Goal: Information Seeking & Learning: Find specific fact

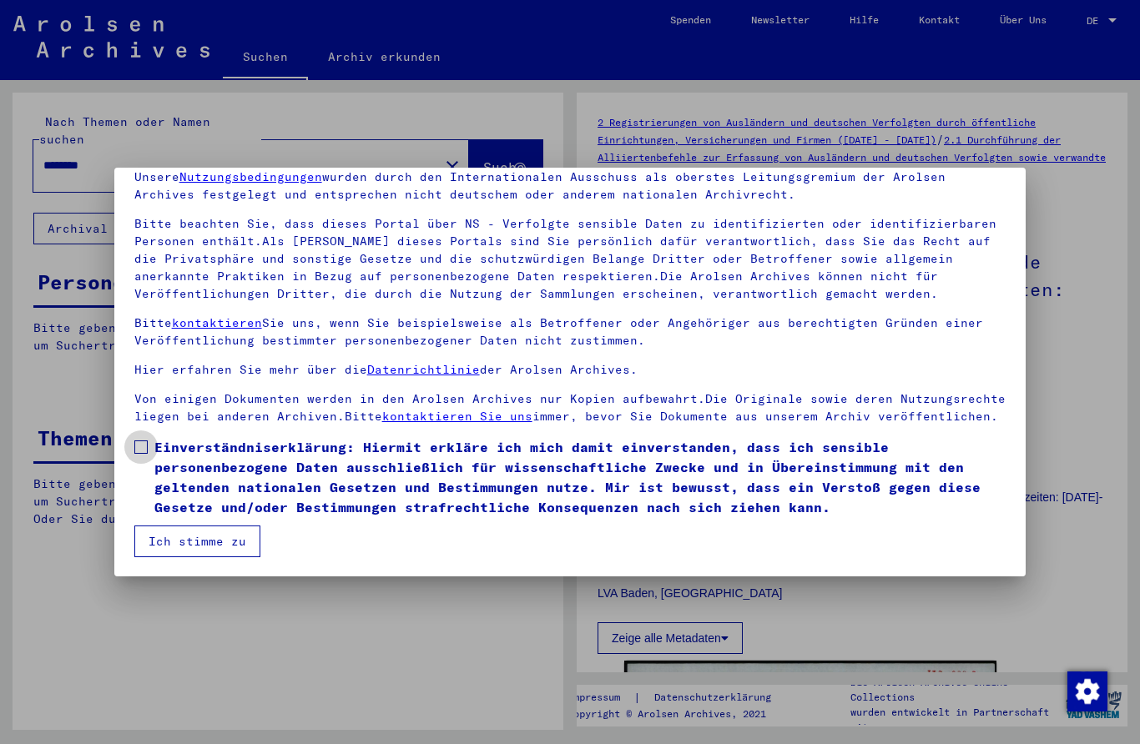
scroll to position [74, 0]
click at [151, 455] on label "Einverständniserklärung: Hiermit erkläre ich mich damit einverstanden, dass ich…" at bounding box center [570, 477] width 872 height 80
click at [163, 548] on button "Ich stimme zu" at bounding box center [197, 542] width 126 height 32
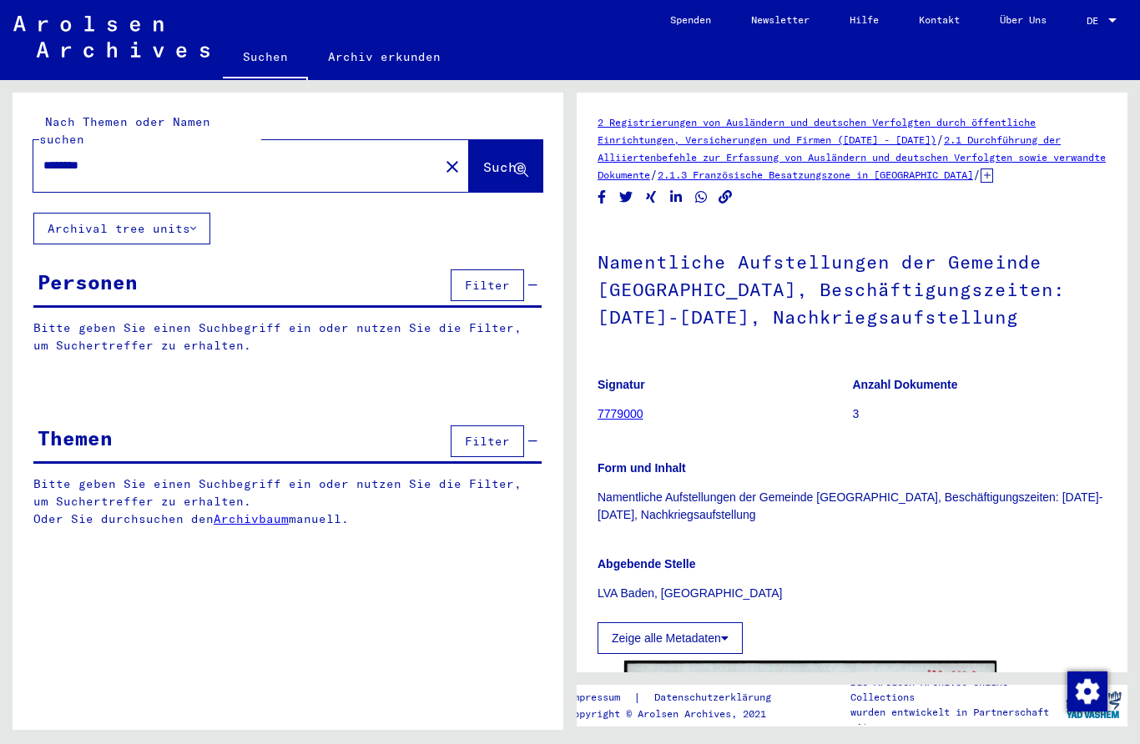
scroll to position [0, 0]
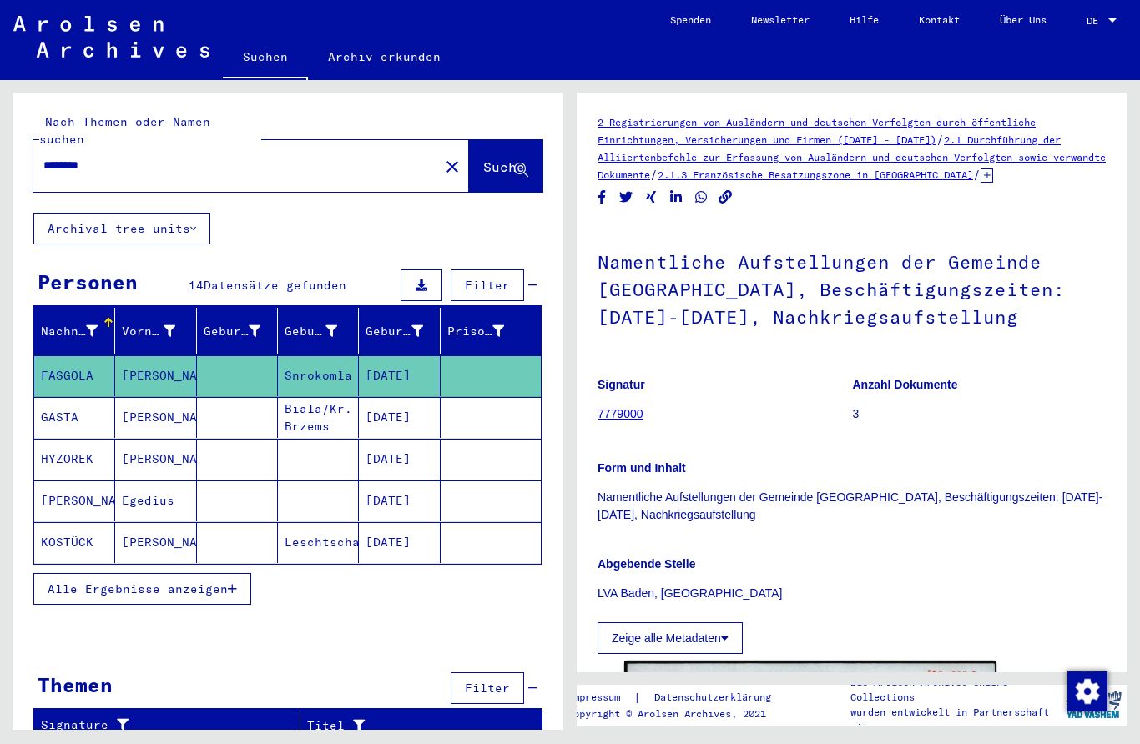
click at [435, 149] on button "close" at bounding box center [451, 165] width 33 height 33
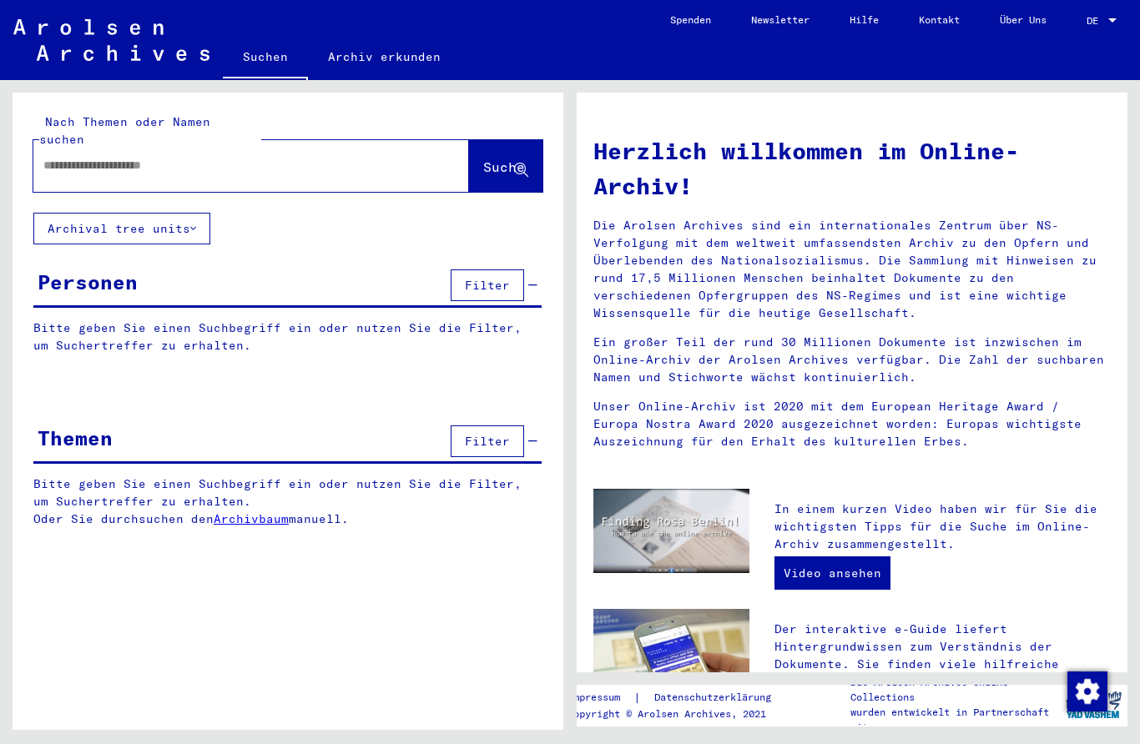
click at [358, 147] on div at bounding box center [225, 166] width 385 height 38
click at [160, 157] on input "text" at bounding box center [230, 166] width 375 height 18
type input "********"
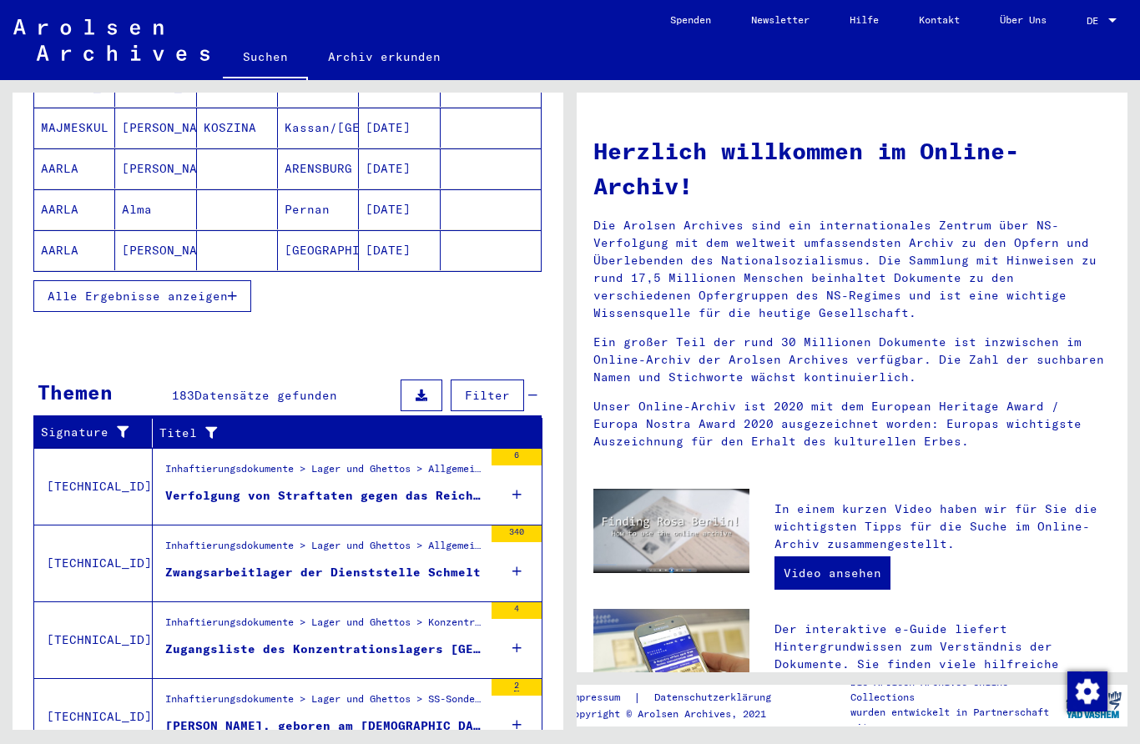
scroll to position [292, 0]
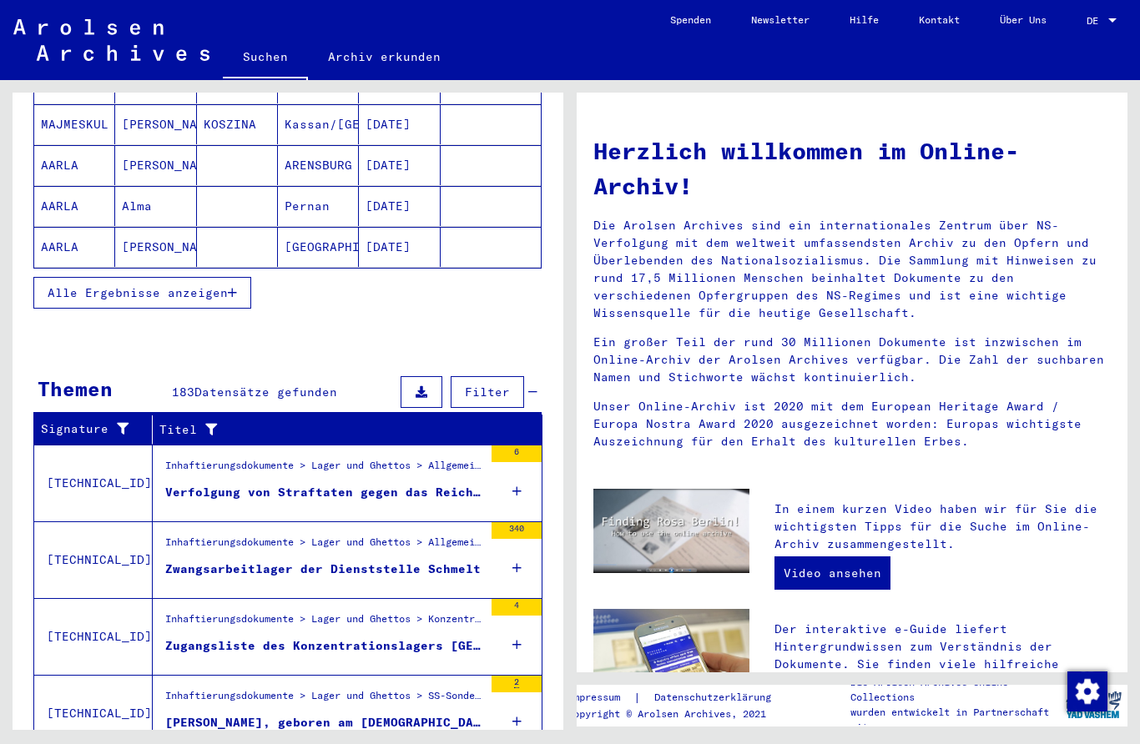
click at [400, 612] on div "Inhaftierungsdokumente > Lager und Ghettos > Konzentrationslager [GEOGRAPHIC_DA…" at bounding box center [324, 623] width 318 height 23
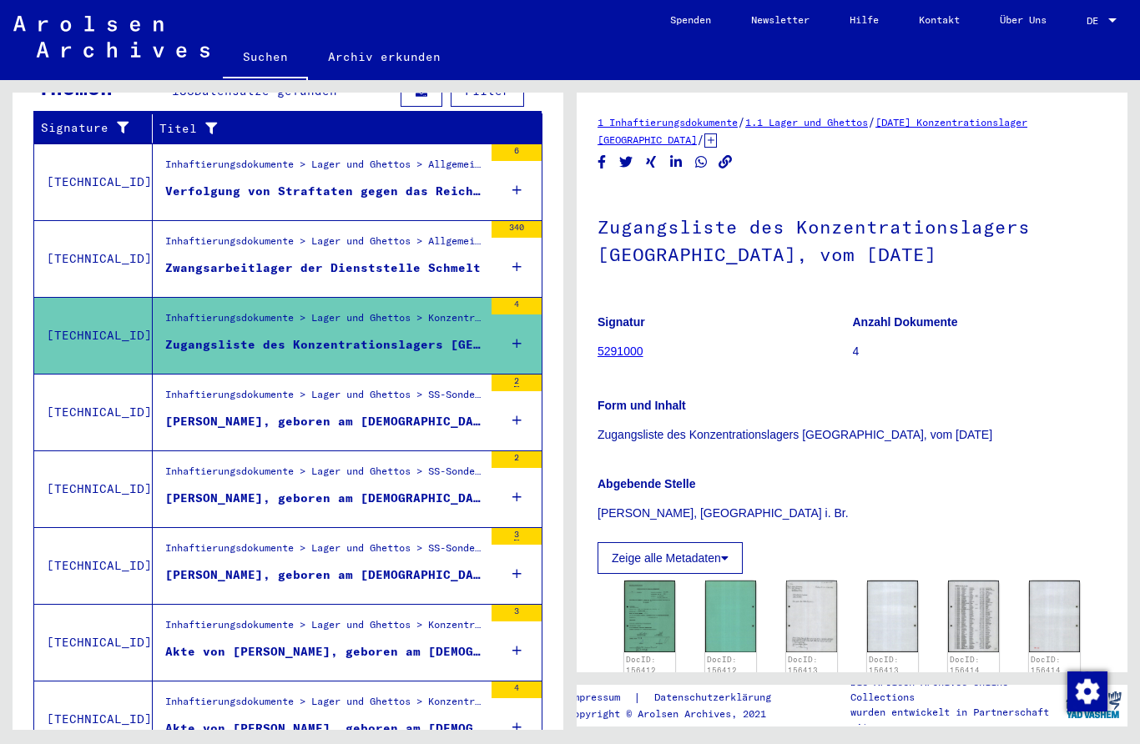
click at [651, 610] on img at bounding box center [649, 617] width 51 height 72
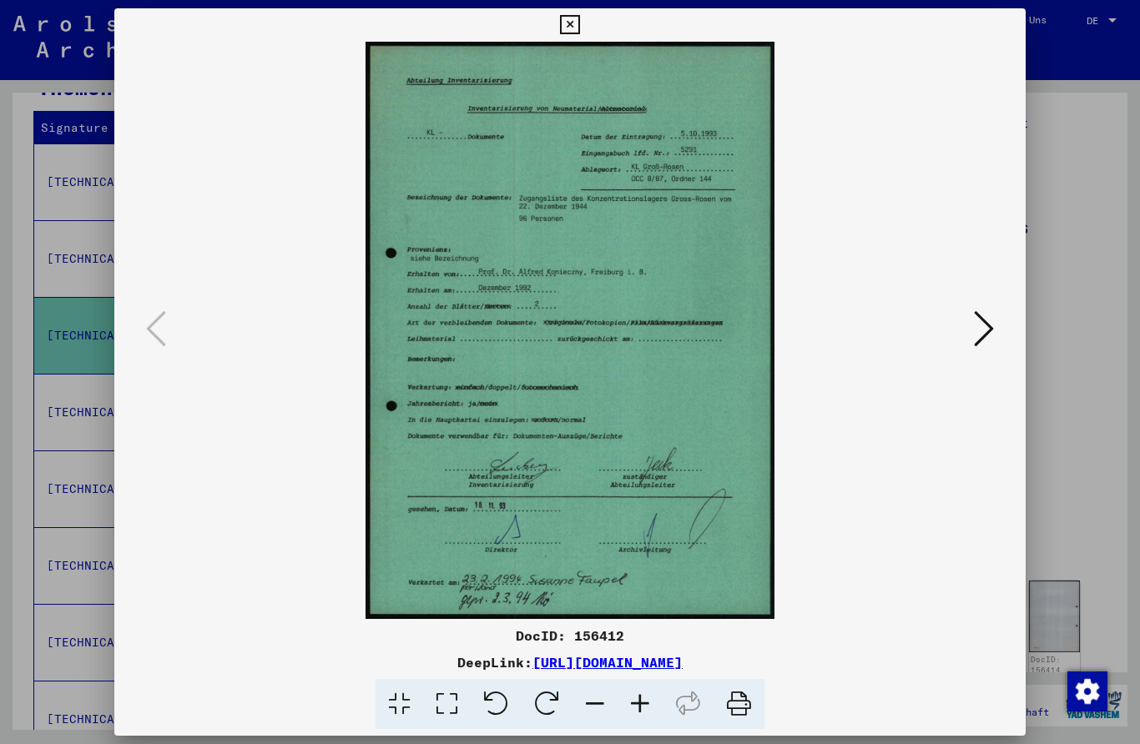
click at [977, 316] on icon at bounding box center [984, 329] width 20 height 40
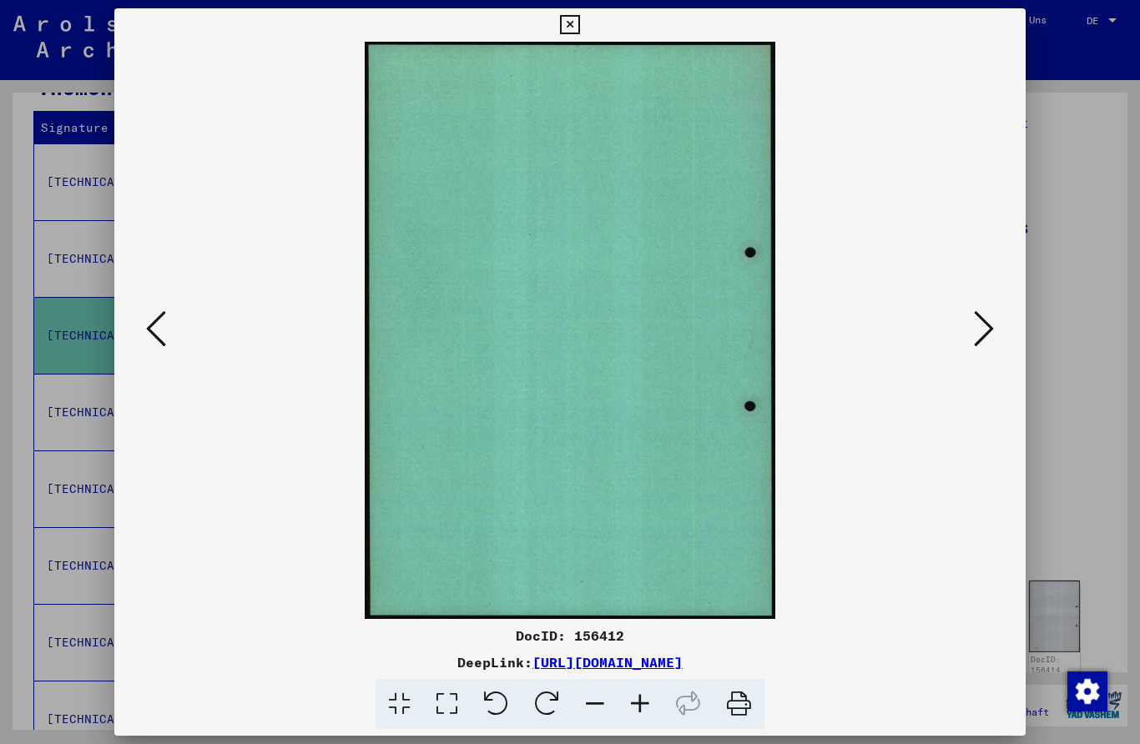
click at [988, 320] on icon at bounding box center [984, 329] width 20 height 40
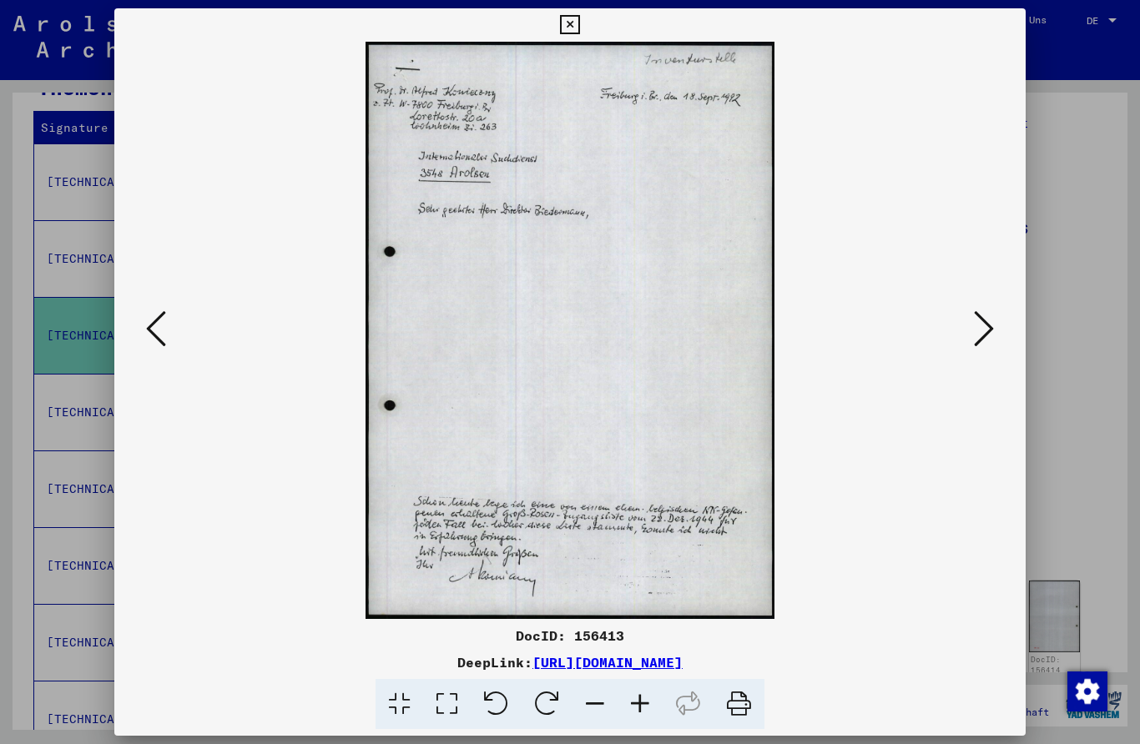
click at [994, 330] on icon at bounding box center [984, 329] width 20 height 40
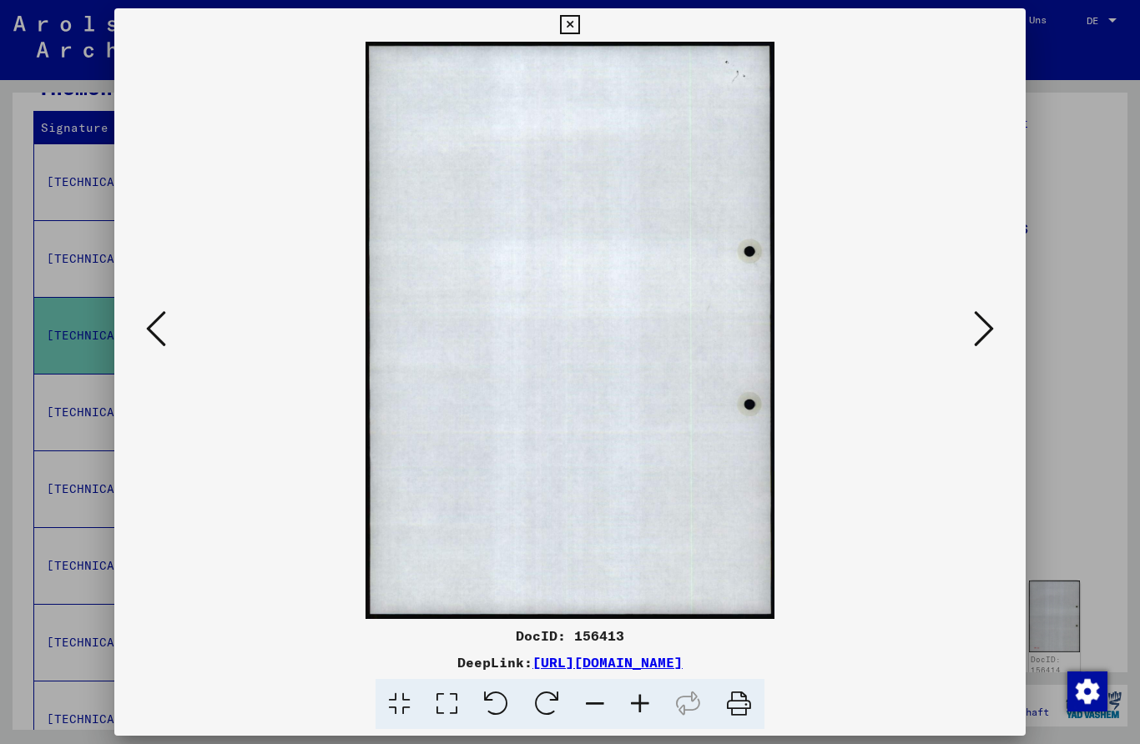
click at [998, 333] on button at bounding box center [984, 330] width 30 height 48
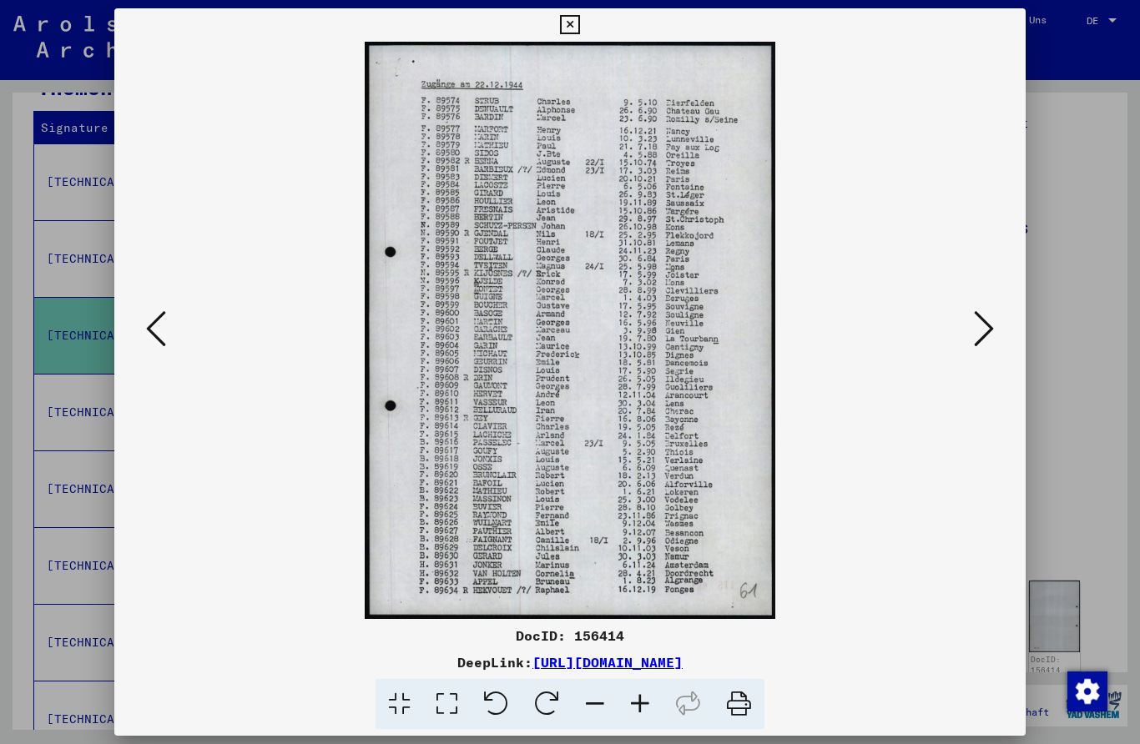
click at [996, 332] on button at bounding box center [984, 330] width 30 height 48
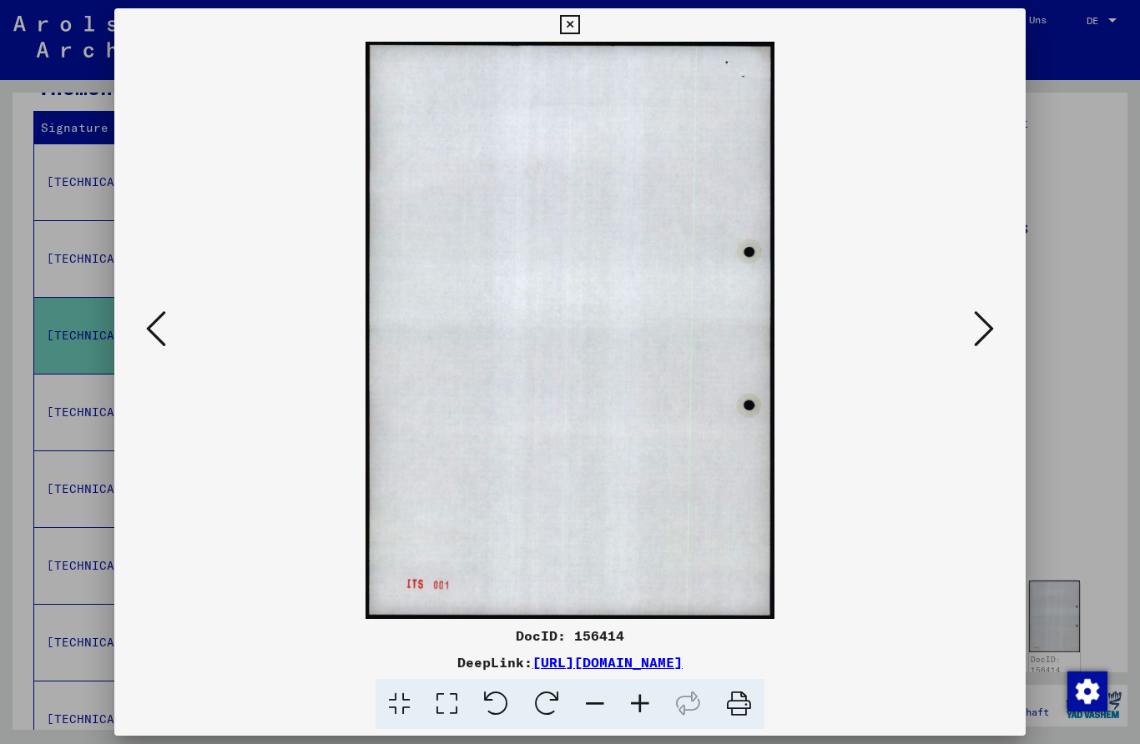
click at [996, 330] on button at bounding box center [984, 330] width 30 height 48
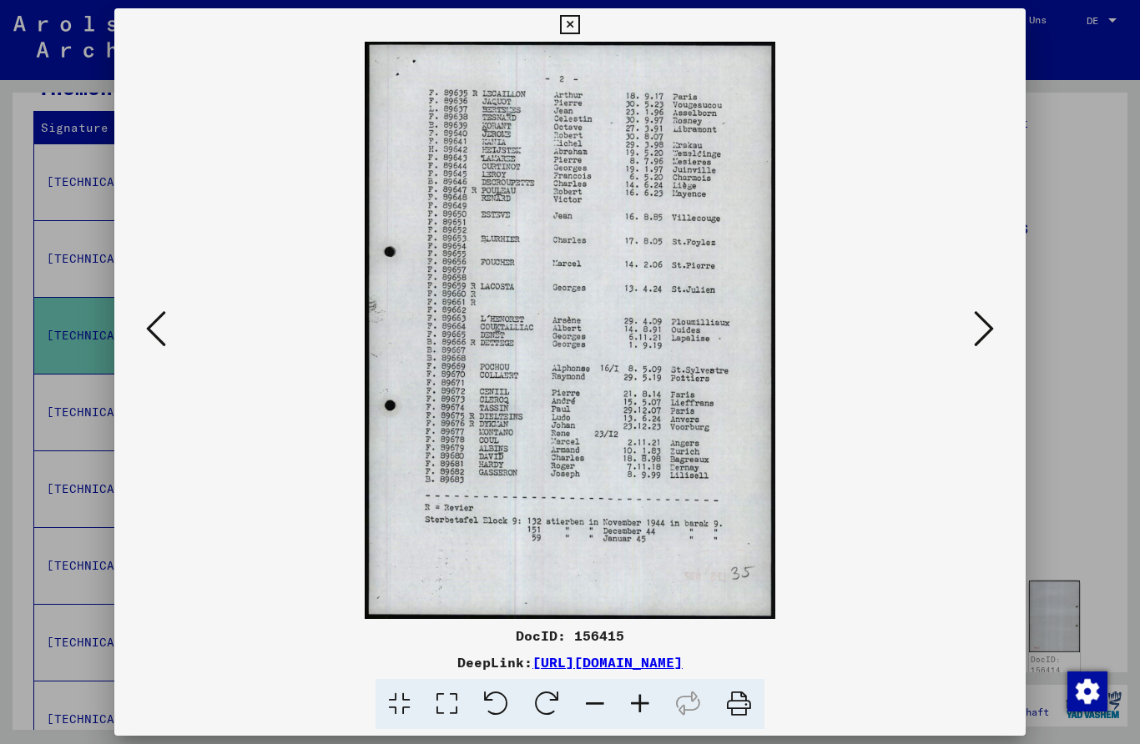
click at [996, 330] on button at bounding box center [984, 330] width 30 height 48
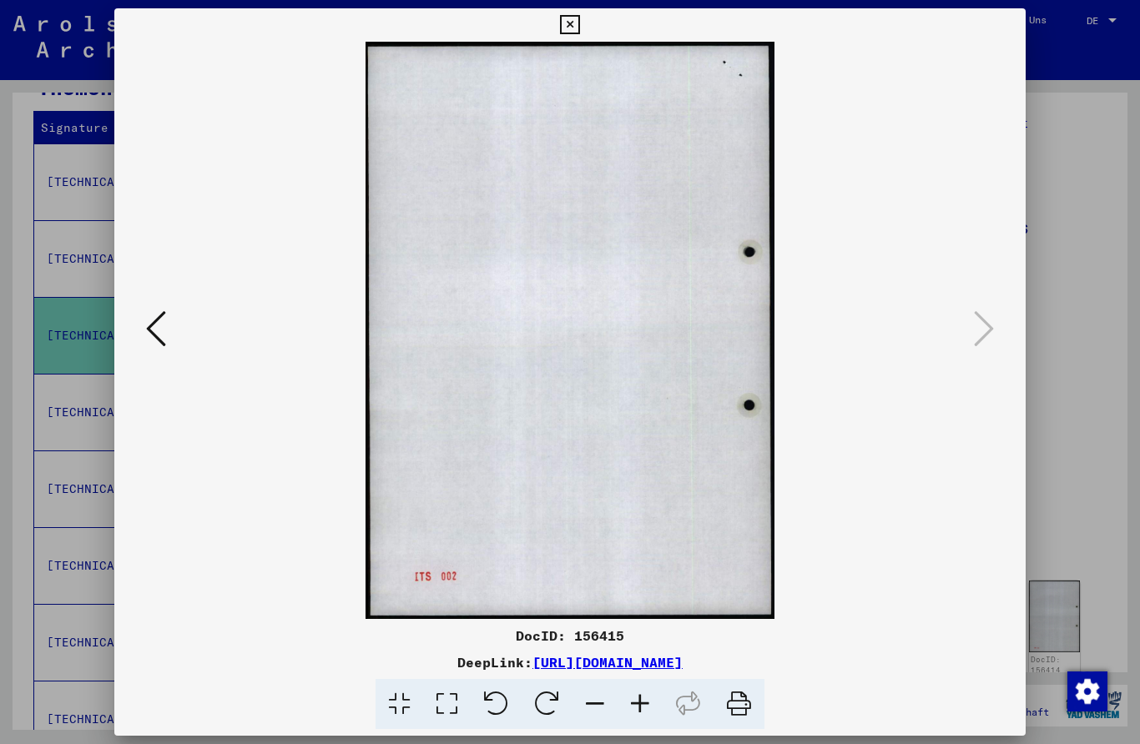
click at [1006, 329] on div at bounding box center [570, 330] width 912 height 577
click at [1003, 329] on div at bounding box center [570, 330] width 912 height 577
click at [579, 21] on icon at bounding box center [569, 25] width 19 height 20
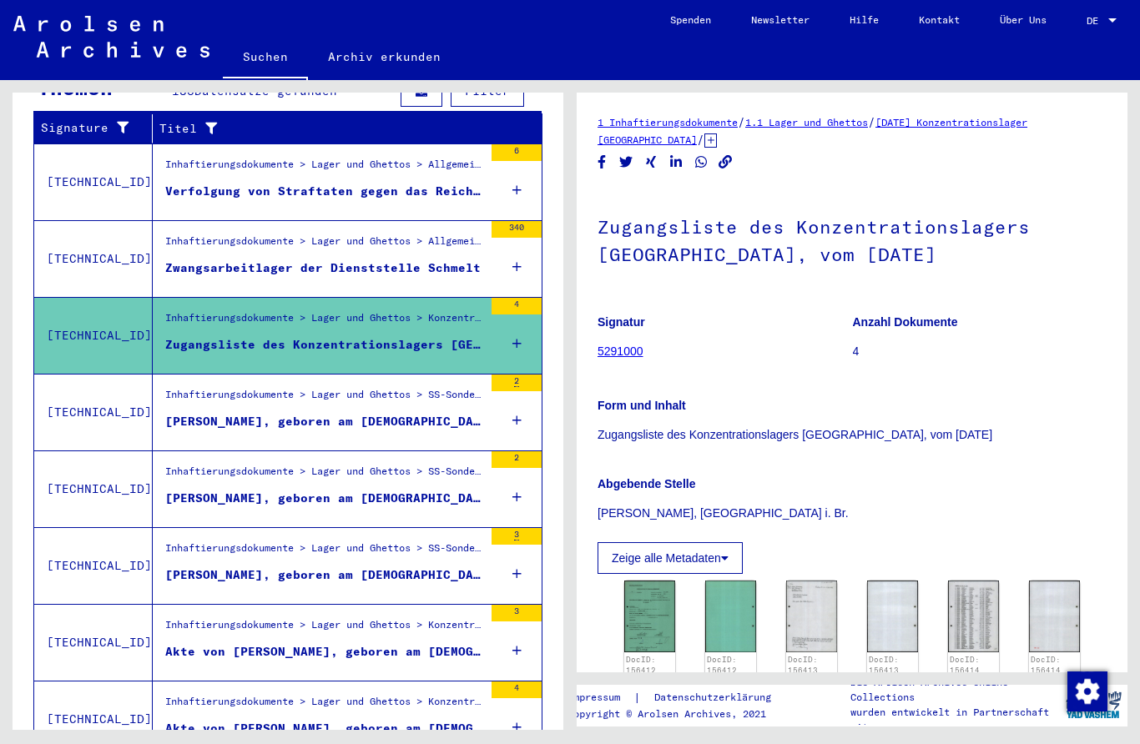
scroll to position [37, 0]
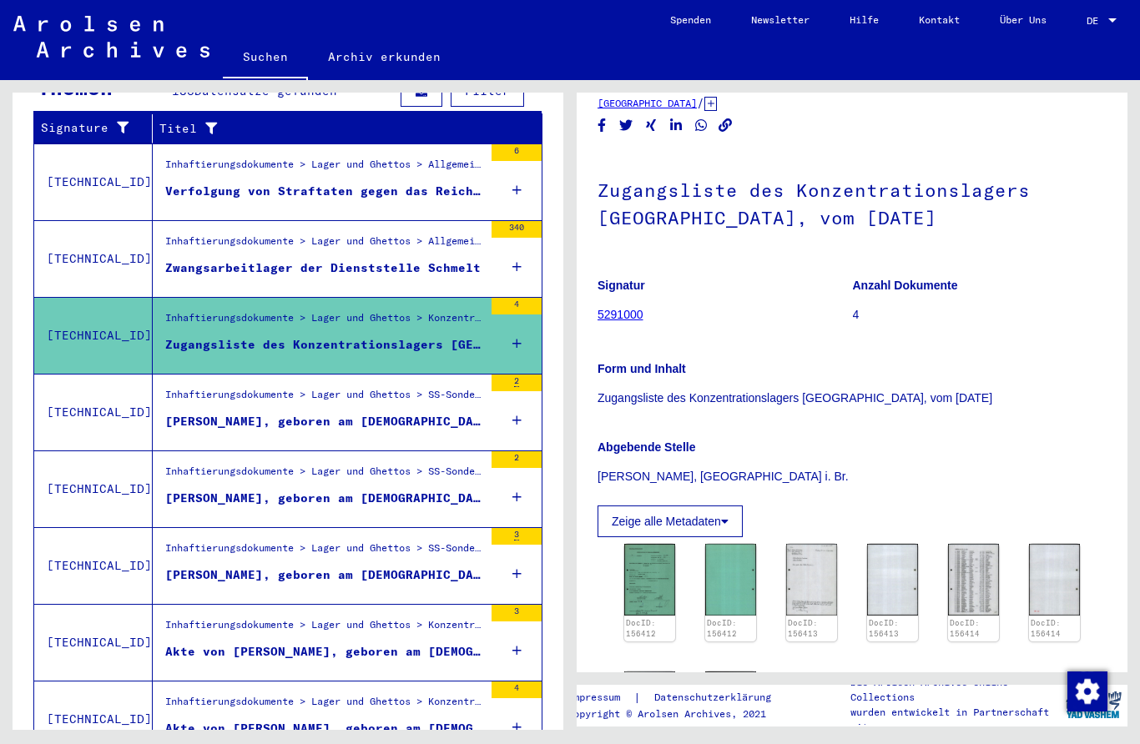
click at [435, 414] on figure "[PERSON_NAME], geboren am [DEMOGRAPHIC_DATA], geboren in [GEOGRAPHIC_DATA]" at bounding box center [324, 425] width 318 height 25
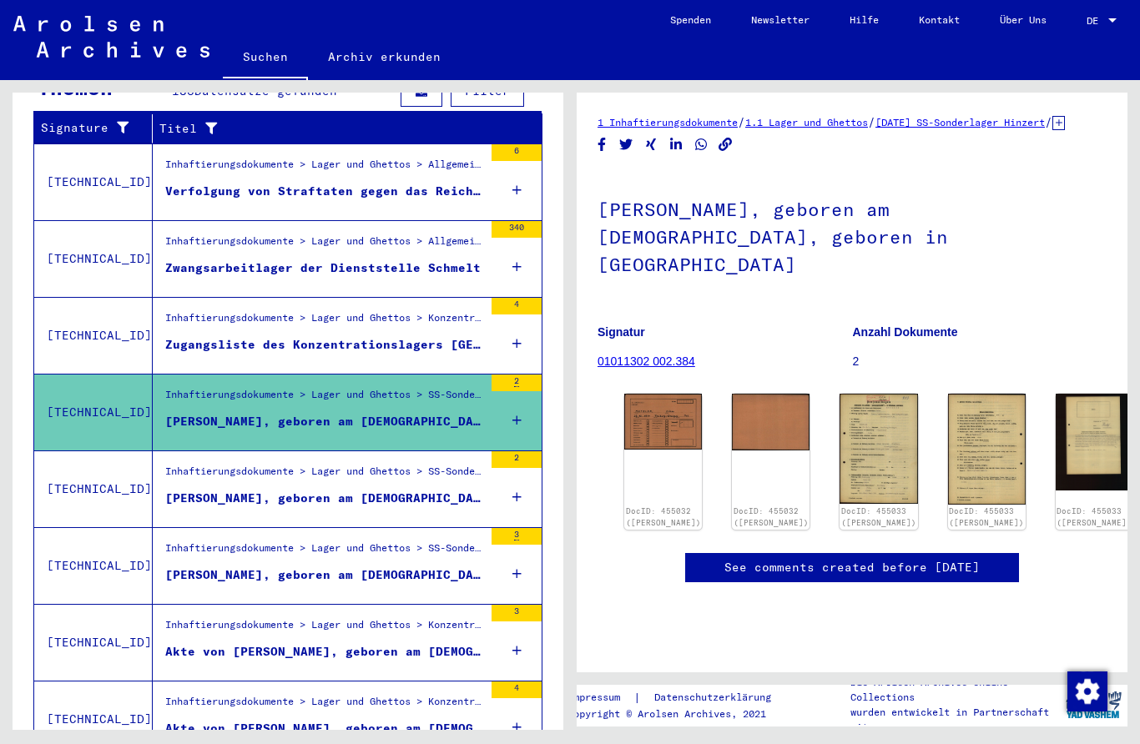
click at [661, 394] on img at bounding box center [663, 422] width 78 height 56
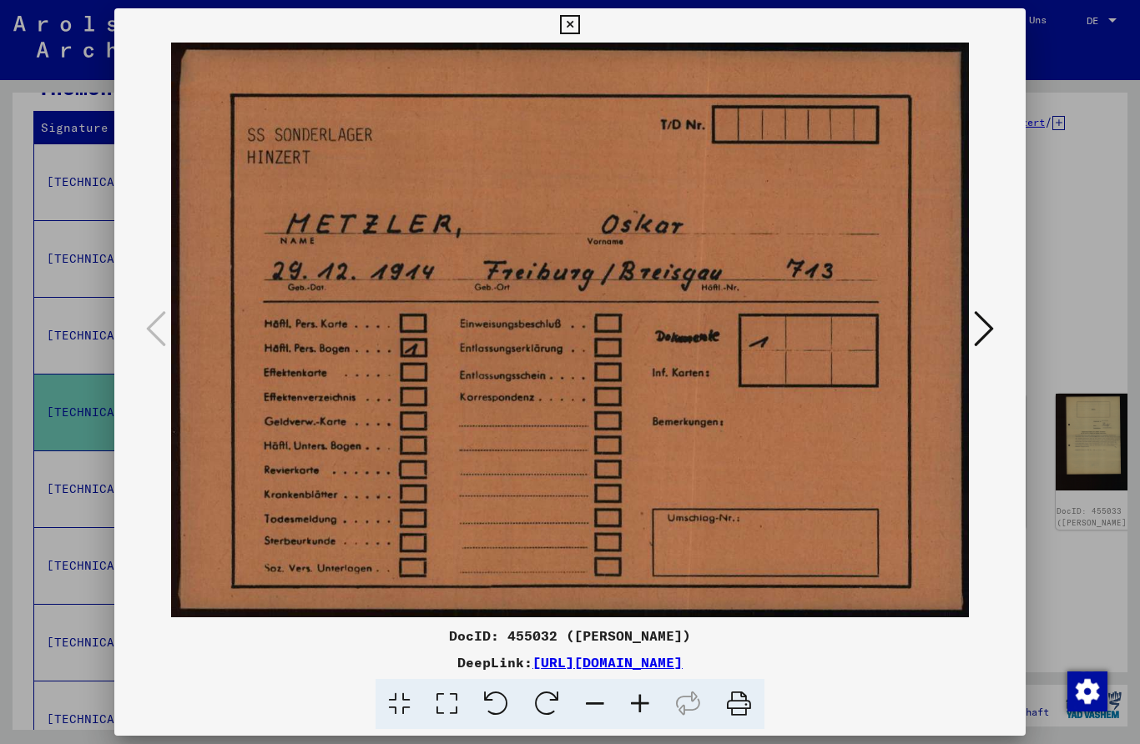
click at [989, 323] on icon at bounding box center [984, 329] width 20 height 40
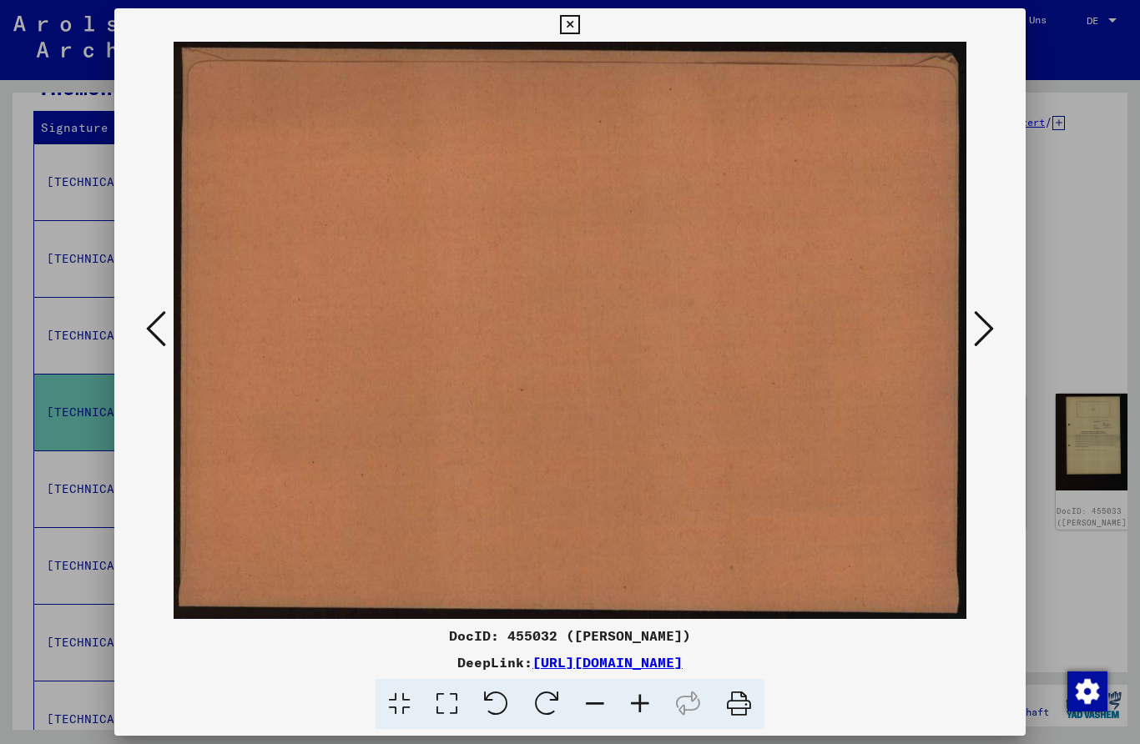
click at [977, 335] on icon at bounding box center [984, 329] width 20 height 40
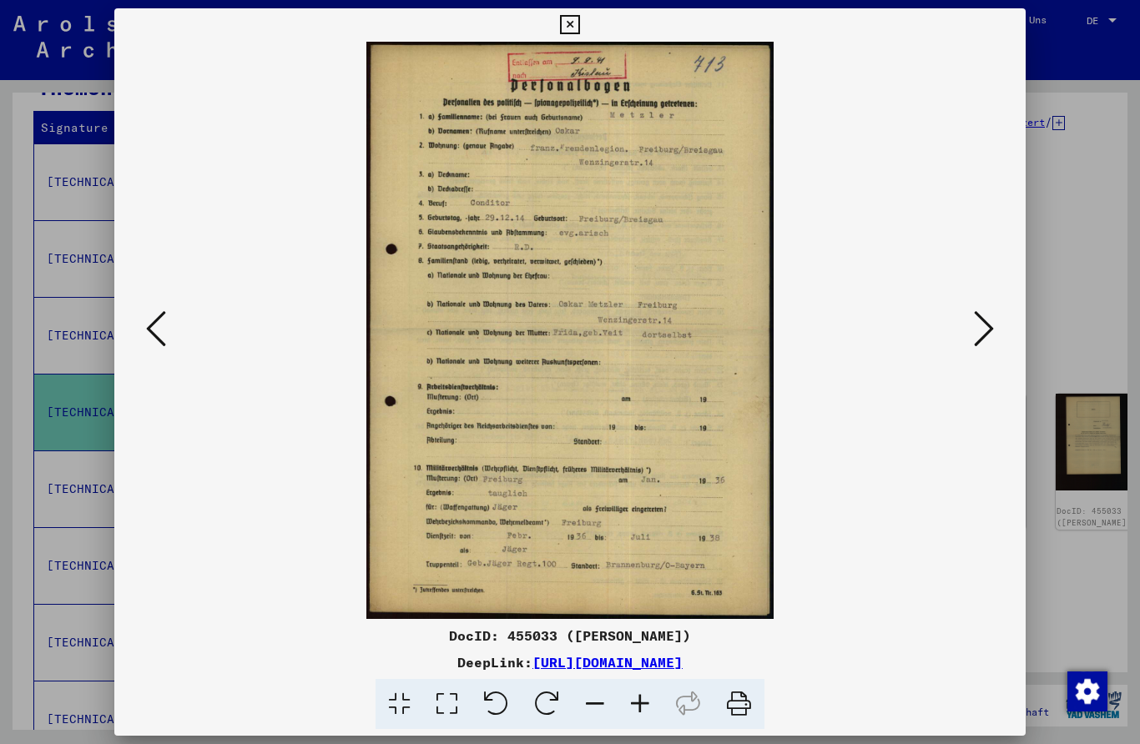
click at [984, 329] on icon at bounding box center [984, 329] width 20 height 40
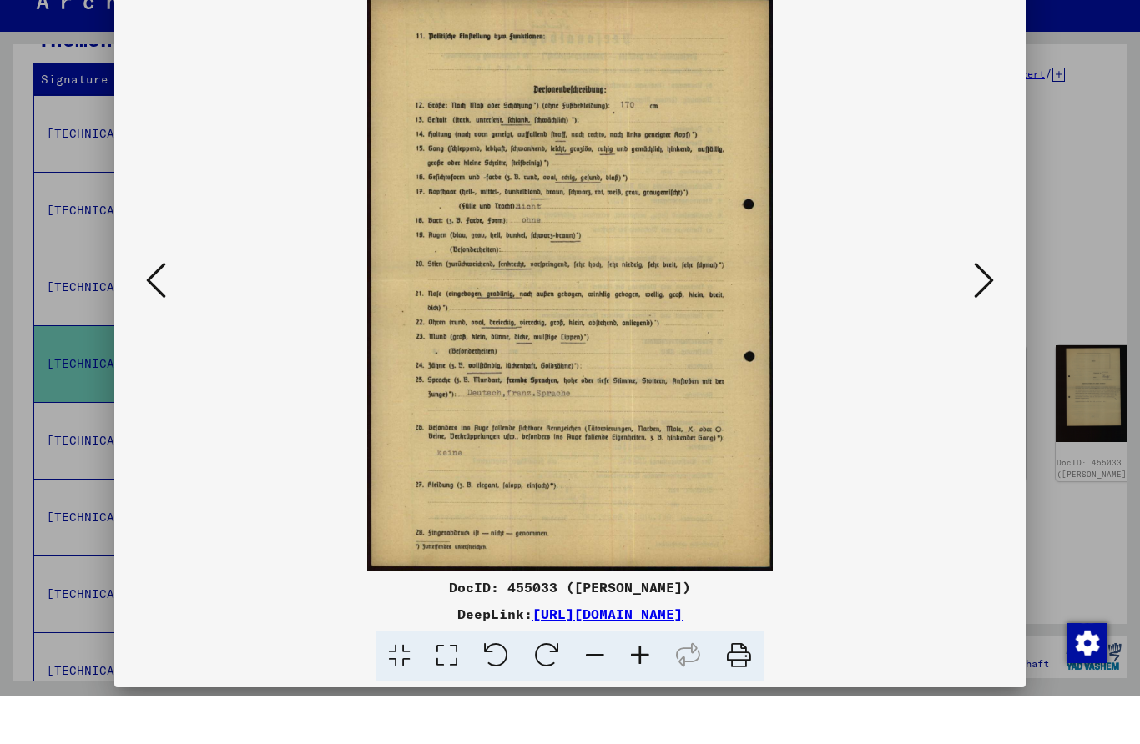
click at [970, 306] on button at bounding box center [984, 330] width 30 height 48
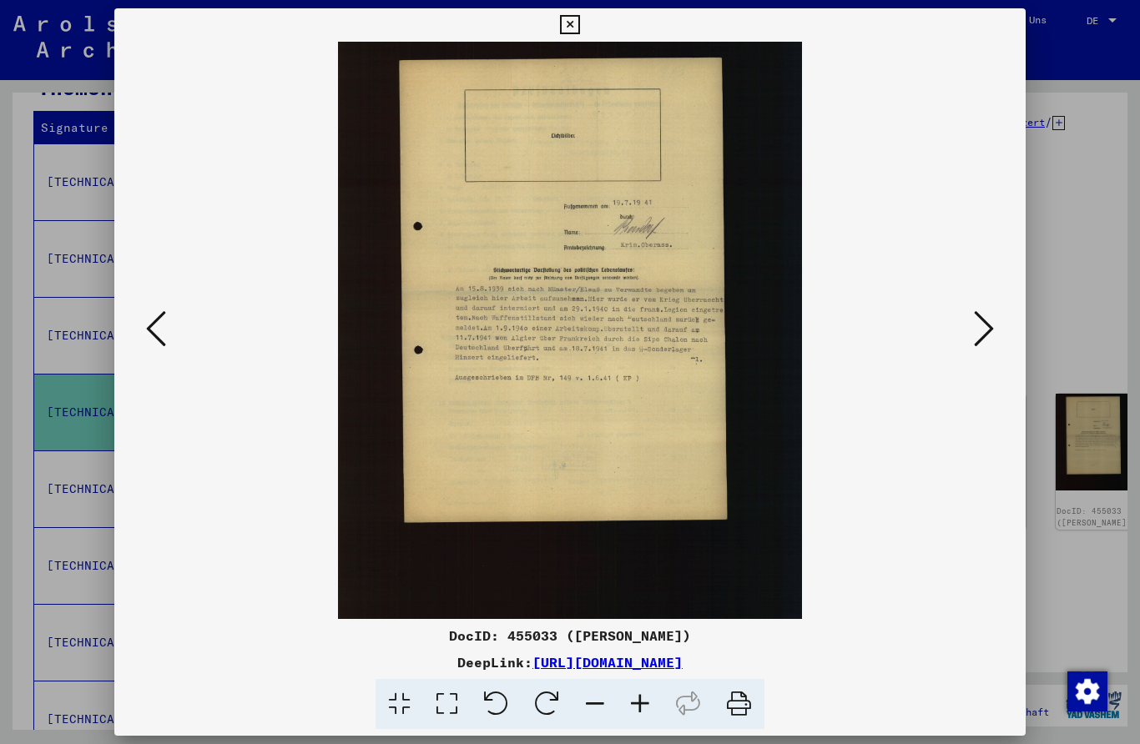
click at [973, 336] on button at bounding box center [984, 330] width 30 height 48
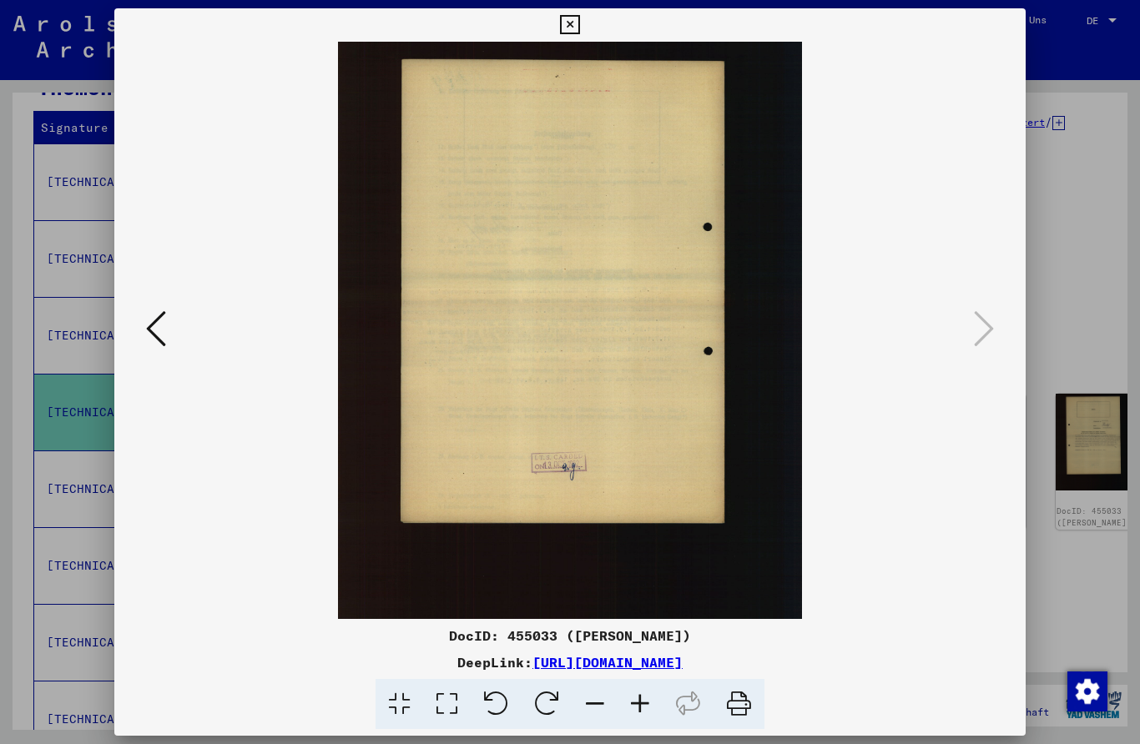
click at [579, 25] on icon at bounding box center [569, 25] width 19 height 20
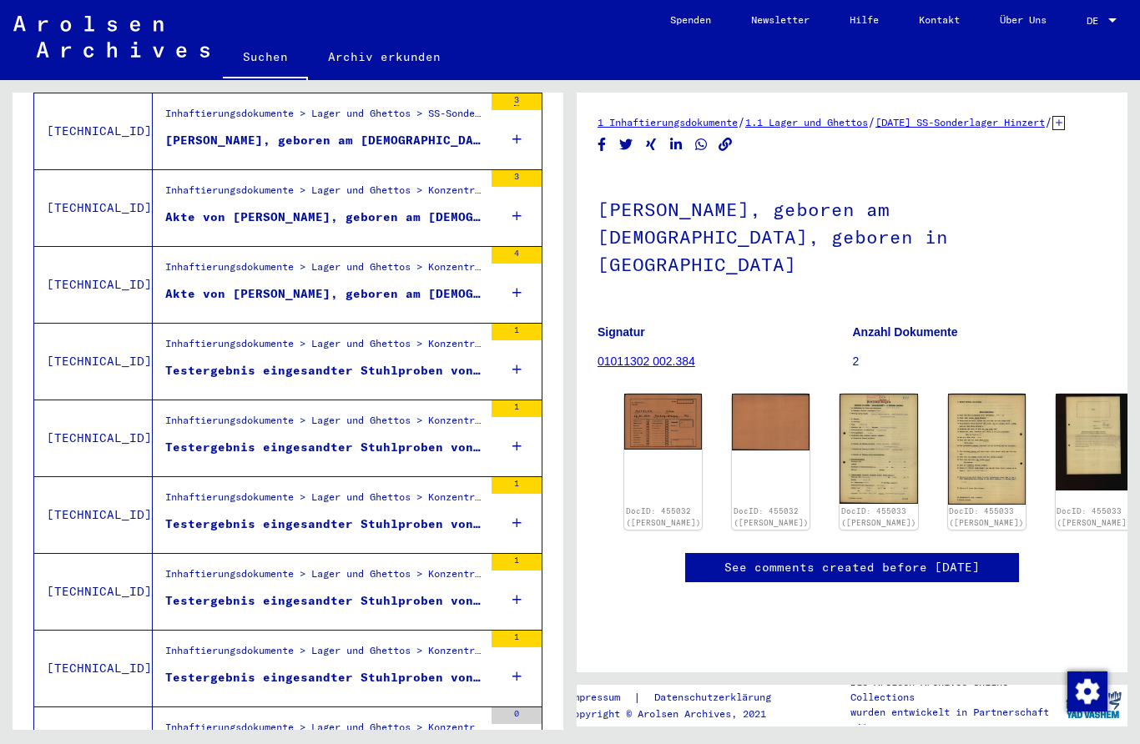
scroll to position [729, 0]
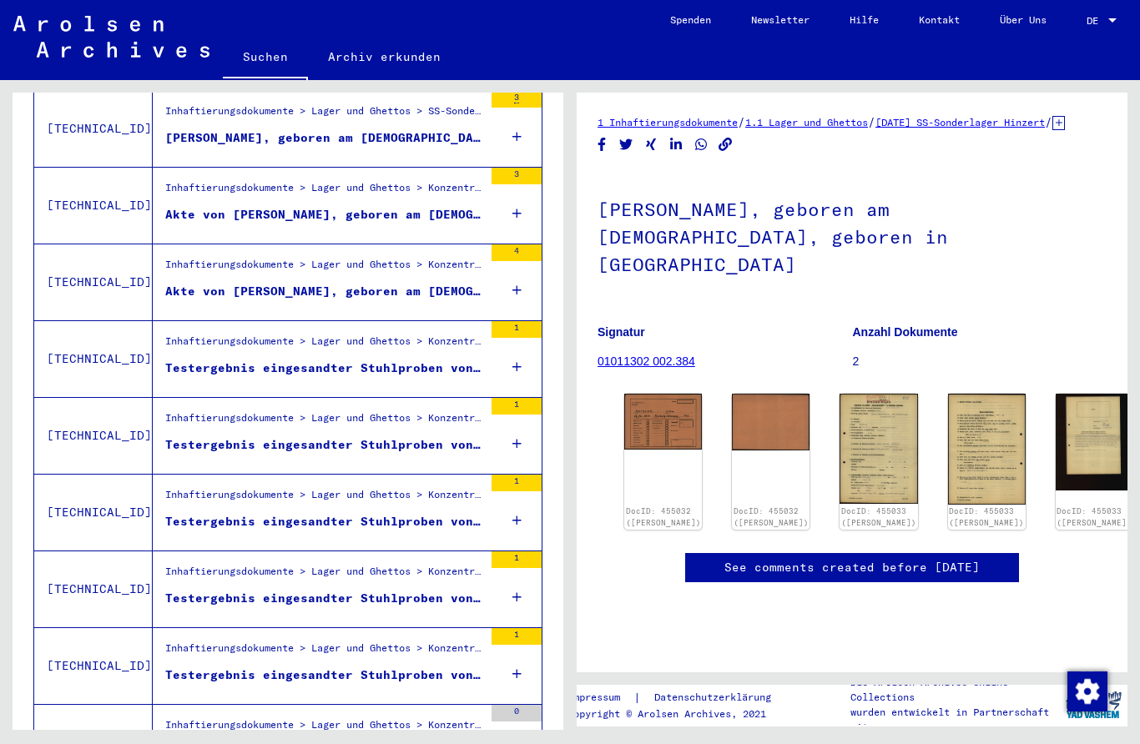
click at [419, 439] on figure "Testergebnis eingesandter Stuhlproben von Häftlingen beim Medizinaluntersuchung…" at bounding box center [324, 448] width 318 height 25
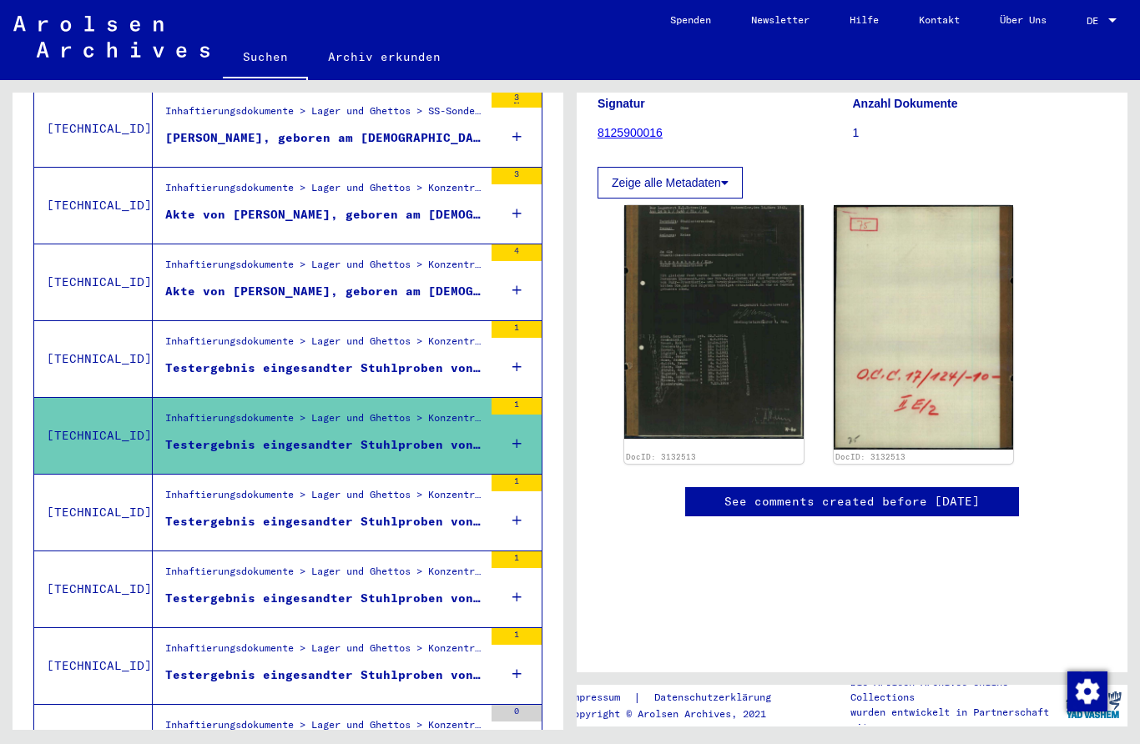
scroll to position [249, 0]
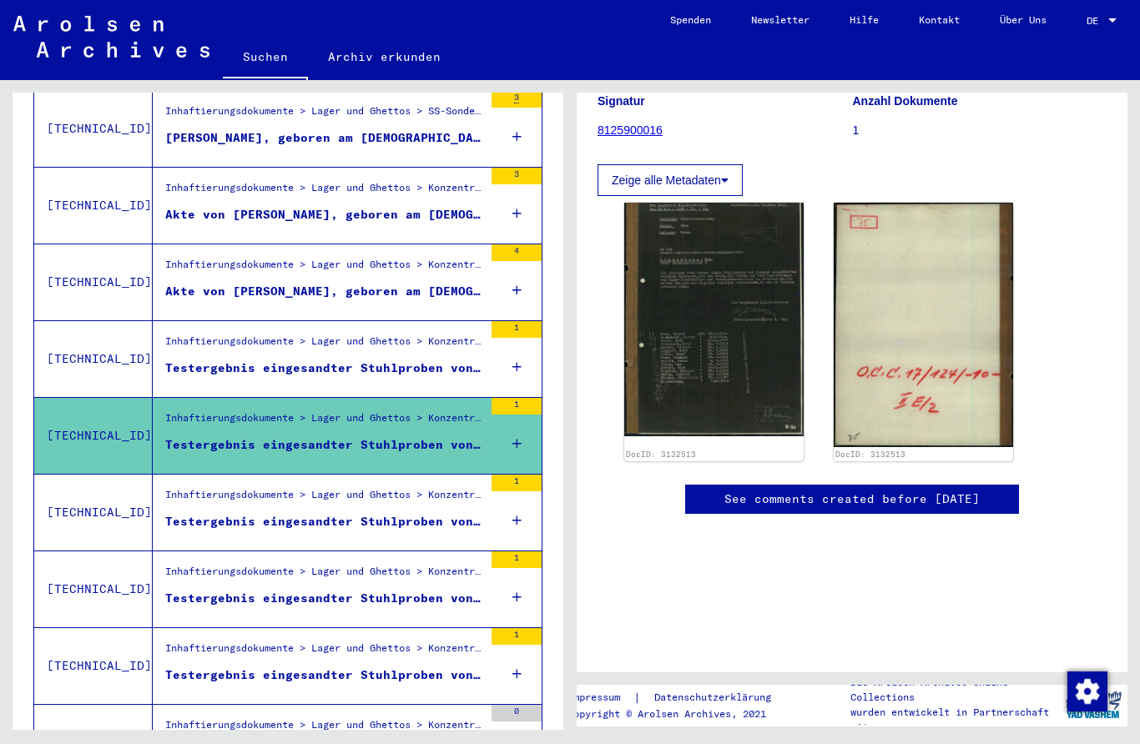
click at [737, 293] on img at bounding box center [713, 320] width 179 height 234
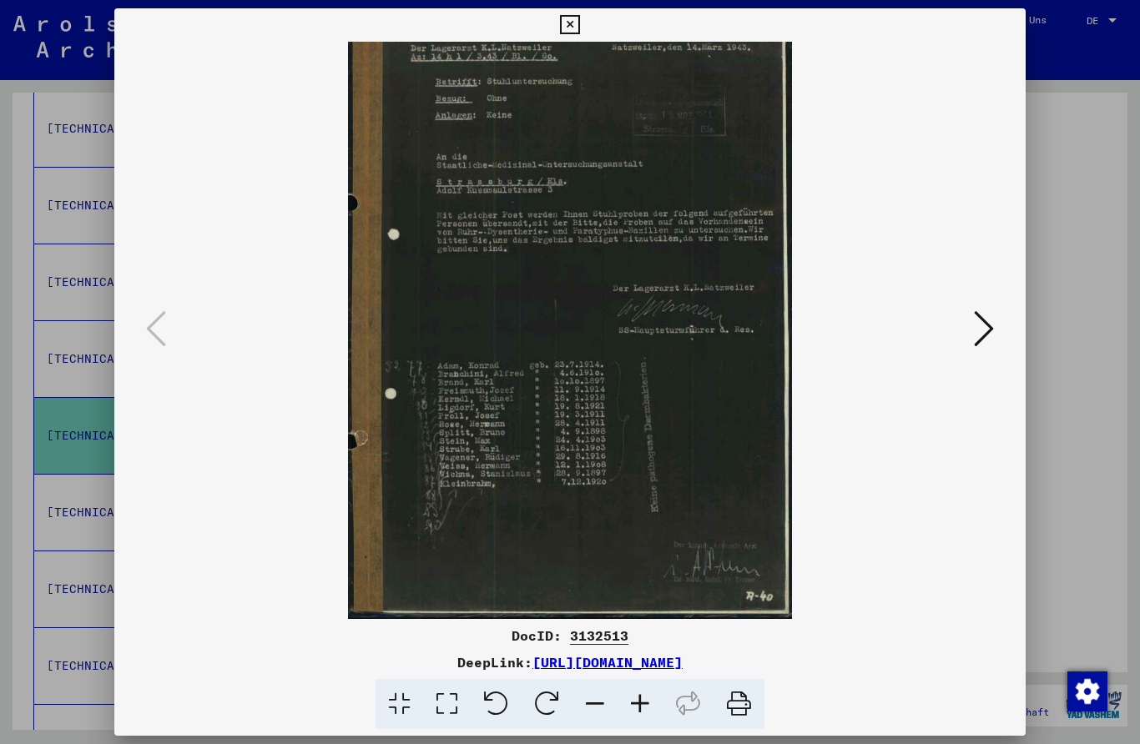
click at [981, 320] on icon at bounding box center [984, 329] width 20 height 40
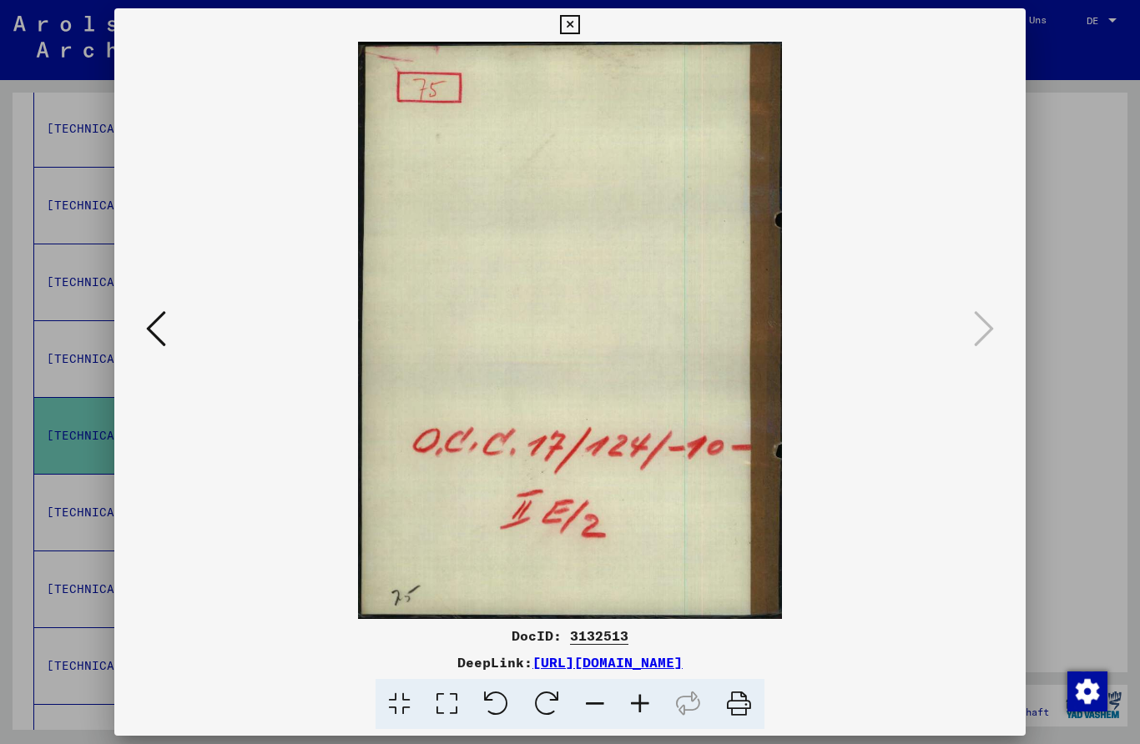
click at [965, 335] on img at bounding box center [570, 330] width 798 height 577
click at [579, 29] on icon at bounding box center [569, 25] width 19 height 20
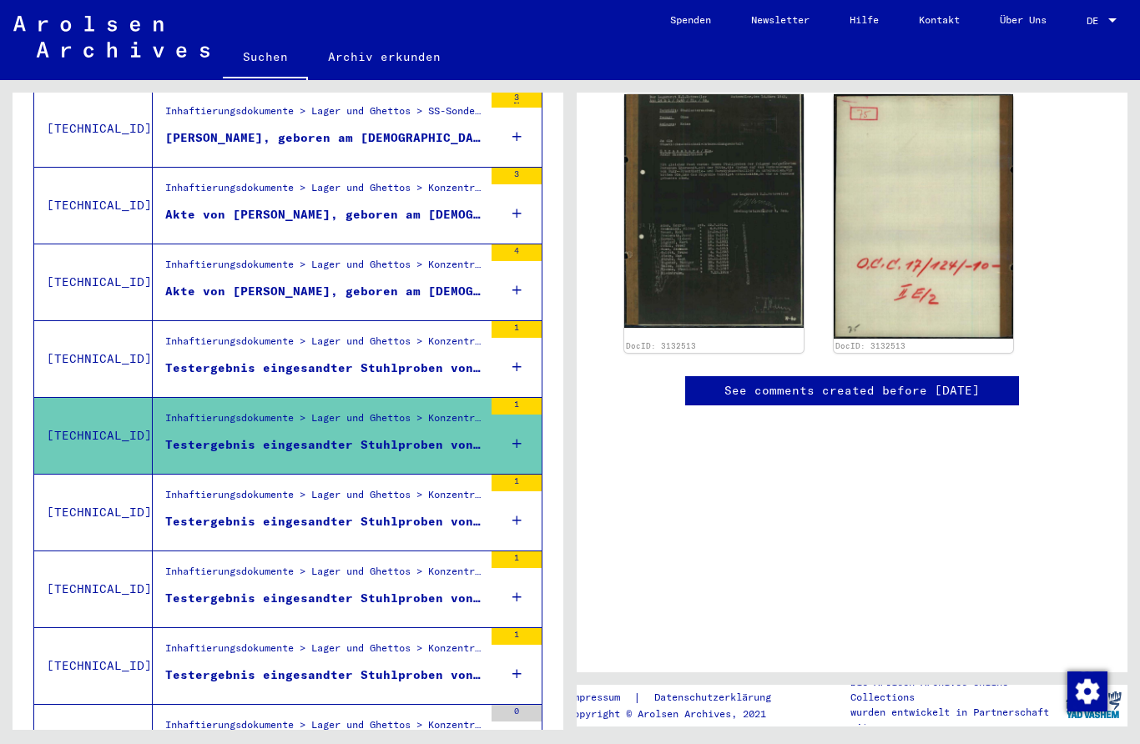
scroll to position [367, 0]
click at [395, 530] on div "Inhaftierungsdokumente > Lager und Ghettos > Konzentrationslager [GEOGRAPHIC_DA…" at bounding box center [318, 513] width 330 height 76
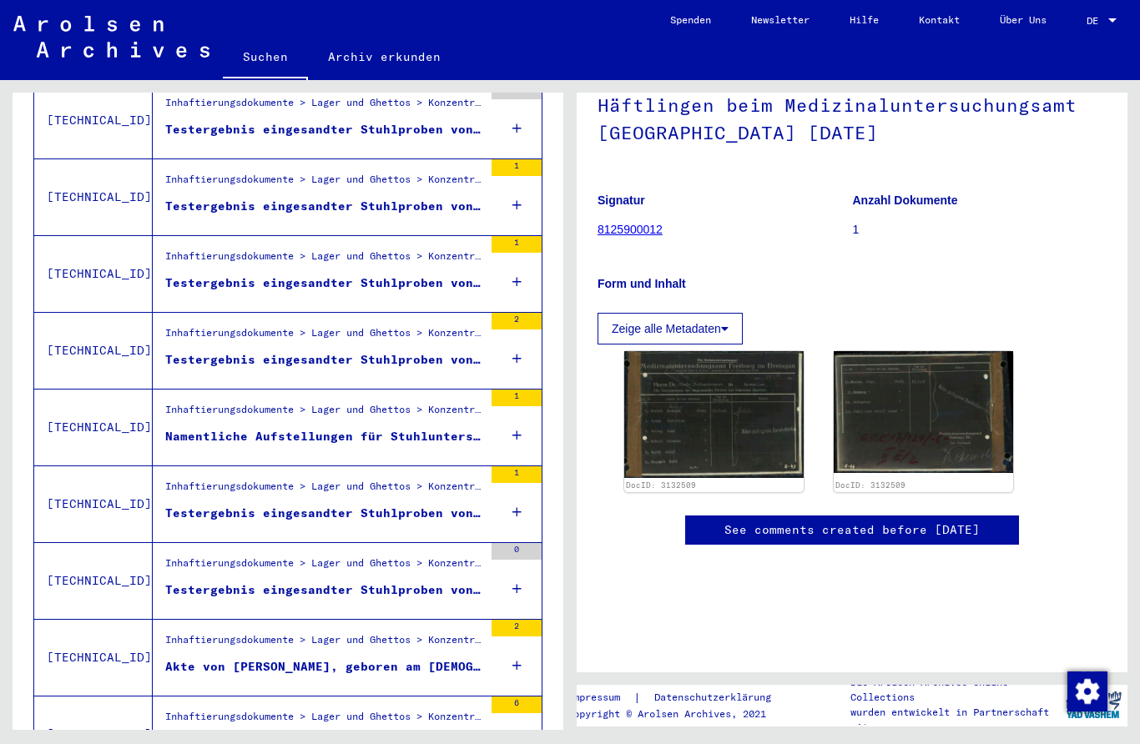
scroll to position [1418, 0]
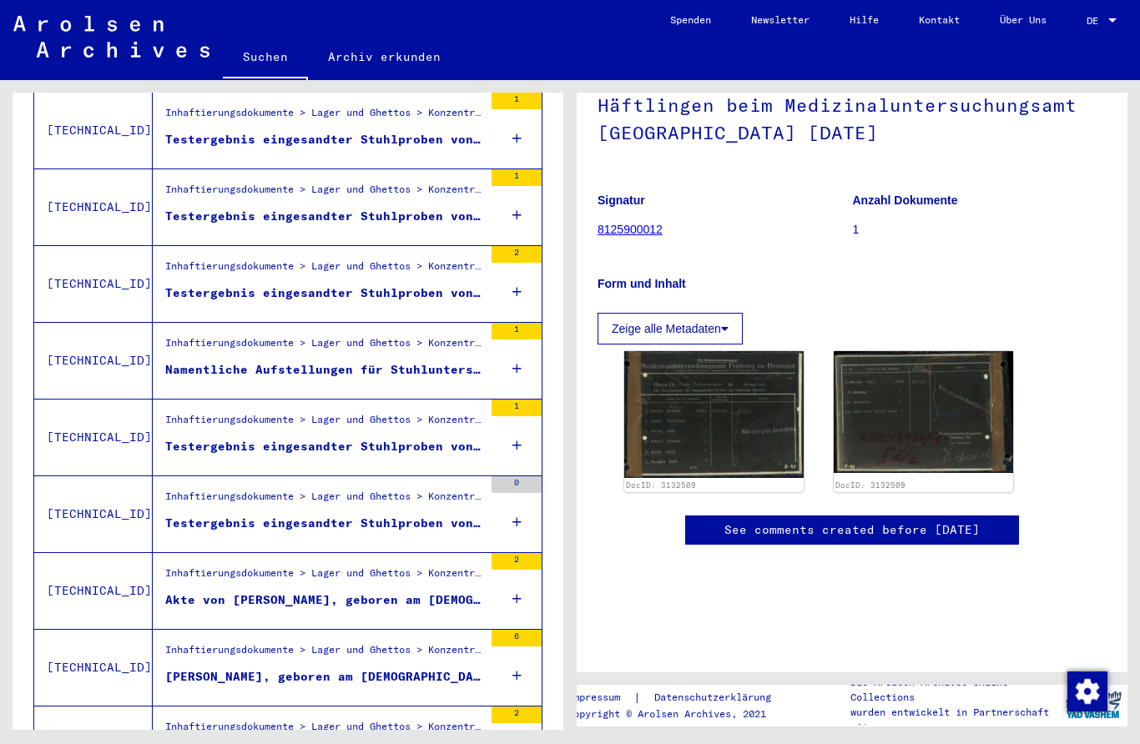
click at [443, 362] on figure "Namentliche Aufstellungen für Stuhluntersuchungen [DATE]" at bounding box center [324, 373] width 318 height 25
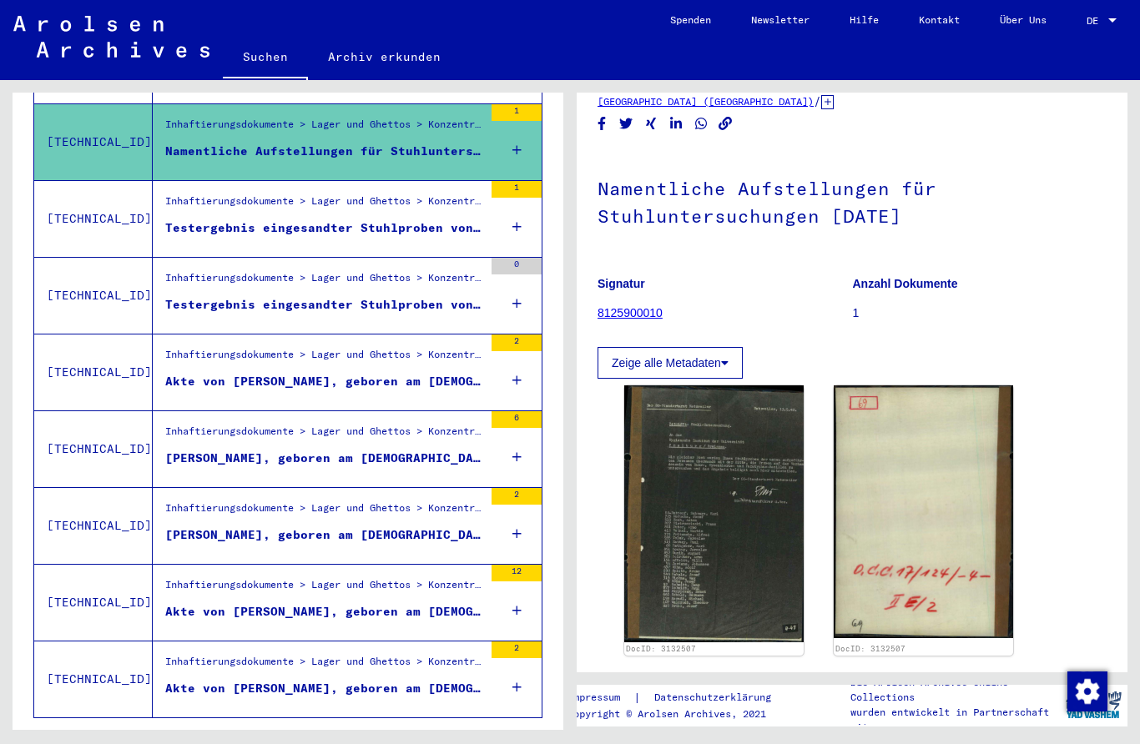
scroll to position [1637, 0]
click at [435, 450] on div "[PERSON_NAME], geboren am [DEMOGRAPHIC_DATA], geboren in [GEOGRAPHIC_DATA], KR.…" at bounding box center [324, 459] width 318 height 18
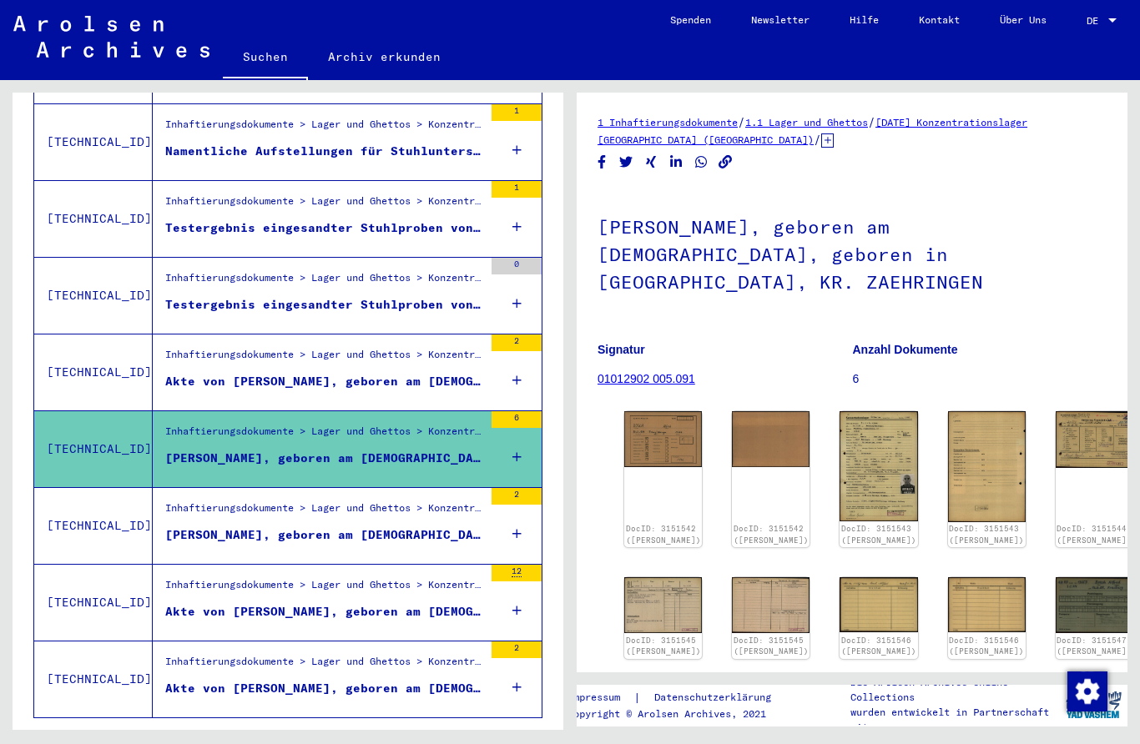
click at [646, 438] on img at bounding box center [663, 439] width 78 height 56
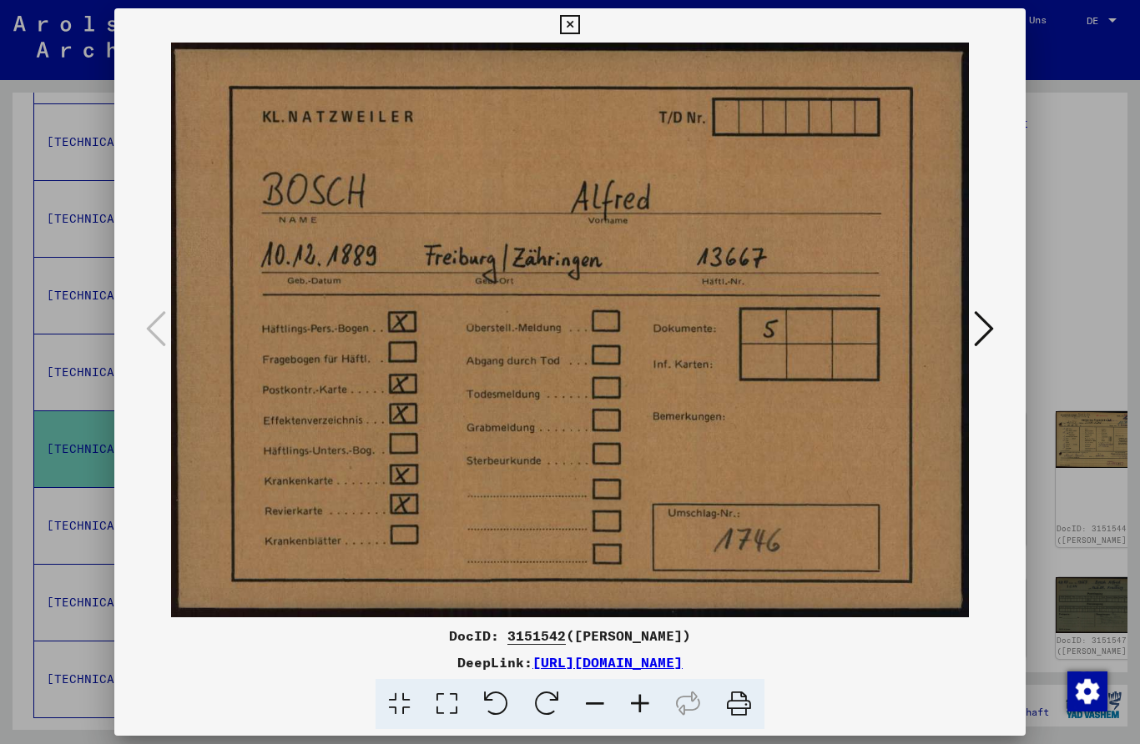
click at [979, 335] on icon at bounding box center [984, 329] width 20 height 40
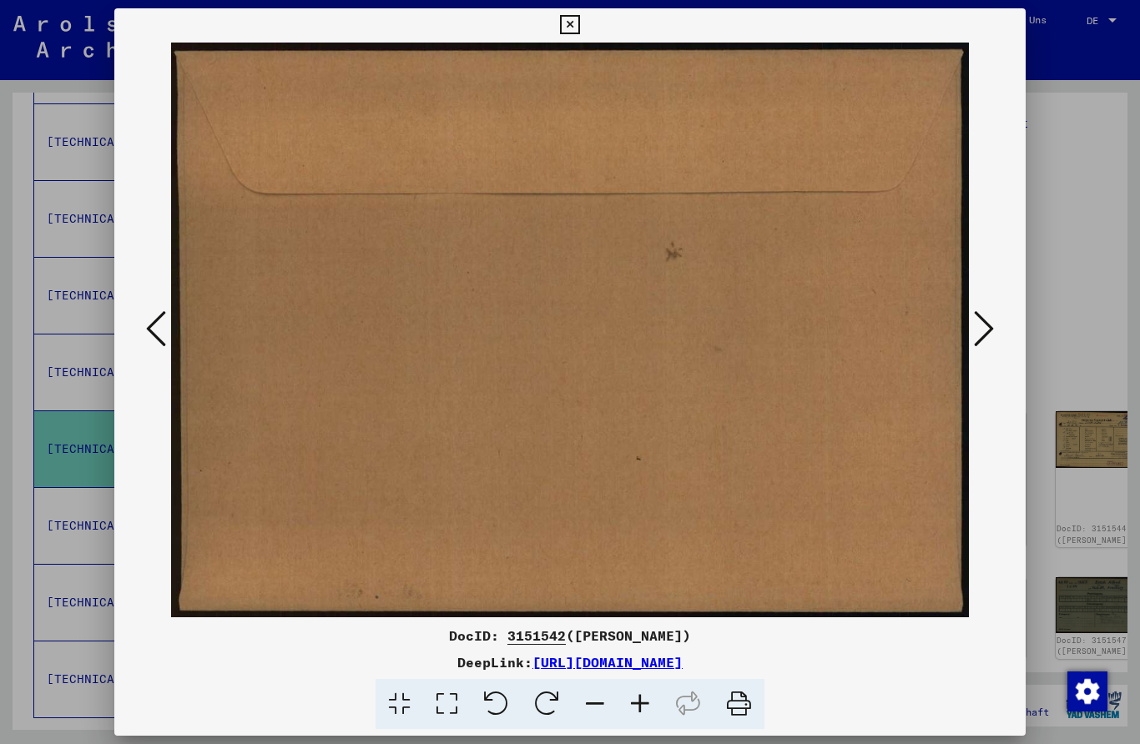
click at [984, 331] on icon at bounding box center [984, 329] width 20 height 40
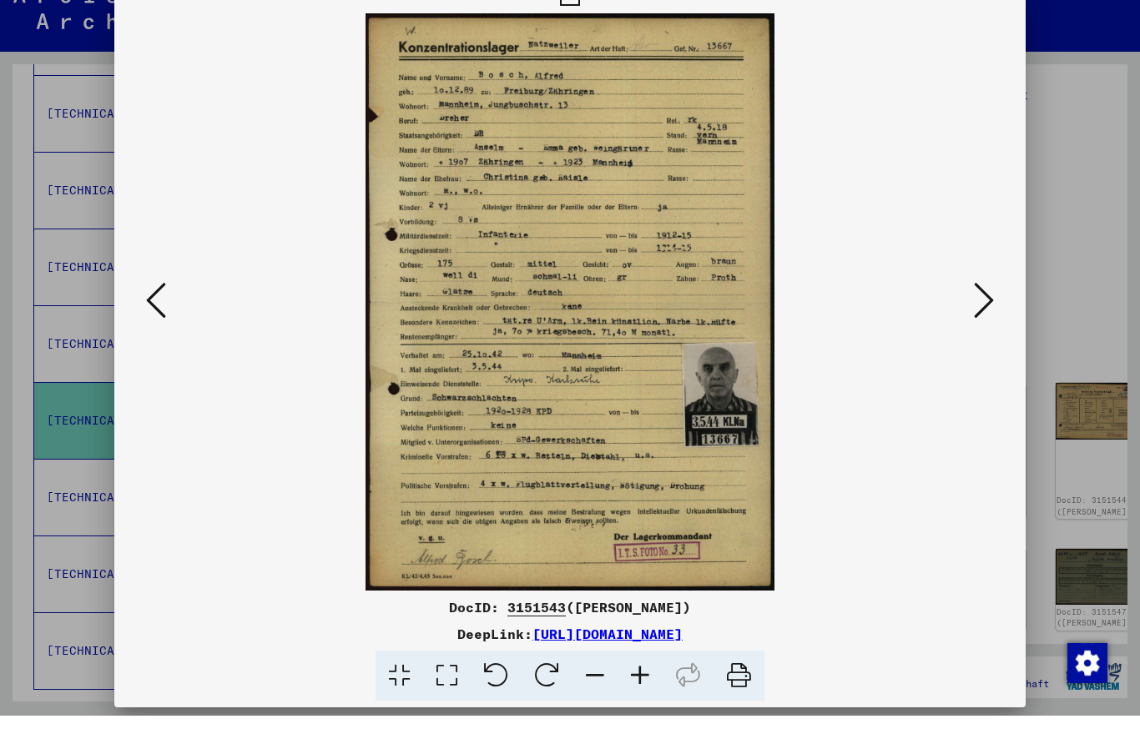
click at [979, 311] on icon at bounding box center [984, 329] width 20 height 40
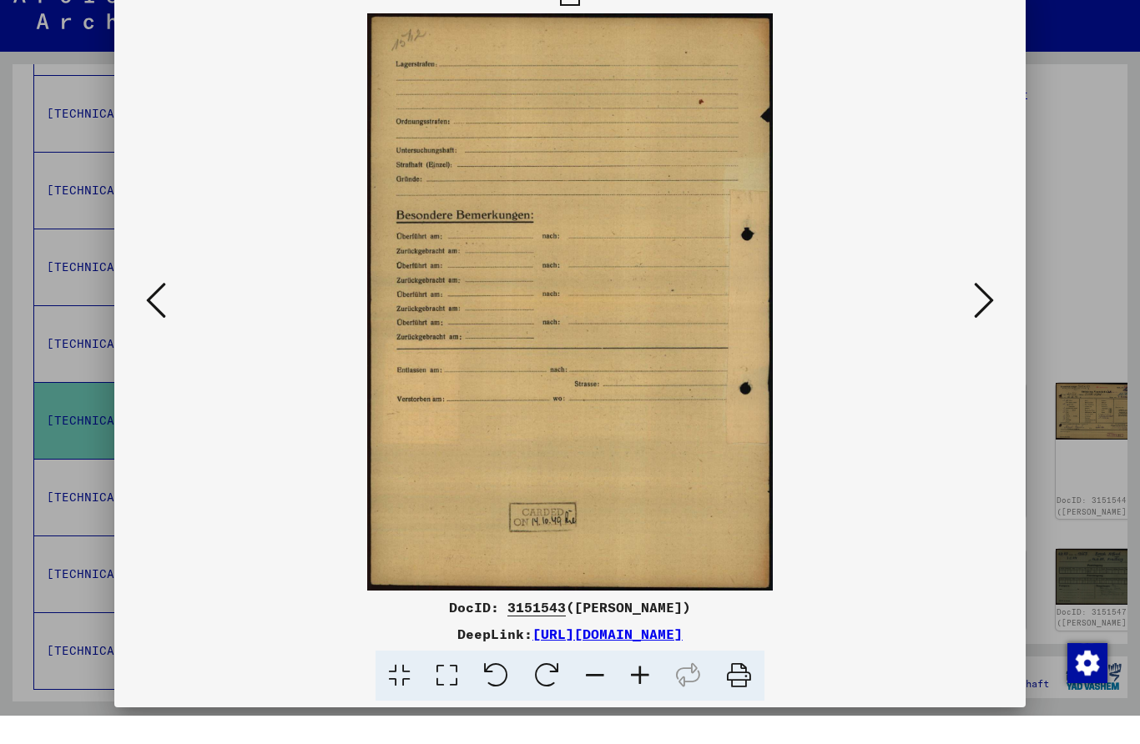
click at [985, 309] on icon at bounding box center [984, 329] width 20 height 40
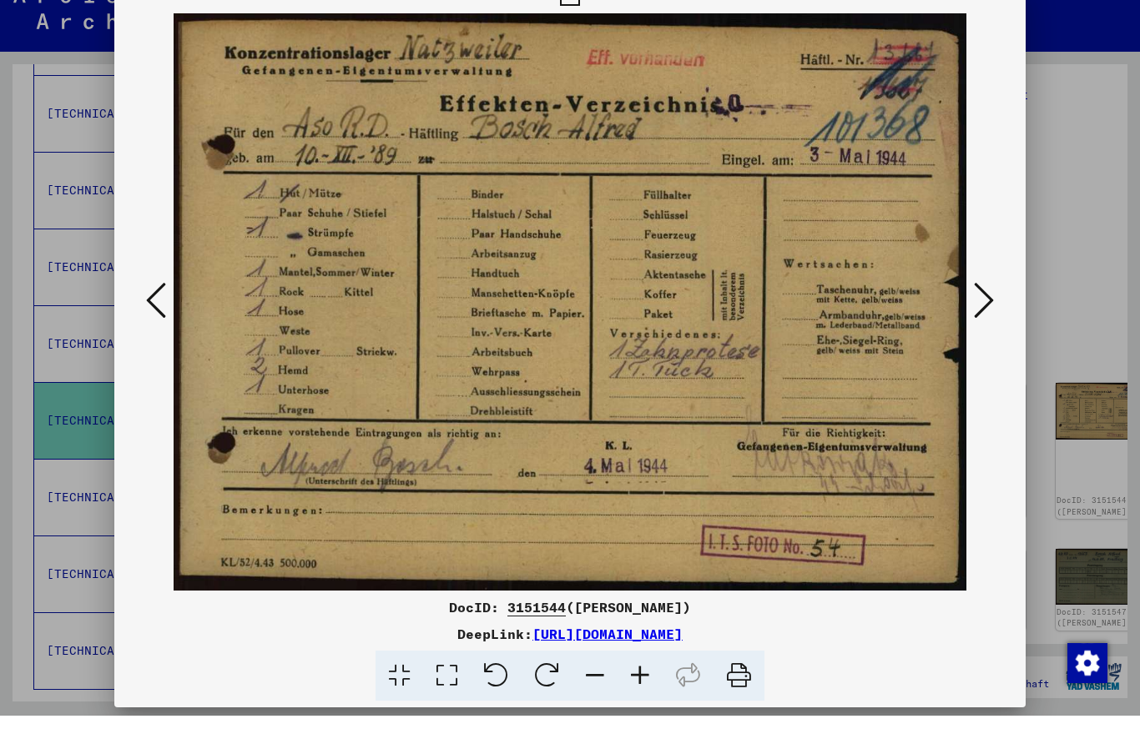
click at [989, 309] on icon at bounding box center [984, 329] width 20 height 40
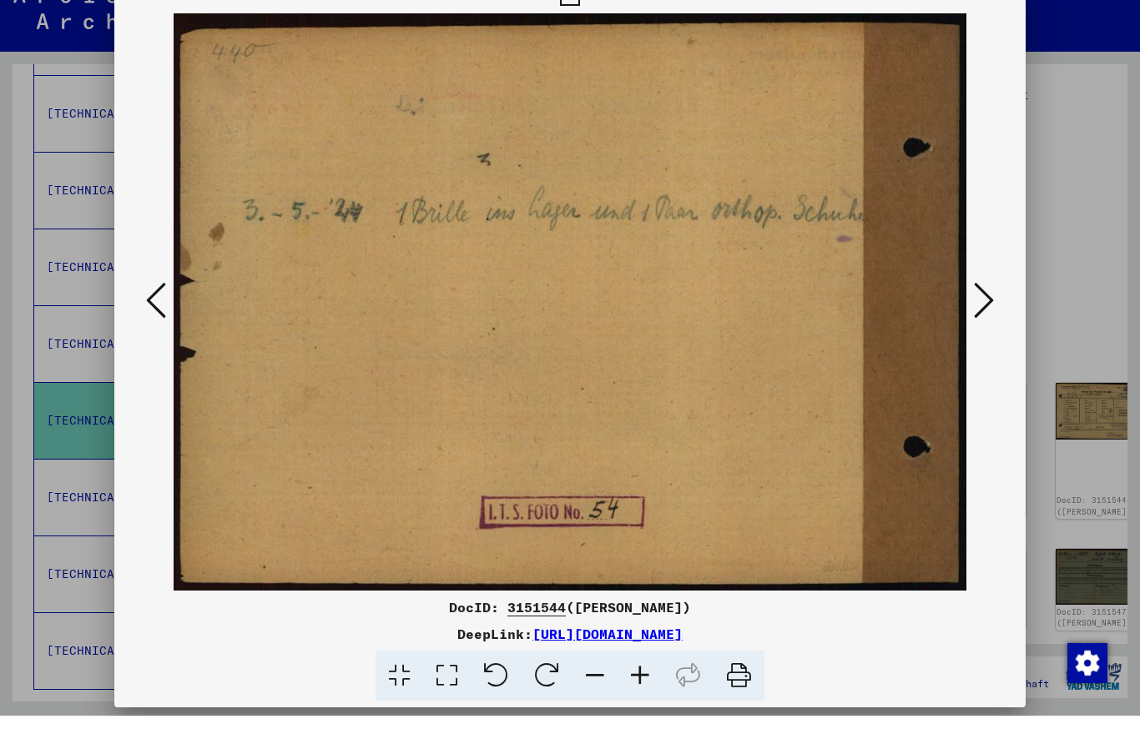
click at [988, 313] on icon at bounding box center [984, 329] width 20 height 40
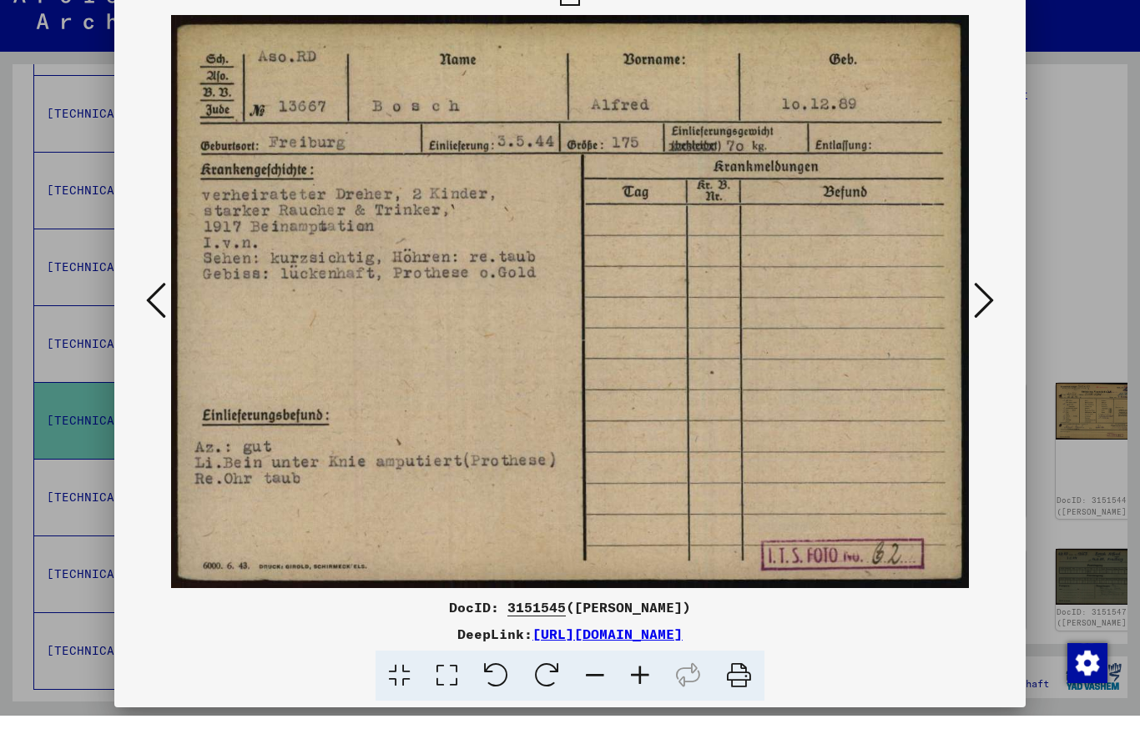
click at [965, 317] on img at bounding box center [570, 330] width 798 height 577
click at [985, 309] on icon at bounding box center [984, 329] width 20 height 40
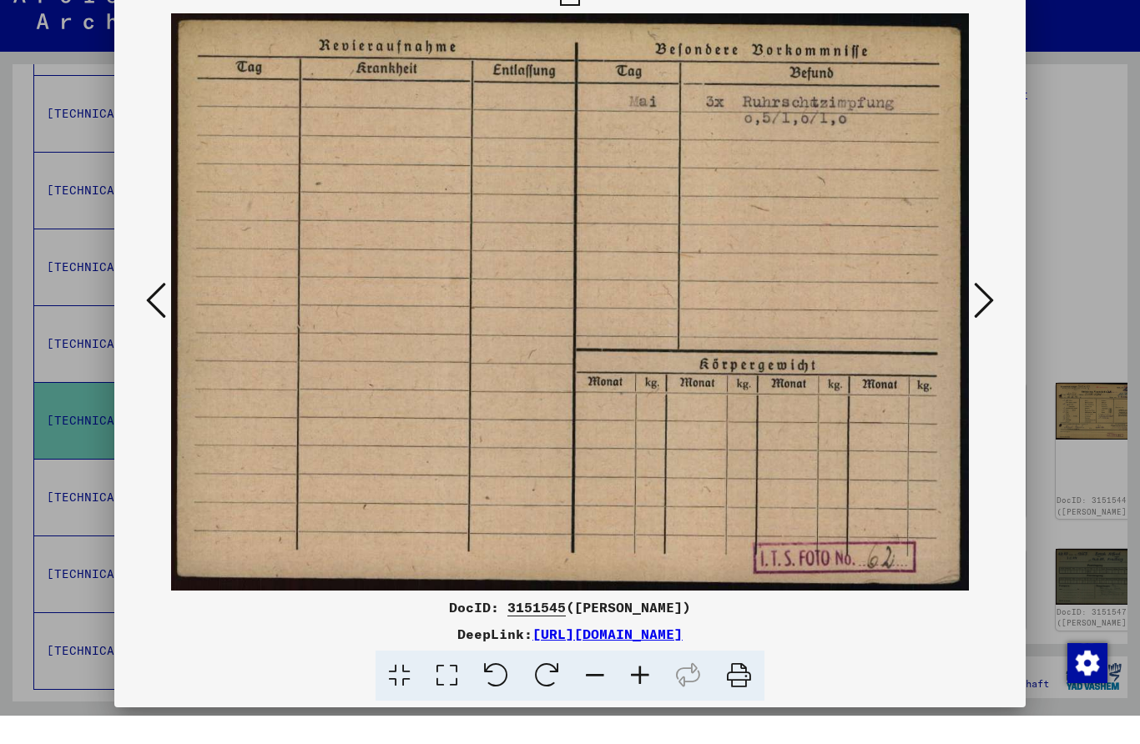
click at [981, 315] on icon at bounding box center [984, 329] width 20 height 40
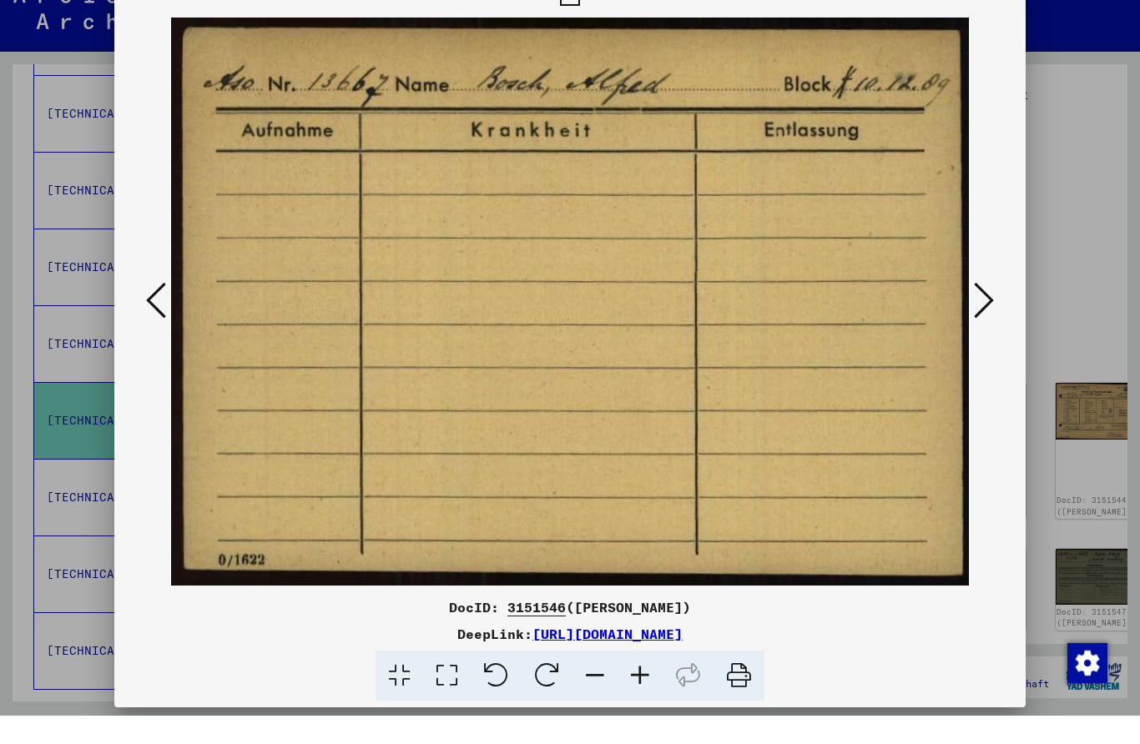
click at [985, 320] on icon at bounding box center [984, 329] width 20 height 40
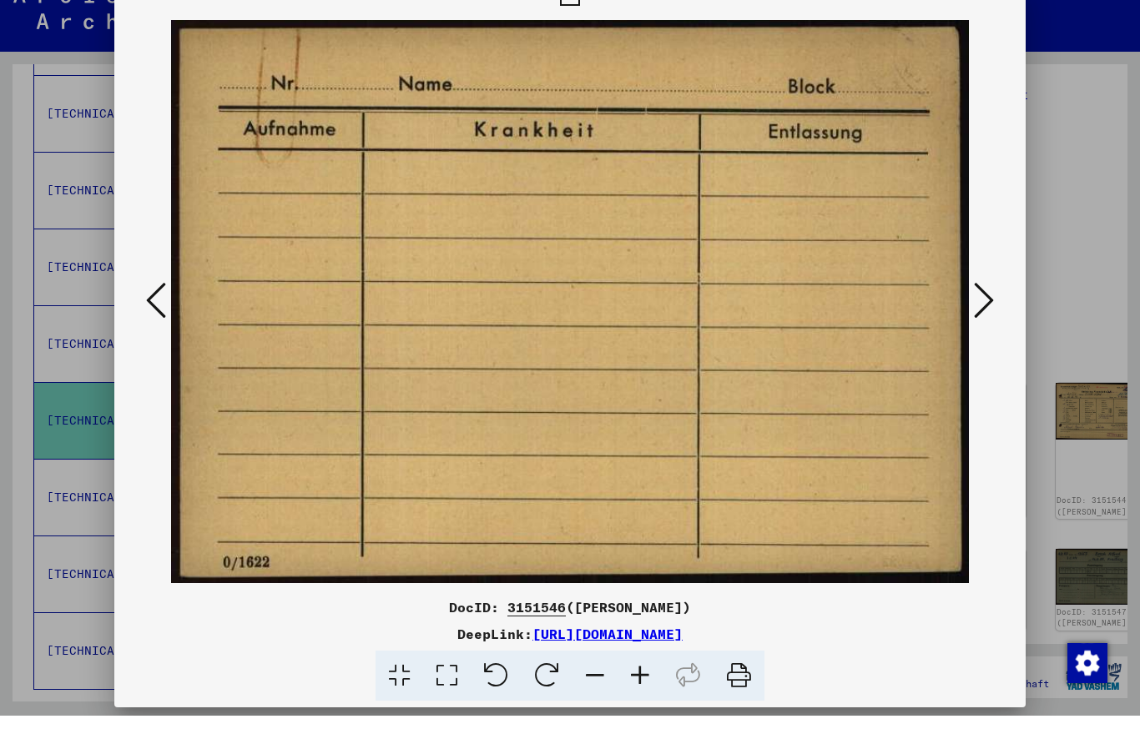
click at [981, 325] on button at bounding box center [984, 330] width 30 height 48
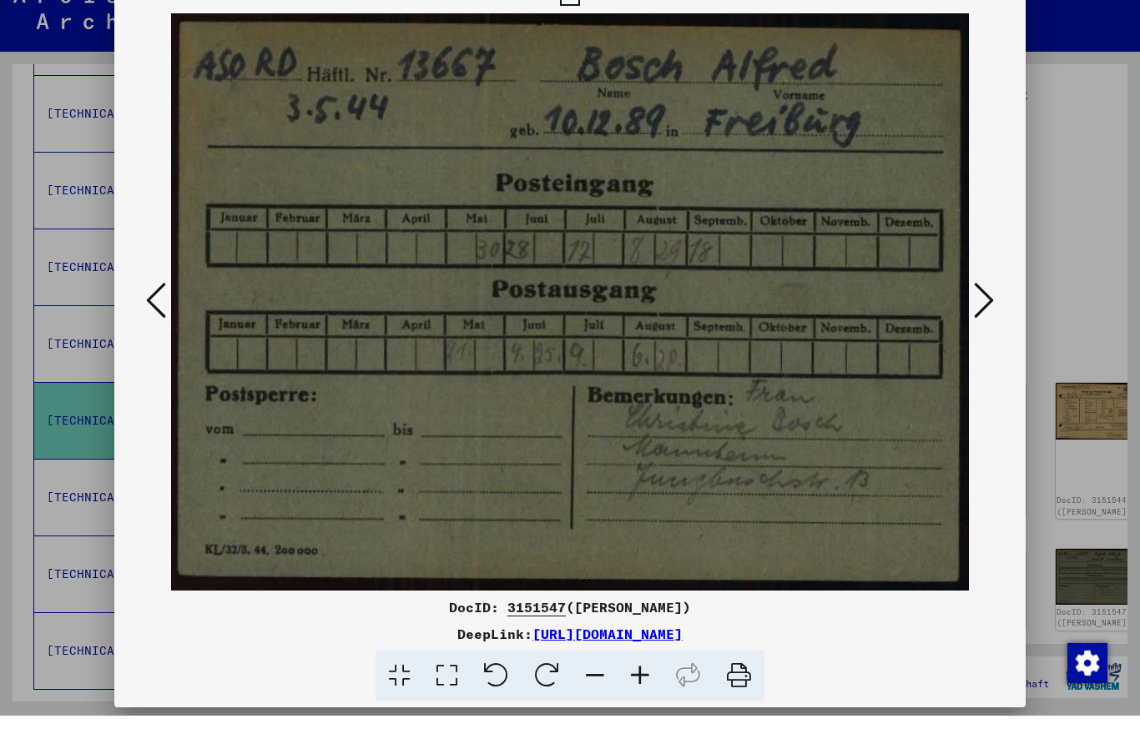
click at [980, 309] on icon at bounding box center [984, 329] width 20 height 40
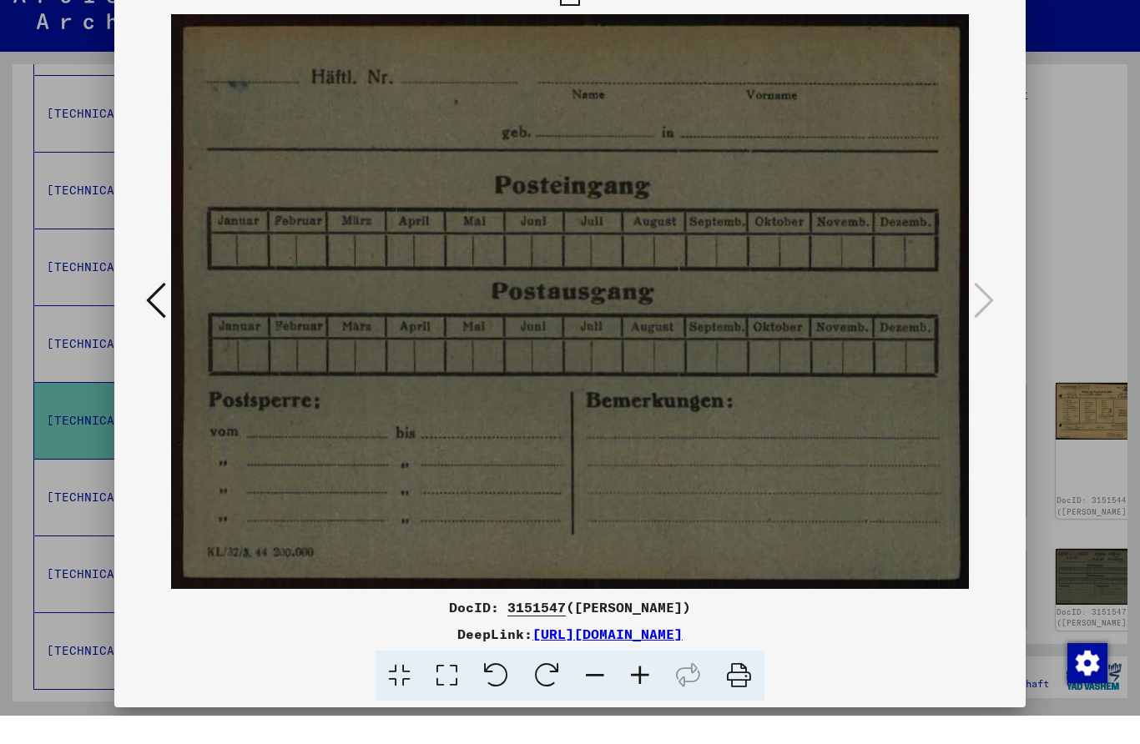
click at [1003, 296] on div at bounding box center [570, 330] width 912 height 577
click at [1012, 320] on div at bounding box center [570, 330] width 912 height 577
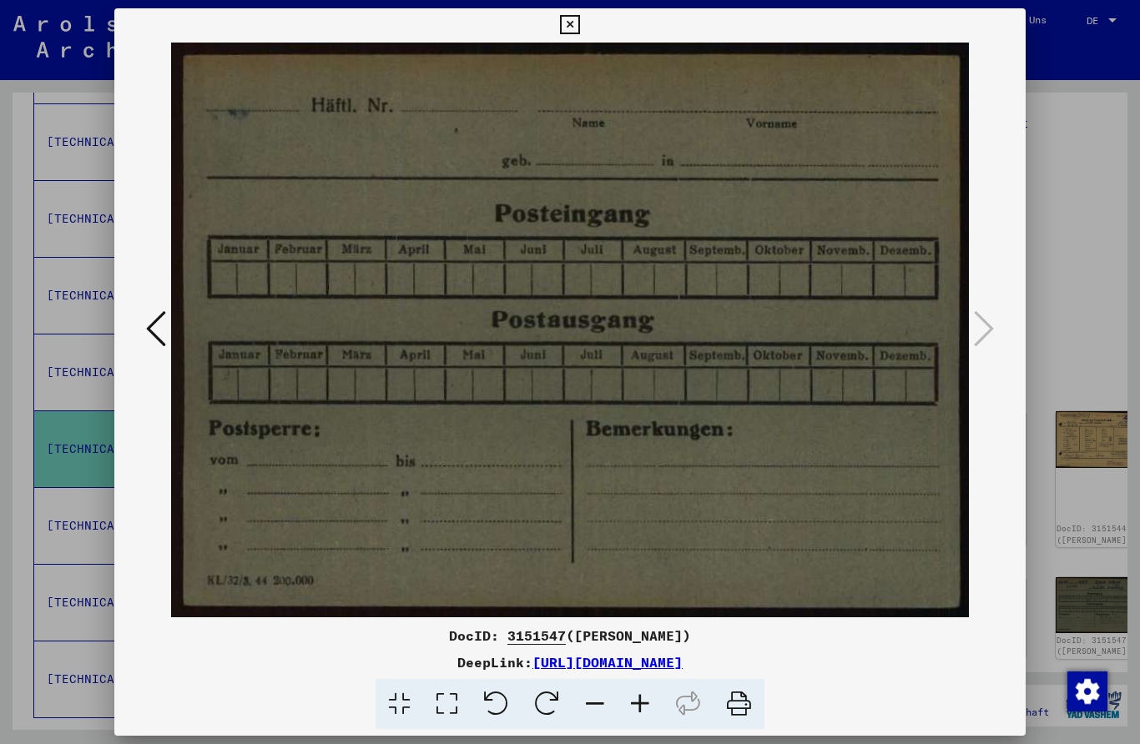
click at [579, 23] on icon at bounding box center [569, 25] width 19 height 20
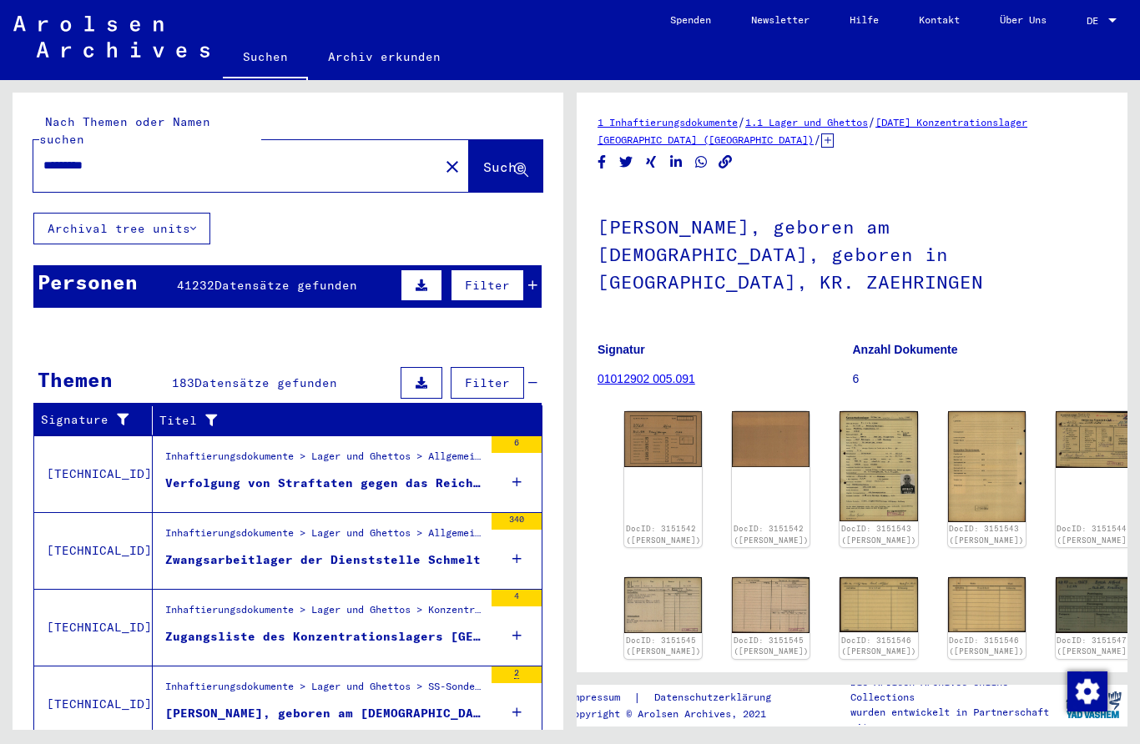
click at [523, 269] on button "Filter" at bounding box center [487, 285] width 73 height 32
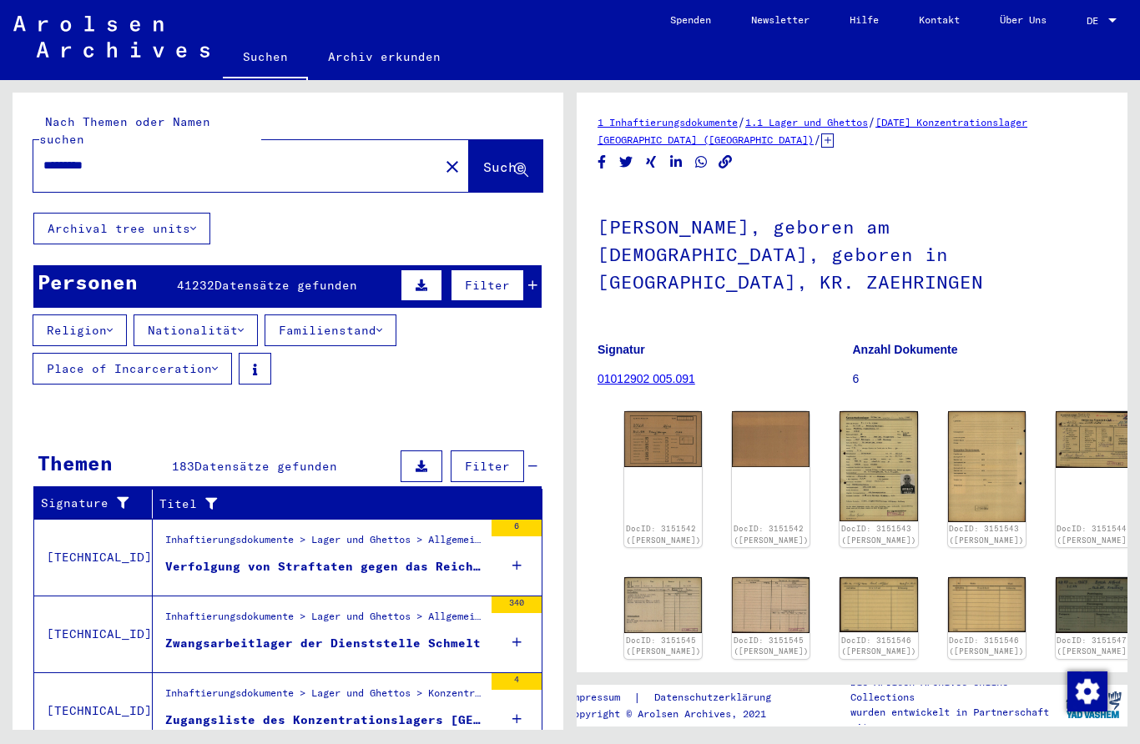
click at [540, 265] on div "Personen 41232 Datensätze gefunden Filter" at bounding box center [287, 286] width 508 height 43
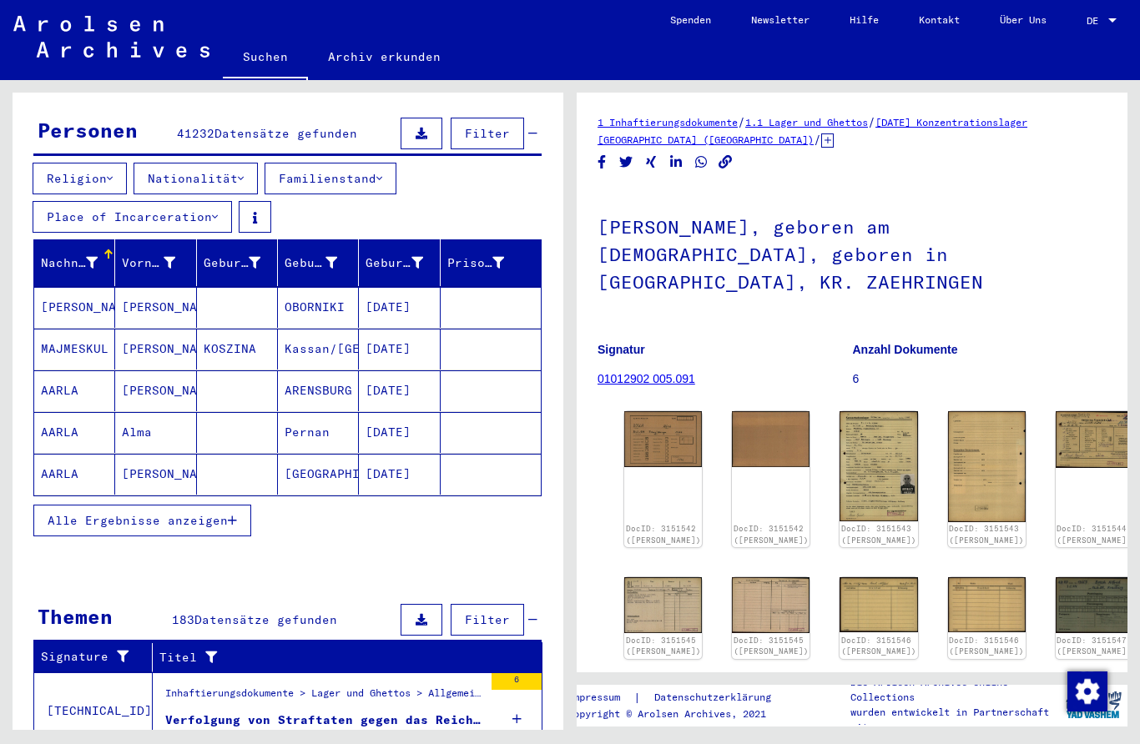
scroll to position [164, 0]
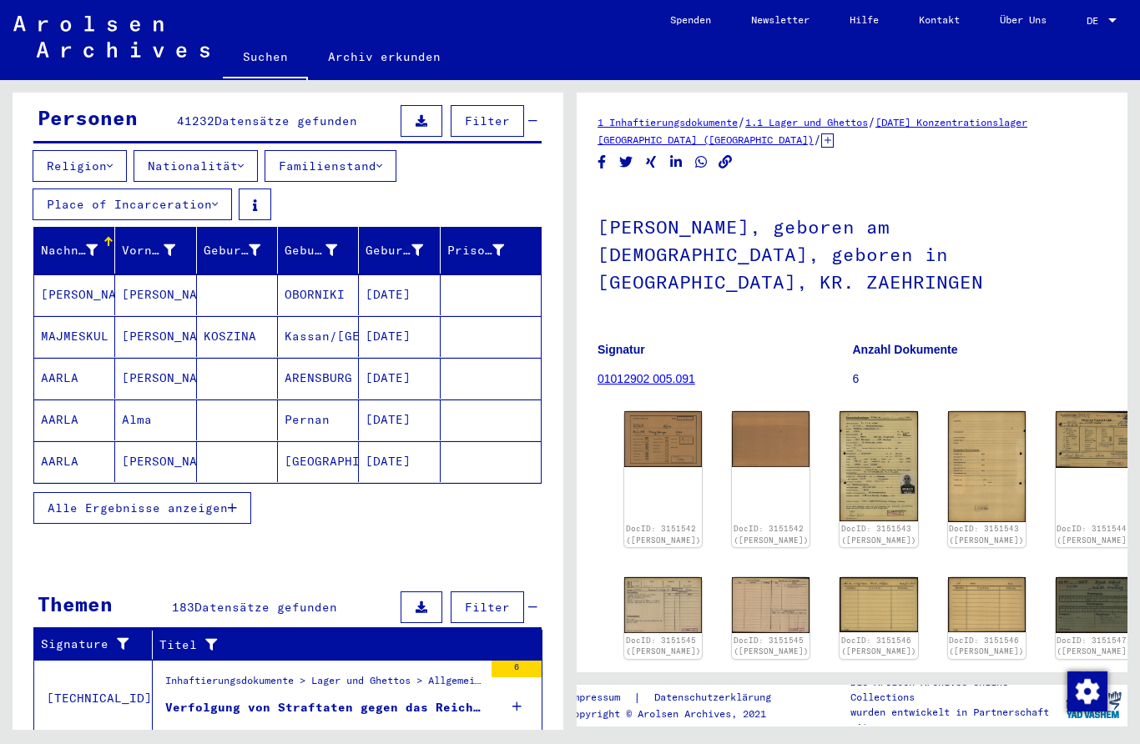
click at [195, 442] on mat-cell "[PERSON_NAME]" at bounding box center [155, 461] width 81 height 41
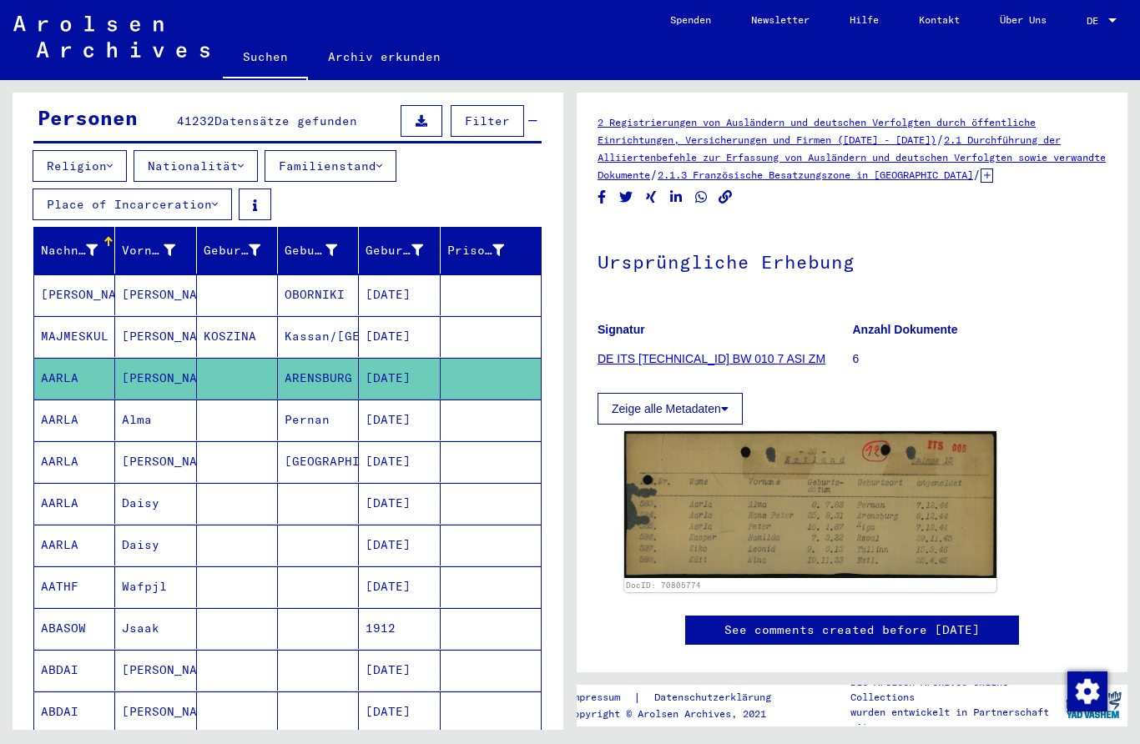
click at [215, 490] on mat-cell at bounding box center [237, 503] width 81 height 41
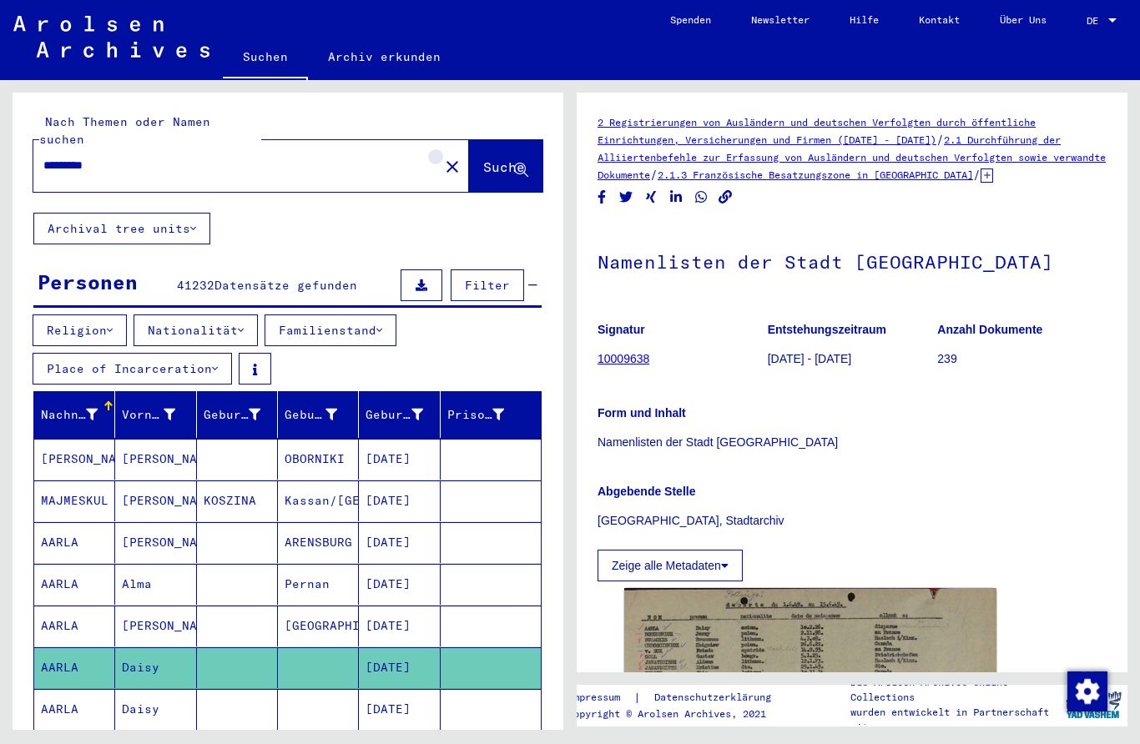
click at [442, 157] on mat-icon "close" at bounding box center [452, 167] width 20 height 20
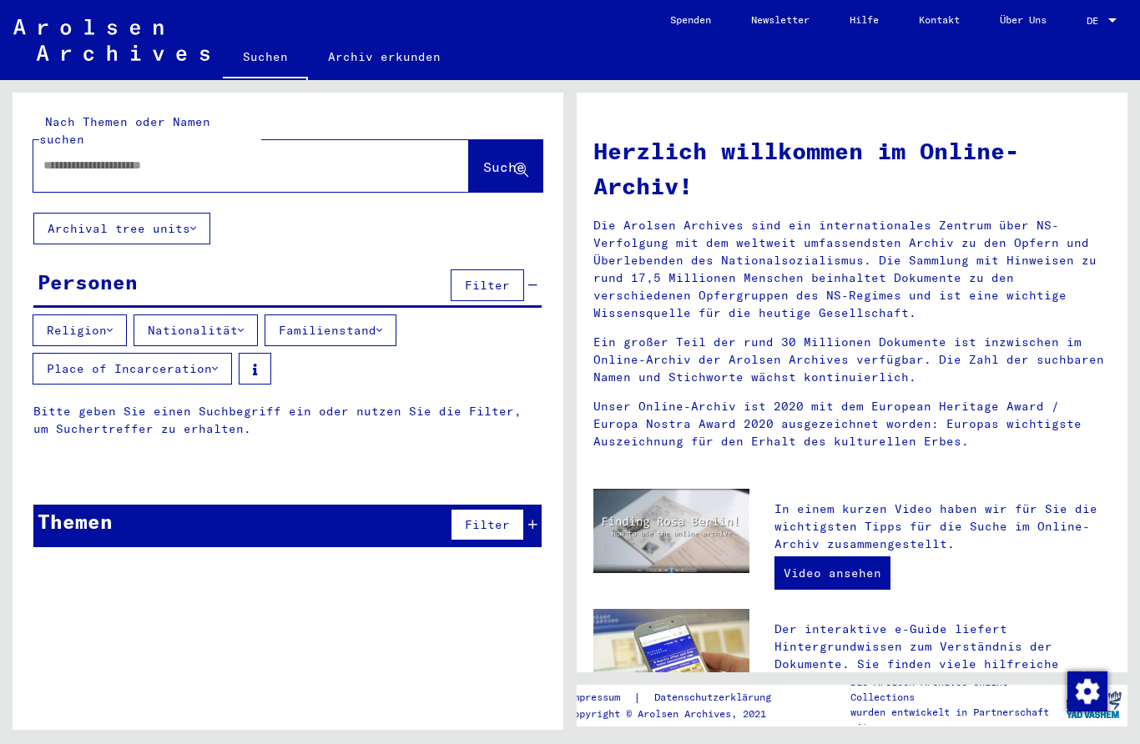
click at [131, 157] on input "text" at bounding box center [230, 166] width 375 height 18
type input "******"
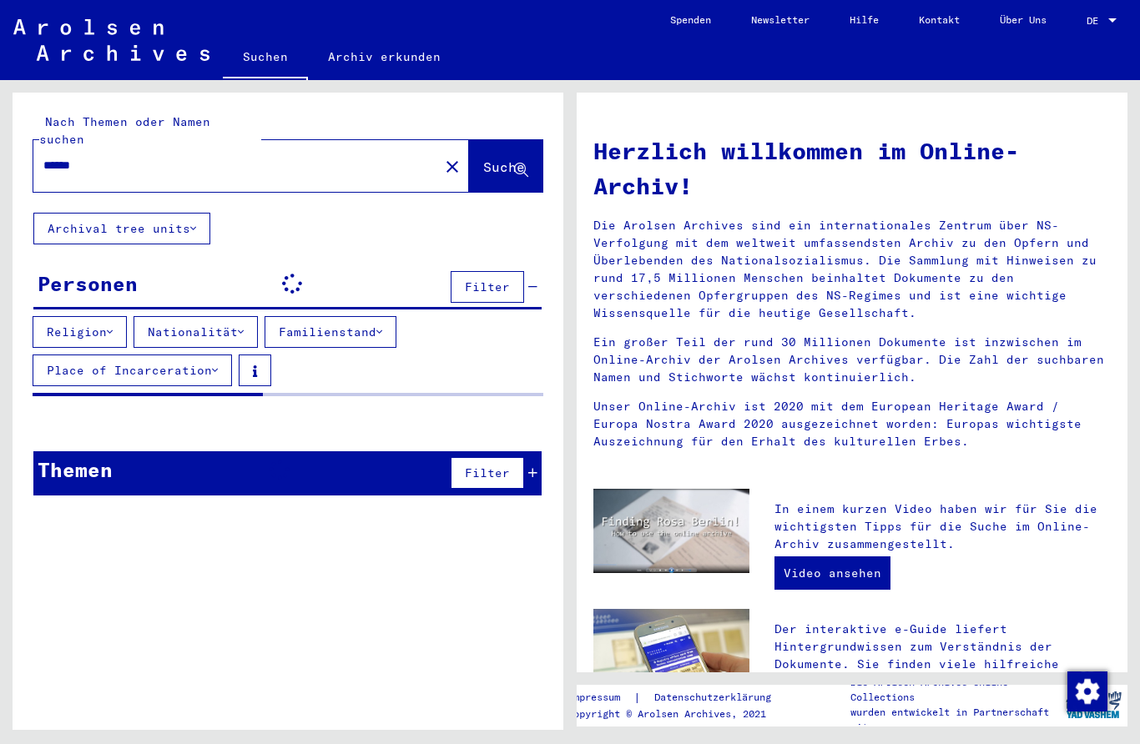
click at [483, 159] on span "Suche" at bounding box center [504, 167] width 42 height 17
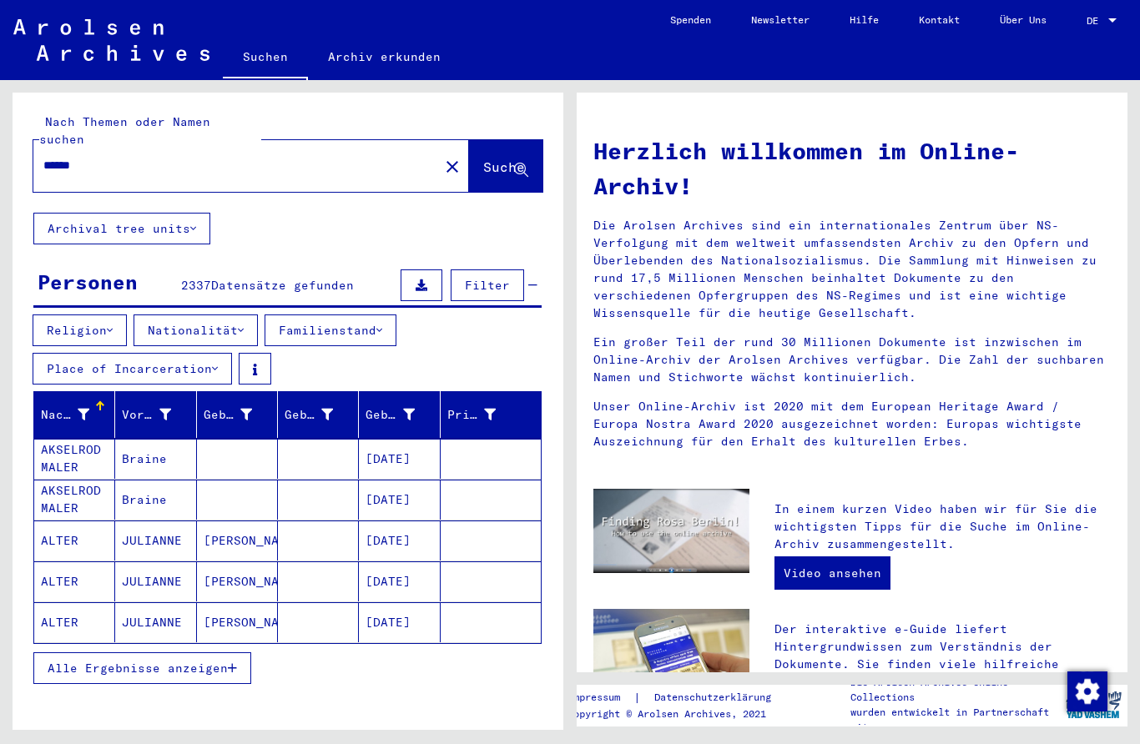
click at [320, 523] on mat-cell at bounding box center [318, 541] width 81 height 40
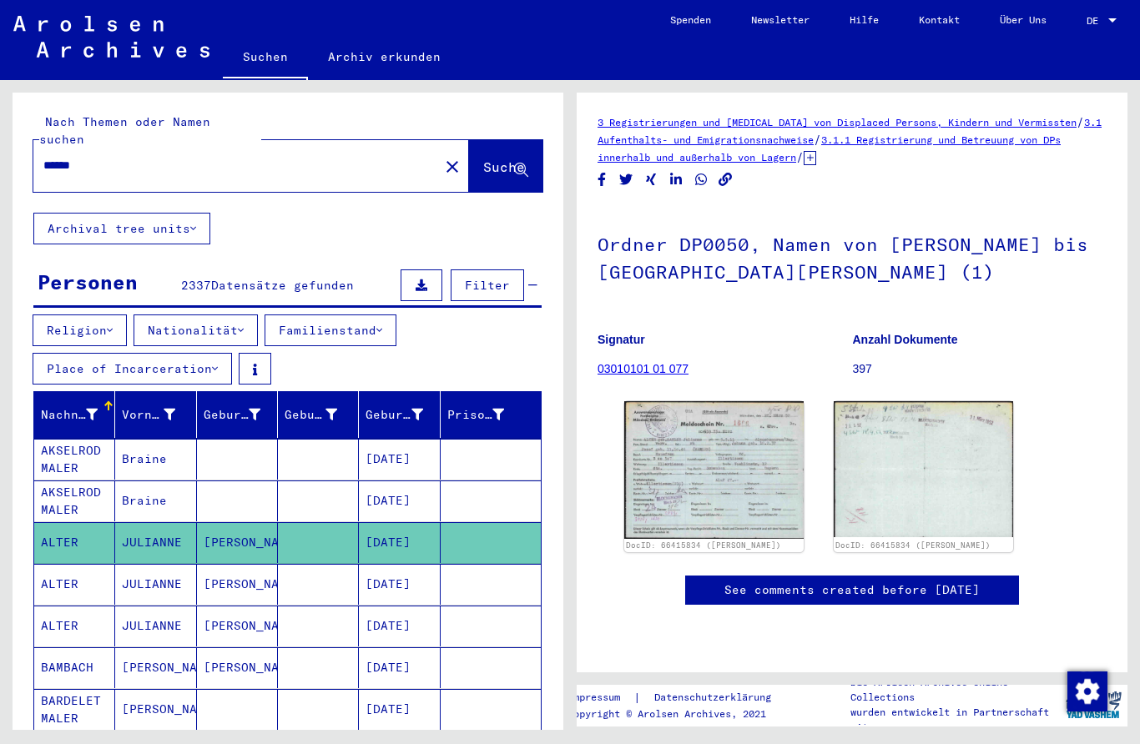
click at [785, 430] on img at bounding box center [713, 470] width 179 height 138
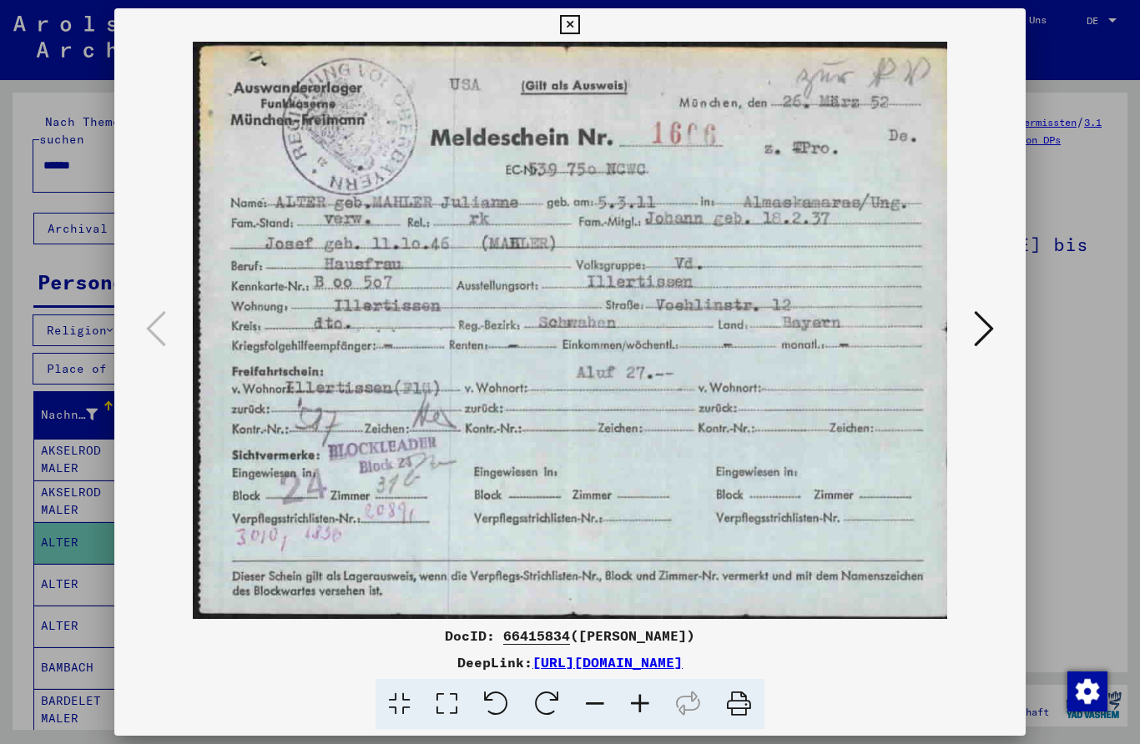
click at [1103, 211] on div at bounding box center [570, 372] width 1140 height 744
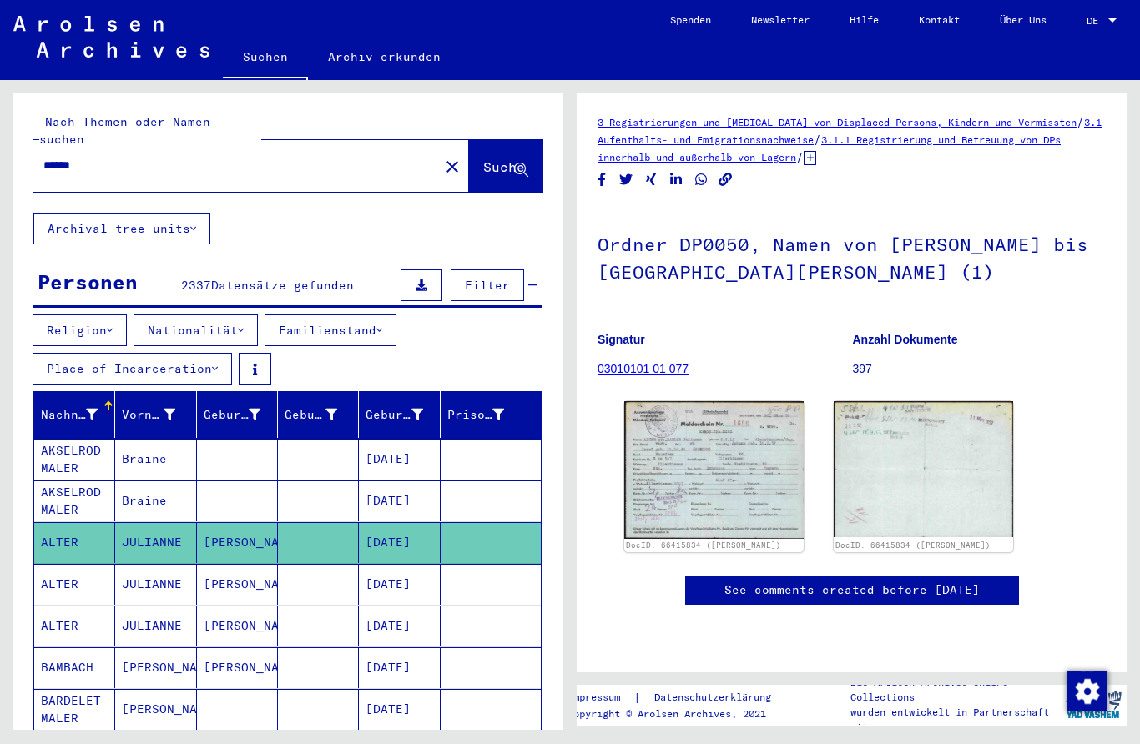
click at [442, 157] on mat-icon "close" at bounding box center [452, 167] width 20 height 20
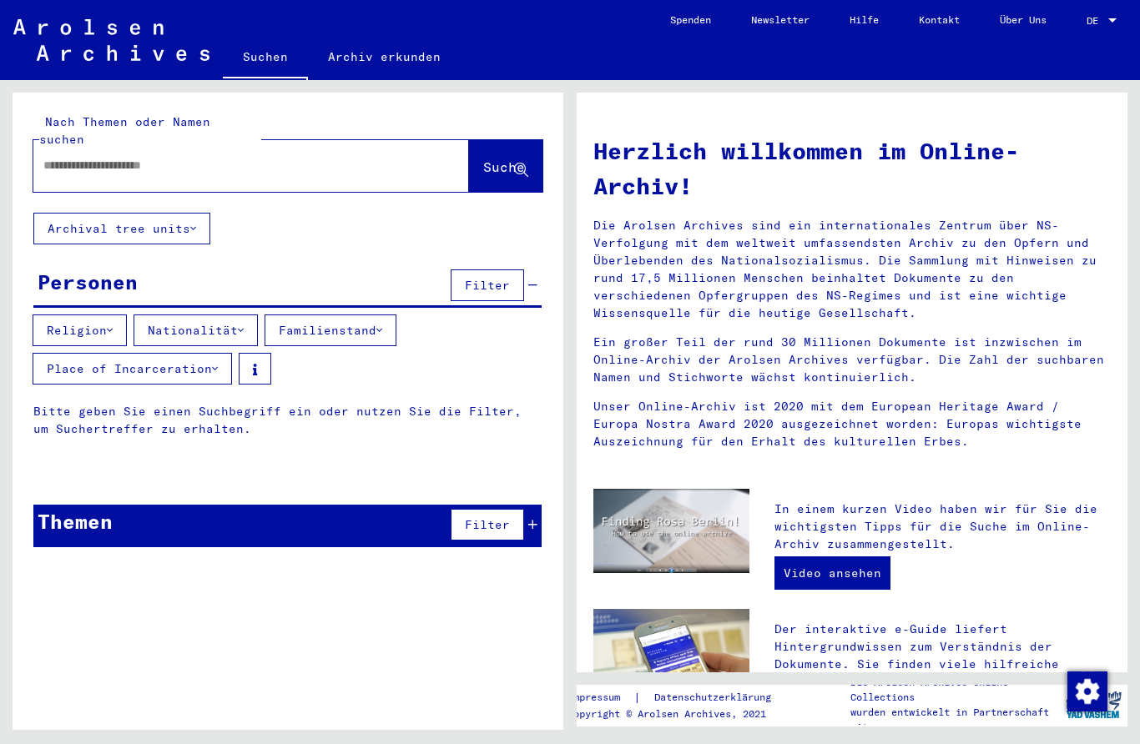
click at [105, 157] on input "text" at bounding box center [230, 166] width 375 height 18
click at [62, 157] on input "********" at bounding box center [230, 166] width 375 height 18
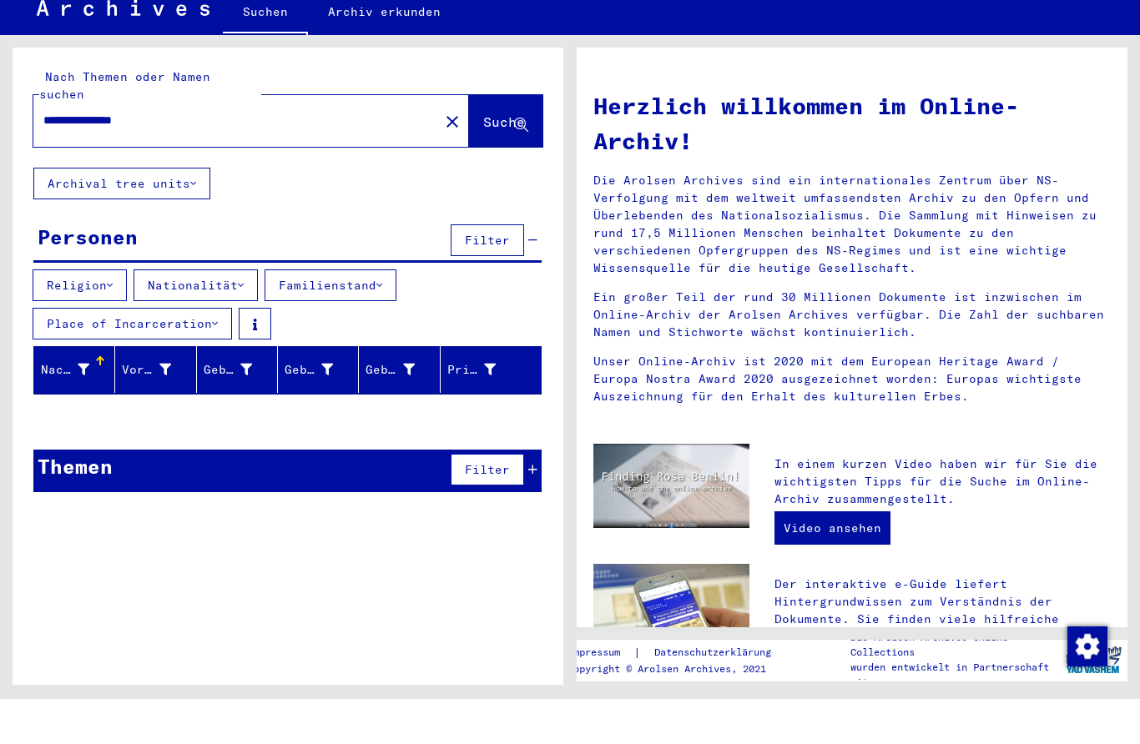
click at [539, 495] on div "Themen Filter" at bounding box center [287, 516] width 508 height 43
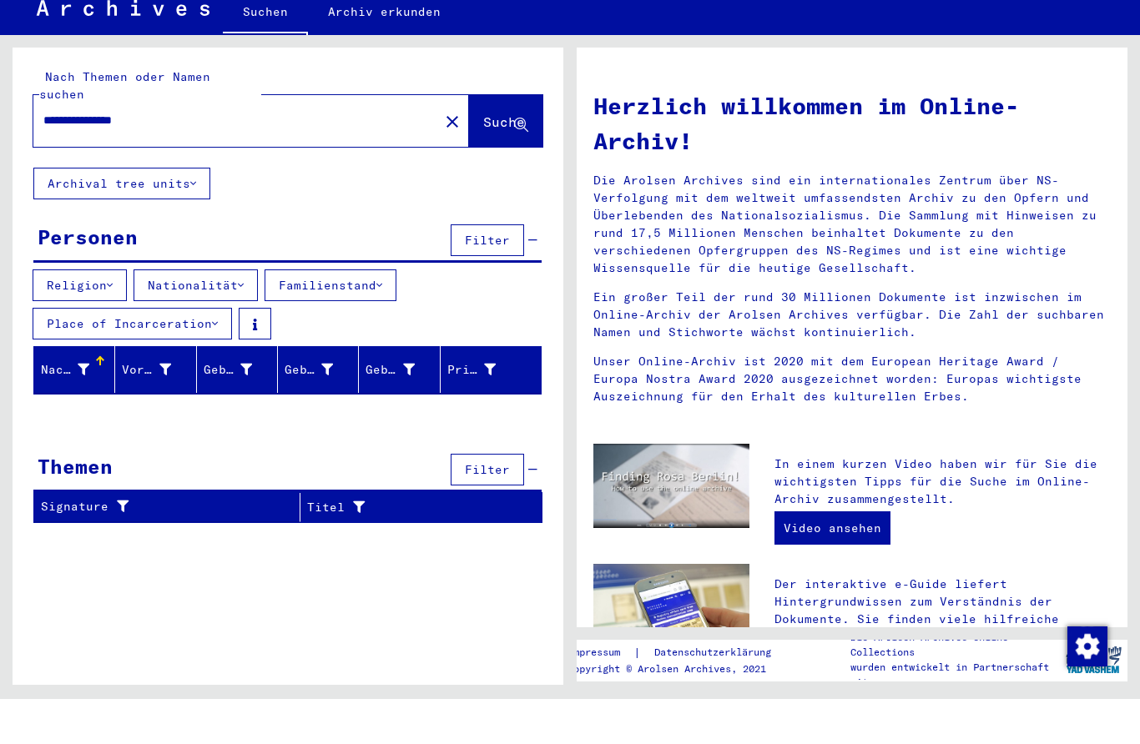
click at [533, 509] on icon at bounding box center [532, 515] width 9 height 12
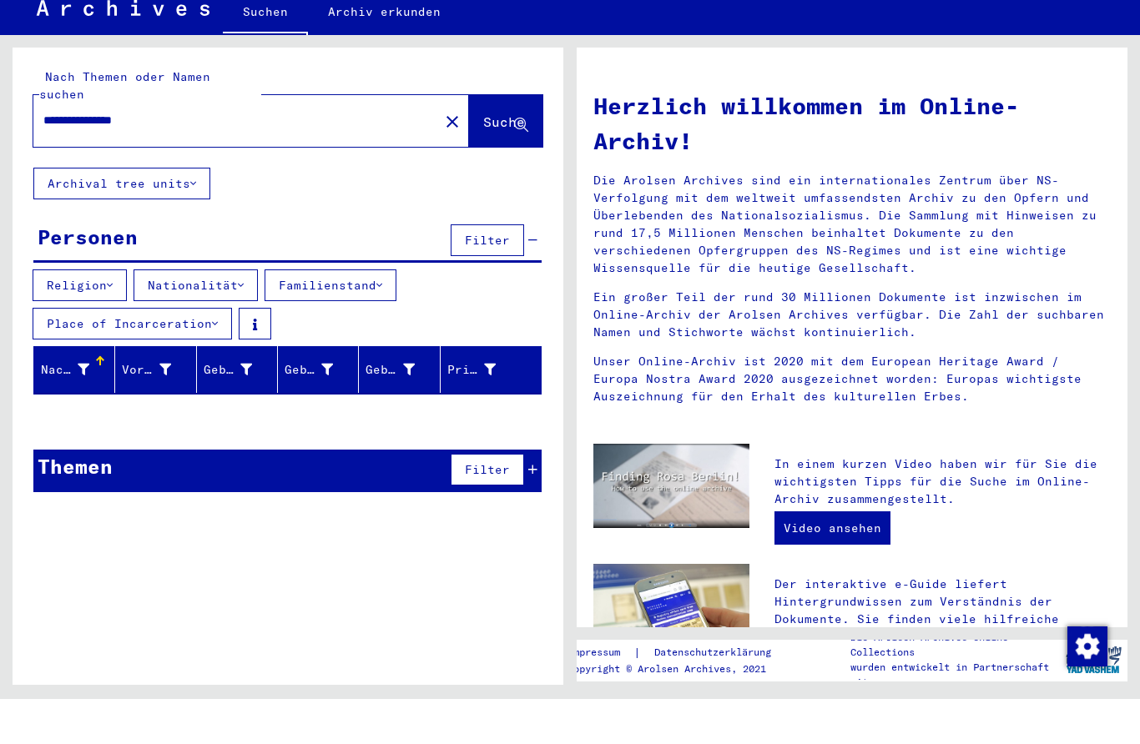
click at [538, 495] on div "Themen Filter" at bounding box center [287, 516] width 508 height 43
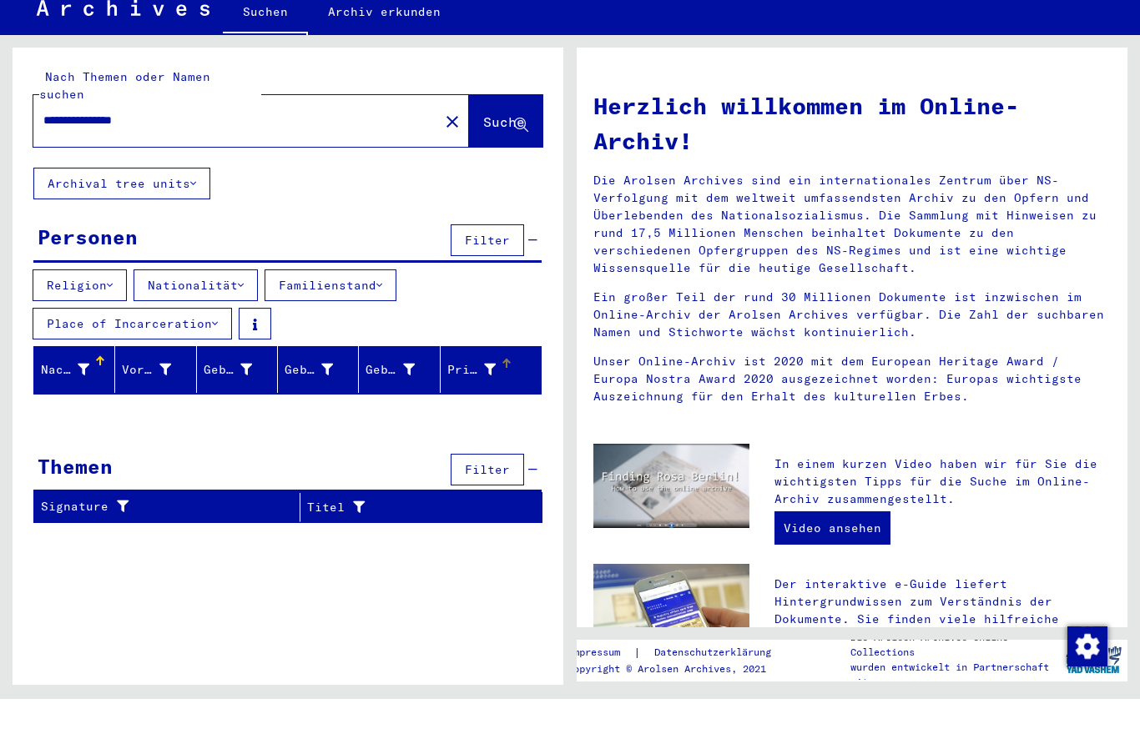
click at [519, 401] on div "Prisoner #" at bounding box center [483, 414] width 73 height 27
click at [425, 401] on div "Geburtsdatum" at bounding box center [401, 414] width 73 height 27
click at [349, 401] on div "Geburt‏" at bounding box center [320, 414] width 73 height 27
click at [273, 401] on div "Geburtsname" at bounding box center [240, 414] width 73 height 27
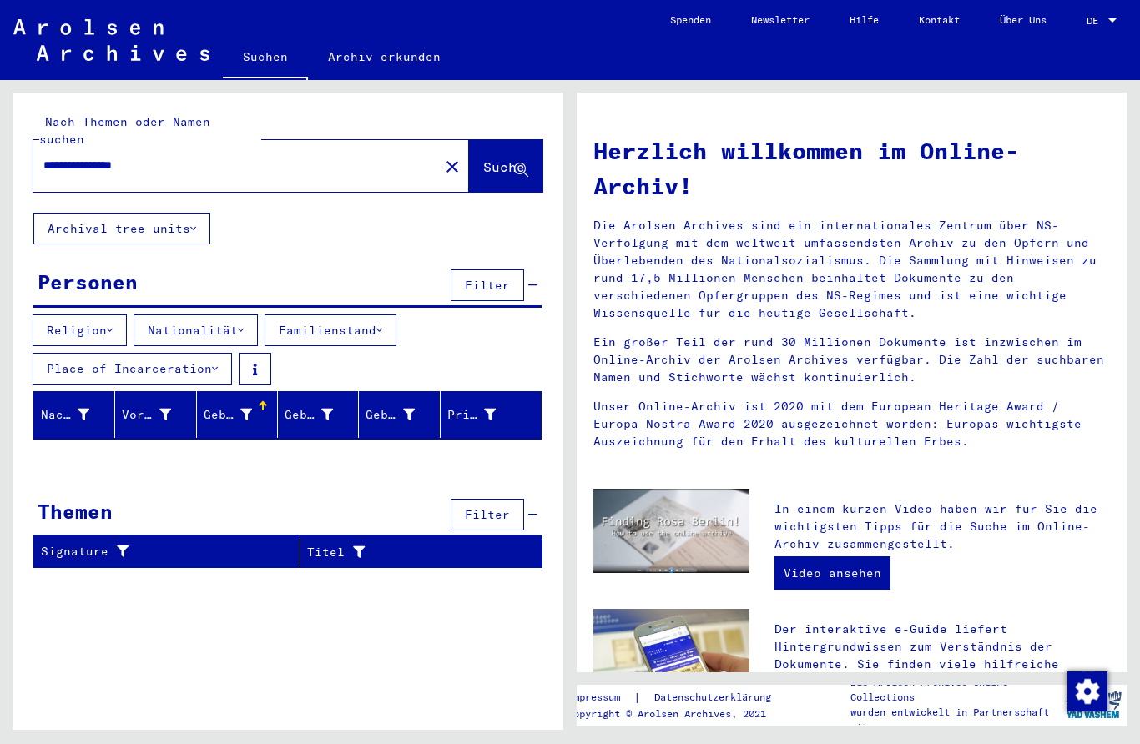
click at [98, 157] on input "**********" at bounding box center [230, 166] width 375 height 18
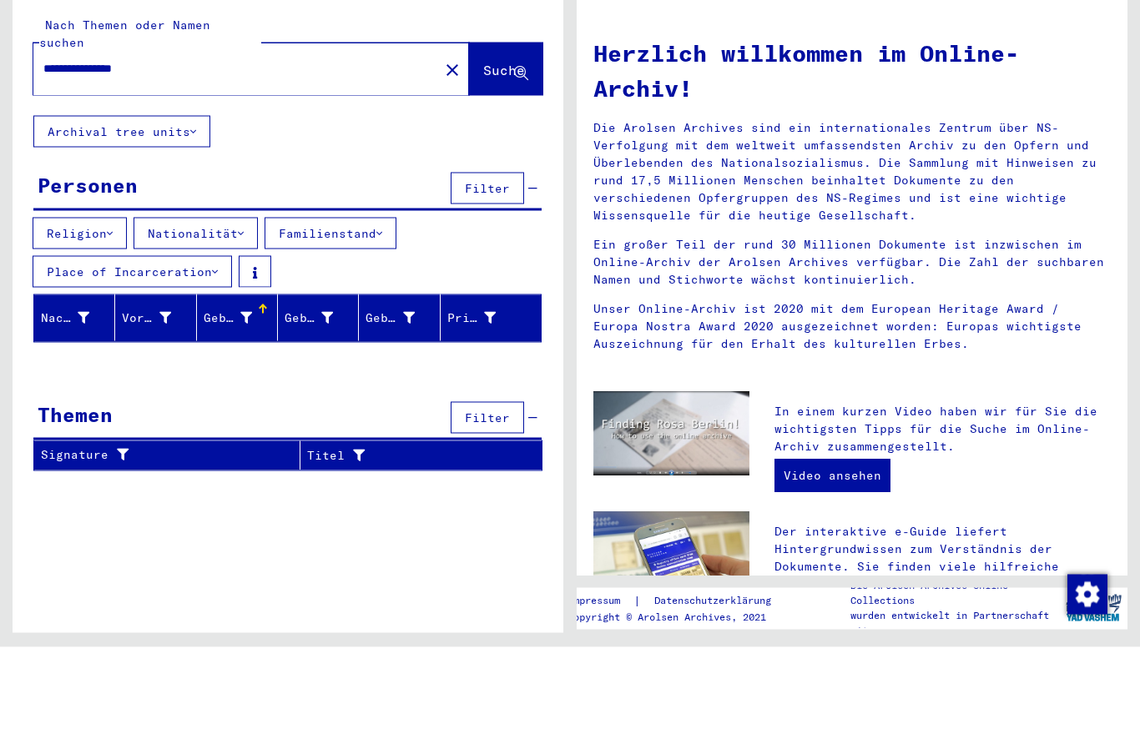
click at [106, 157] on input "**********" at bounding box center [230, 166] width 375 height 18
click at [150, 157] on input "**********" at bounding box center [230, 166] width 375 height 18
type input "********"
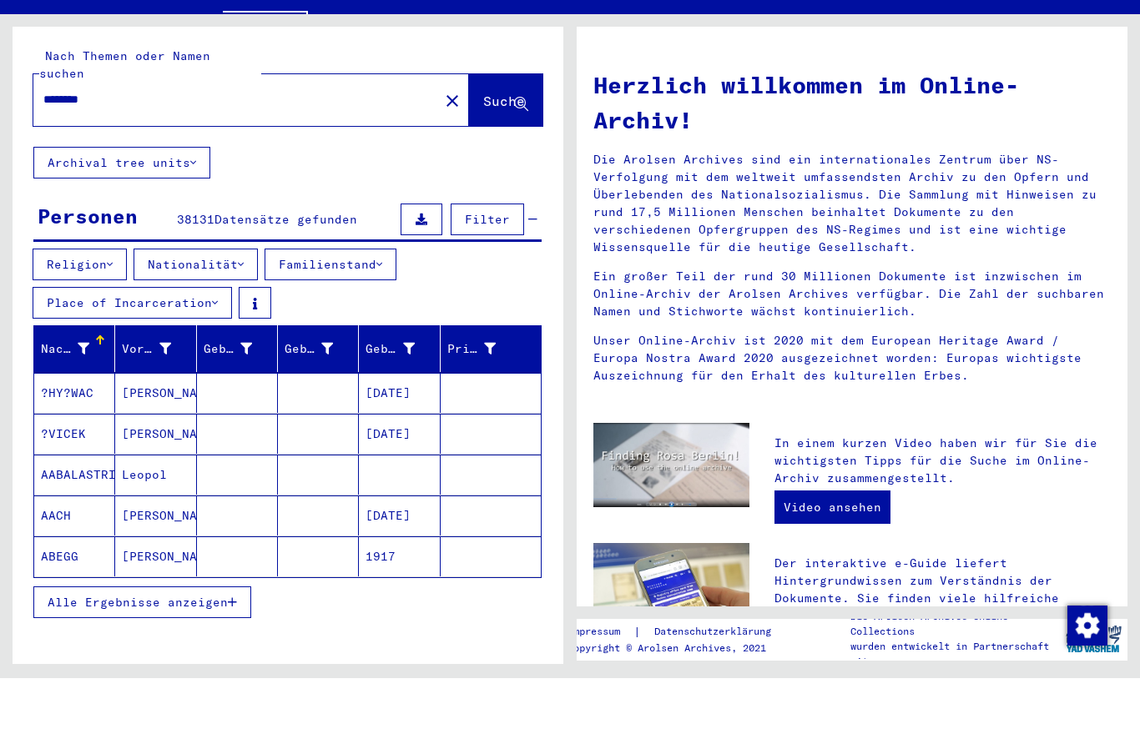
click at [289, 602] on mat-cell at bounding box center [318, 622] width 81 height 40
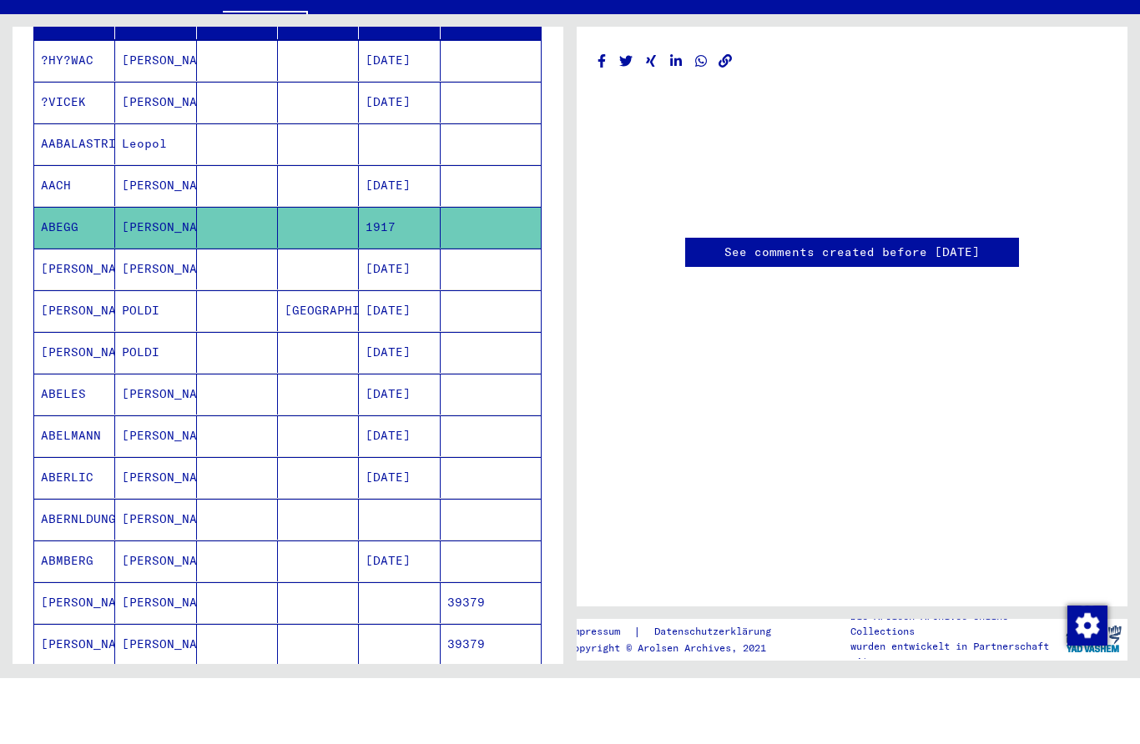
scroll to position [345, 0]
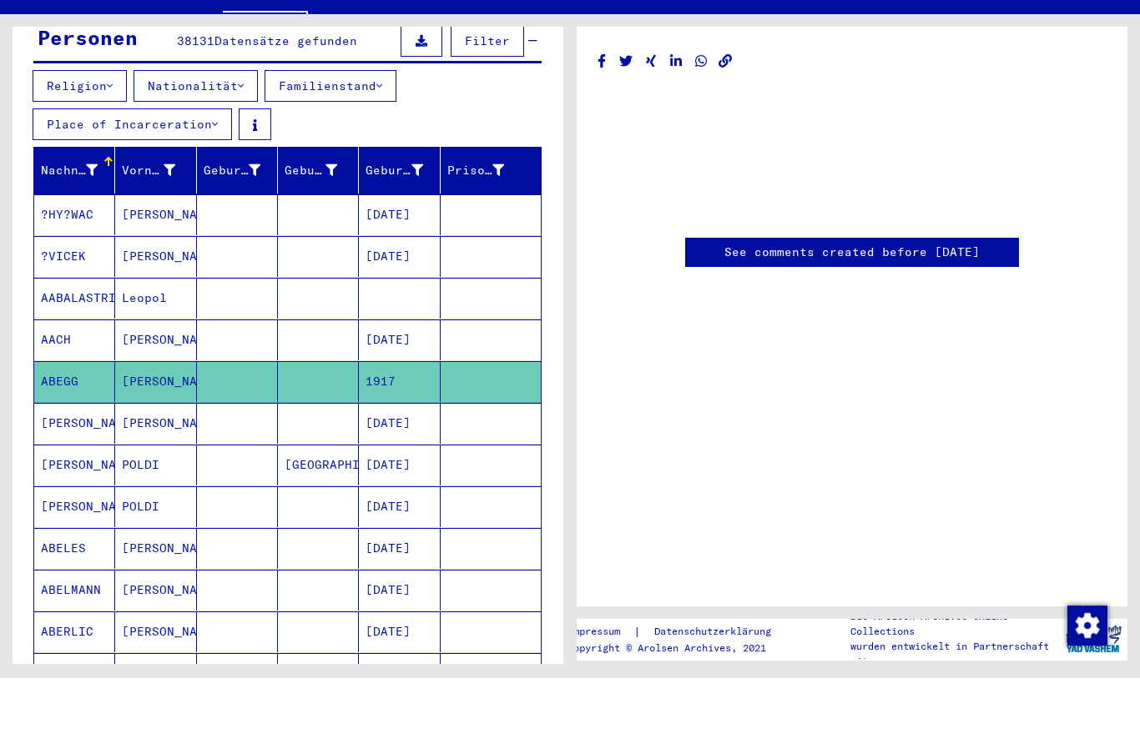
click at [677, 603] on div "See comments created before [DATE]" at bounding box center [851, 383] width 551 height 580
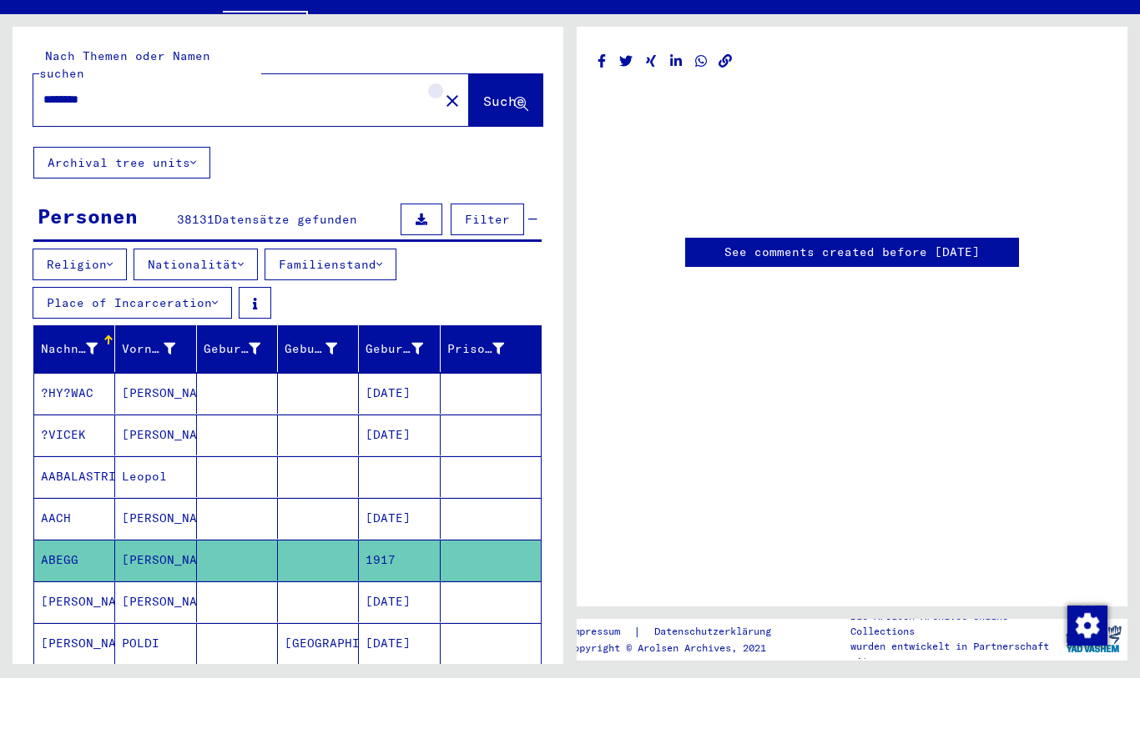
scroll to position [0, 0]
click at [442, 157] on mat-icon "close" at bounding box center [452, 167] width 20 height 20
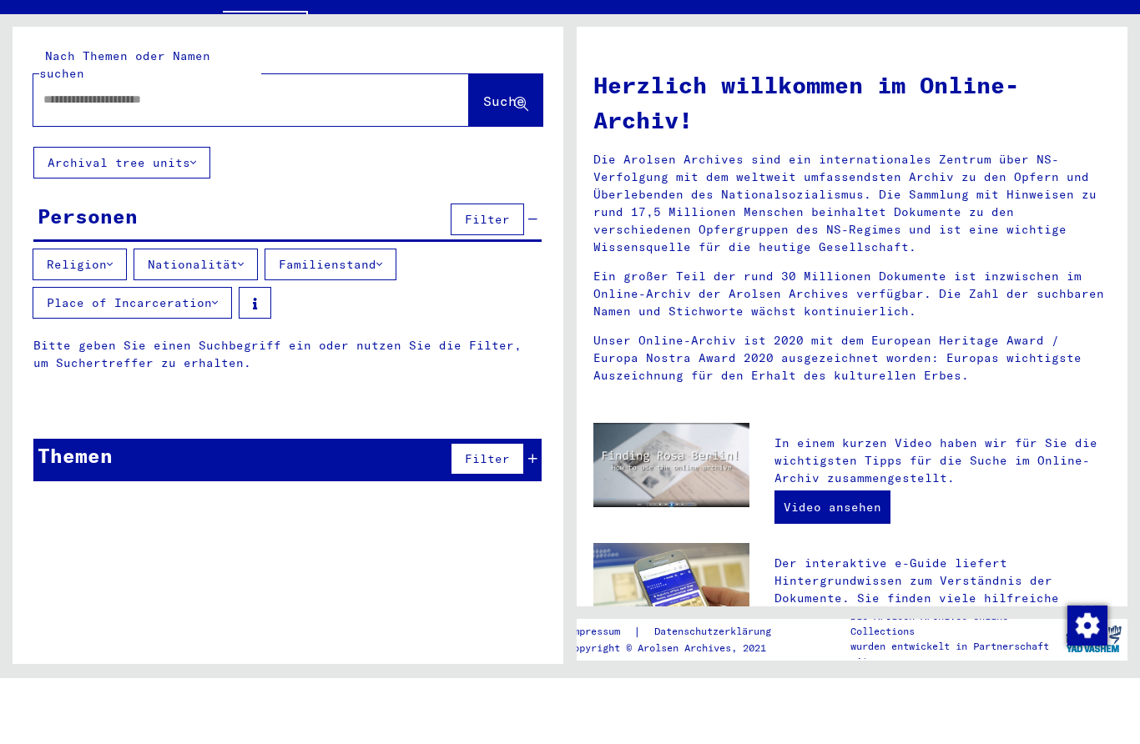
click at [58, 157] on input "text" at bounding box center [230, 166] width 375 height 18
type input "**********"
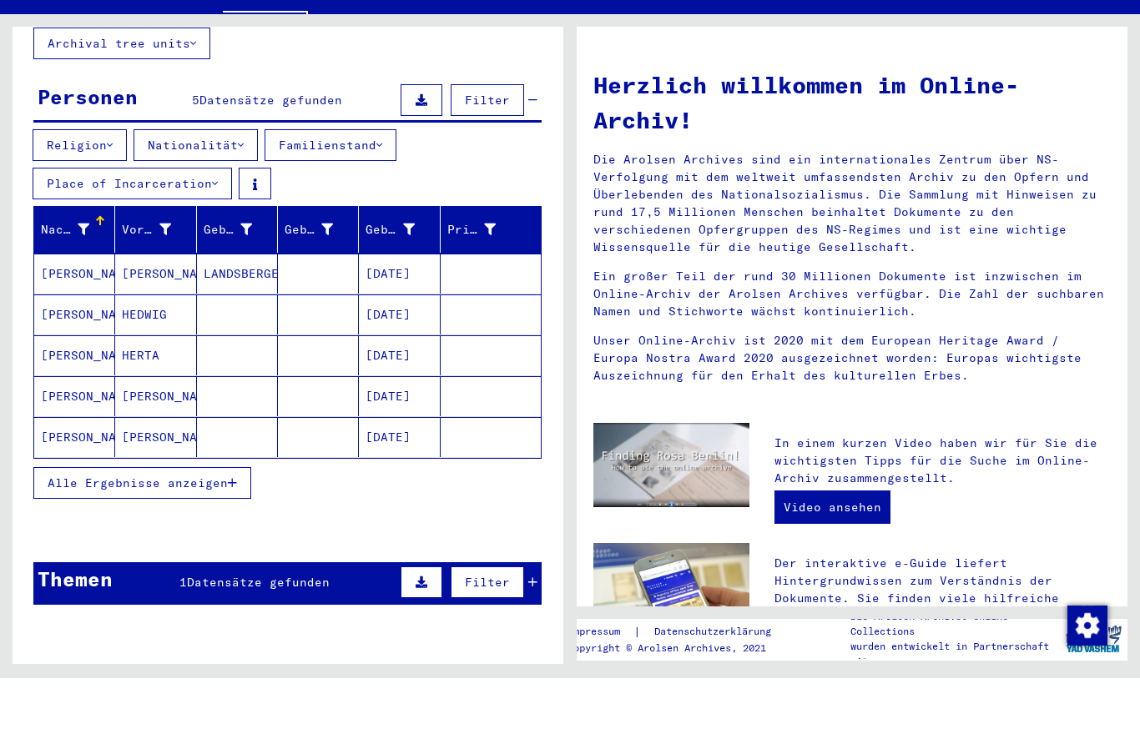
scroll to position [119, 0]
click at [239, 360] on mat-cell at bounding box center [237, 380] width 81 height 40
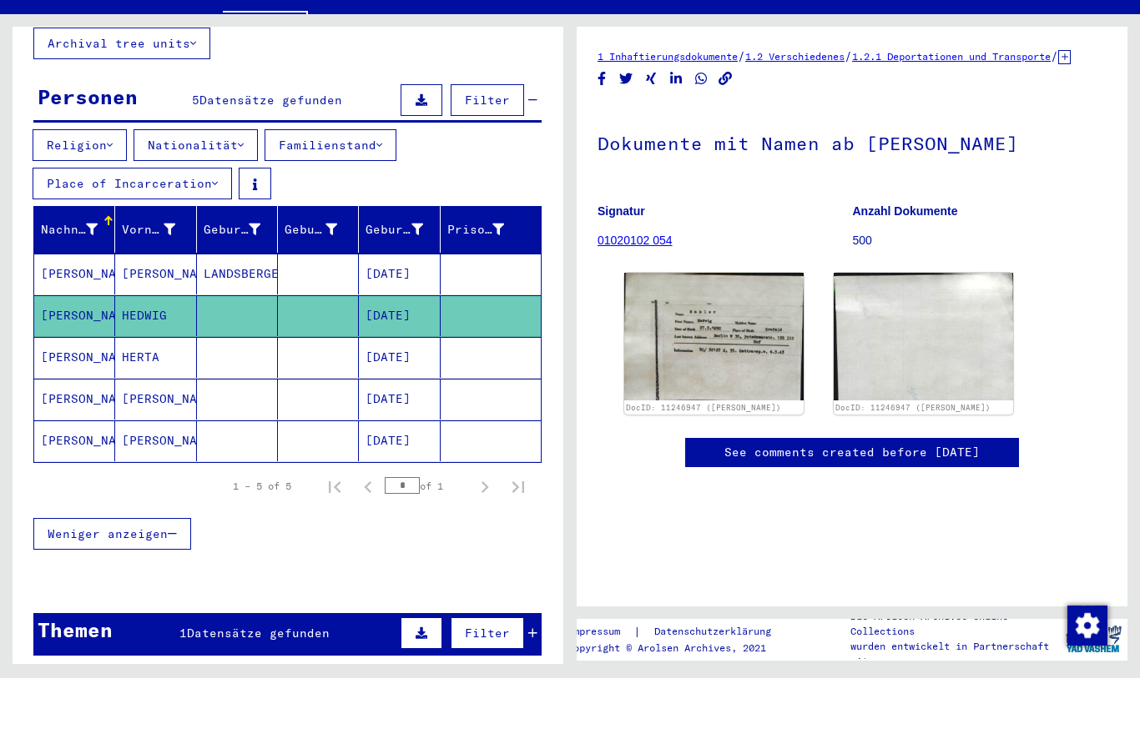
click at [244, 403] on mat-cell at bounding box center [237, 423] width 81 height 41
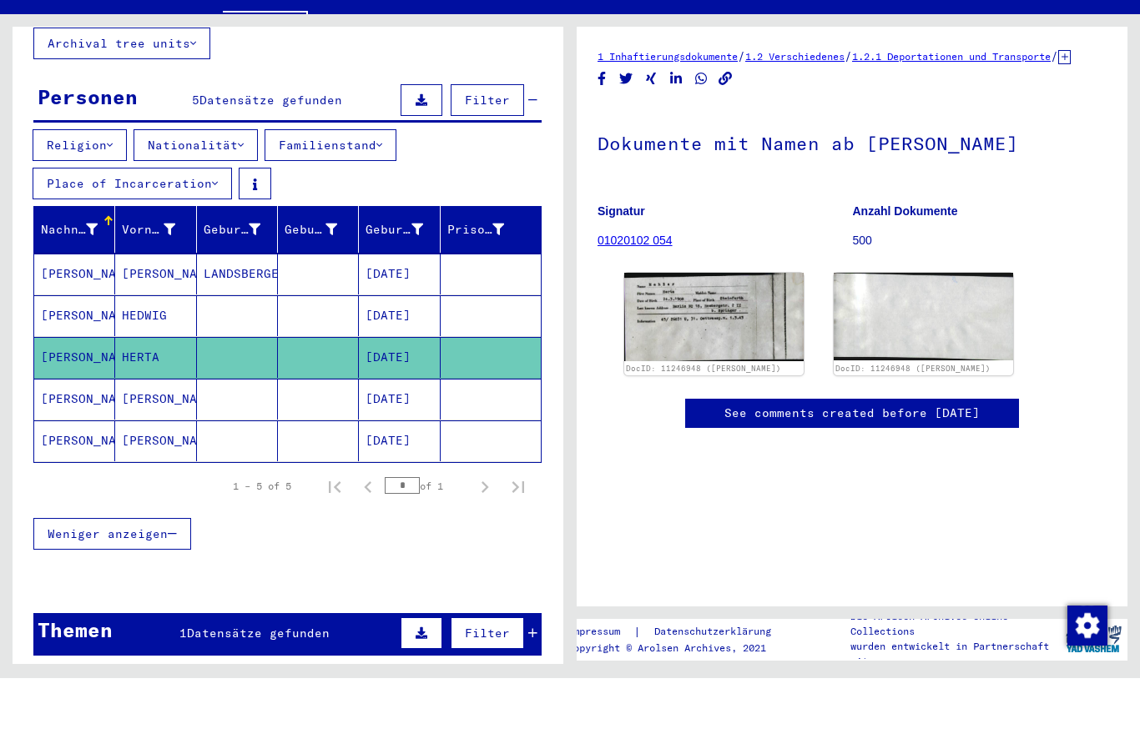
click at [243, 486] on mat-cell at bounding box center [237, 506] width 81 height 41
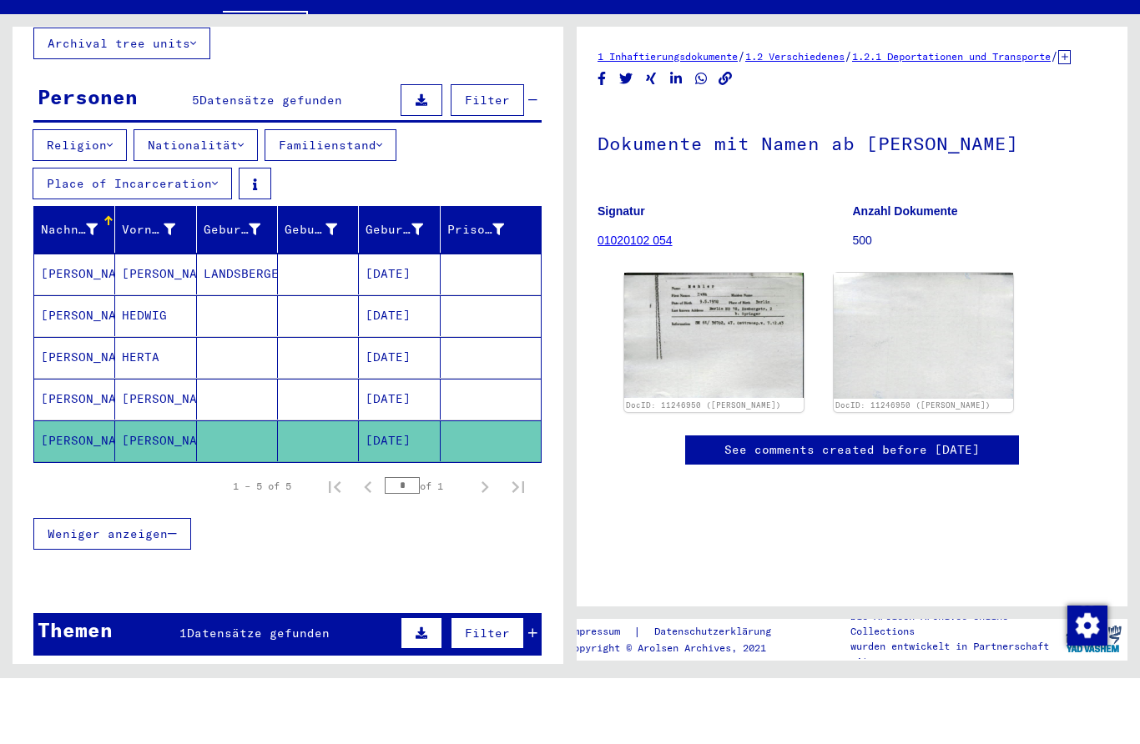
click at [311, 320] on mat-cell at bounding box center [318, 340] width 81 height 41
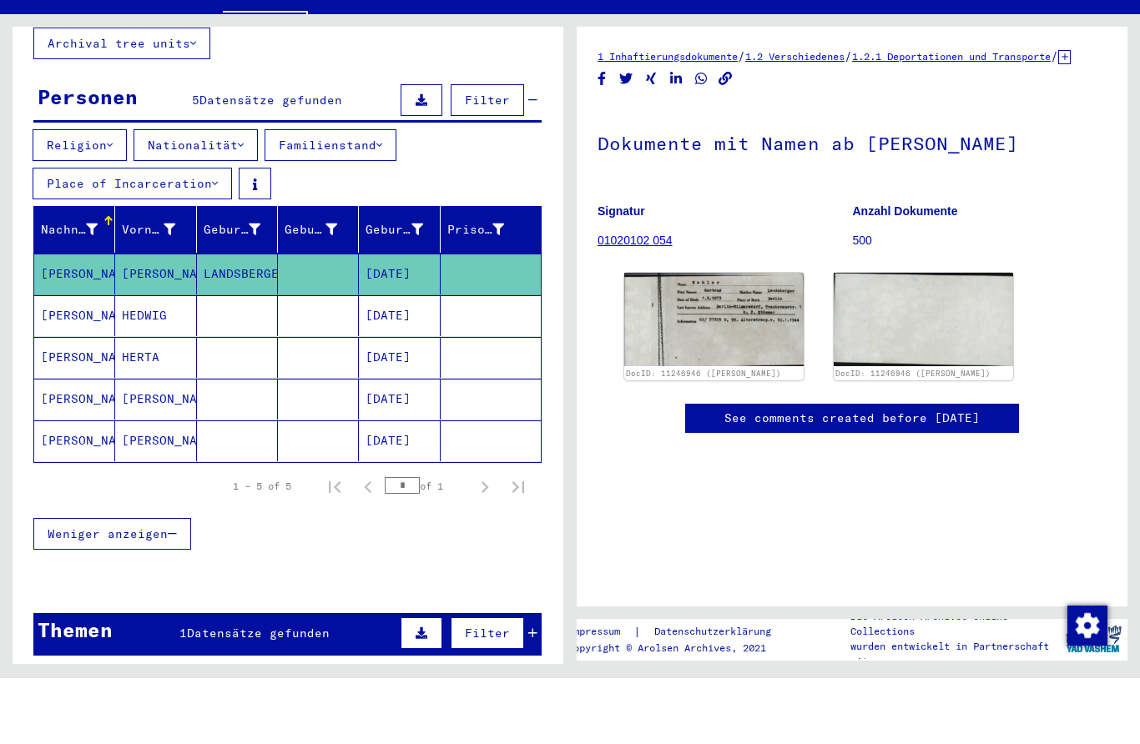
click at [222, 445] on mat-cell at bounding box center [237, 465] width 81 height 41
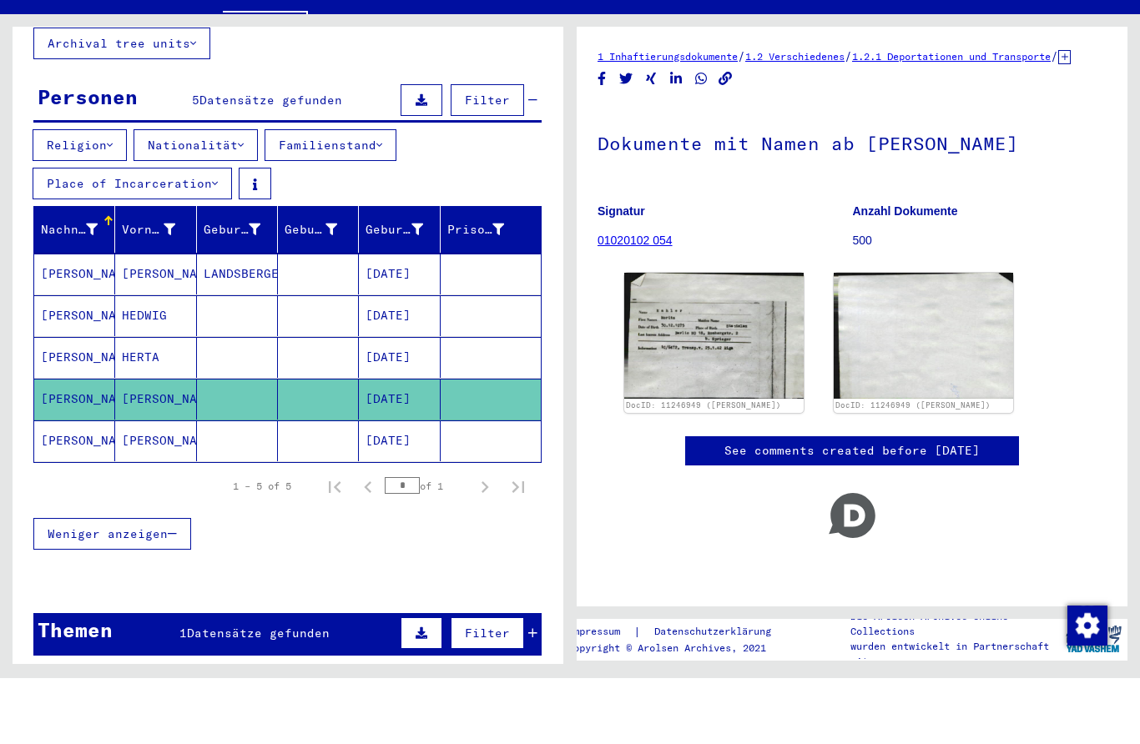
click at [219, 486] on mat-cell at bounding box center [237, 506] width 81 height 41
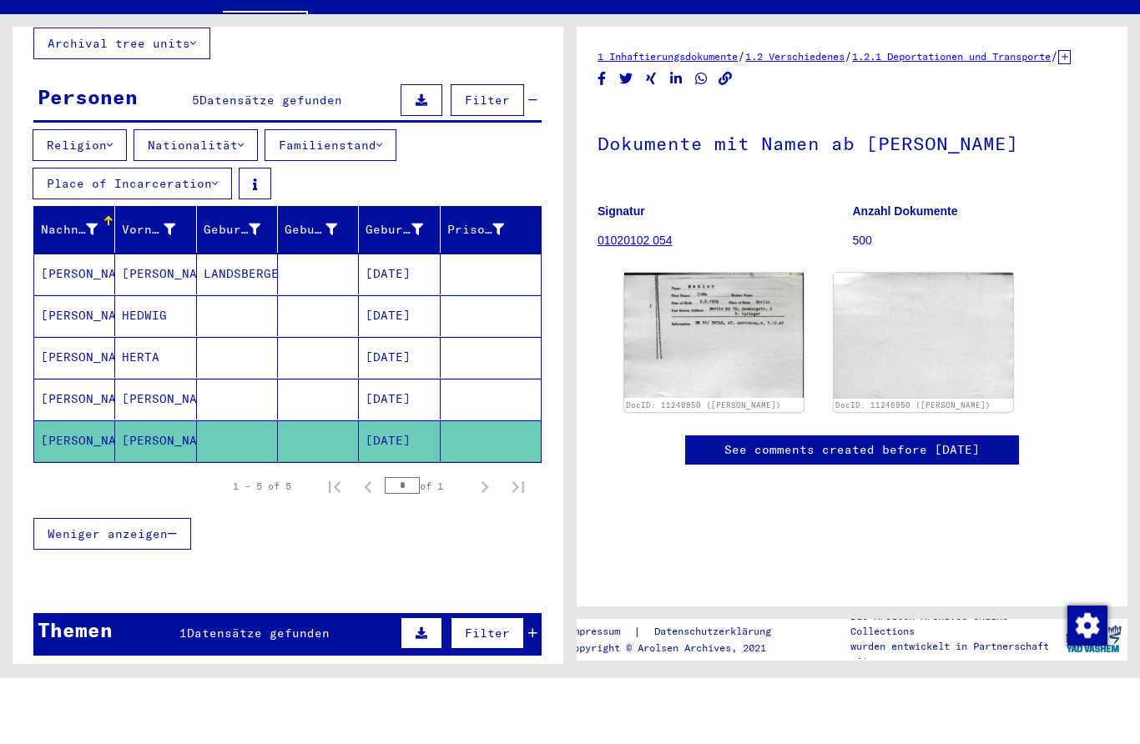
click at [764, 375] on img at bounding box center [713, 401] width 179 height 125
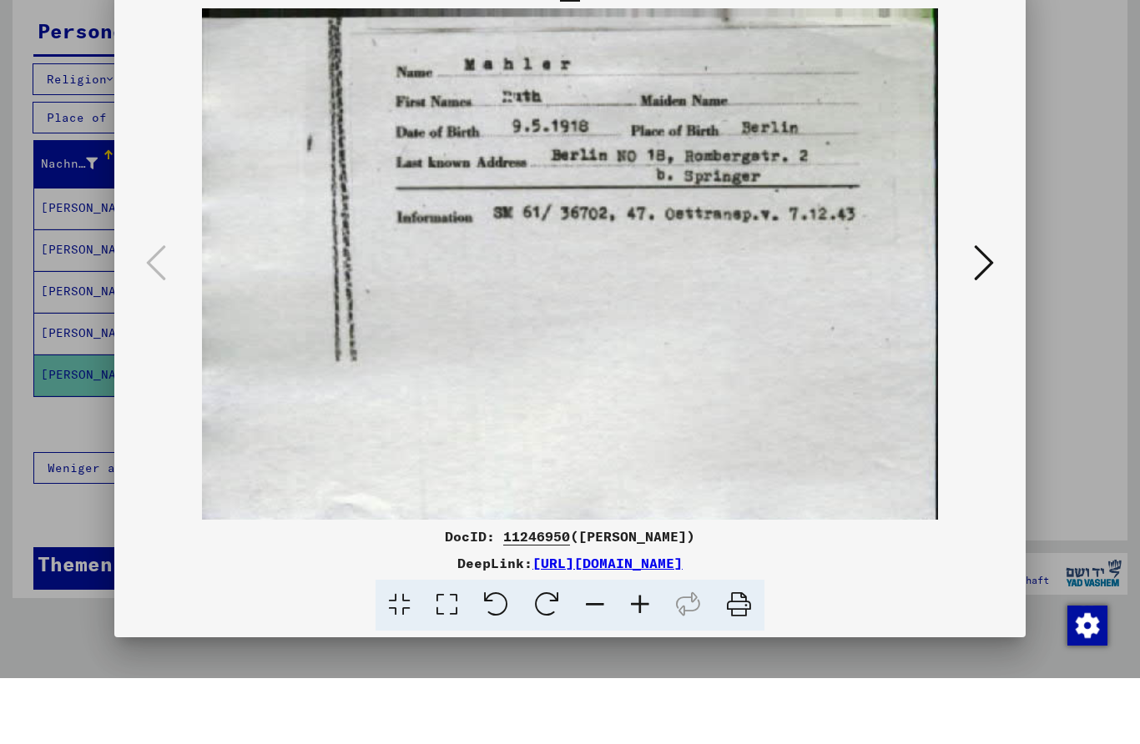
click at [111, 231] on div at bounding box center [570, 372] width 1140 height 744
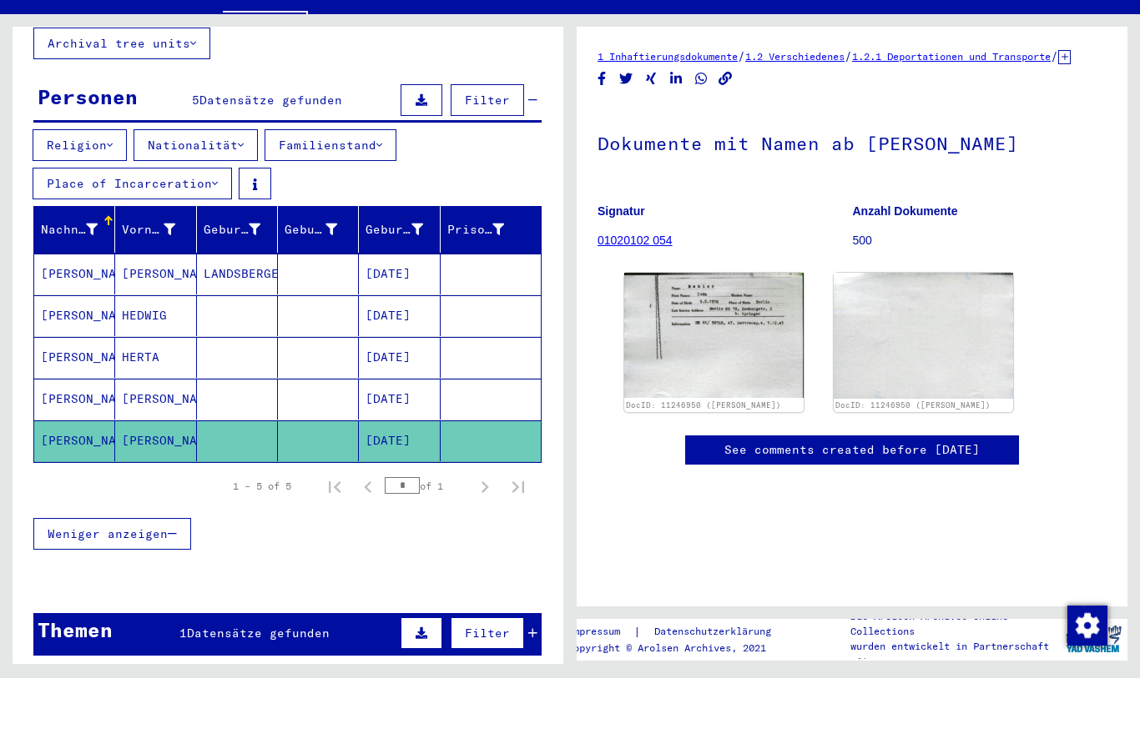
click at [172, 361] on mat-cell "HEDWIG" at bounding box center [155, 381] width 81 height 41
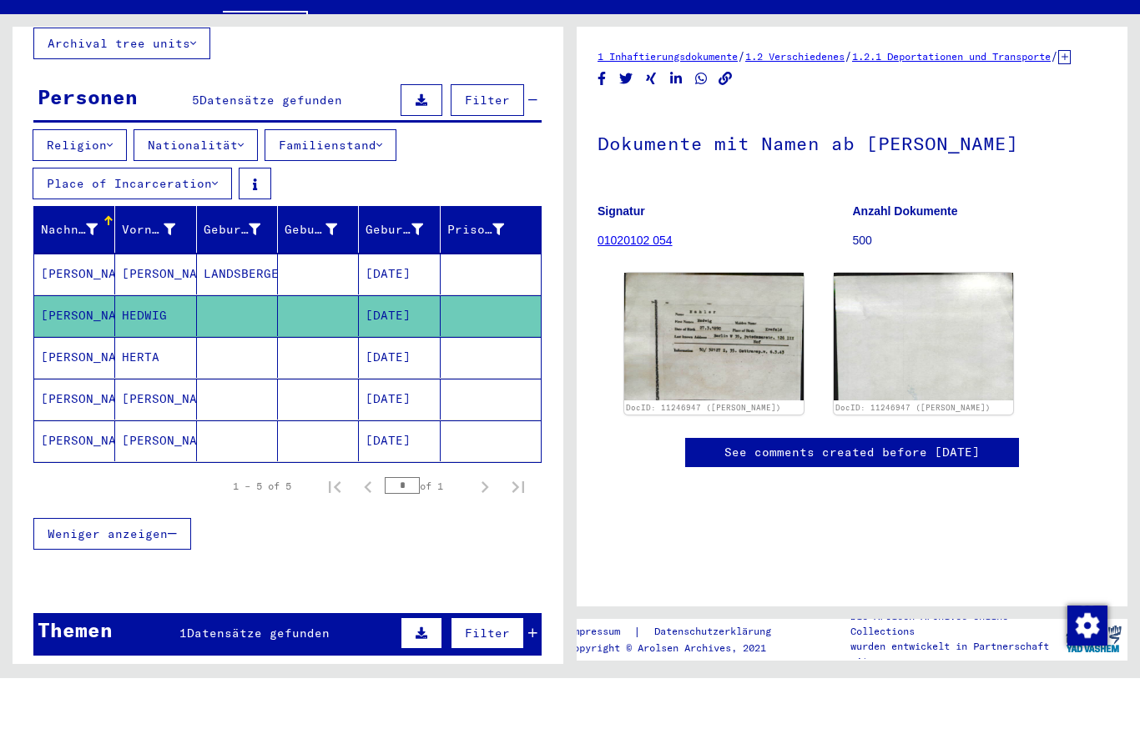
click at [778, 339] on img at bounding box center [713, 403] width 179 height 128
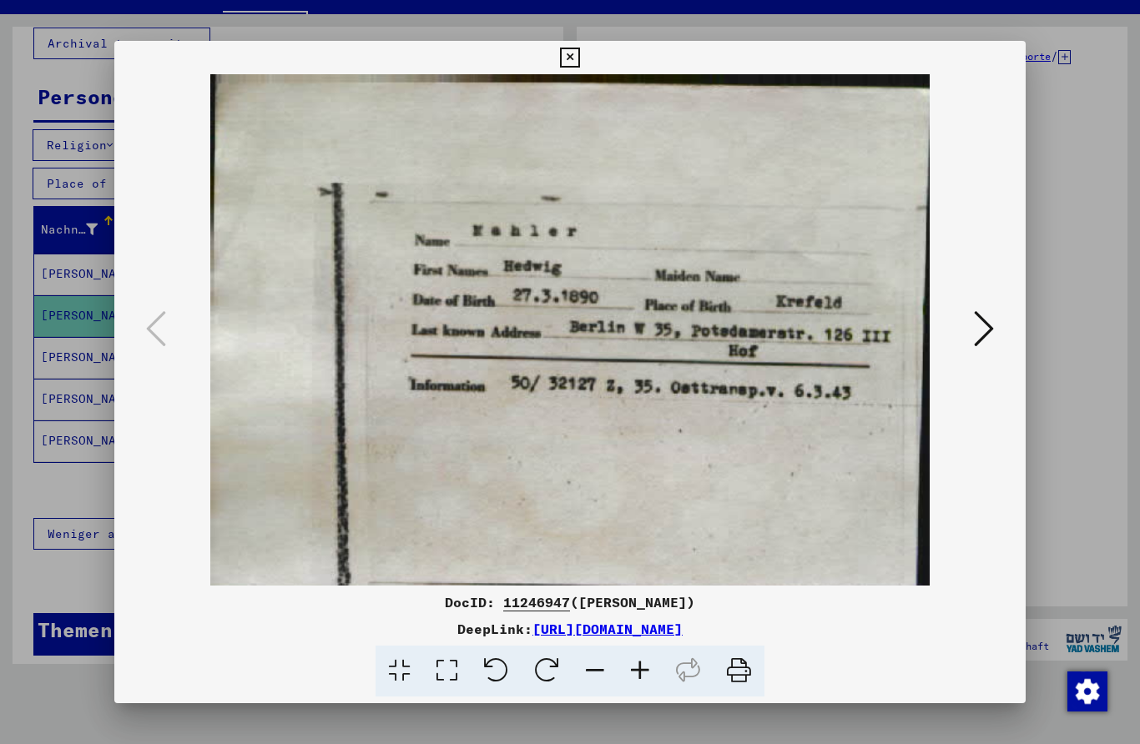
click at [579, 53] on icon at bounding box center [569, 58] width 19 height 20
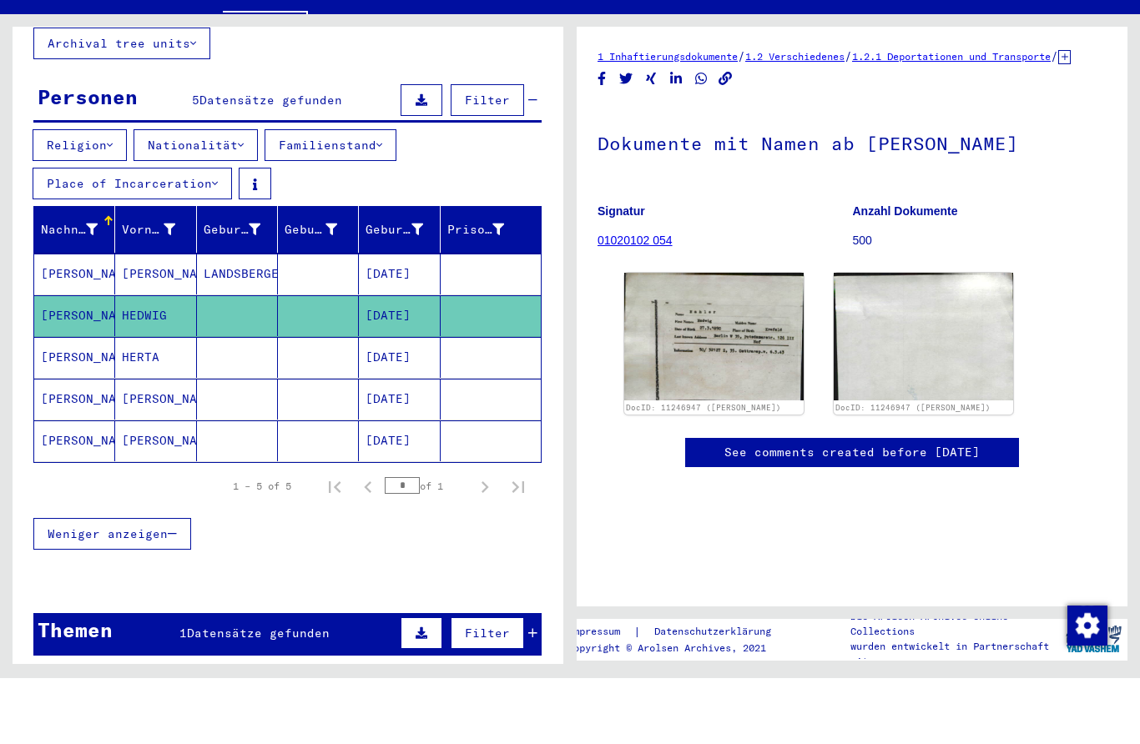
click at [305, 320] on mat-cell at bounding box center [318, 340] width 81 height 41
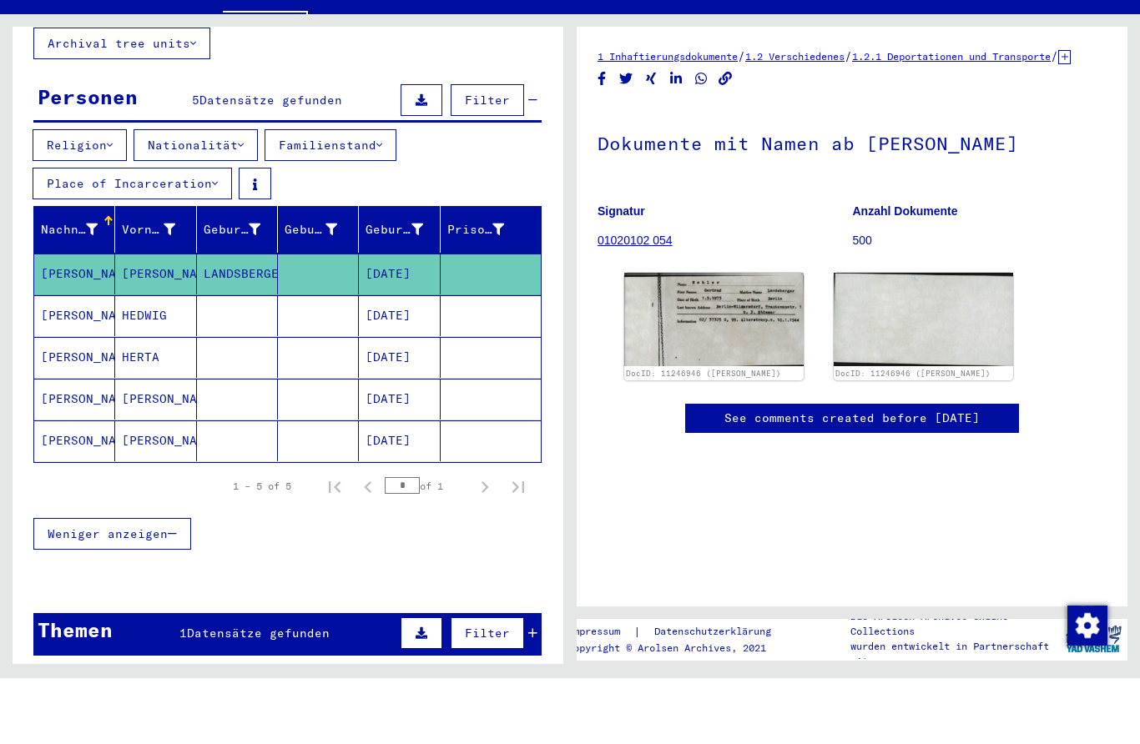
click at [801, 339] on img at bounding box center [713, 385] width 179 height 93
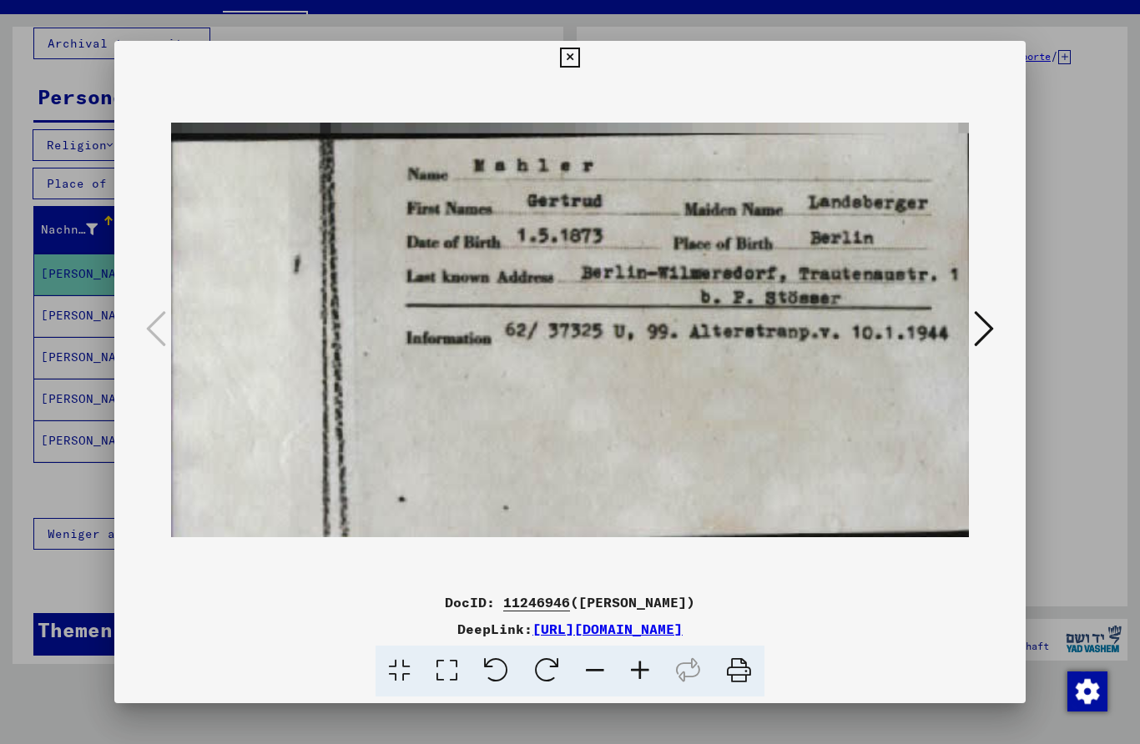
click at [579, 67] on icon at bounding box center [569, 58] width 19 height 20
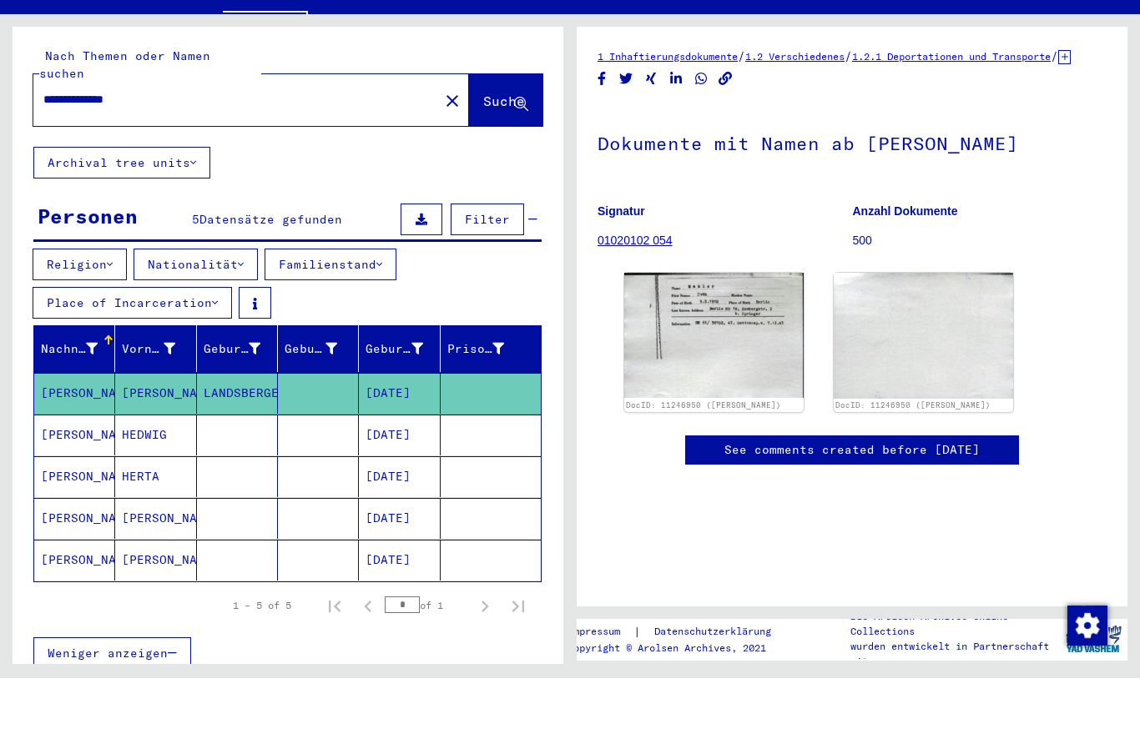
click at [442, 157] on mat-icon "close" at bounding box center [452, 167] width 20 height 20
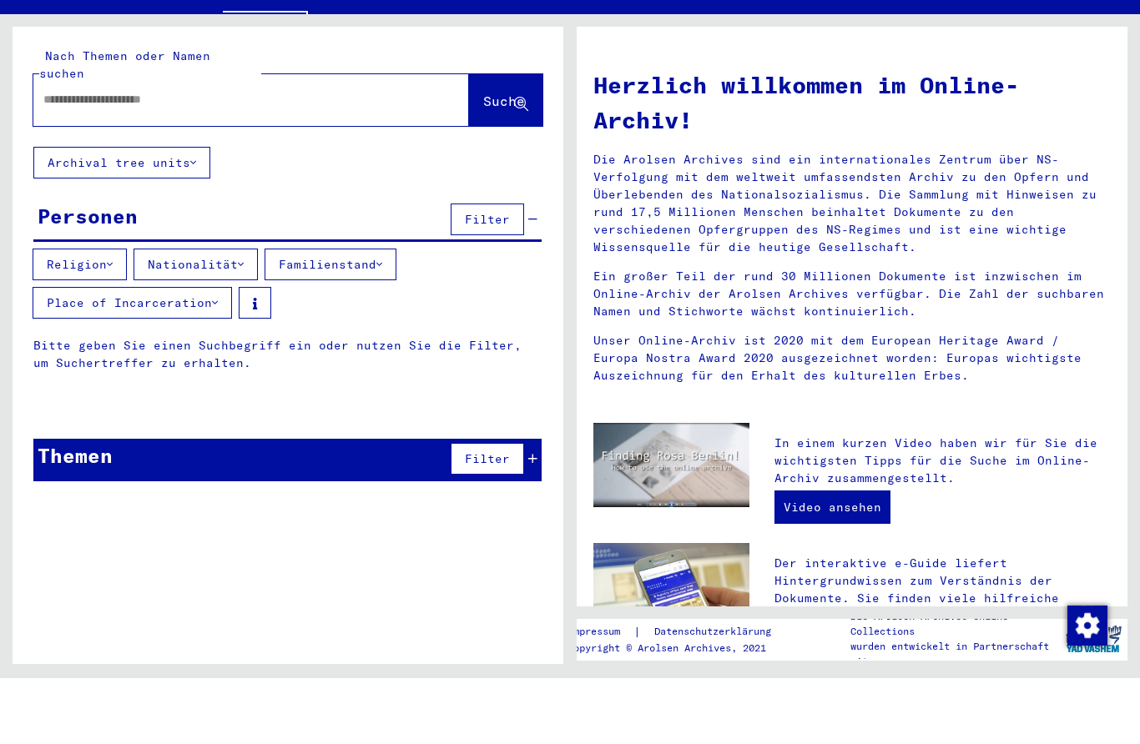
click at [136, 157] on input "text" at bounding box center [230, 166] width 375 height 18
type input "*"
click at [257, 167] on div "Nach Themen oder Namen suchen Suche Archival tree units Personen Filter Religio…" at bounding box center [288, 333] width 551 height 480
click at [73, 157] on input "text" at bounding box center [230, 166] width 375 height 18
type input "**********"
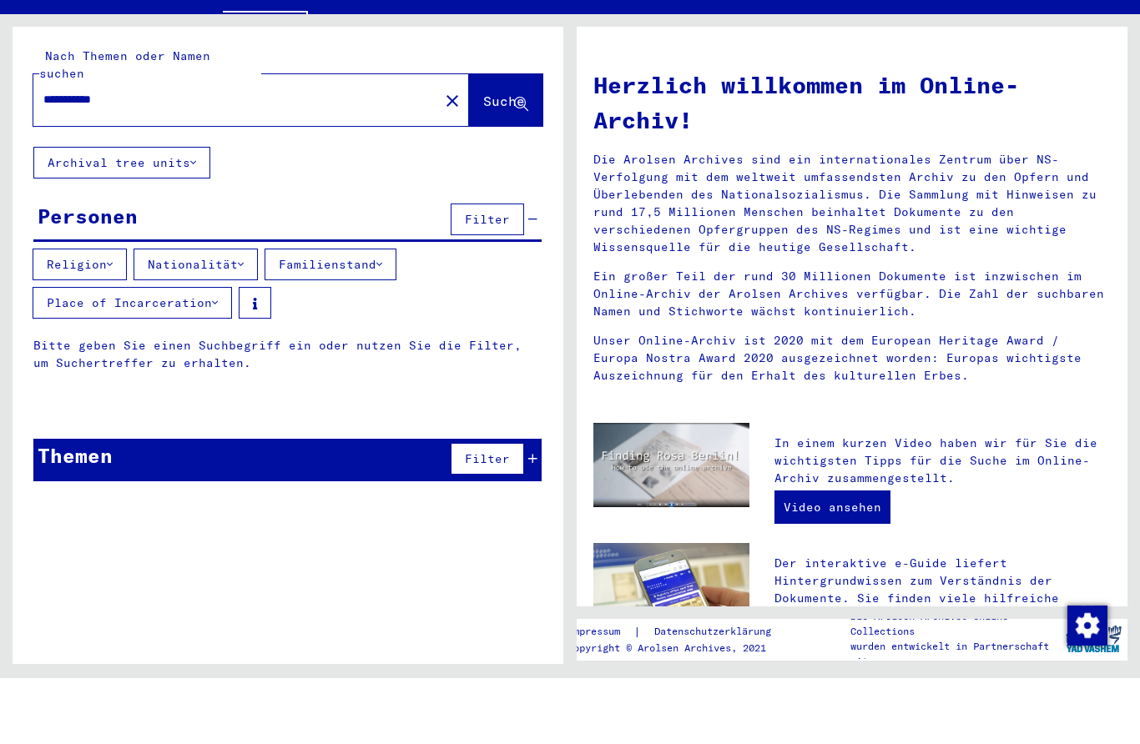
click at [520, 164] on icon at bounding box center [521, 171] width 14 height 14
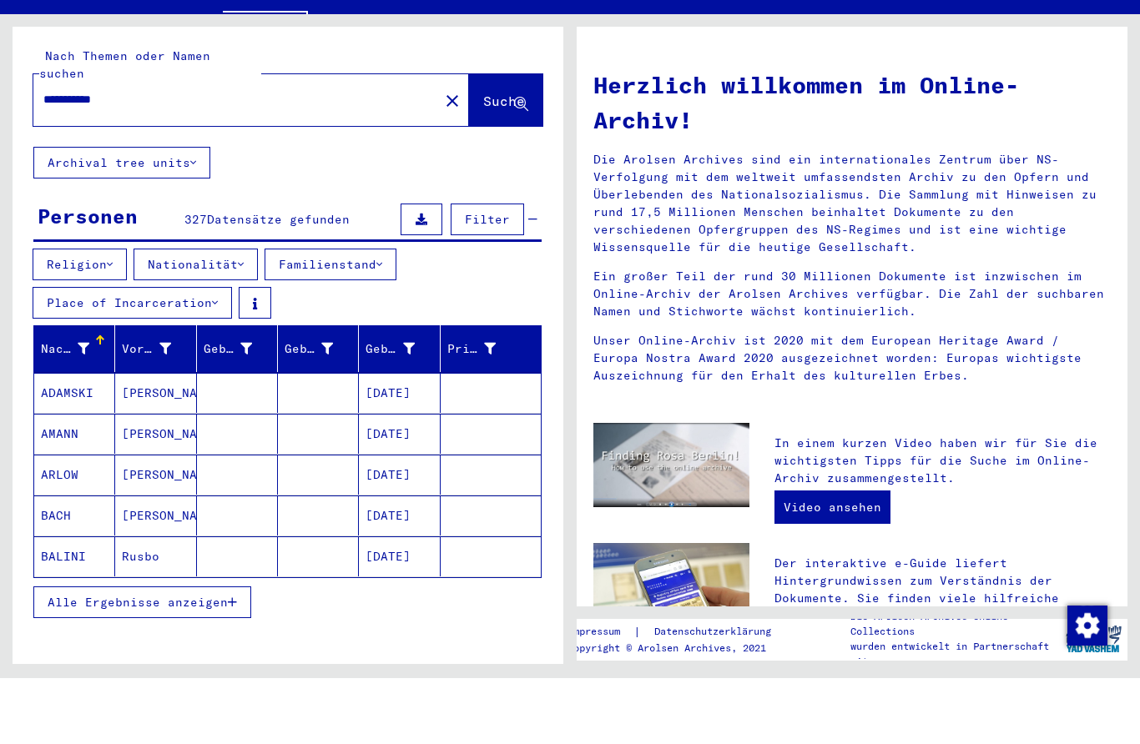
click at [252, 439] on mat-cell at bounding box center [237, 459] width 81 height 40
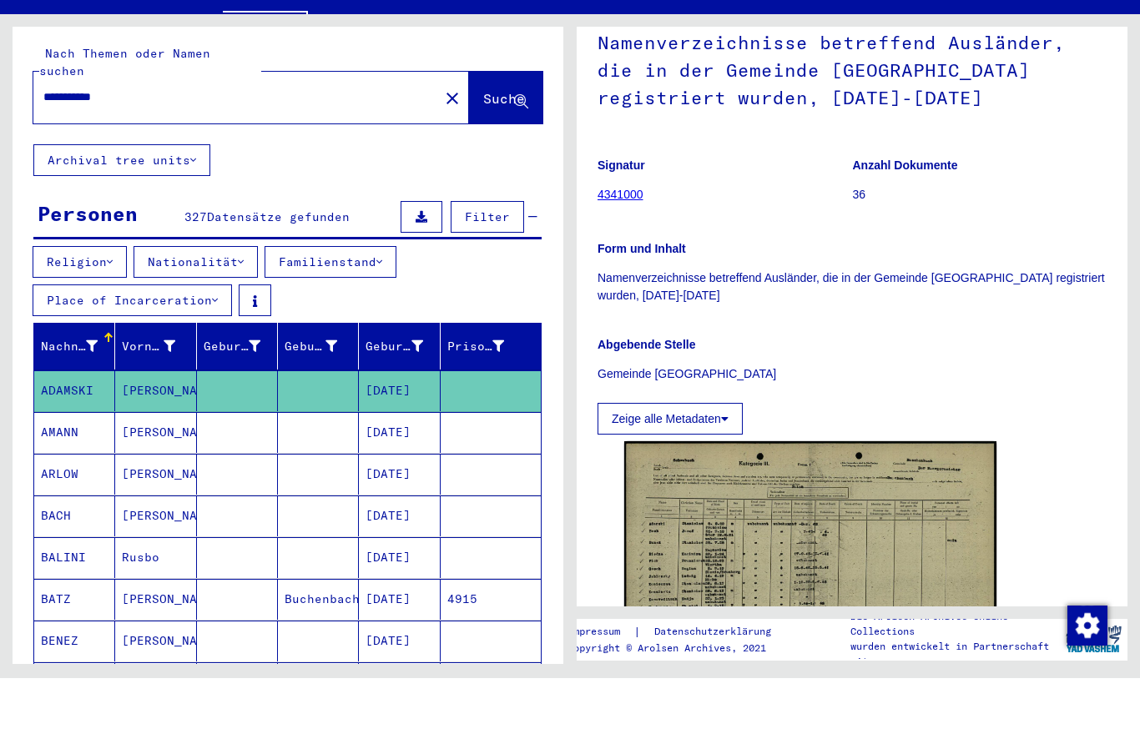
scroll to position [281, 0]
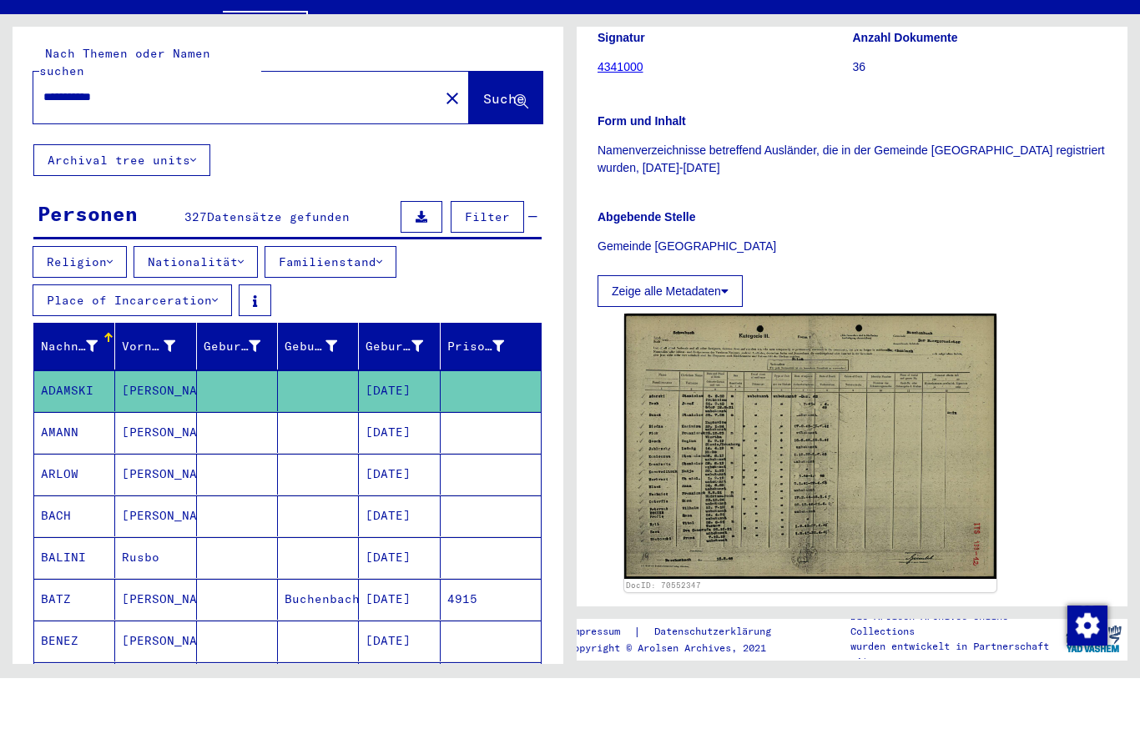
click at [771, 380] on img at bounding box center [810, 512] width 372 height 264
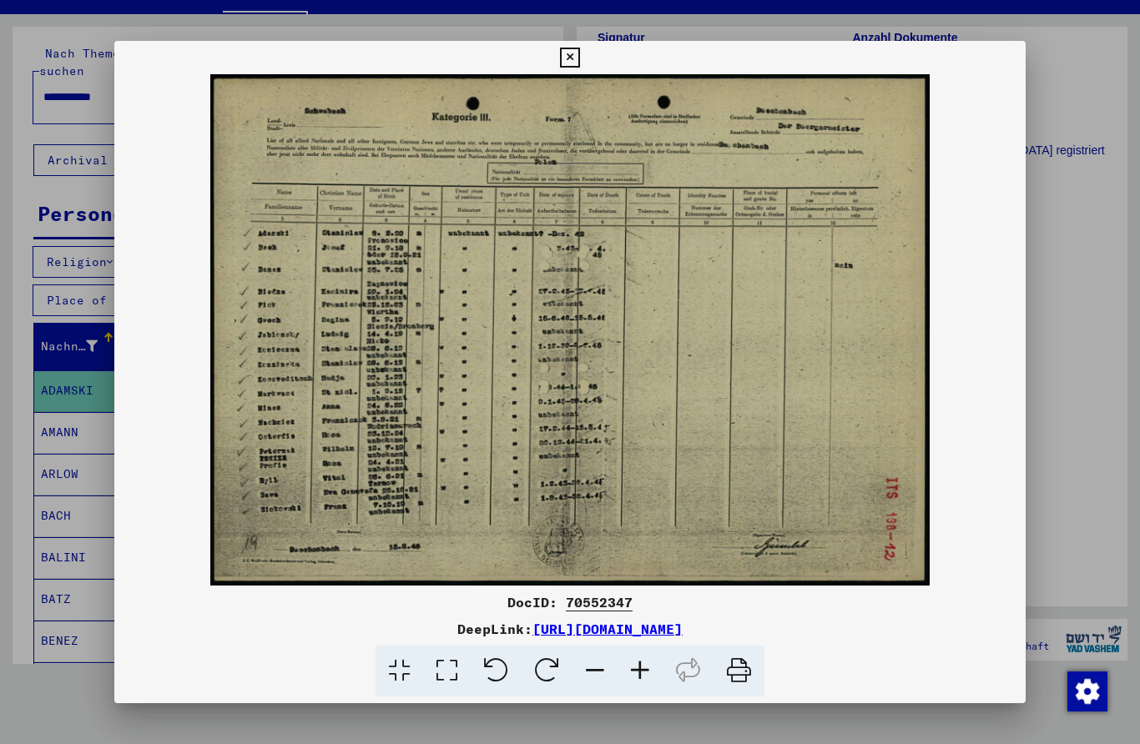
click at [579, 61] on icon at bounding box center [569, 58] width 19 height 20
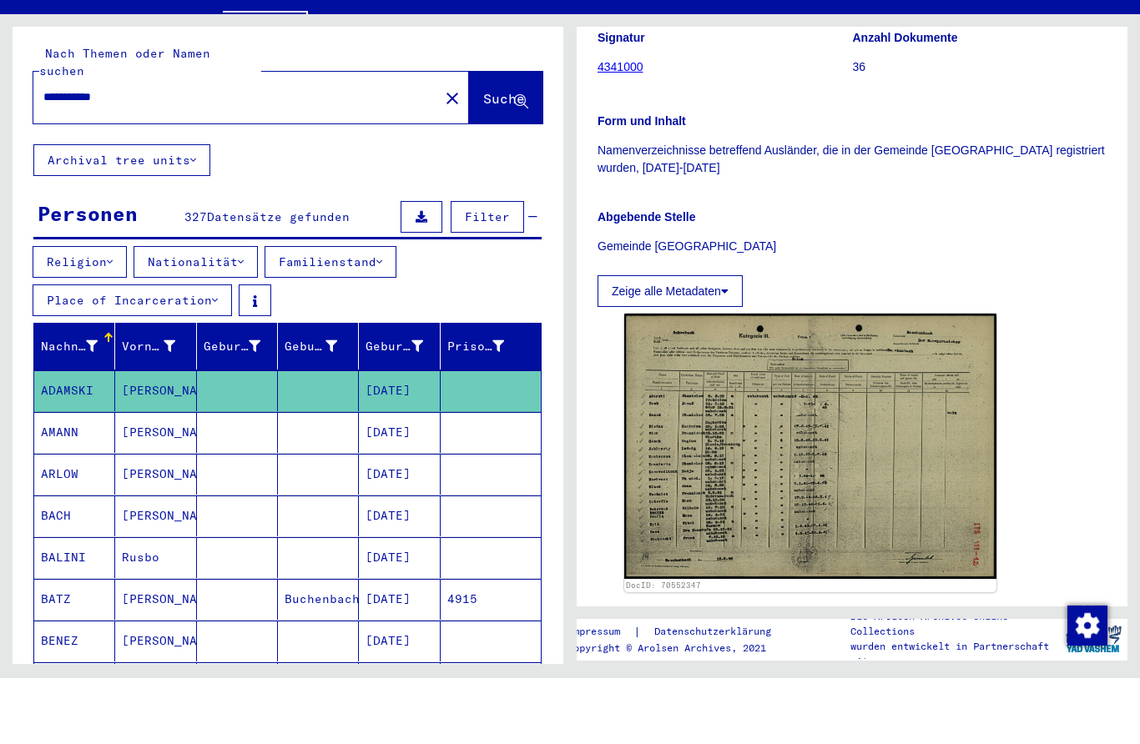
click at [215, 478] on mat-cell at bounding box center [237, 498] width 81 height 41
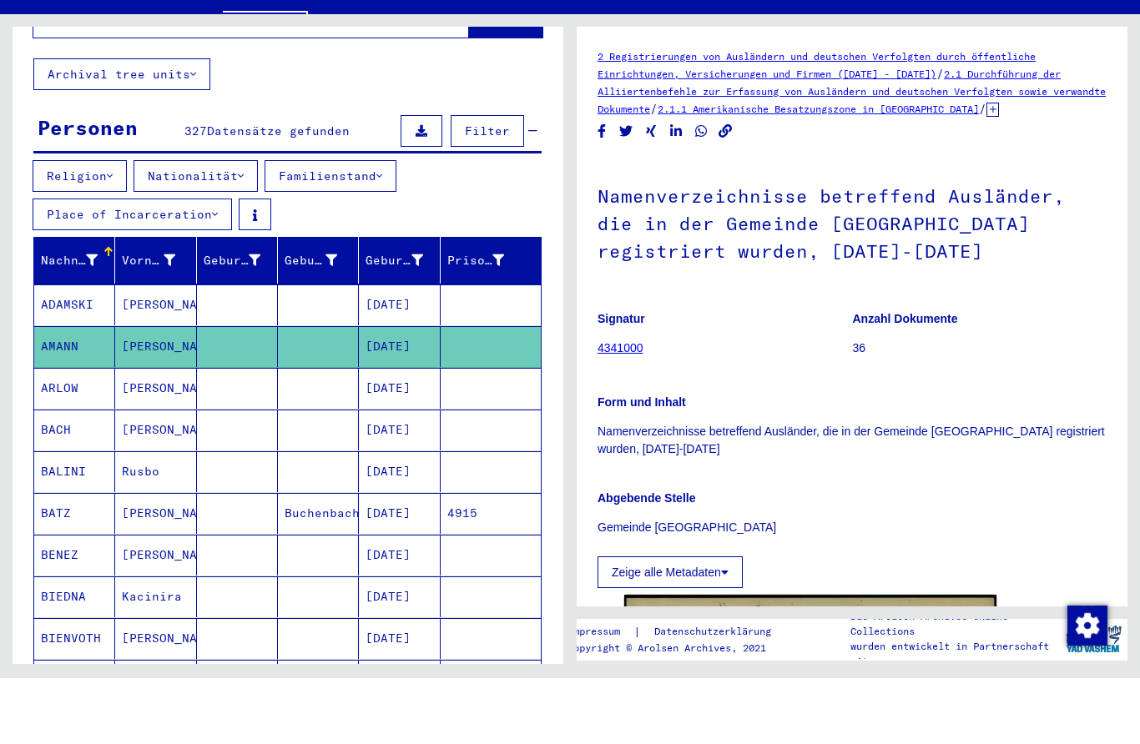
scroll to position [93, 0]
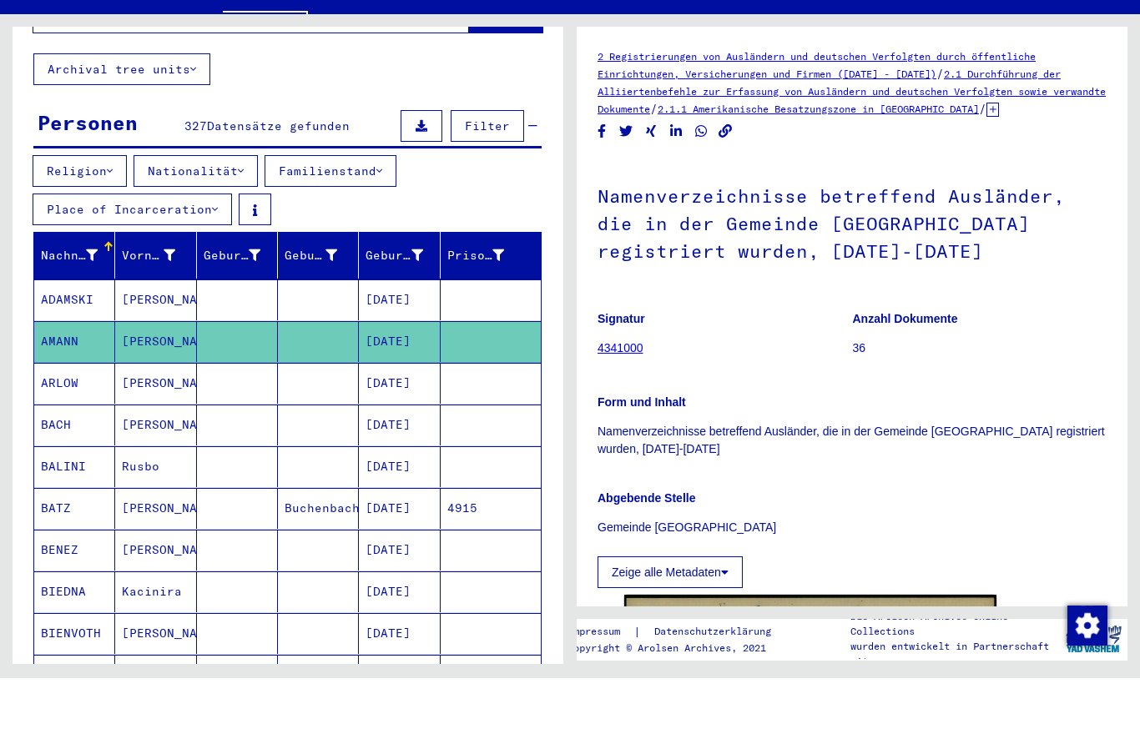
click at [231, 554] on mat-cell at bounding box center [237, 574] width 81 height 41
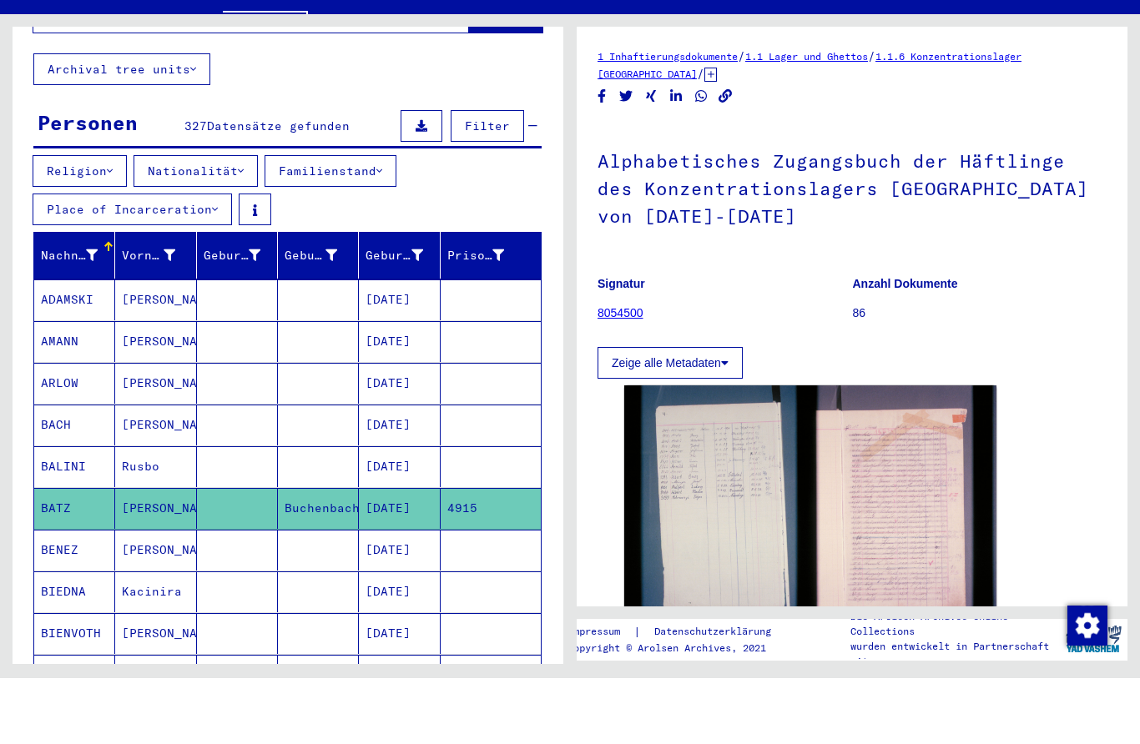
click at [743, 451] on img at bounding box center [810, 575] width 372 height 248
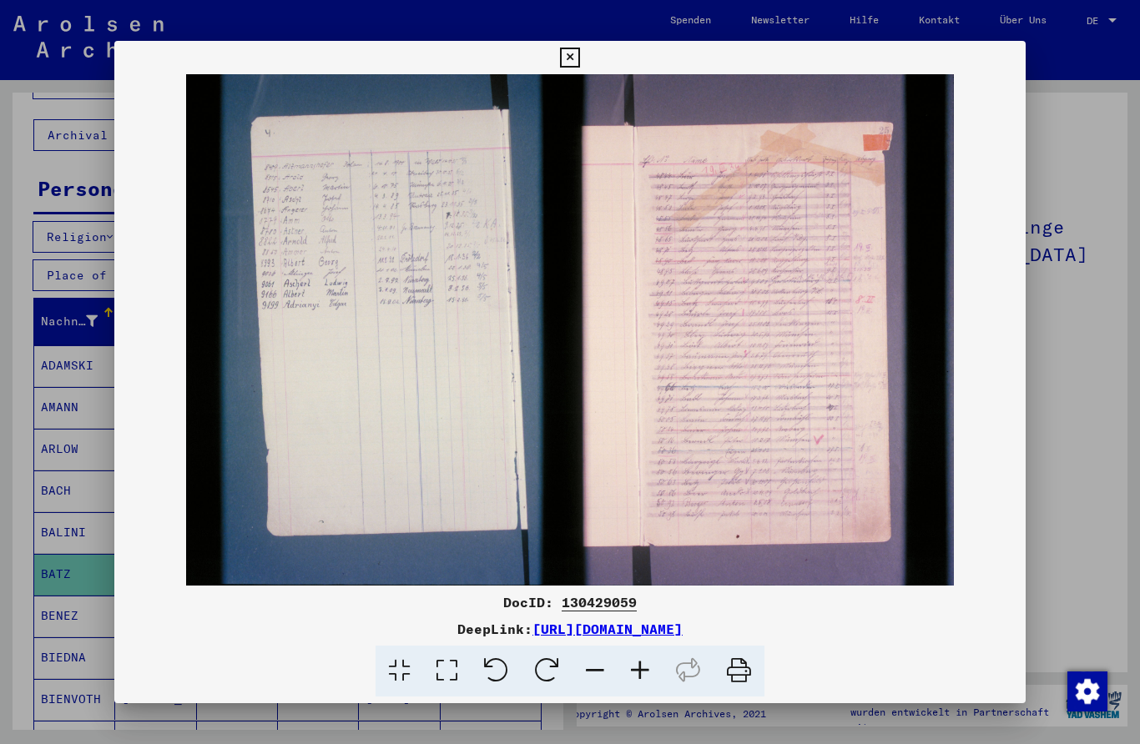
click at [579, 59] on icon at bounding box center [569, 58] width 19 height 20
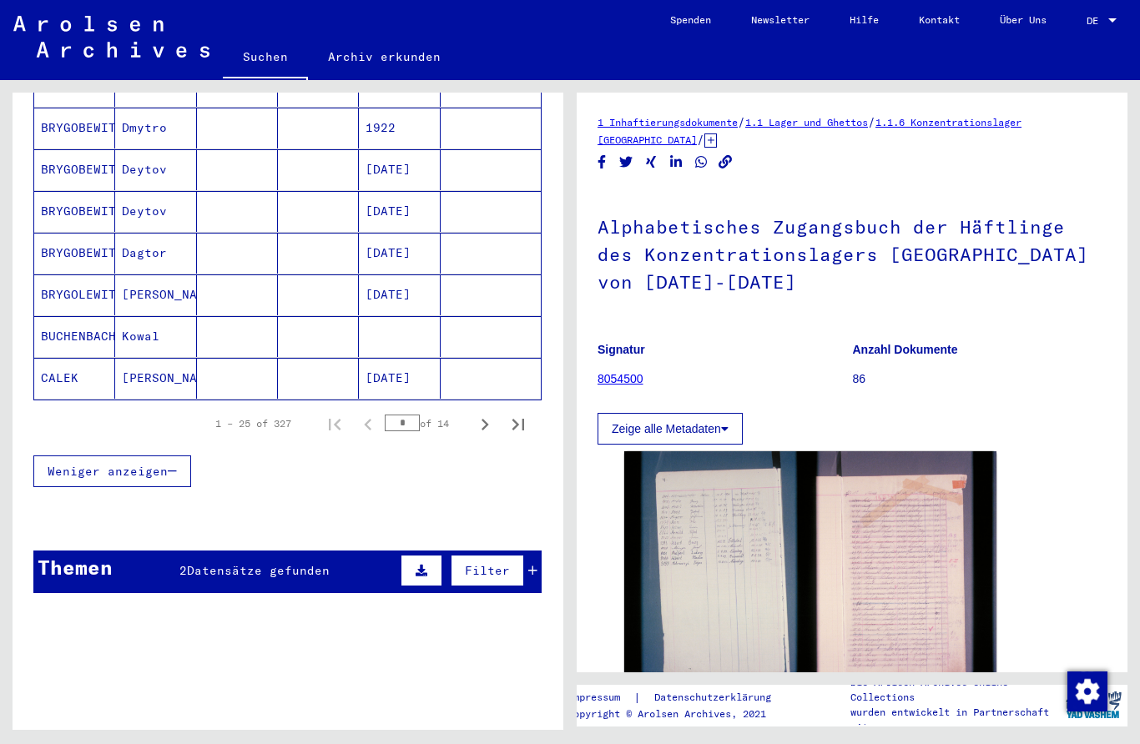
scroll to position [1081, 0]
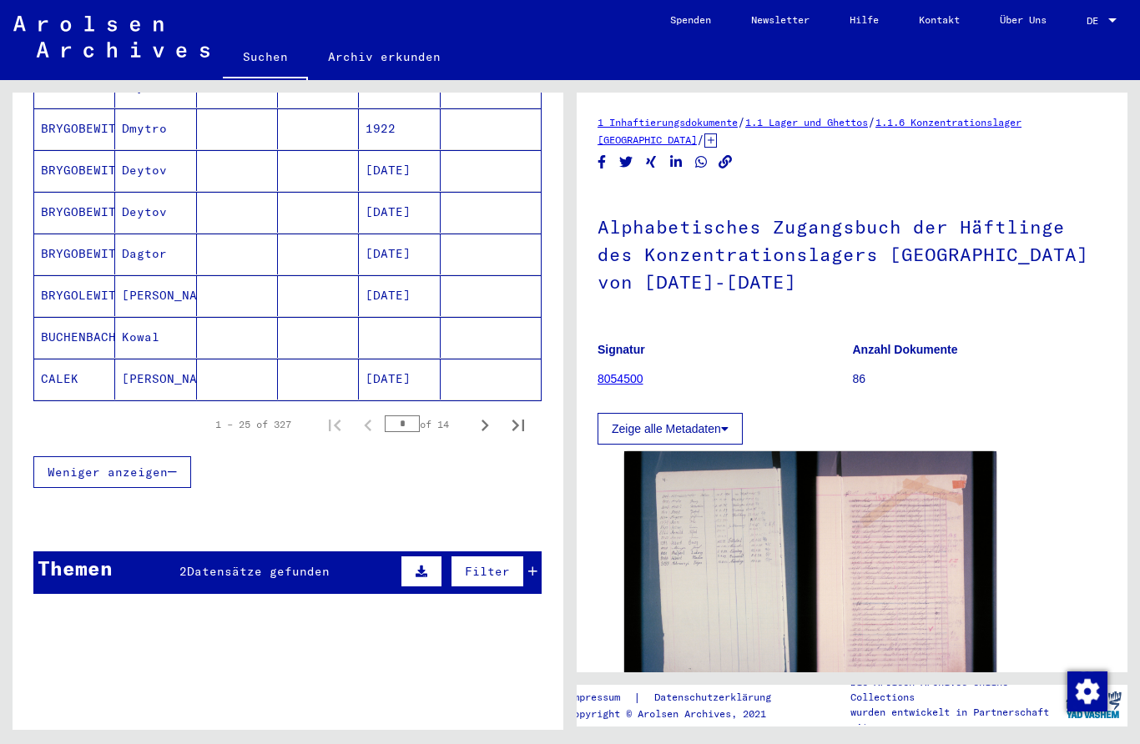
click at [534, 566] on icon at bounding box center [532, 572] width 9 height 12
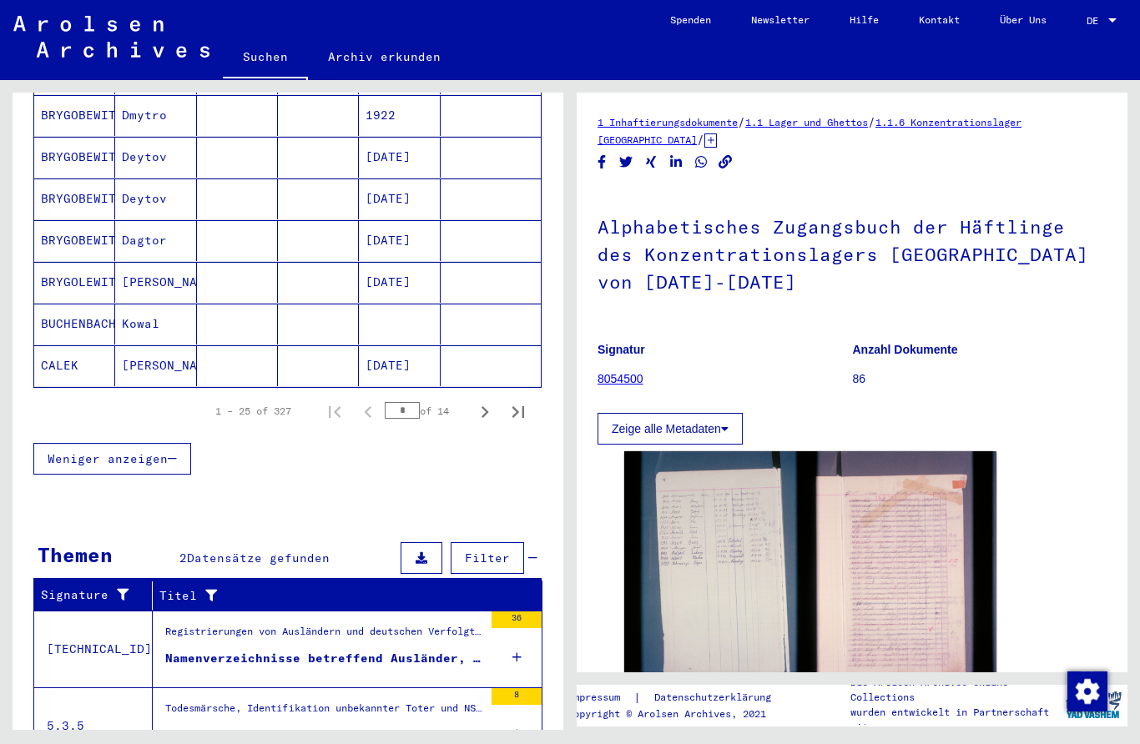
scroll to position [1095, 0]
click at [384, 707] on figure "Todesmärsche, Identifikation unbekannter Toter und NS-Prozesse > Todesmärsche /…" at bounding box center [324, 713] width 318 height 25
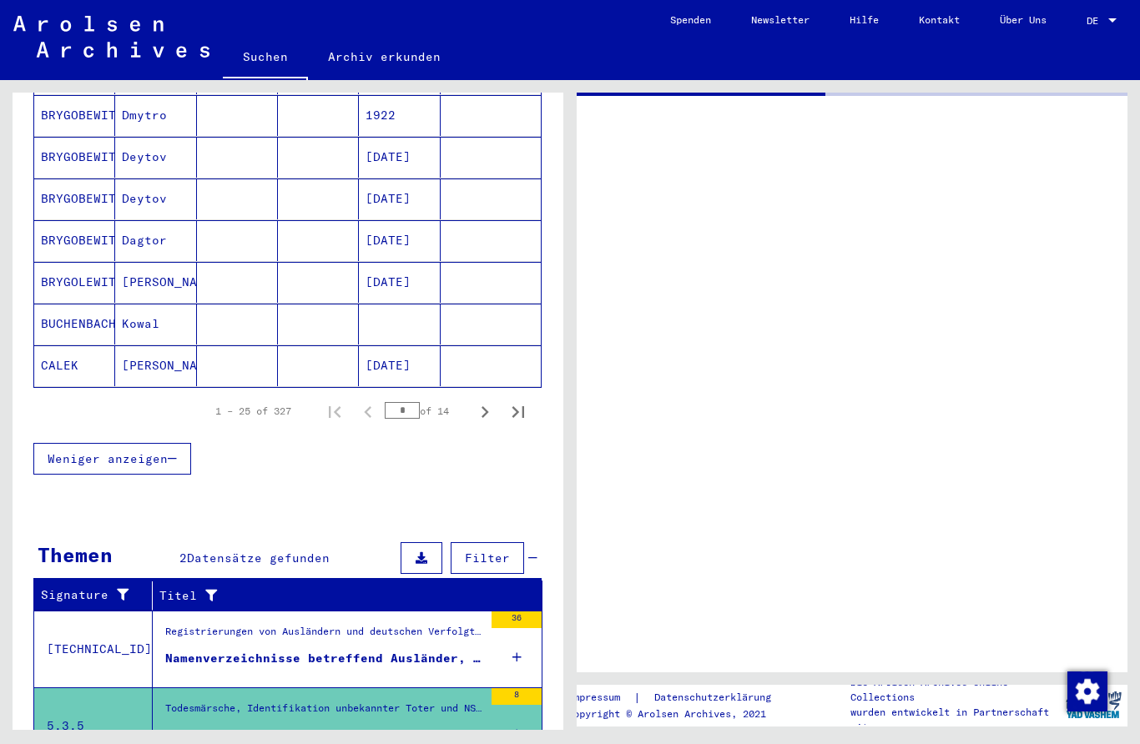
scroll to position [751, 0]
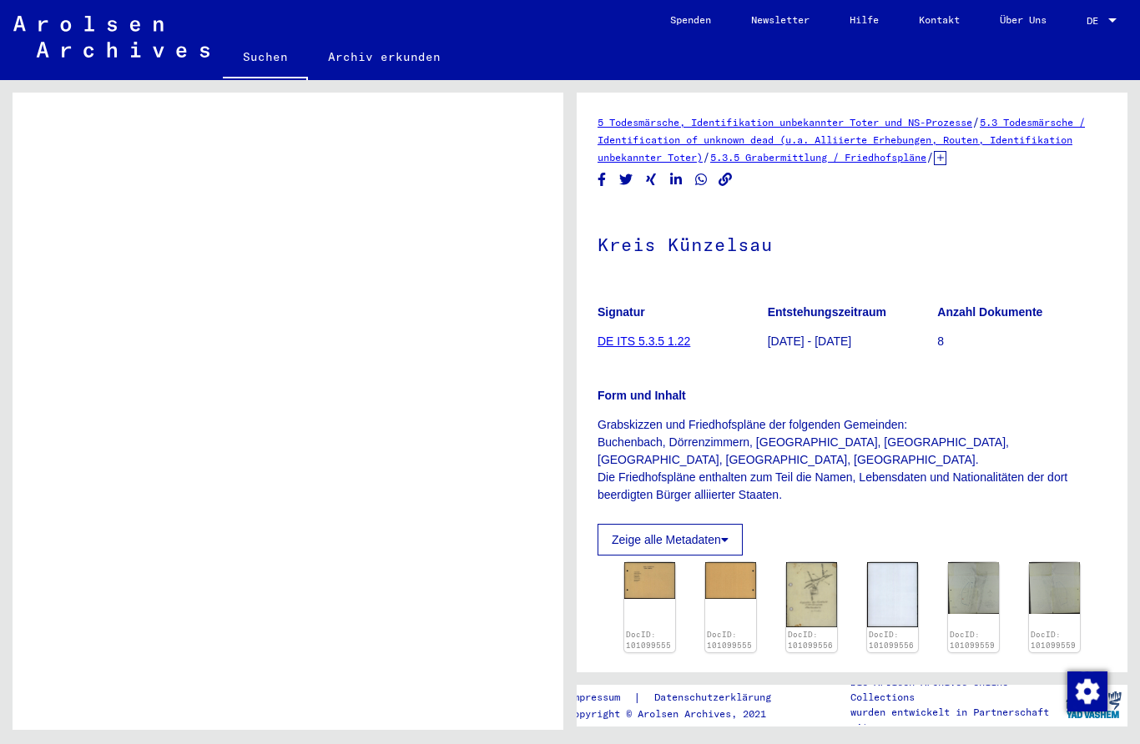
click at [646, 576] on img at bounding box center [649, 580] width 51 height 37
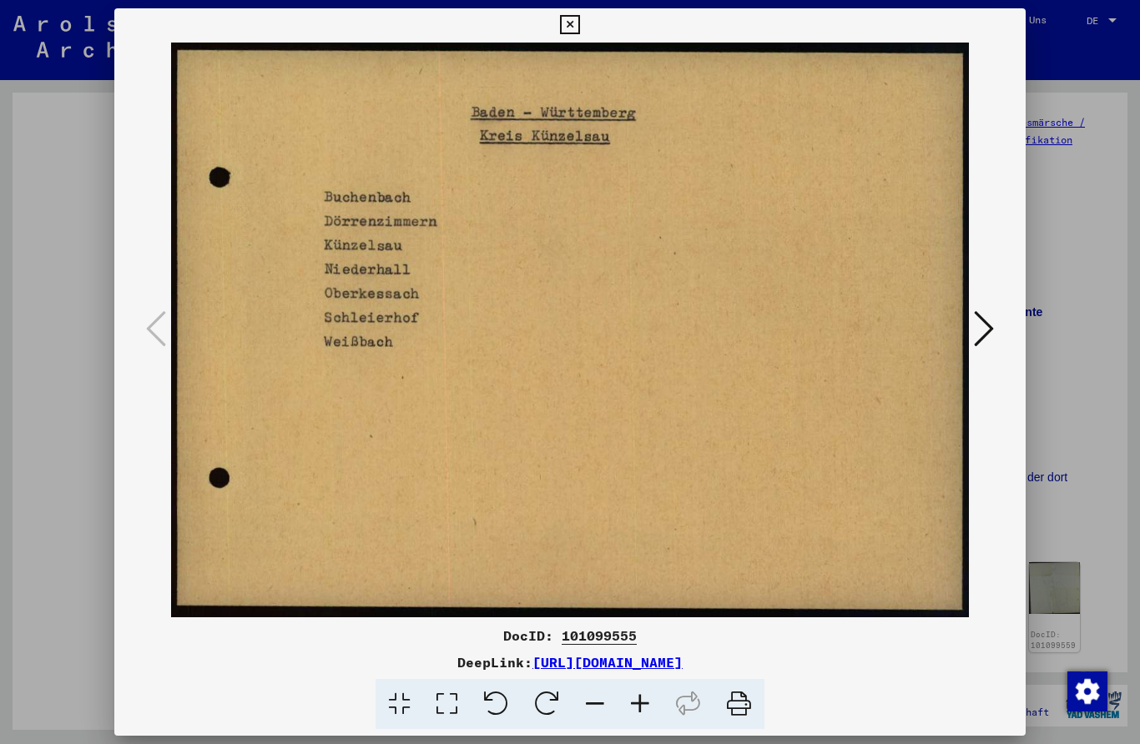
click at [1018, 341] on div at bounding box center [570, 330] width 912 height 577
click at [988, 329] on icon at bounding box center [984, 329] width 20 height 40
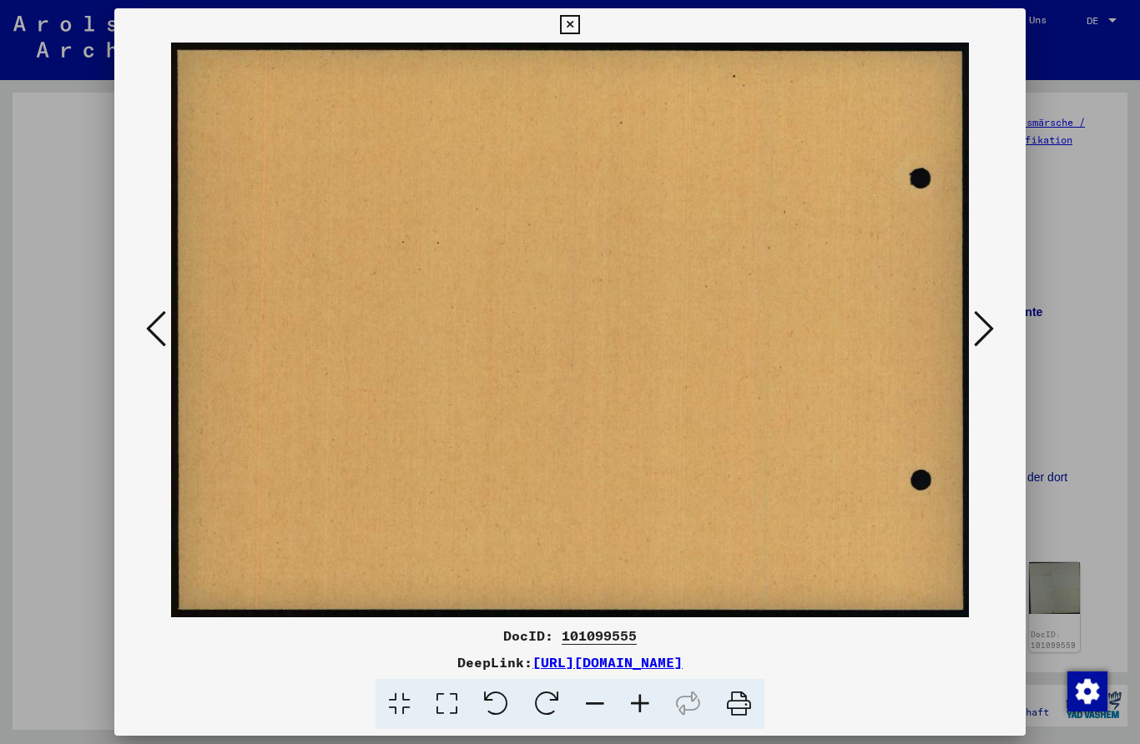
click at [995, 327] on button at bounding box center [984, 330] width 30 height 48
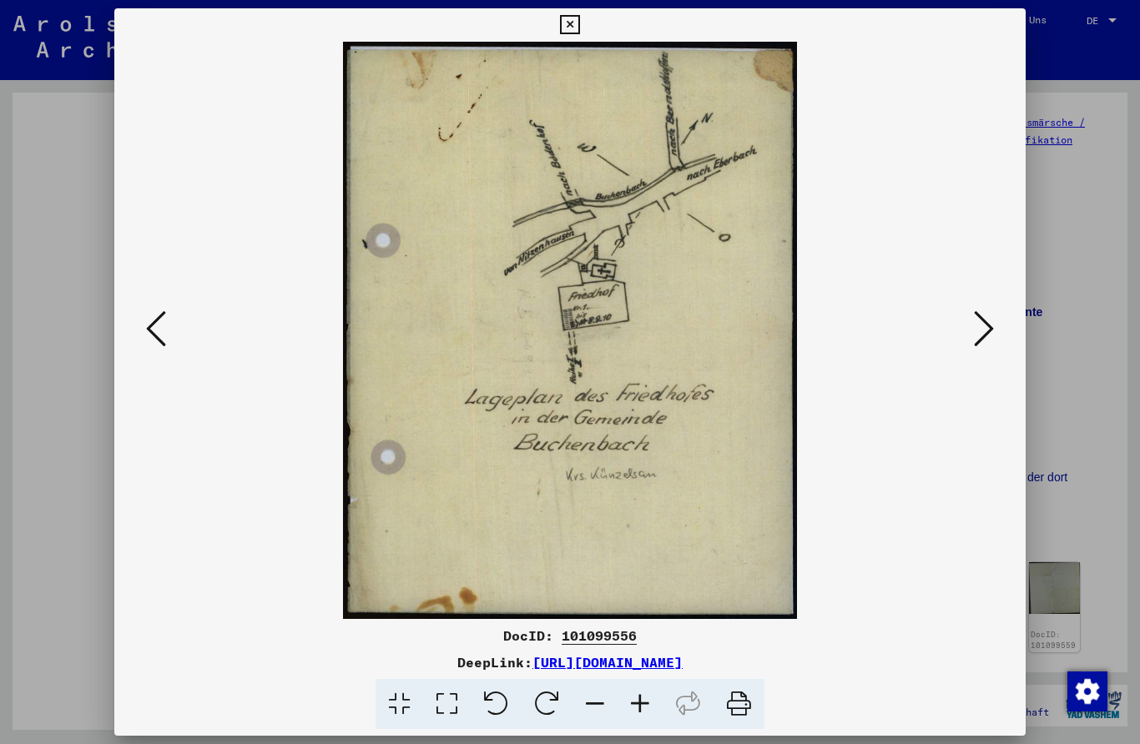
click at [974, 330] on icon at bounding box center [984, 329] width 20 height 40
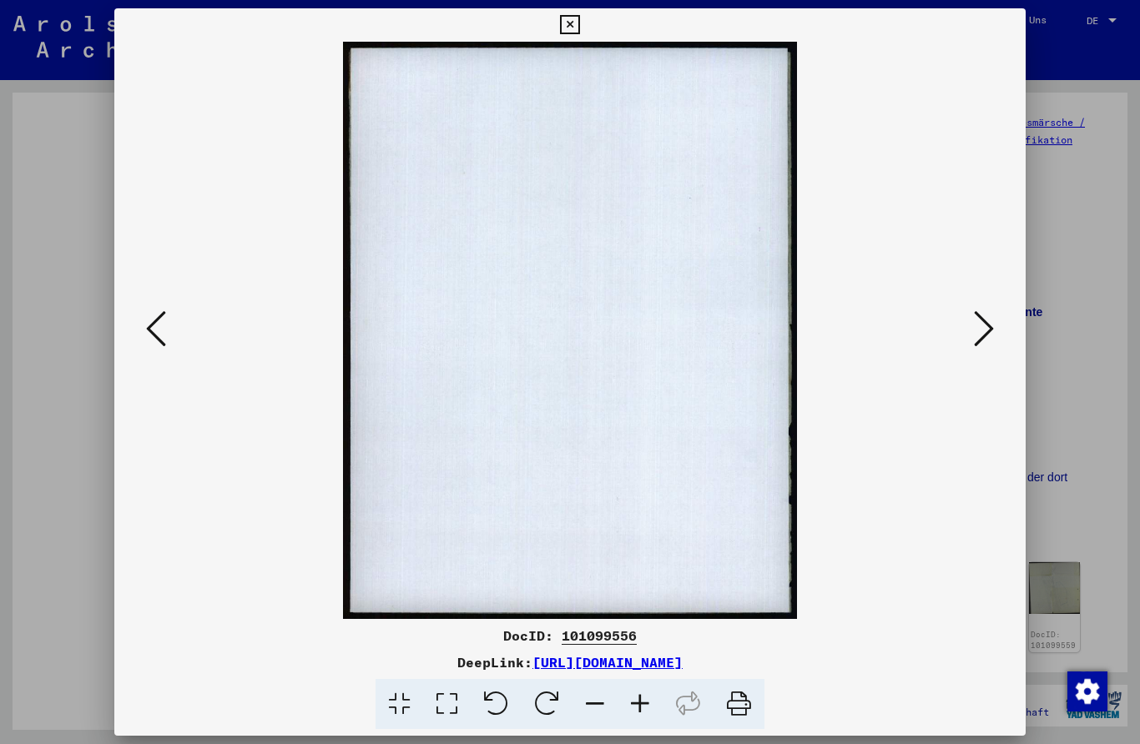
click at [993, 338] on icon at bounding box center [984, 329] width 20 height 40
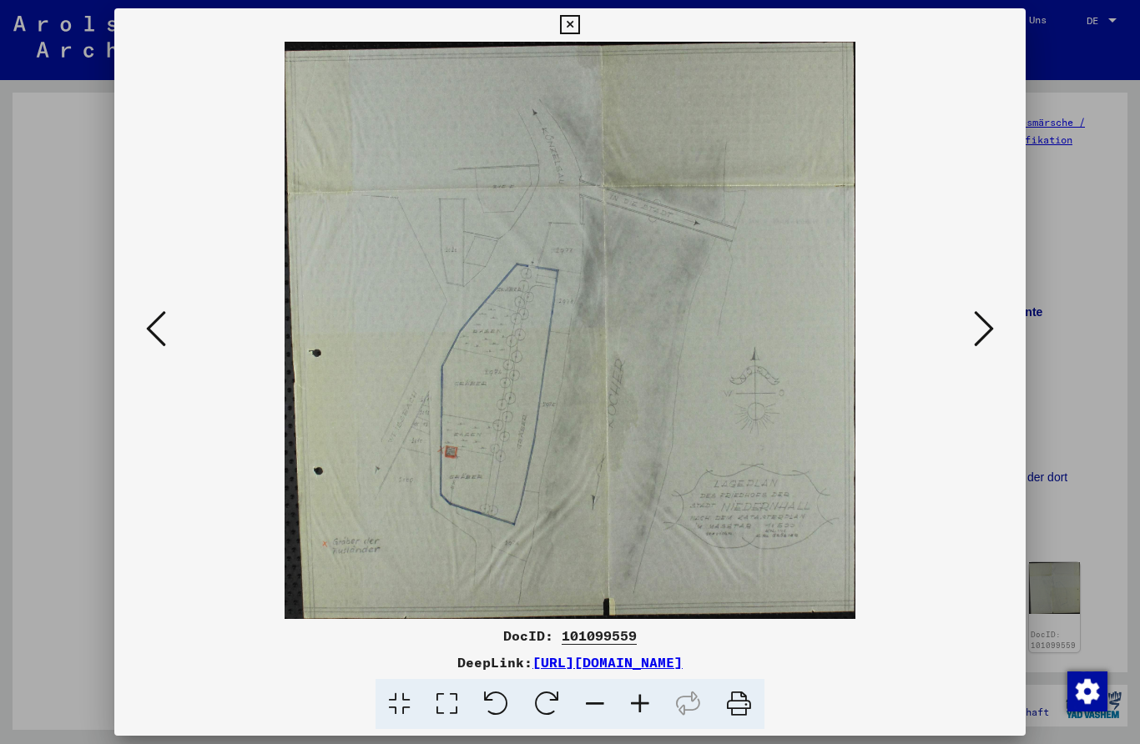
click at [998, 330] on button at bounding box center [984, 330] width 30 height 48
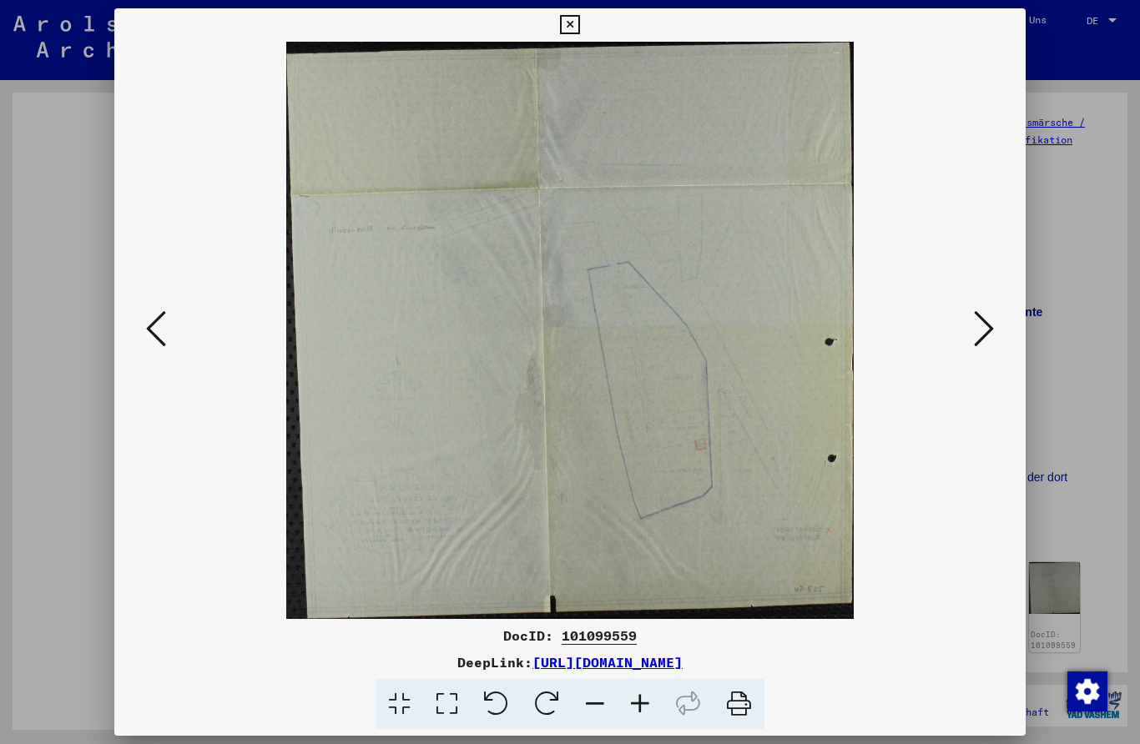
click at [994, 325] on button at bounding box center [984, 330] width 30 height 48
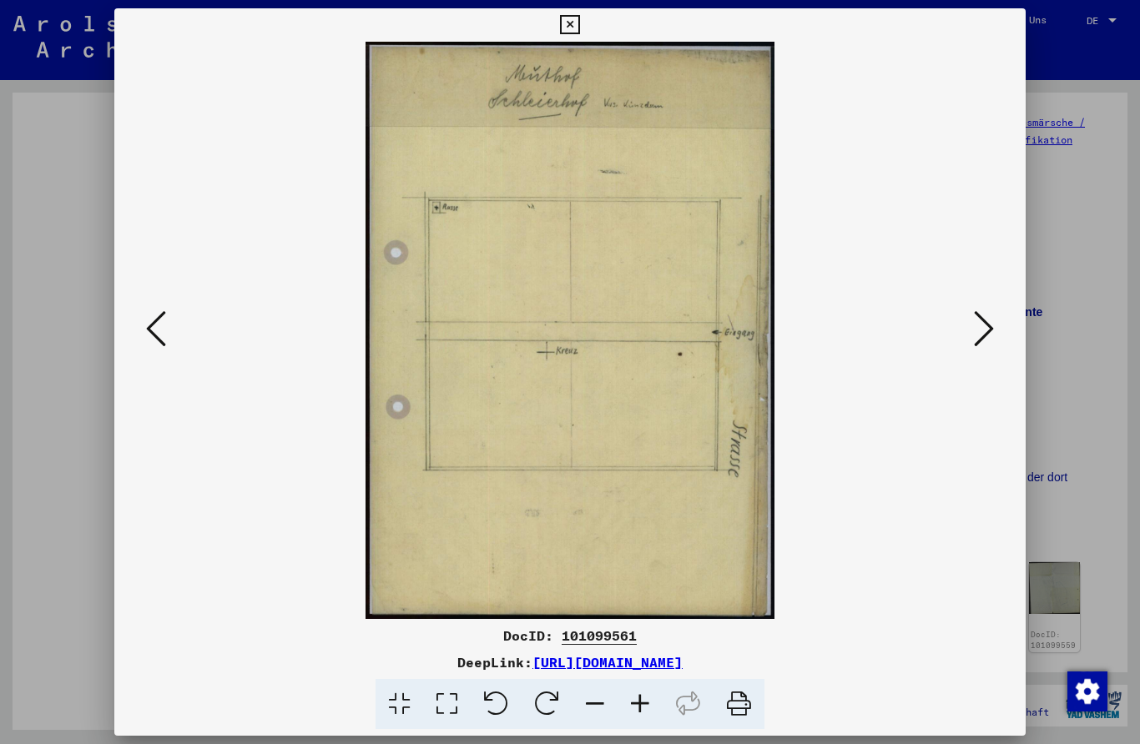
click at [999, 325] on button at bounding box center [984, 330] width 30 height 48
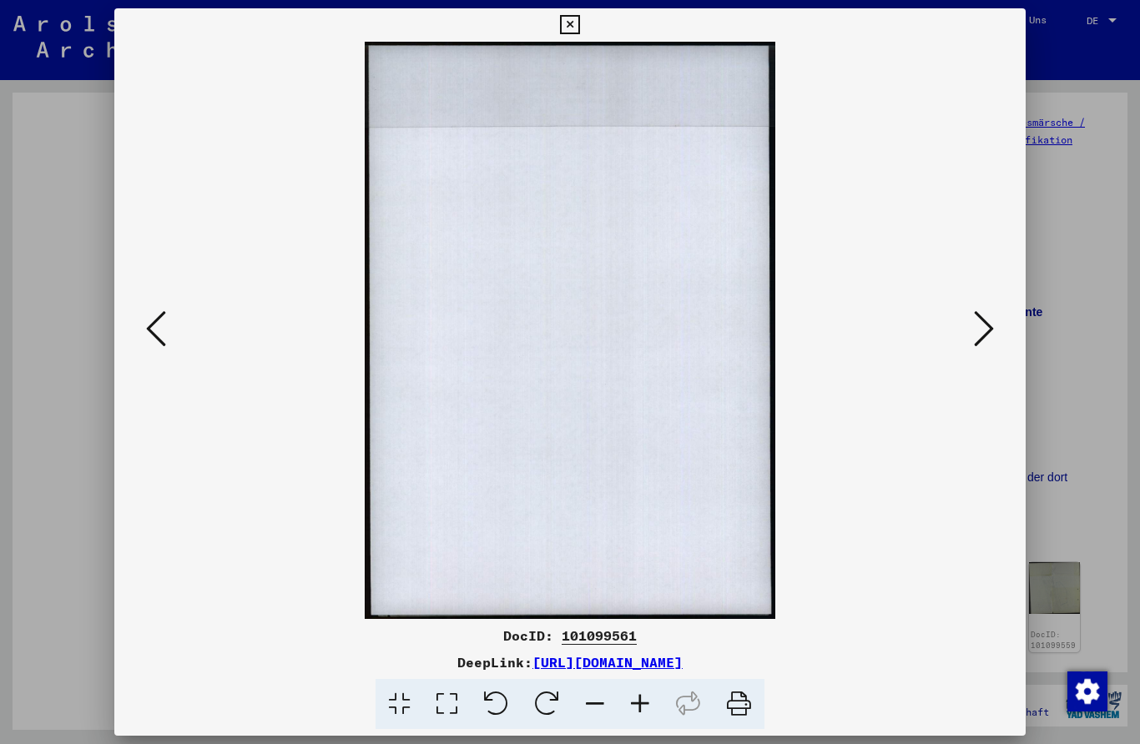
click at [995, 337] on button at bounding box center [984, 330] width 30 height 48
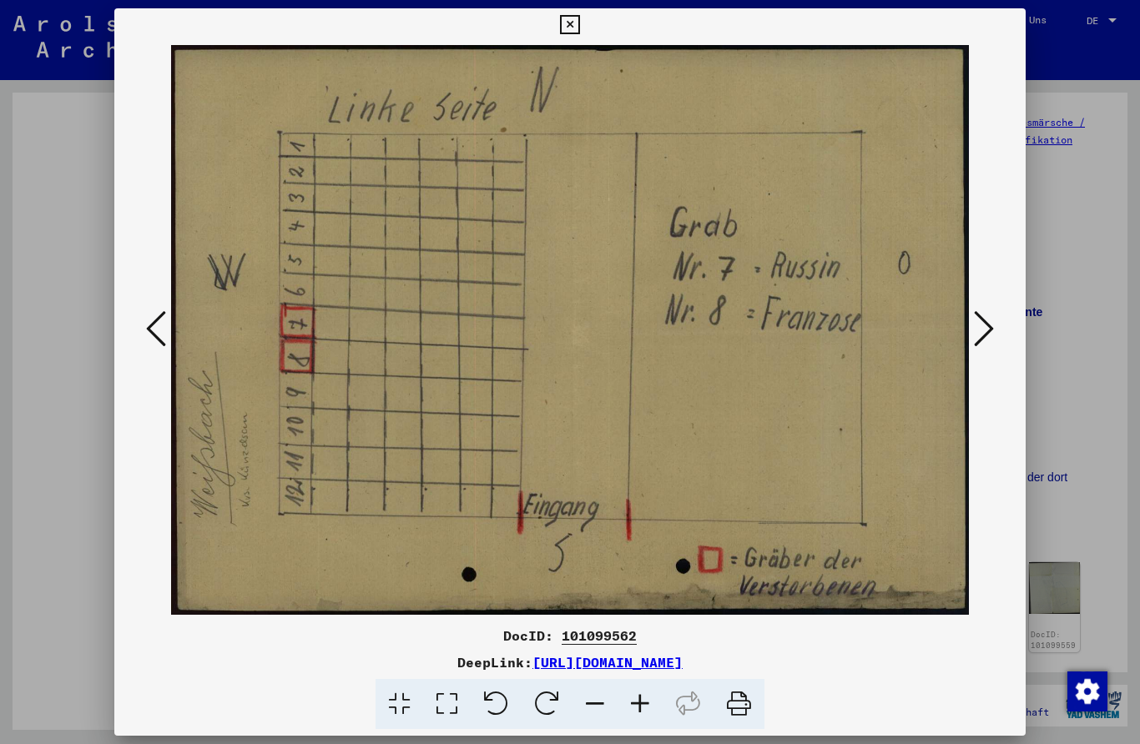
click at [991, 335] on icon at bounding box center [984, 329] width 20 height 40
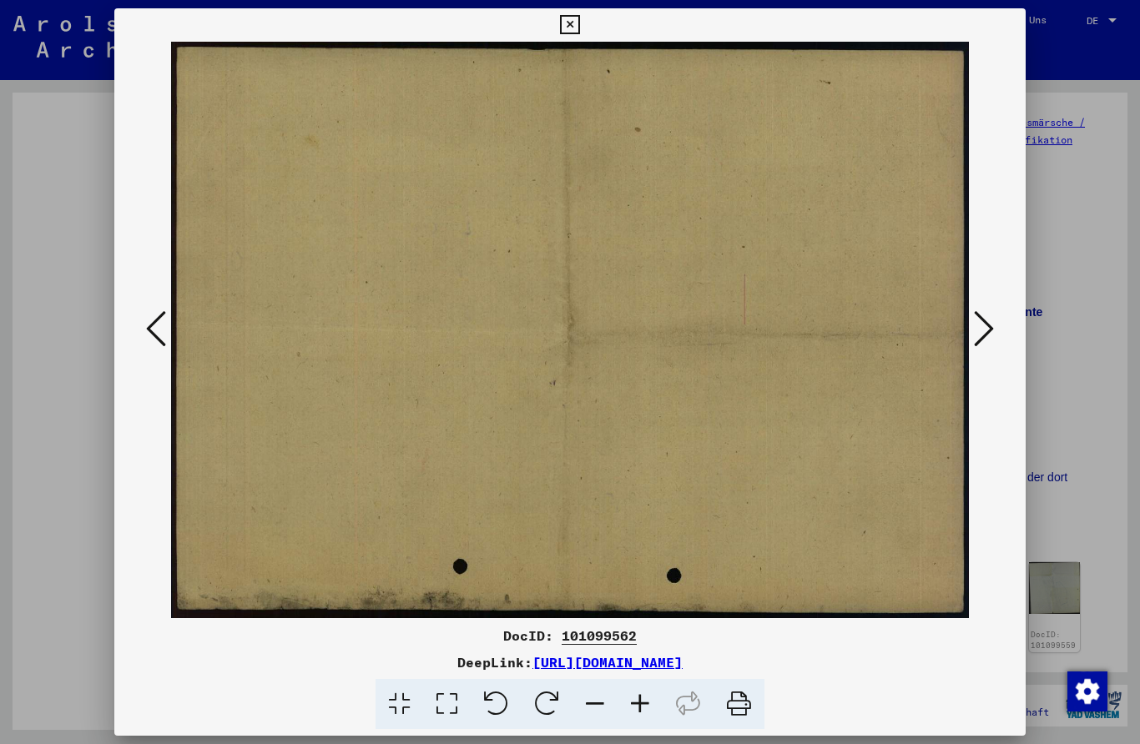
click at [994, 335] on button at bounding box center [984, 330] width 30 height 48
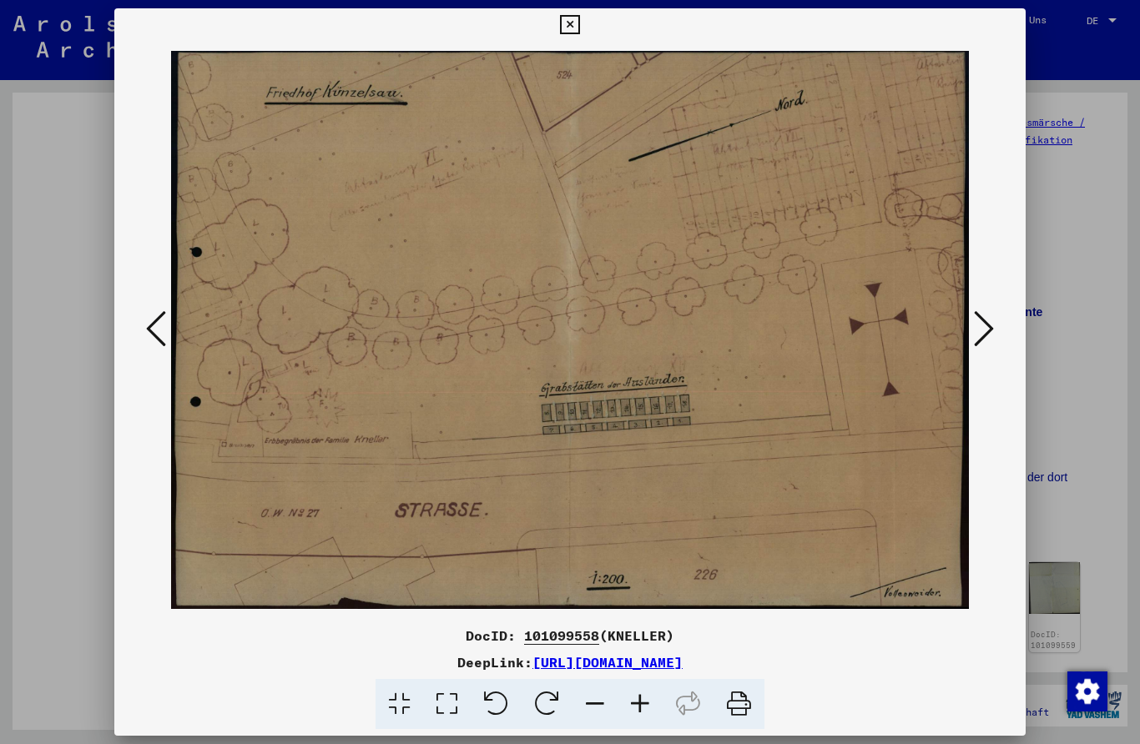
click at [1017, 340] on div at bounding box center [570, 330] width 912 height 577
click at [1017, 335] on div at bounding box center [570, 330] width 912 height 577
click at [990, 327] on icon at bounding box center [984, 329] width 20 height 40
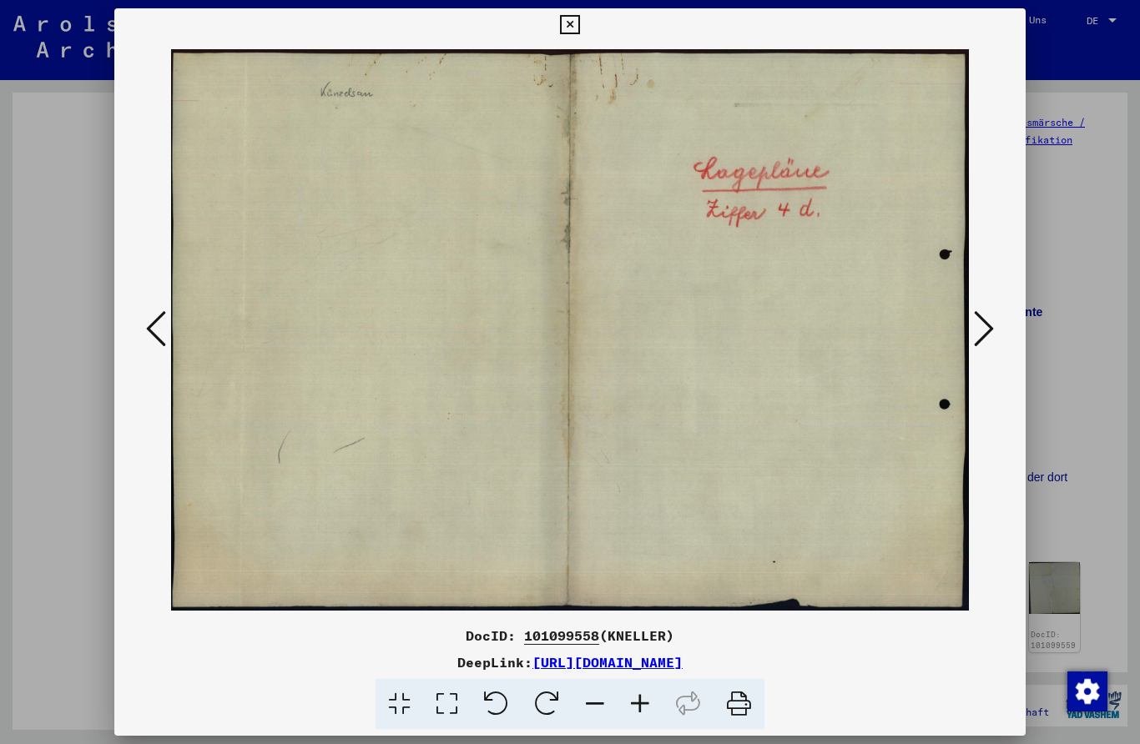
click at [989, 326] on icon at bounding box center [984, 329] width 20 height 40
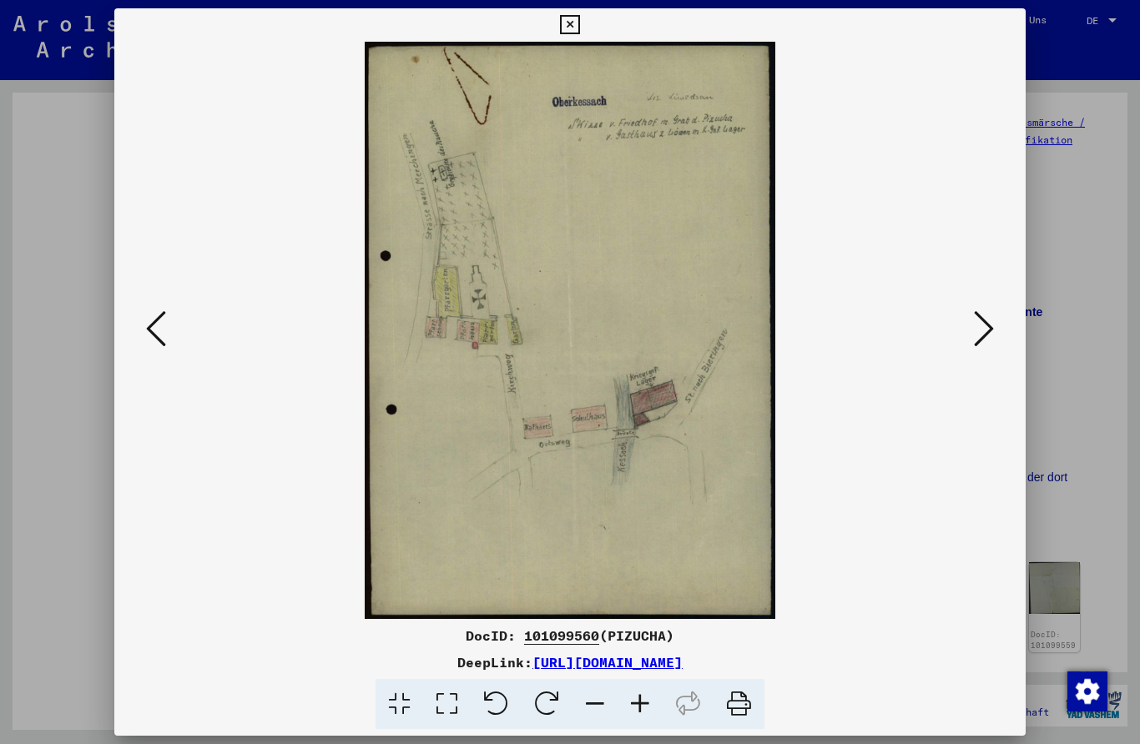
click at [993, 324] on icon at bounding box center [984, 329] width 20 height 40
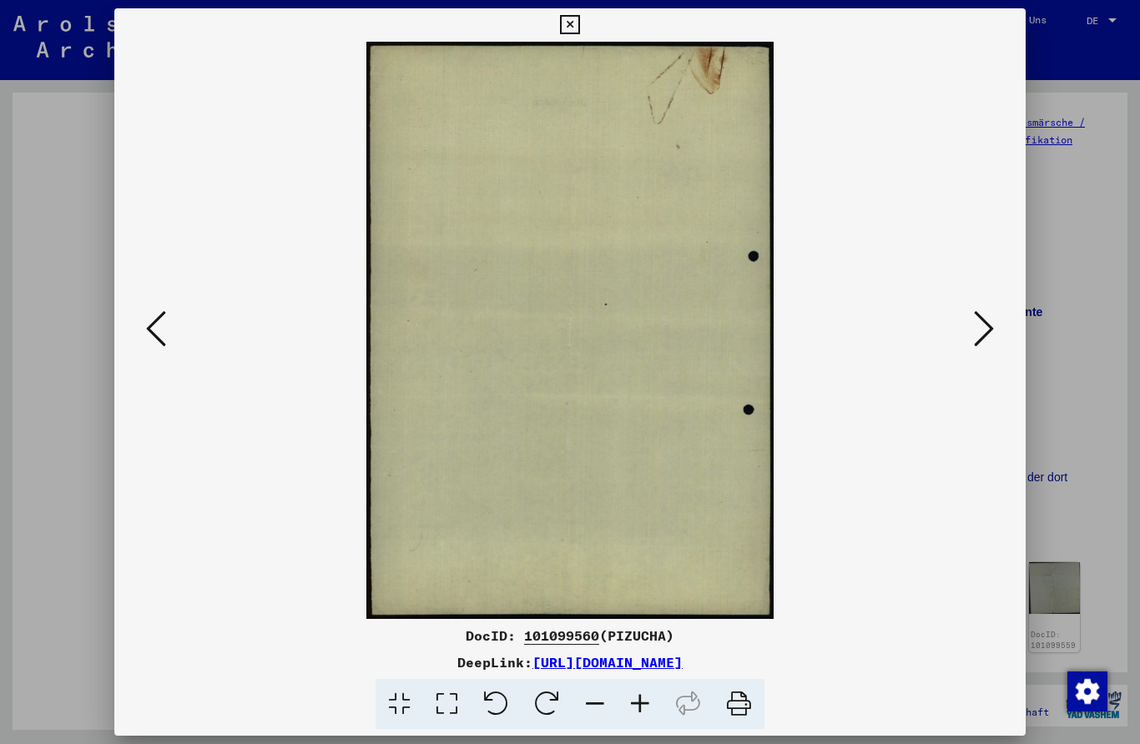
click at [997, 324] on button at bounding box center [984, 330] width 30 height 48
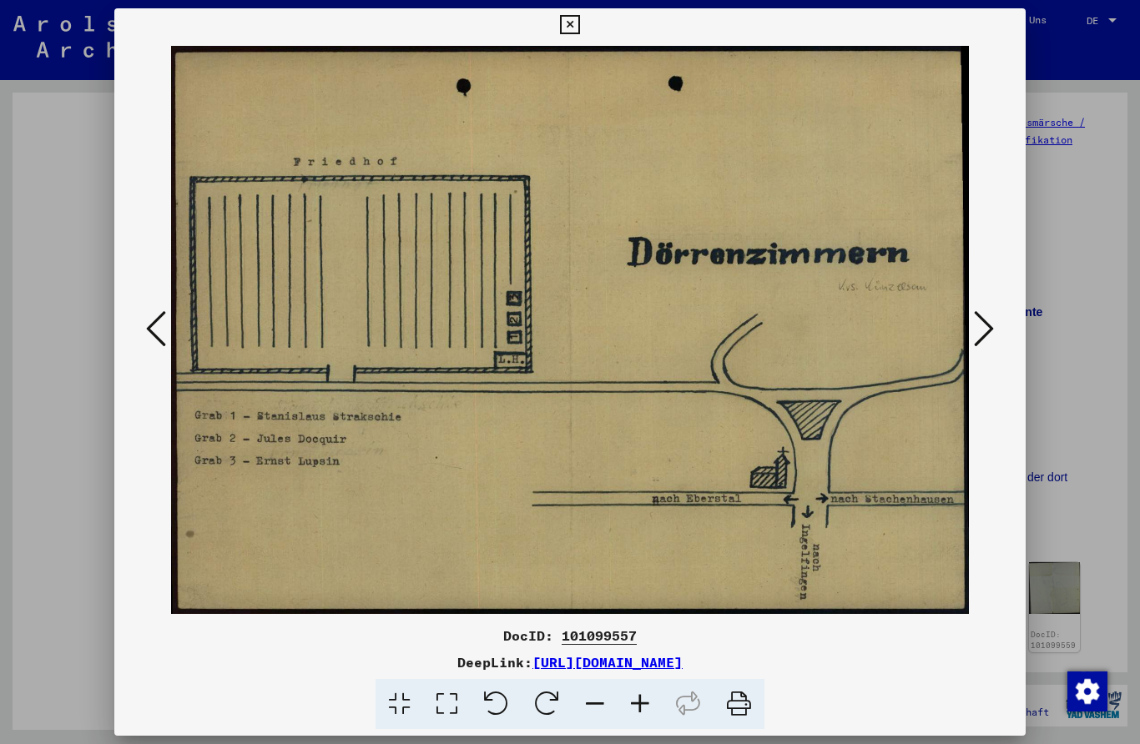
click at [989, 326] on icon at bounding box center [984, 329] width 20 height 40
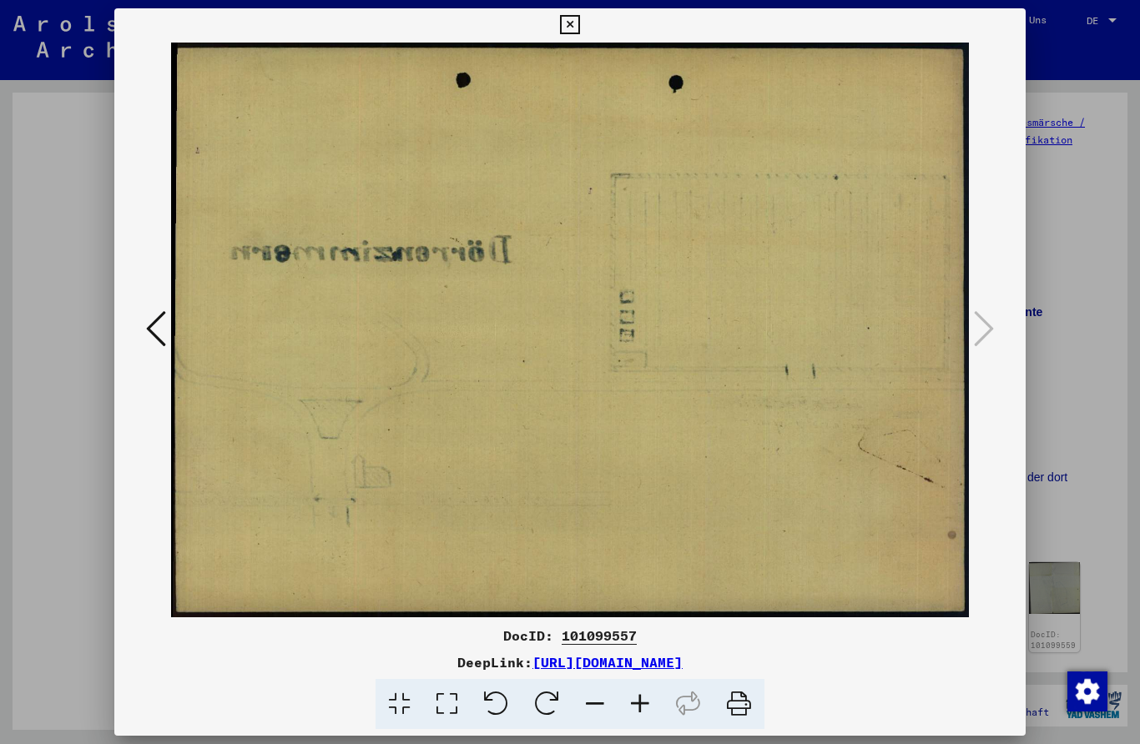
click at [1000, 335] on div at bounding box center [570, 330] width 912 height 577
click at [1061, 283] on div at bounding box center [570, 372] width 1140 height 744
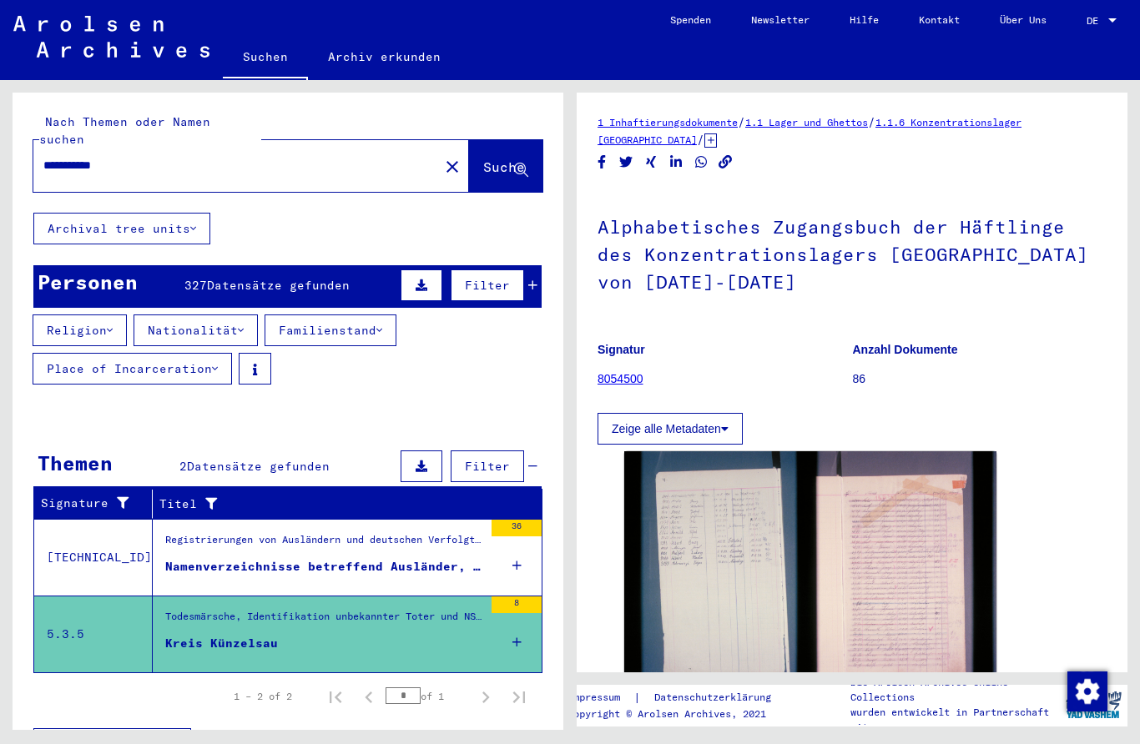
click at [395, 558] on div "Namenverzeichnisse betreffend Ausländer, die in der Gemeinde [GEOGRAPHIC_DATA] …" at bounding box center [324, 567] width 318 height 18
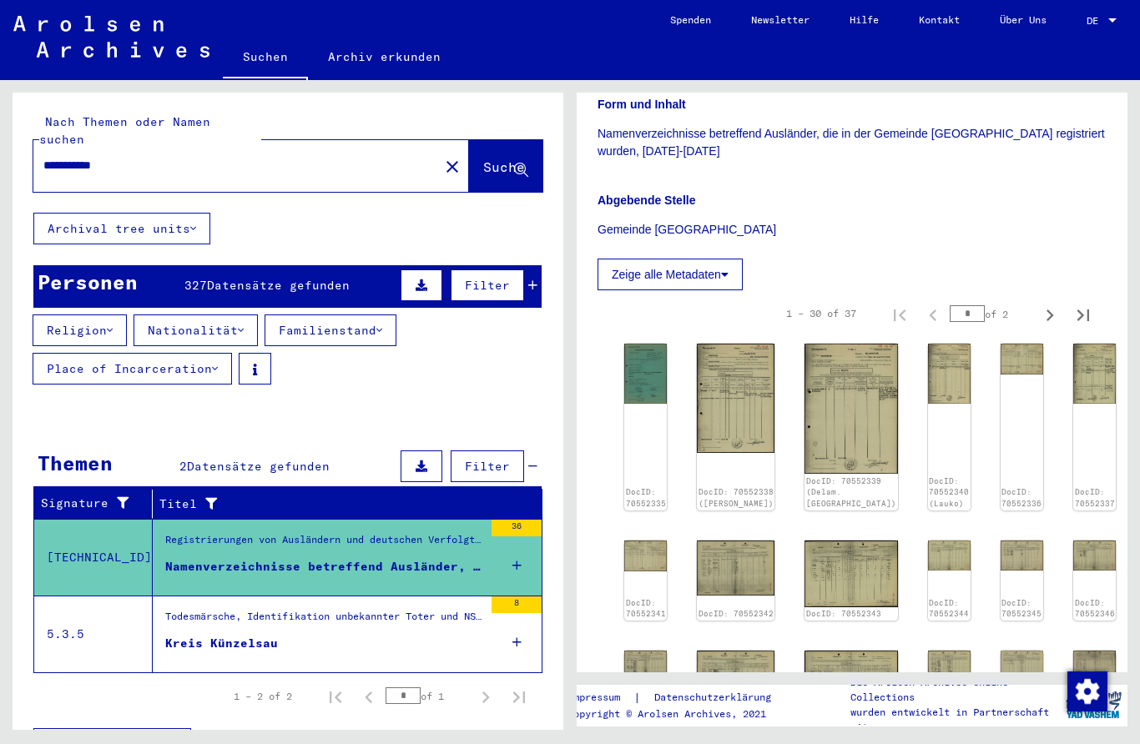
scroll to position [365, 0]
click at [647, 373] on img at bounding box center [645, 373] width 43 height 60
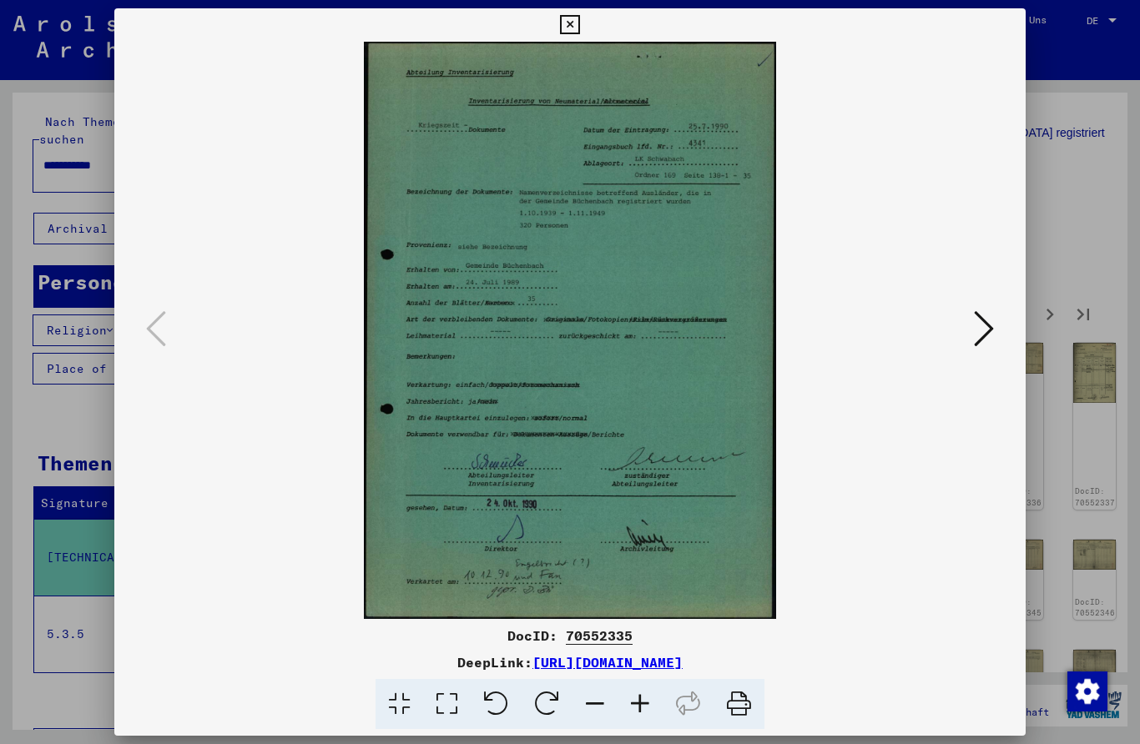
click at [987, 332] on icon at bounding box center [984, 329] width 20 height 40
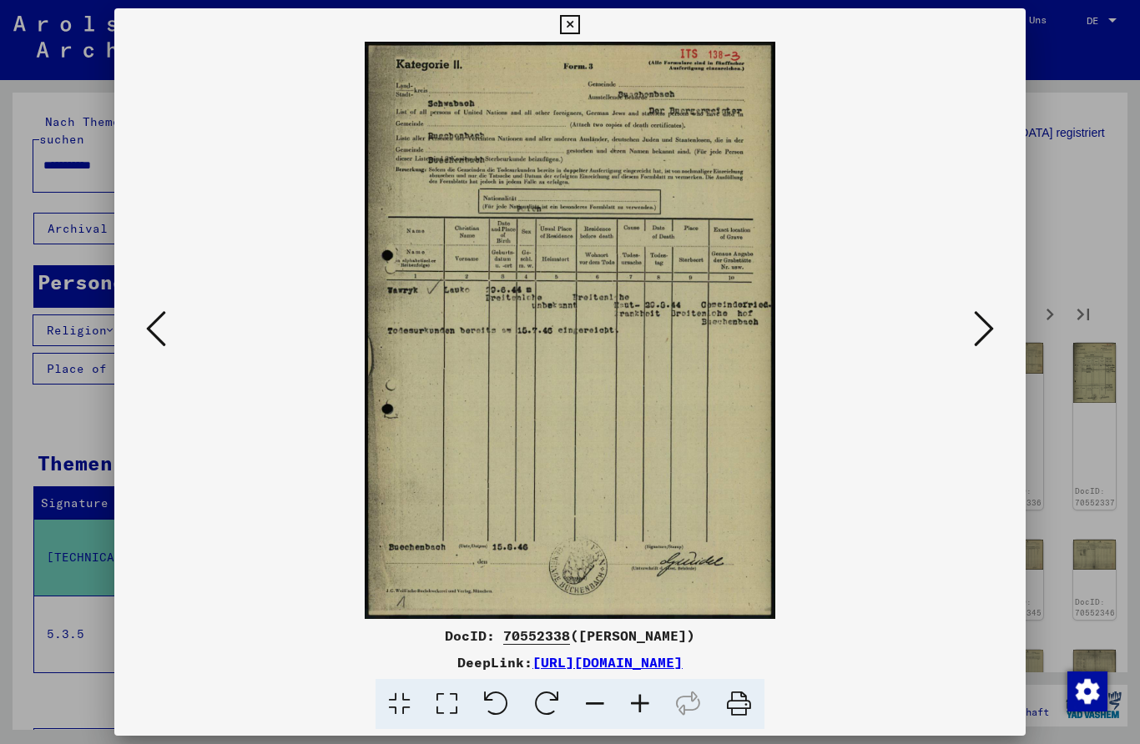
click at [965, 332] on img at bounding box center [570, 330] width 798 height 577
click at [978, 326] on icon at bounding box center [984, 329] width 20 height 40
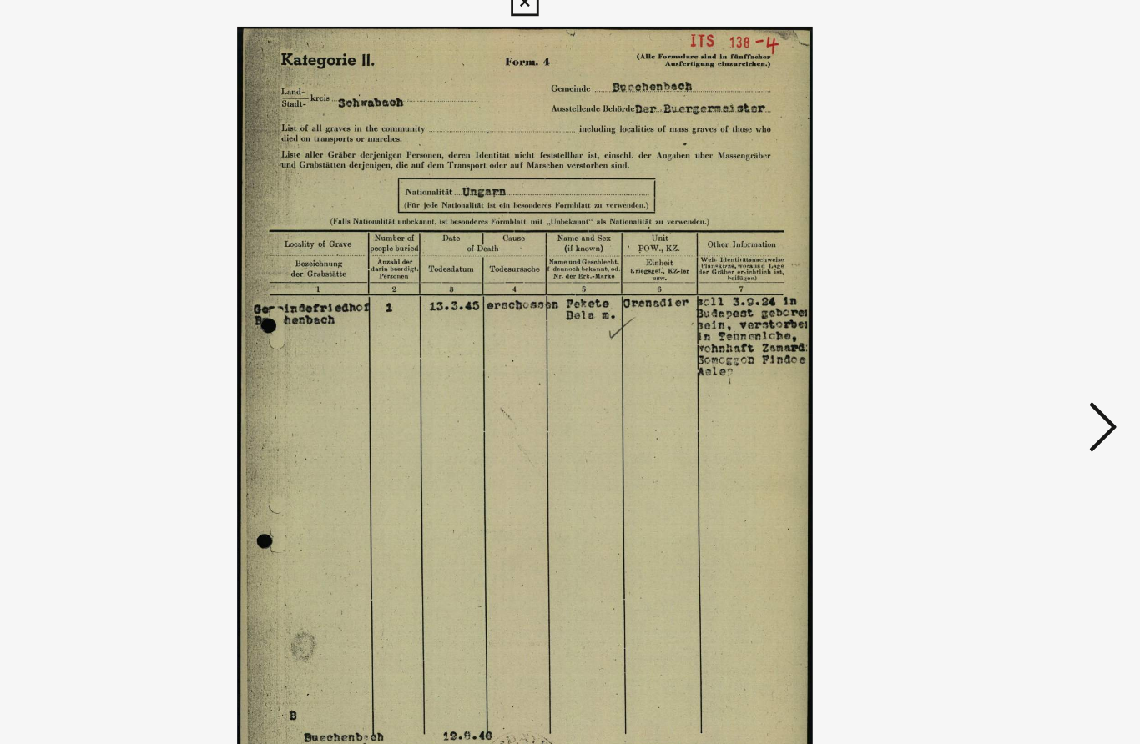
click at [974, 309] on icon at bounding box center [984, 329] width 20 height 40
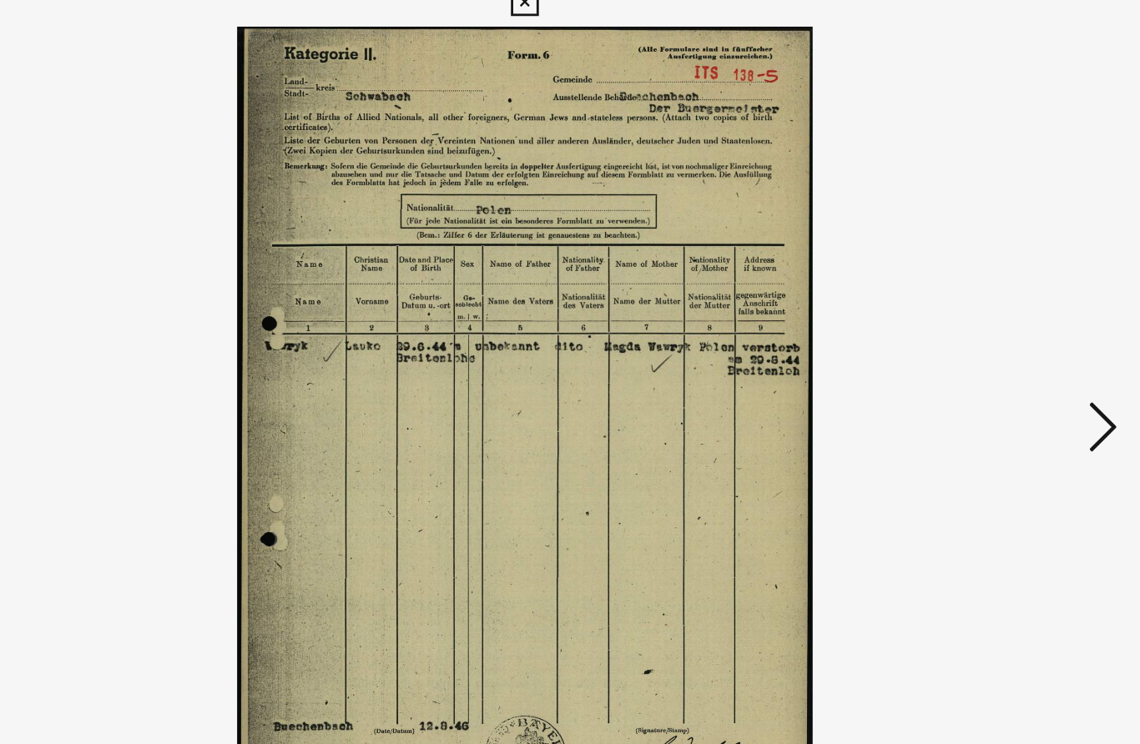
click at [974, 309] on icon at bounding box center [984, 329] width 20 height 40
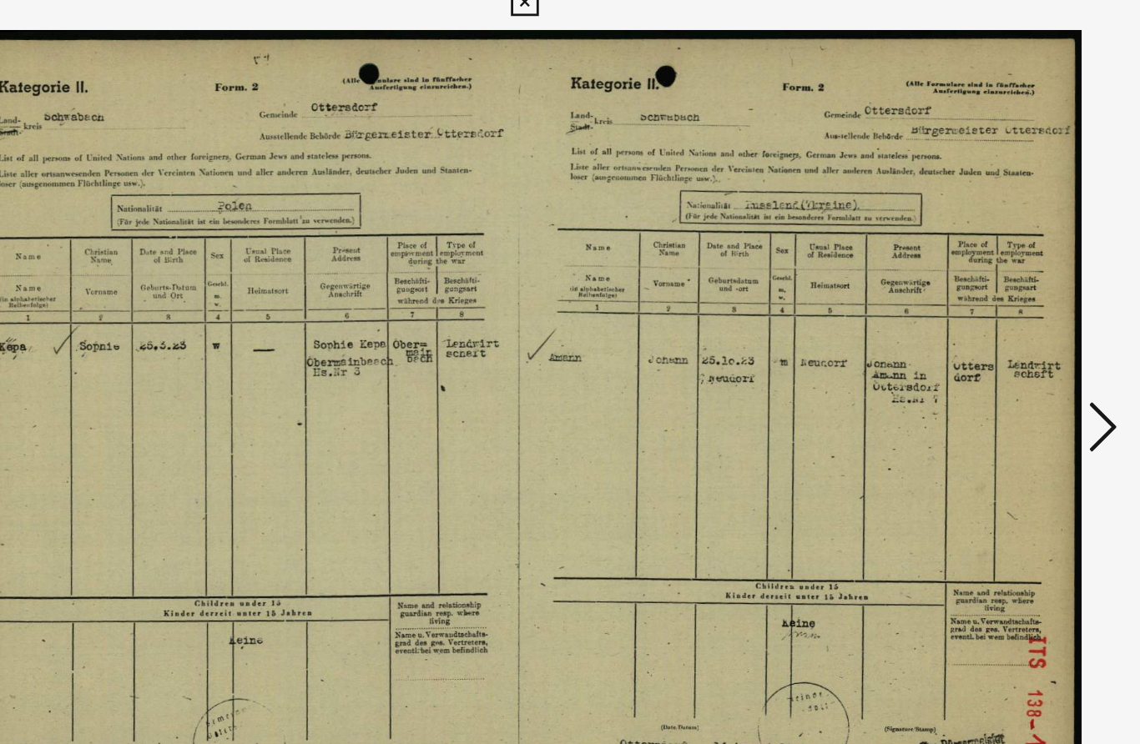
click at [974, 311] on icon at bounding box center [984, 329] width 20 height 40
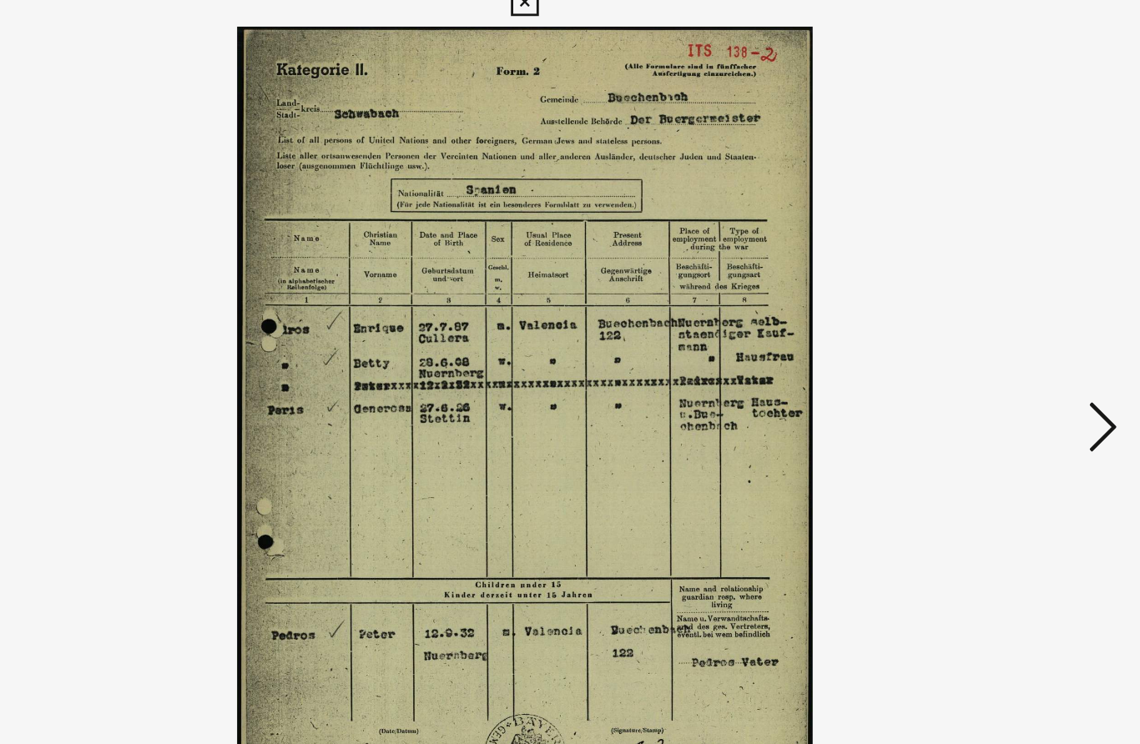
click at [974, 309] on icon at bounding box center [984, 329] width 20 height 40
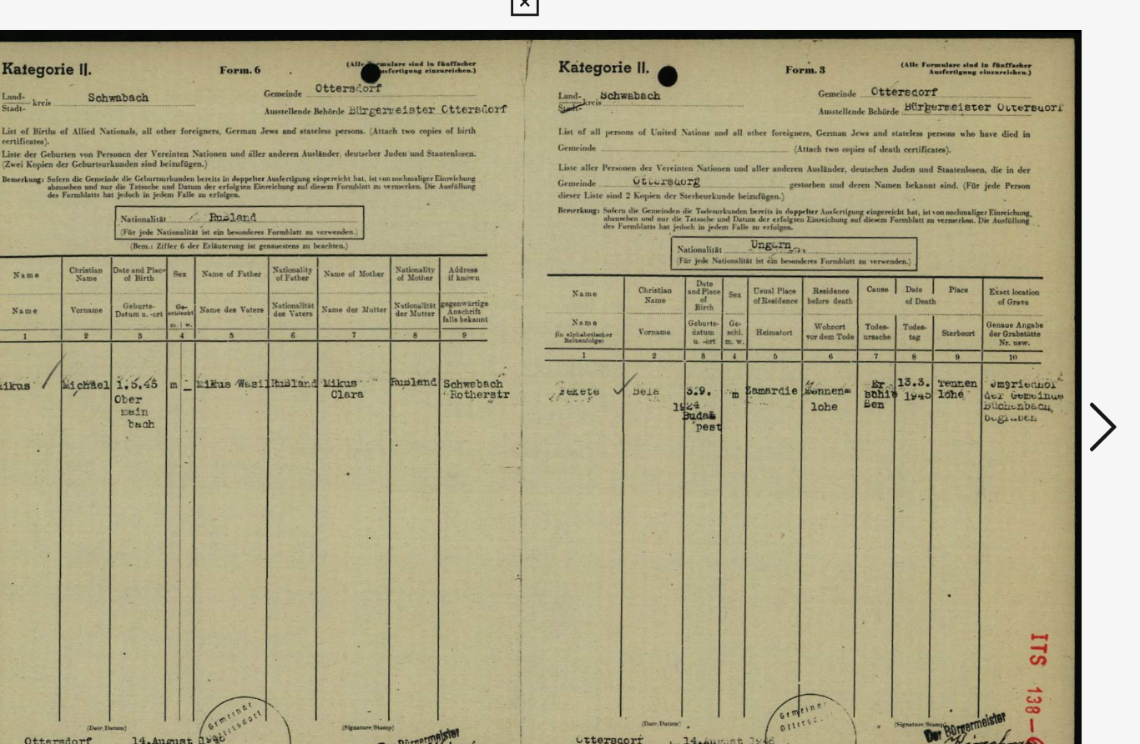
click at [974, 310] on icon at bounding box center [984, 329] width 20 height 40
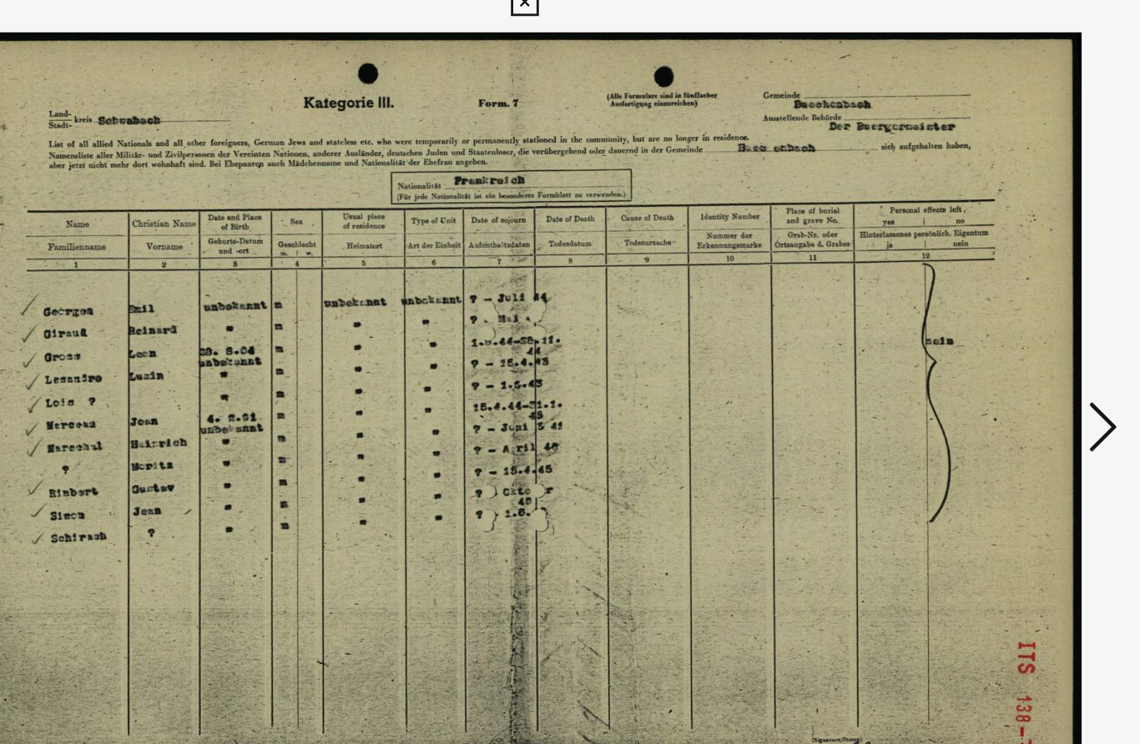
click at [974, 309] on icon at bounding box center [984, 329] width 20 height 40
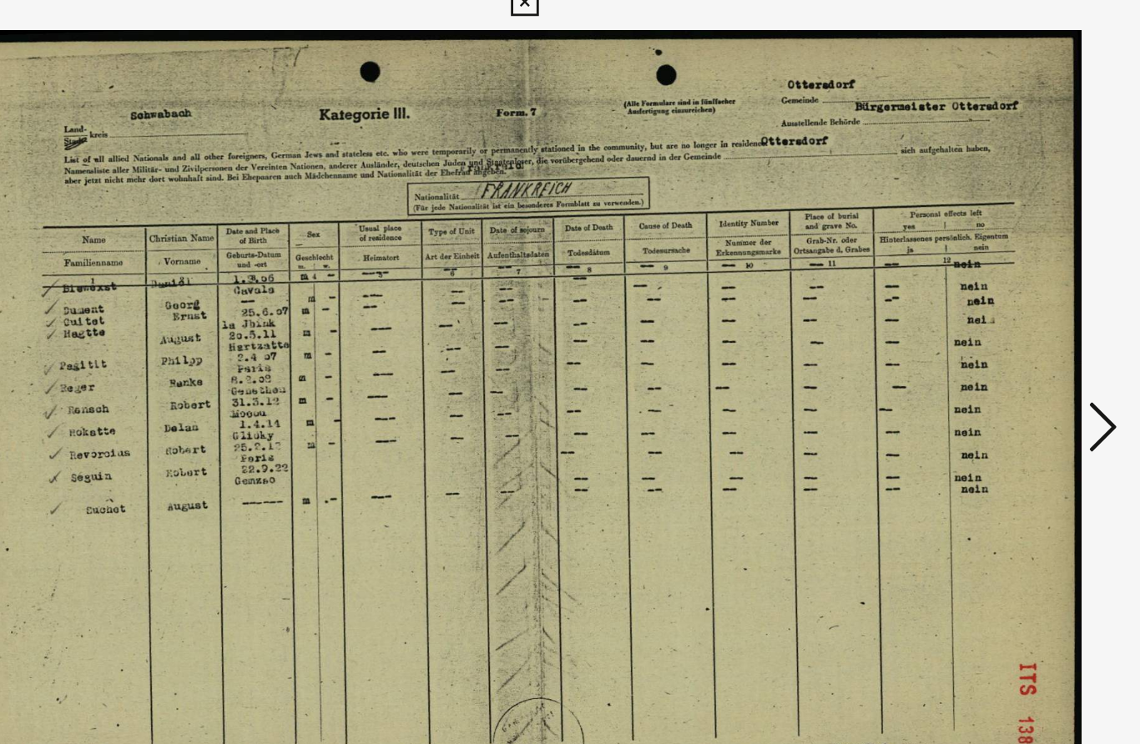
click at [974, 320] on icon at bounding box center [984, 329] width 20 height 40
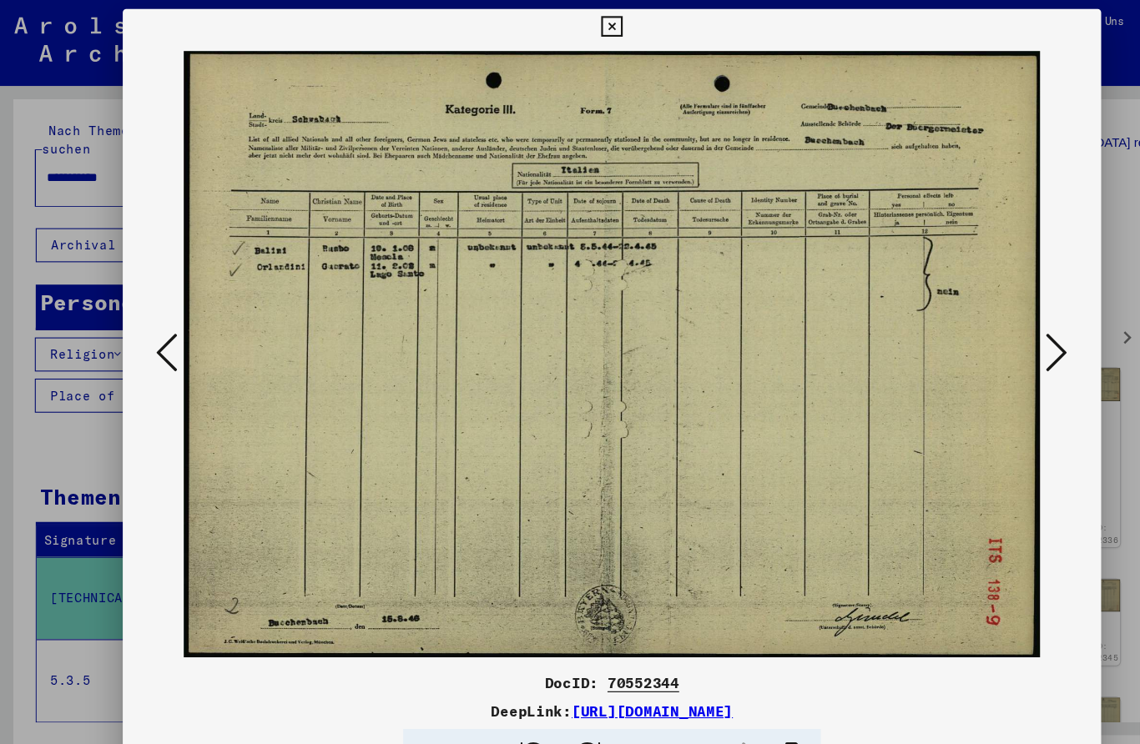
click at [992, 323] on icon at bounding box center [984, 329] width 20 height 40
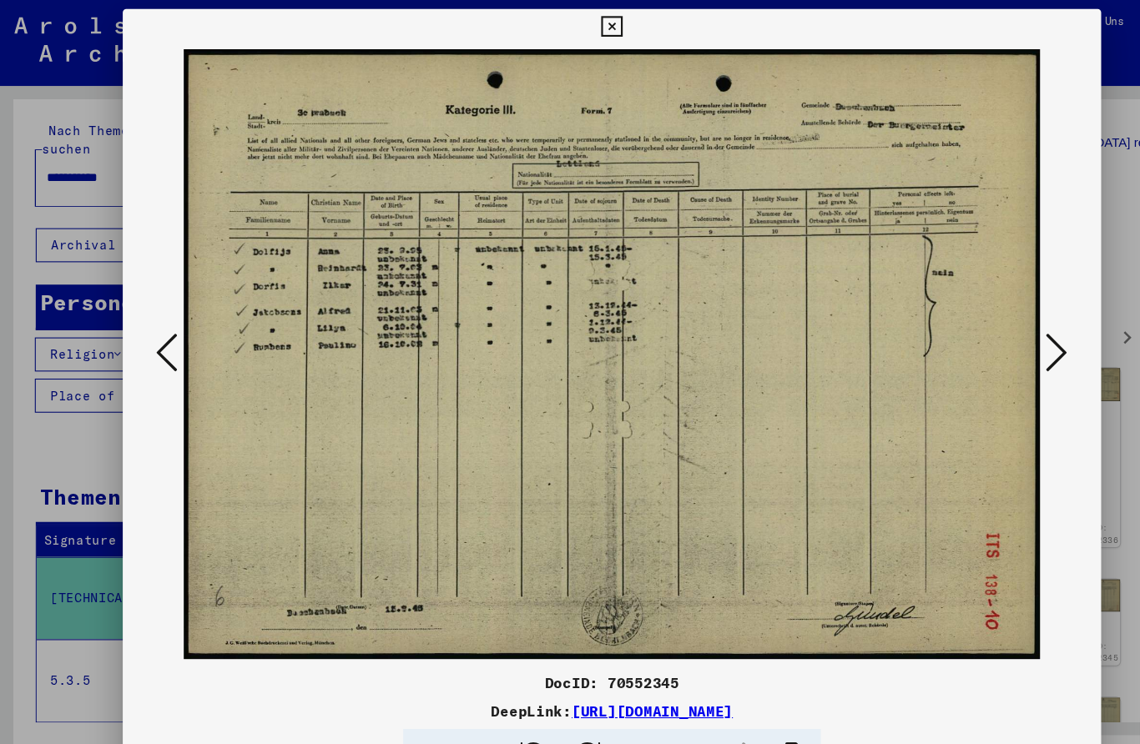
click at [992, 321] on icon at bounding box center [984, 329] width 20 height 40
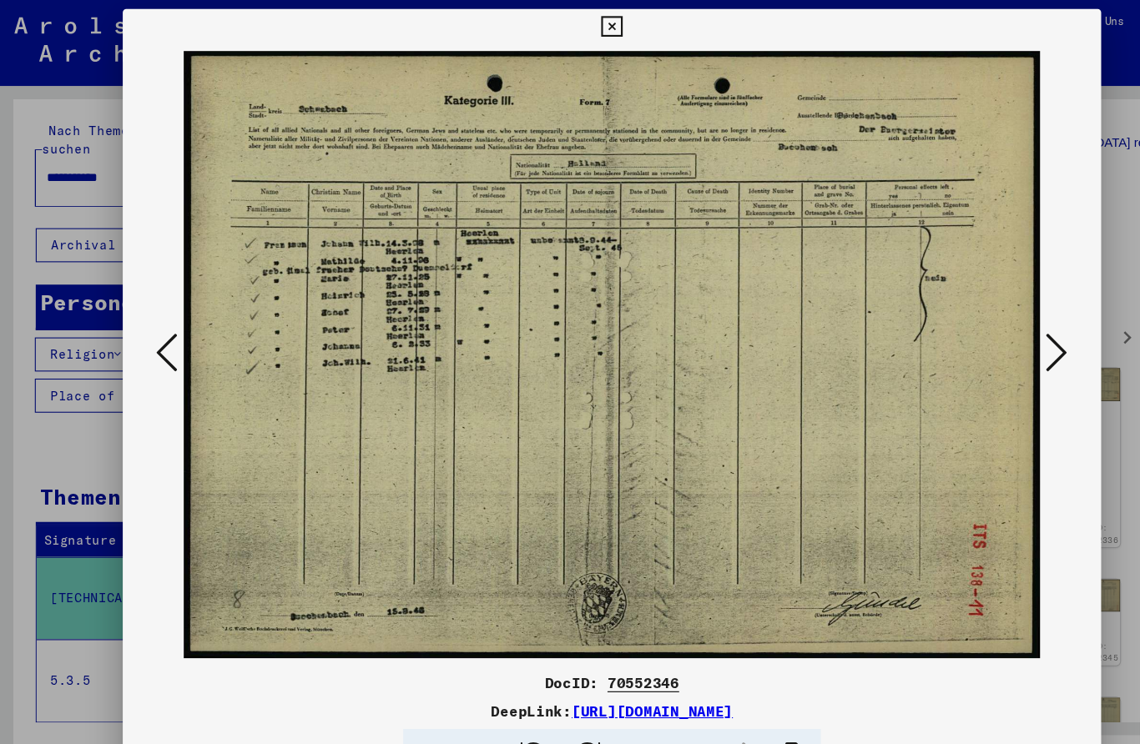
click at [1007, 330] on div at bounding box center [570, 330] width 912 height 577
click at [153, 330] on icon at bounding box center [156, 329] width 20 height 40
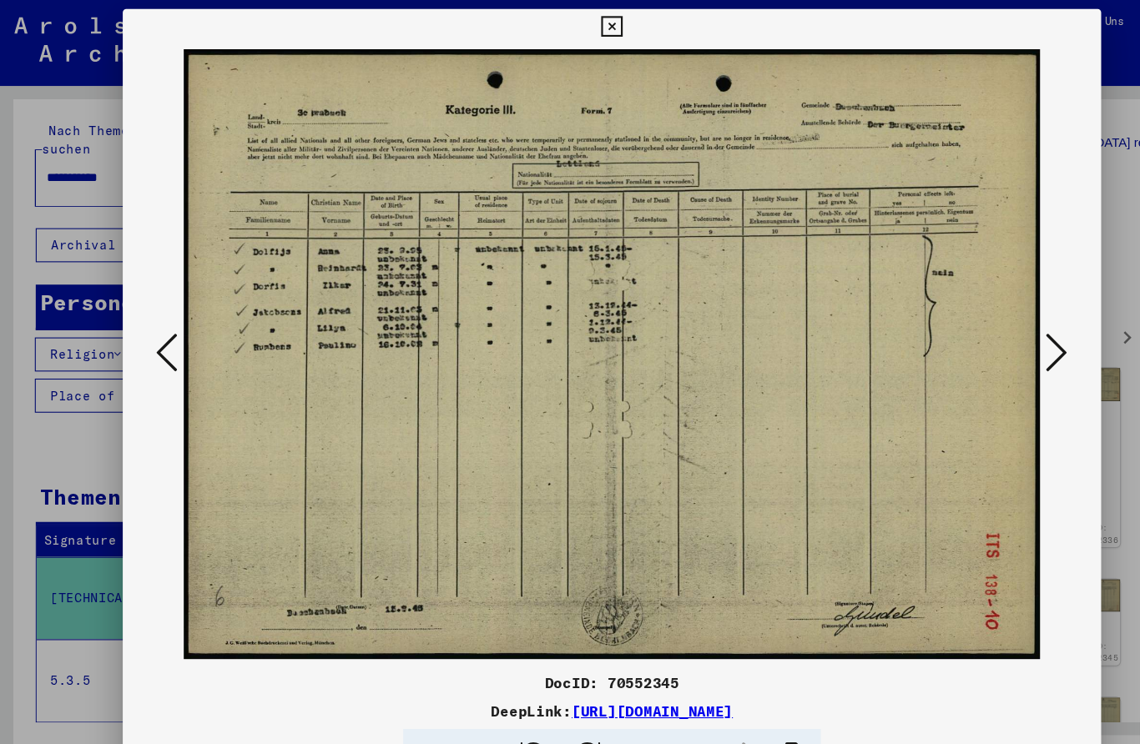
click at [151, 330] on icon at bounding box center [156, 329] width 20 height 40
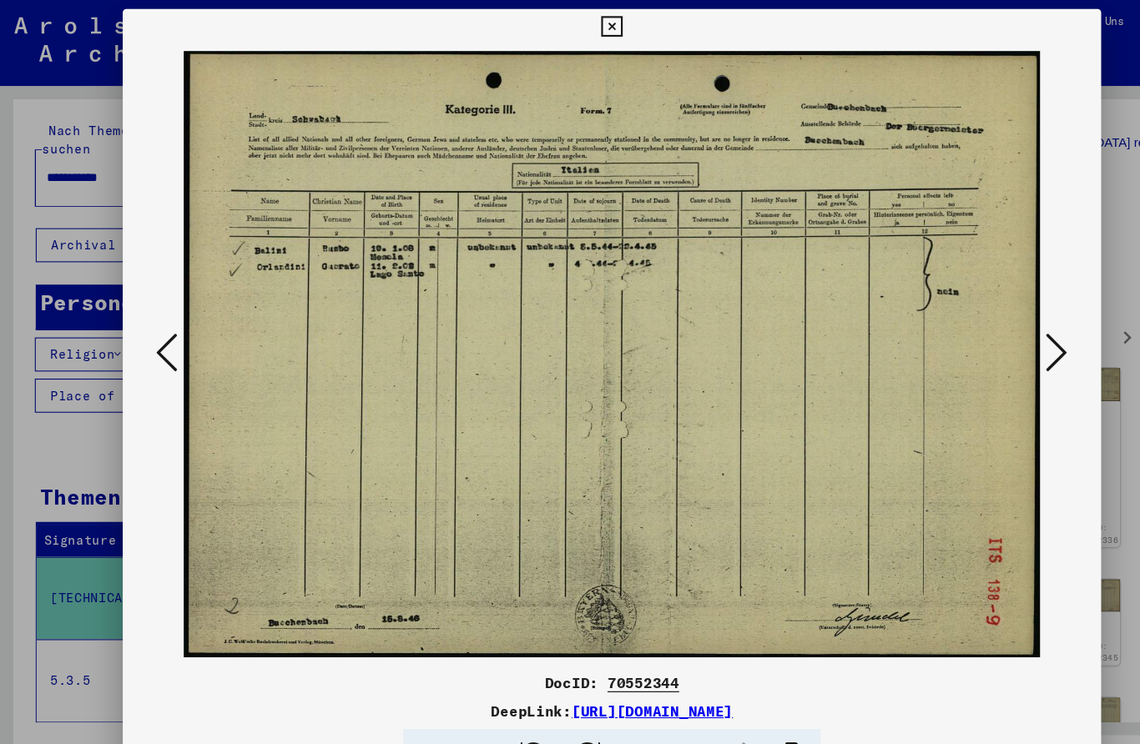
click at [154, 336] on icon at bounding box center [156, 329] width 20 height 40
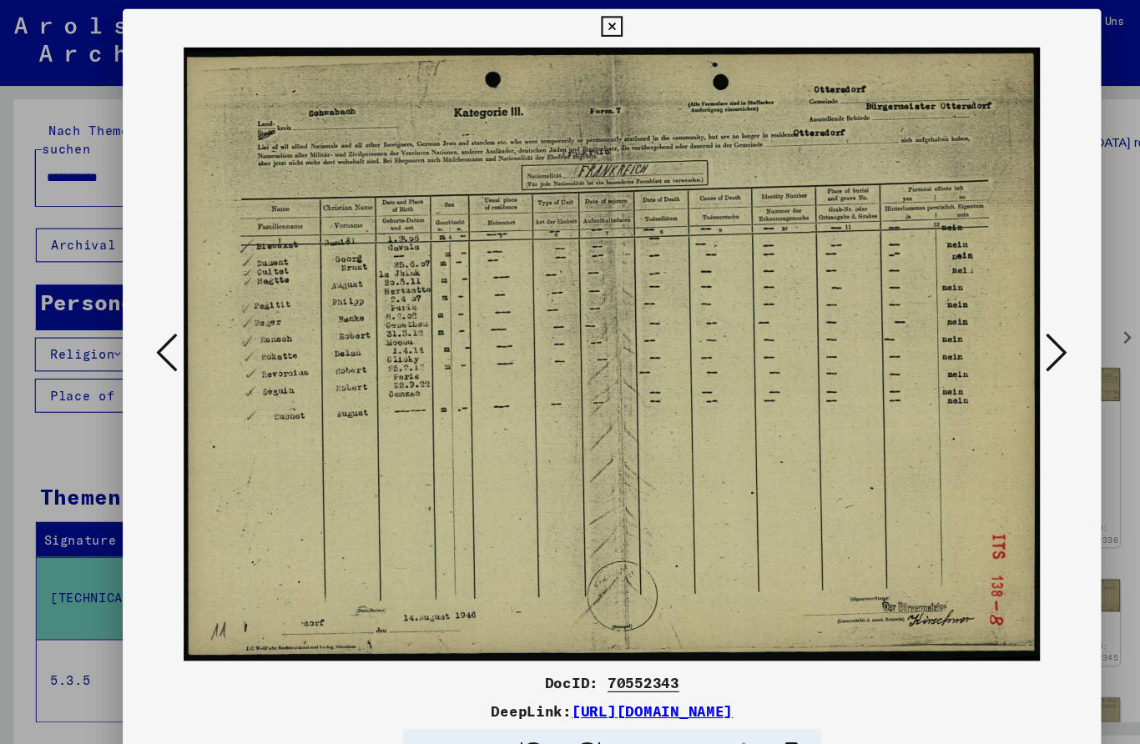
click at [153, 340] on icon at bounding box center [156, 329] width 20 height 40
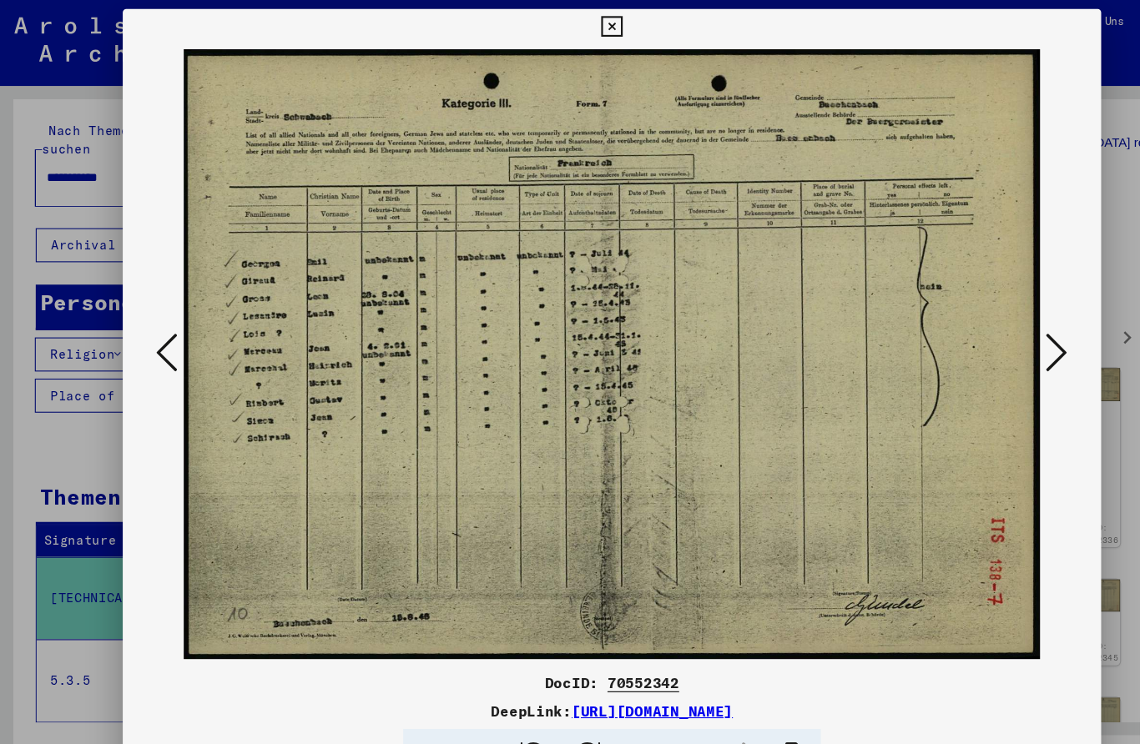
click at [579, 27] on icon at bounding box center [569, 25] width 19 height 20
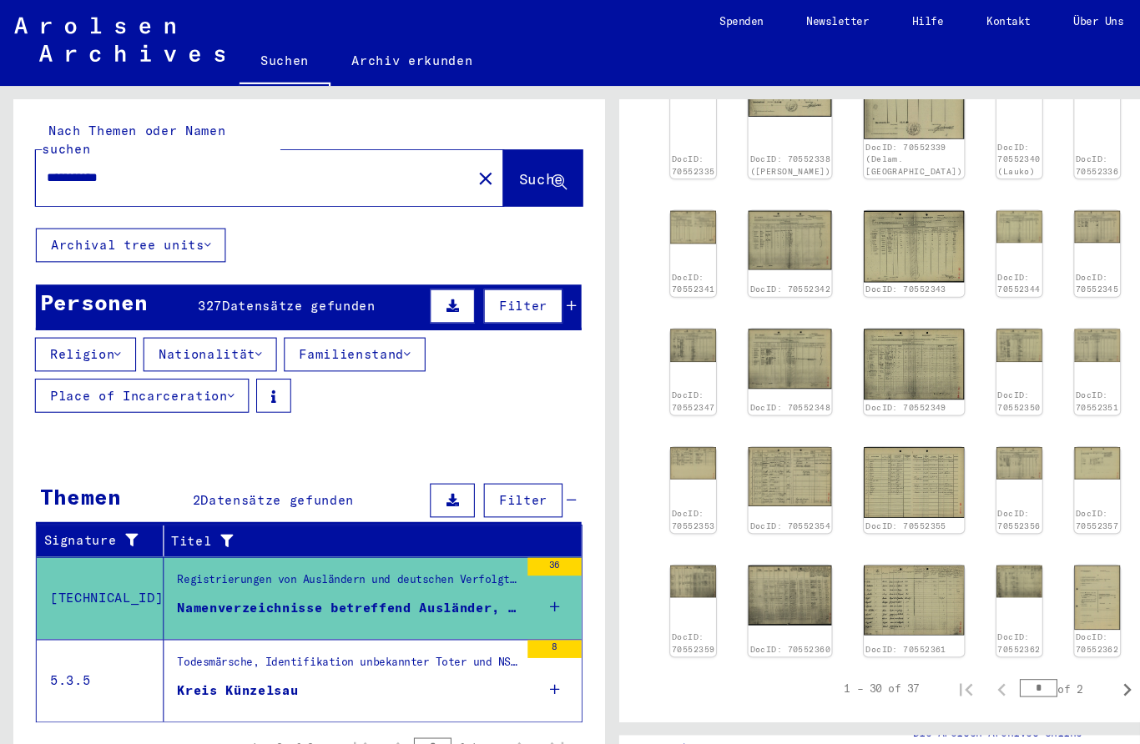
scroll to position [735, 0]
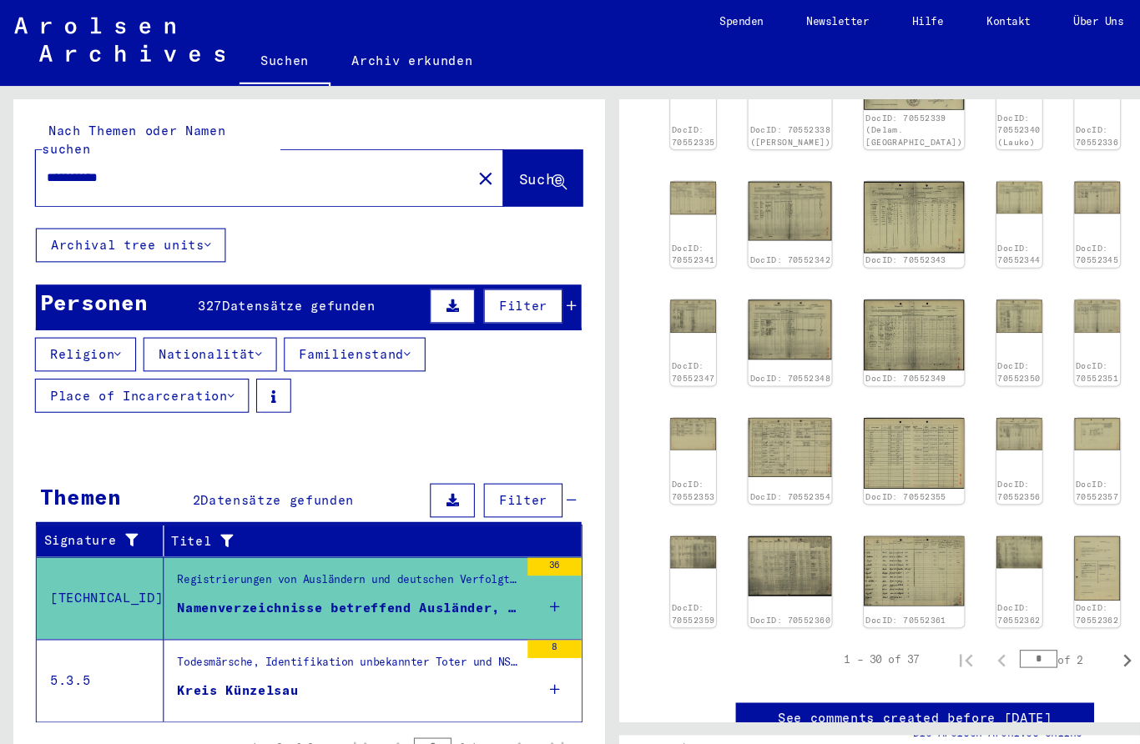
click at [1035, 598] on button "Next page" at bounding box center [1049, 614] width 33 height 33
type input "*"
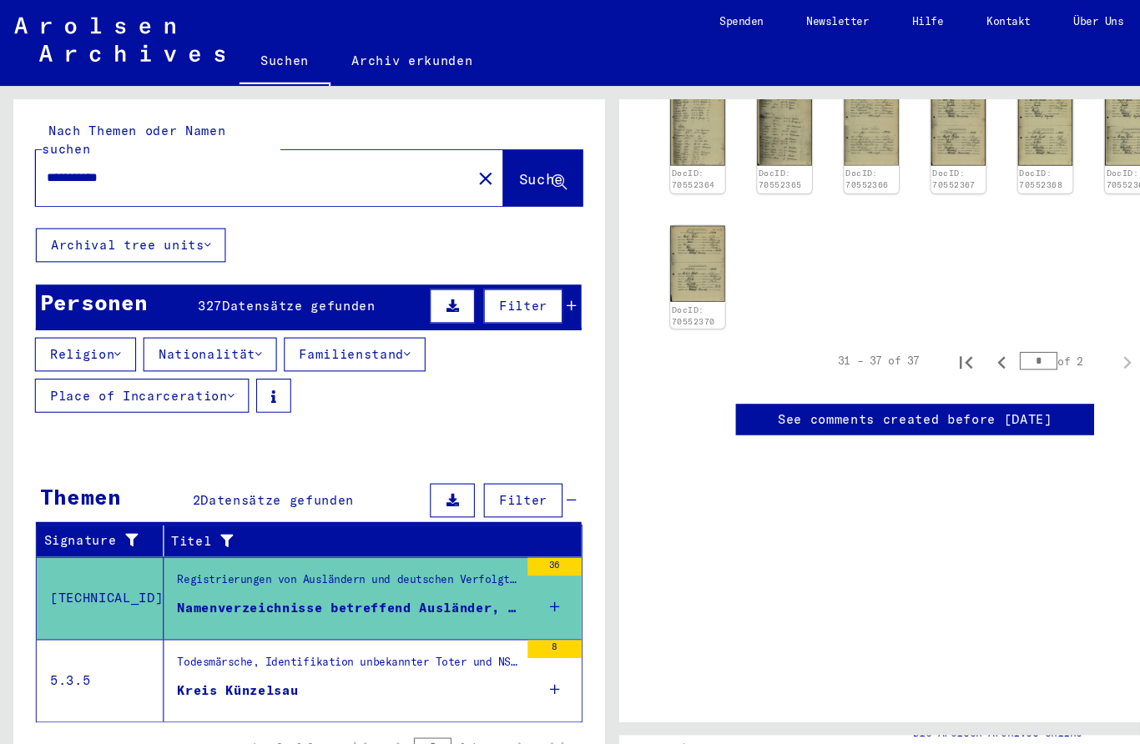
scroll to position [491, 0]
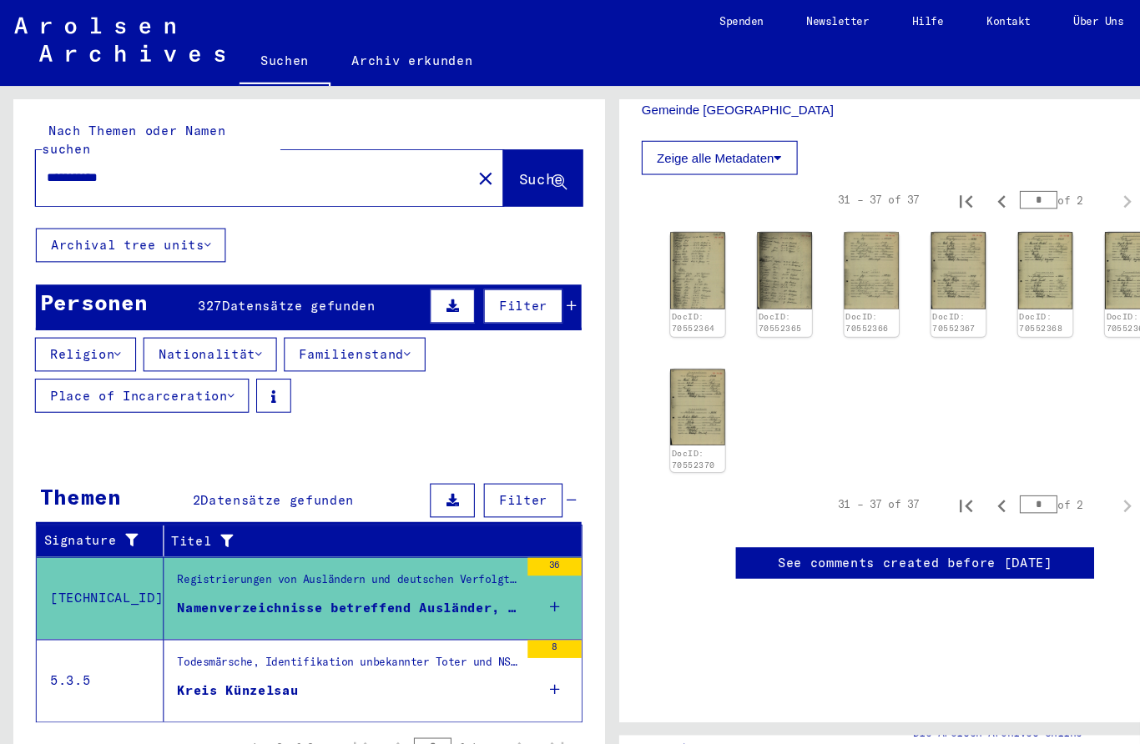
click at [532, 279] on div "Filter" at bounding box center [466, 285] width 141 height 40
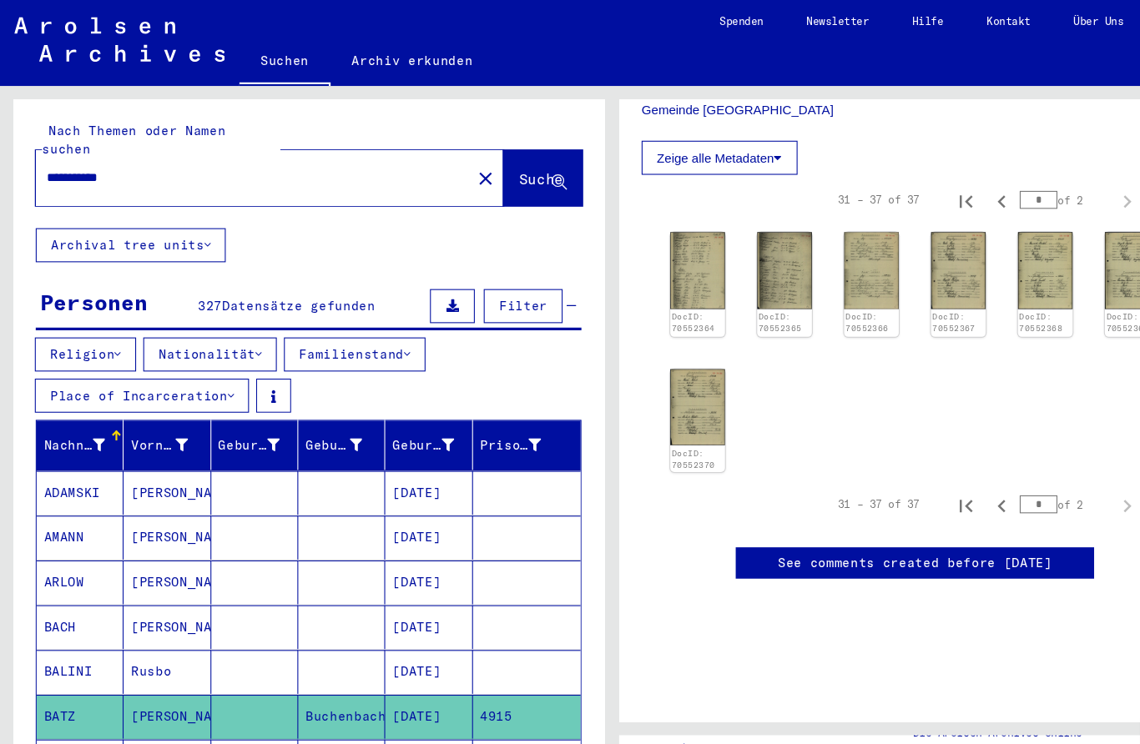
click at [229, 315] on button "Nationalität" at bounding box center [195, 331] width 124 height 32
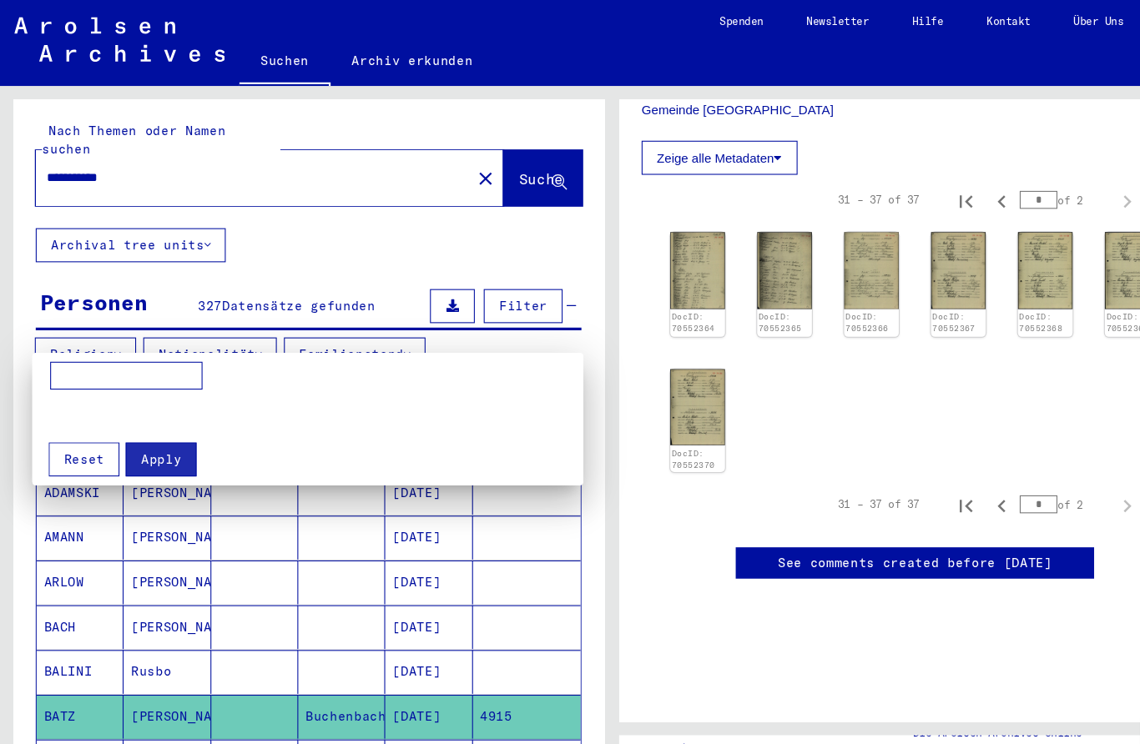
click at [142, 343] on input at bounding box center [118, 350] width 142 height 27
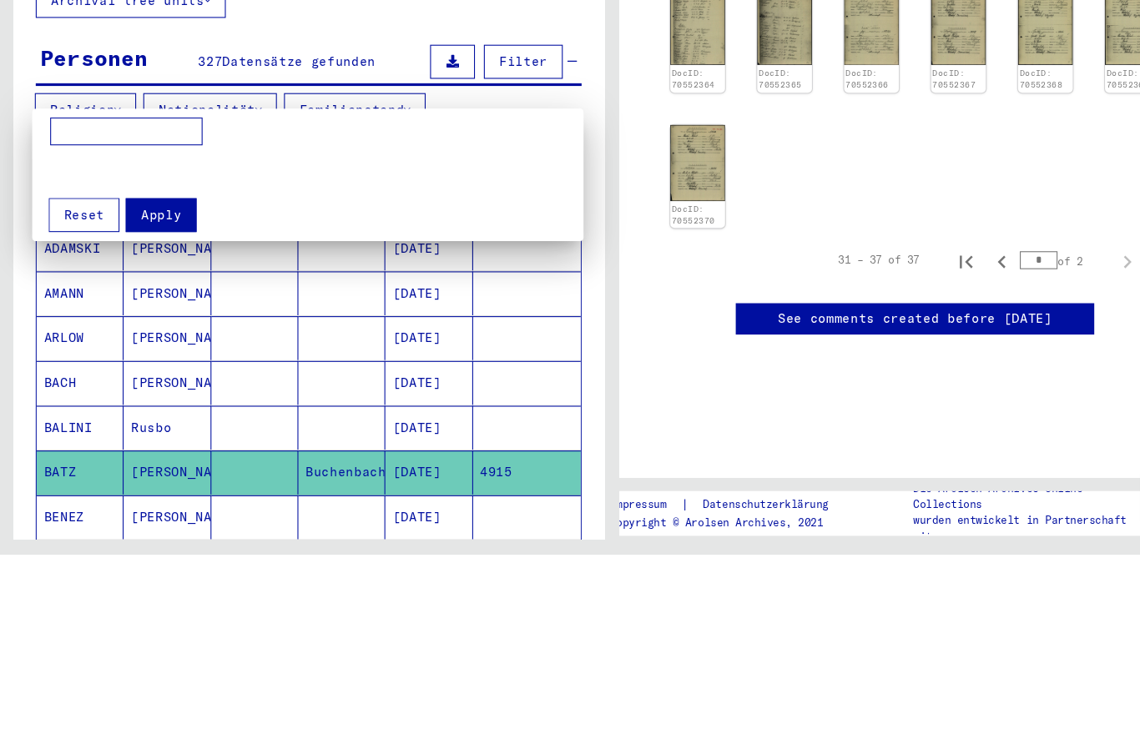
click at [536, 337] on div at bounding box center [294, 369] width 513 height 64
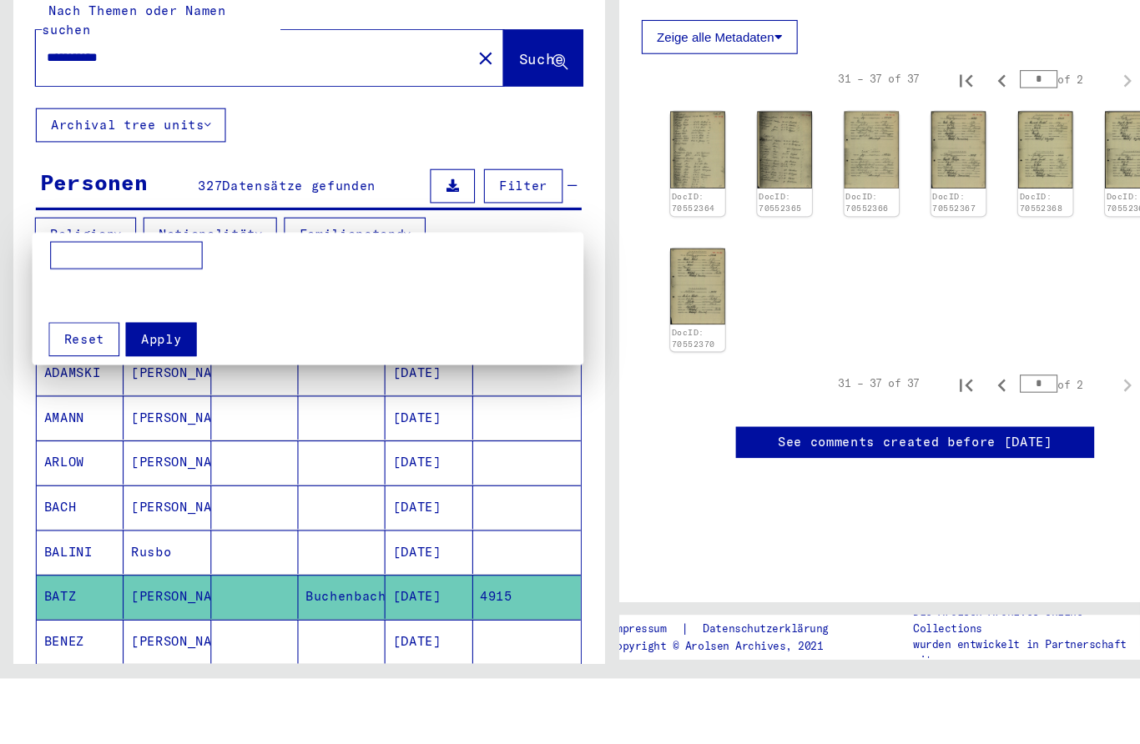
click at [537, 107] on div at bounding box center [570, 372] width 1140 height 744
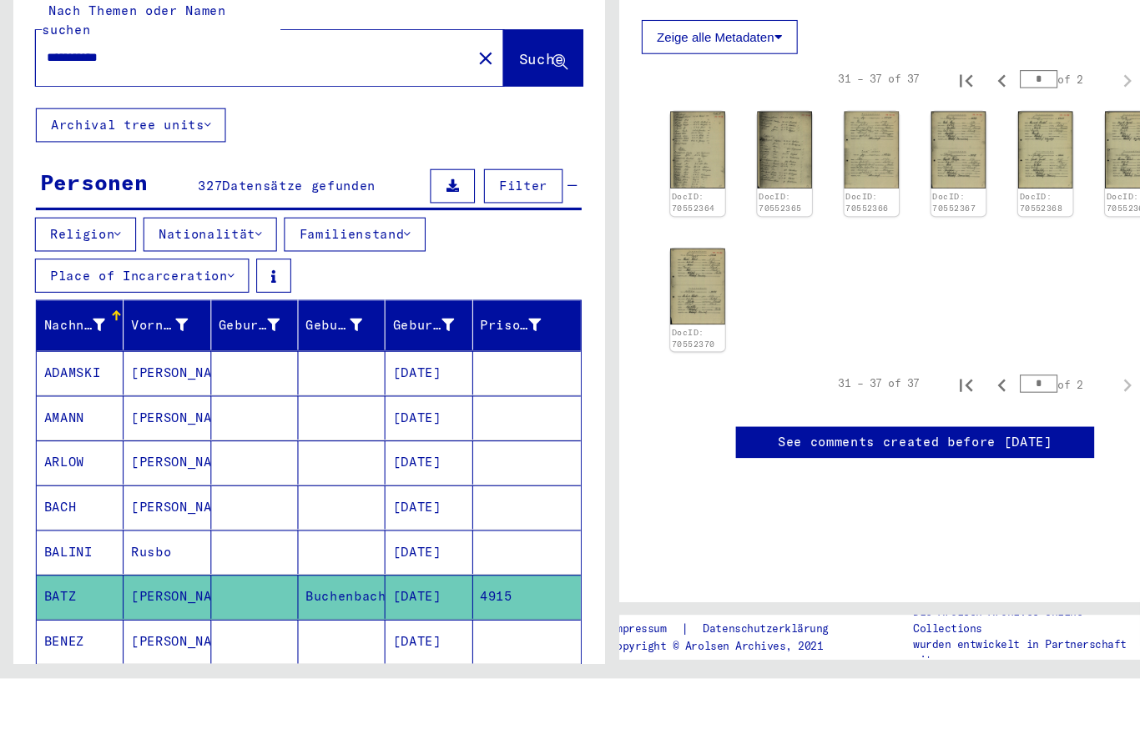
scroll to position [0, 0]
click at [442, 157] on mat-icon "close" at bounding box center [452, 167] width 20 height 20
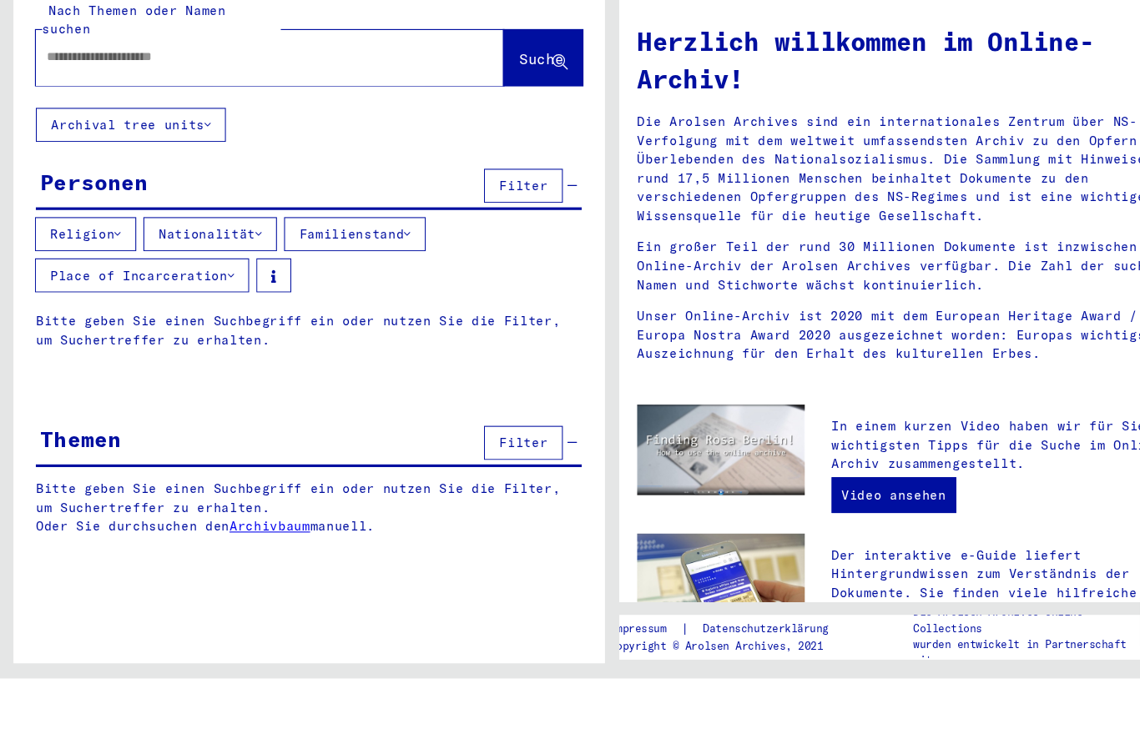
click at [397, 140] on div at bounding box center [250, 166] width 435 height 52
click at [333, 157] on input "text" at bounding box center [230, 166] width 375 height 18
type input "**********"
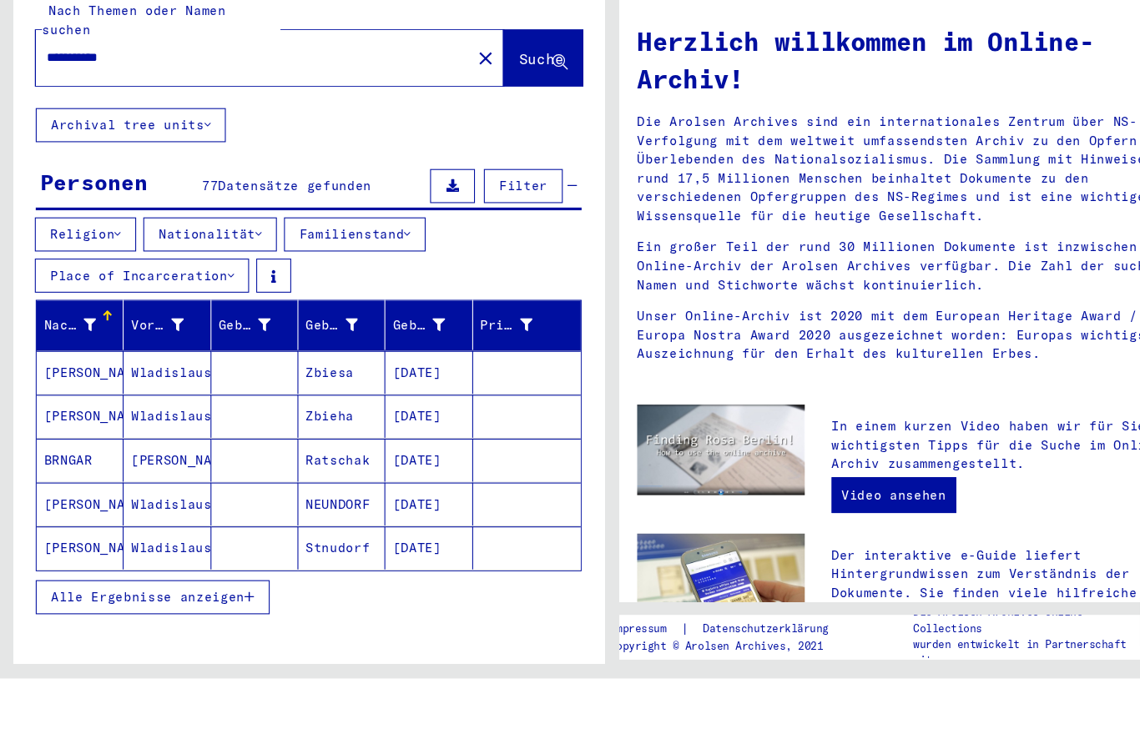
click at [440, 616] on div "**********" at bounding box center [288, 526] width 551 height 867
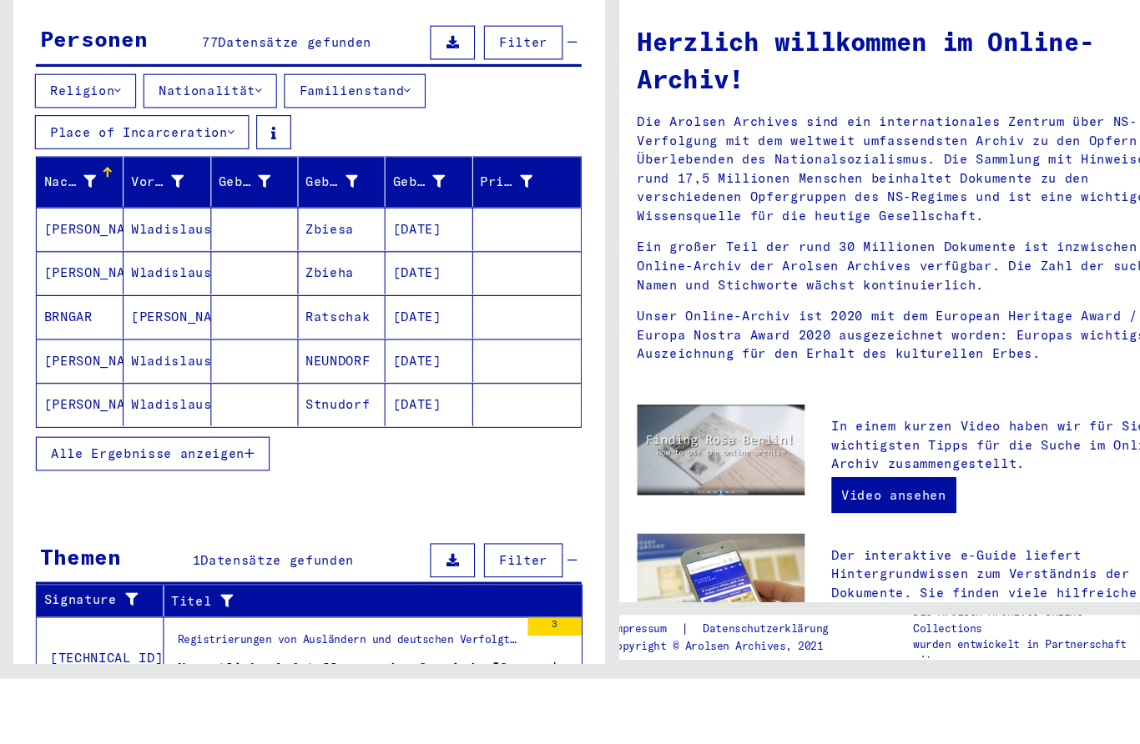
scroll to position [133, 0]
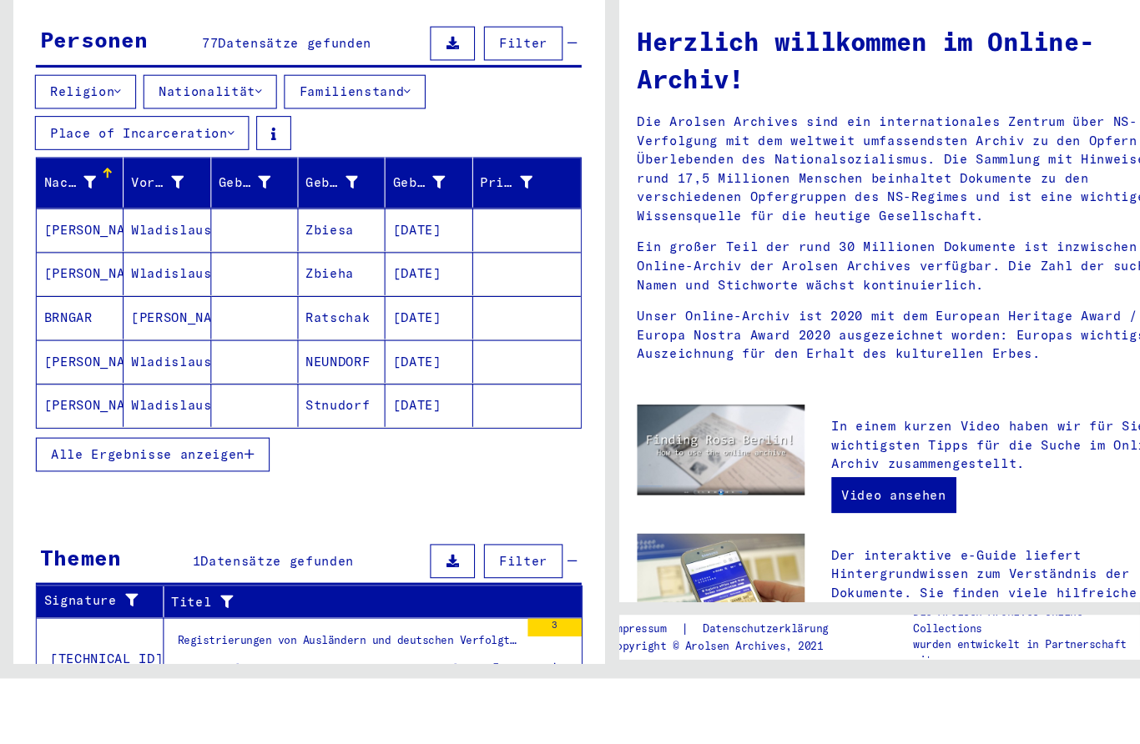
click at [521, 705] on icon at bounding box center [516, 734] width 9 height 58
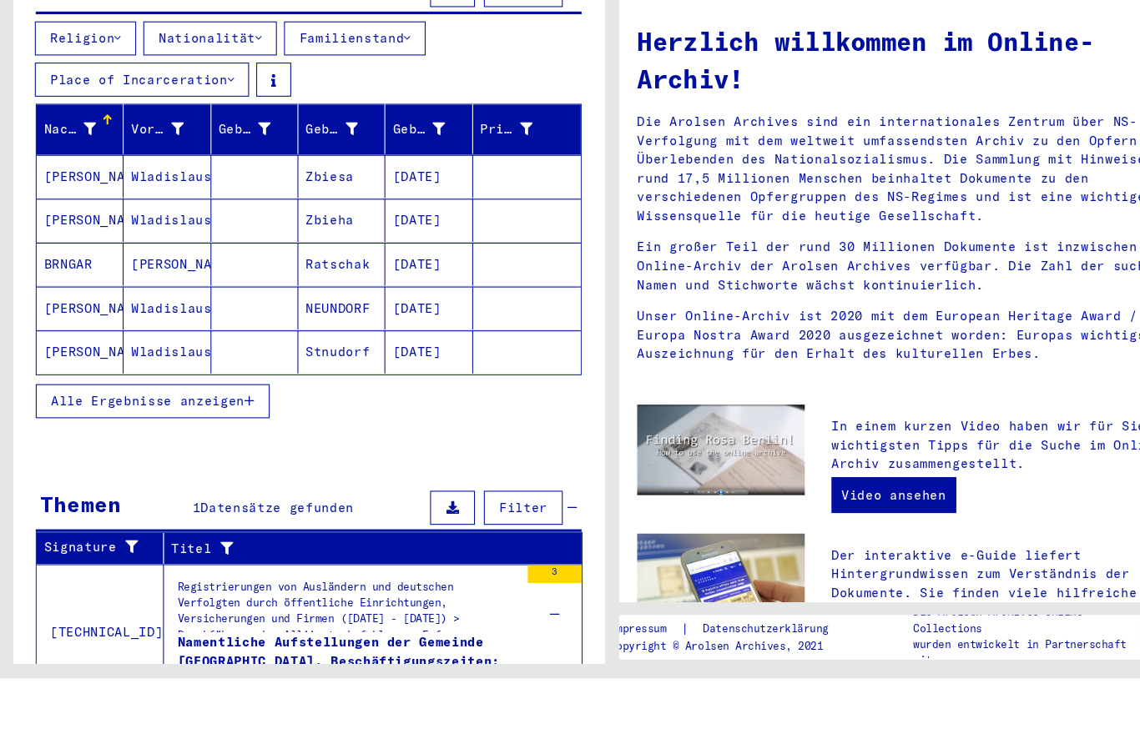
scroll to position [53, 0]
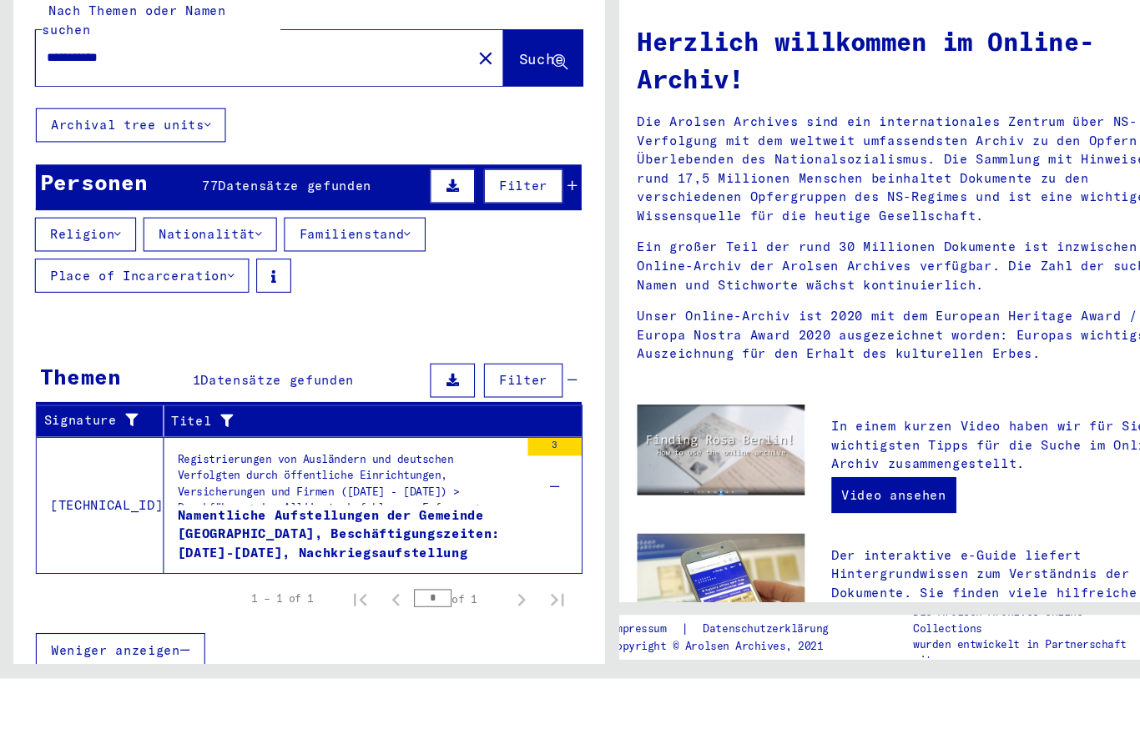
scroll to position [0, 0]
click at [534, 279] on icon at bounding box center [532, 285] width 9 height 12
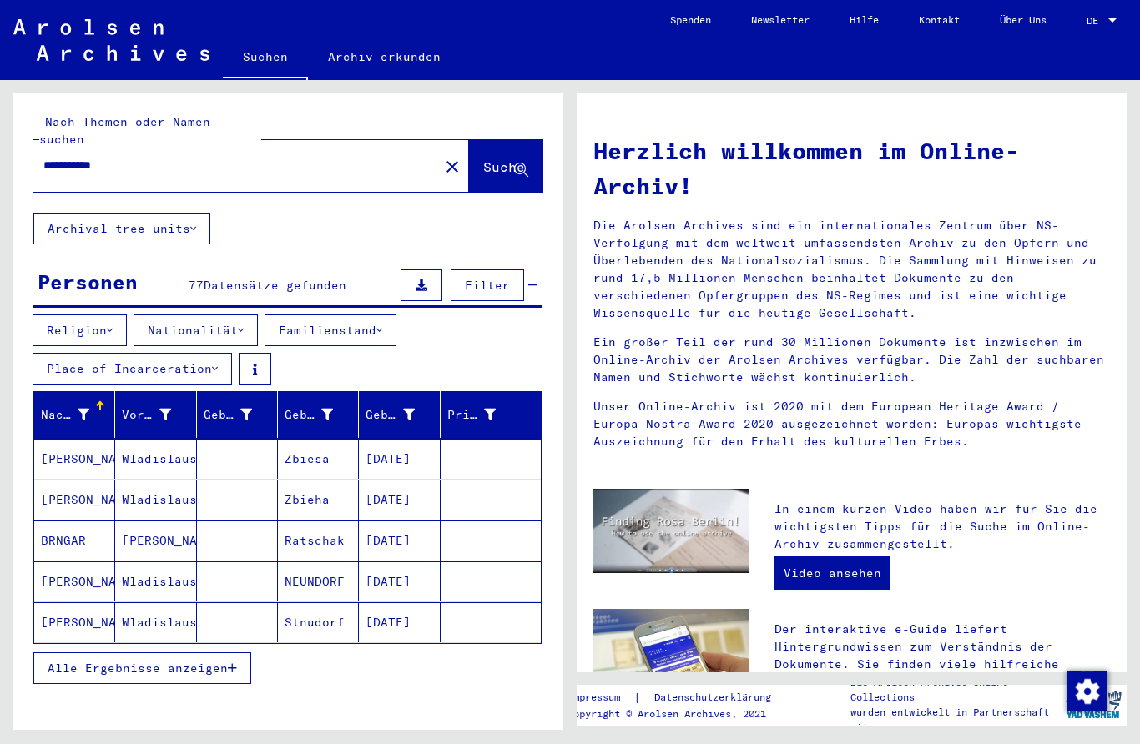
click at [442, 157] on mat-icon "close" at bounding box center [452, 167] width 20 height 20
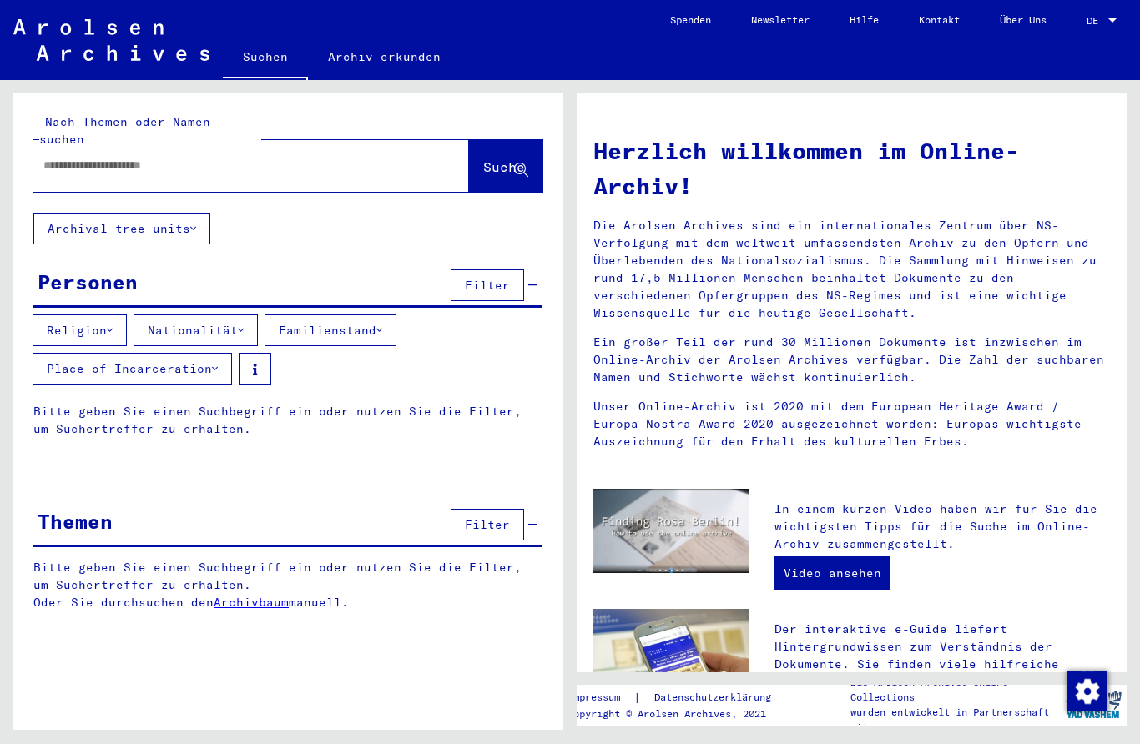
click at [327, 171] on div at bounding box center [250, 166] width 435 height 52
click at [364, 147] on div at bounding box center [225, 166] width 385 height 38
click at [375, 157] on input "text" at bounding box center [230, 166] width 375 height 18
type input "*"
click at [1139, 242] on div "Herzlich willkommen im Online-Archiv! Die Arolsen Archives sind ein internation…" at bounding box center [856, 405] width 570 height 650
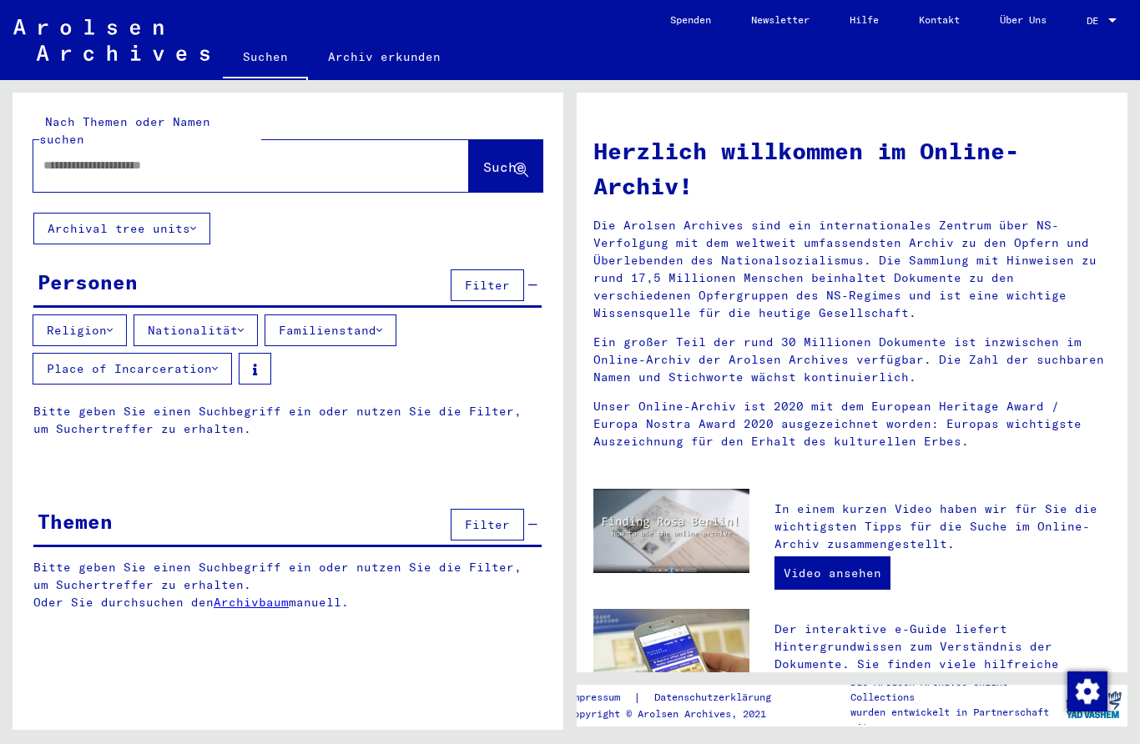
click at [418, 161] on div at bounding box center [250, 166] width 435 height 52
click at [387, 147] on div at bounding box center [225, 166] width 385 height 38
click at [408, 143] on div at bounding box center [250, 166] width 435 height 52
click at [394, 157] on input "text" at bounding box center [230, 166] width 375 height 18
click at [378, 172] on div at bounding box center [250, 166] width 435 height 52
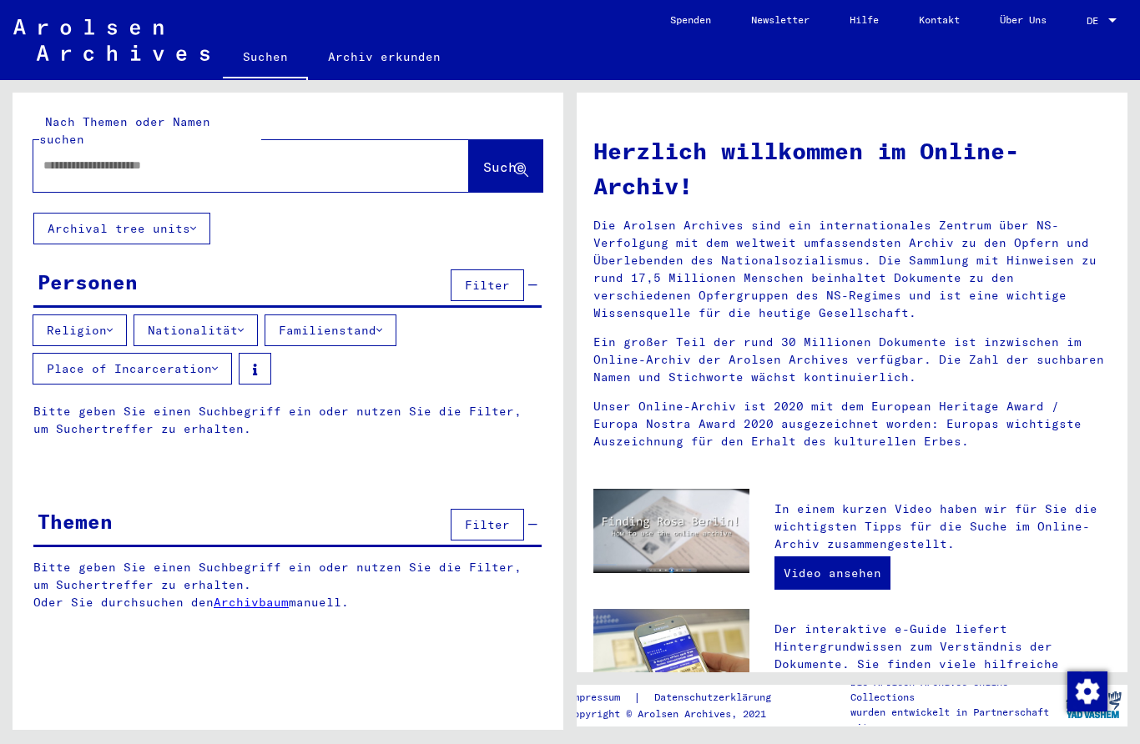
click at [386, 157] on input "text" at bounding box center [230, 166] width 375 height 18
type input "*****"
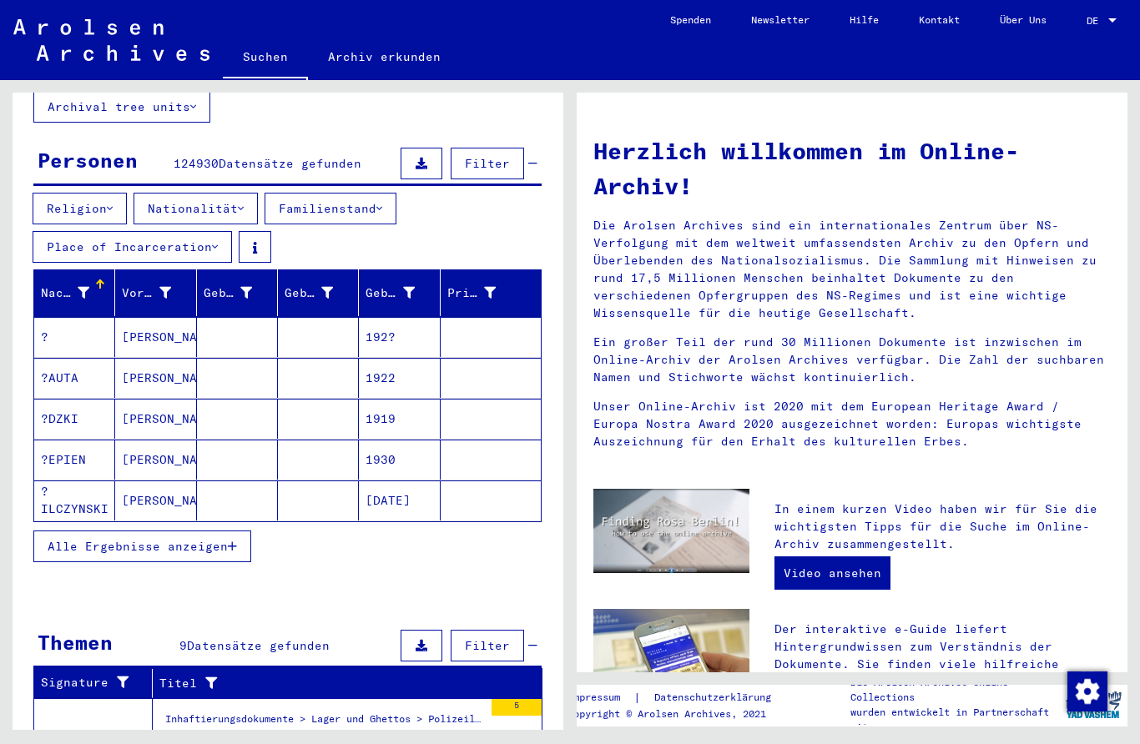
scroll to position [118, 0]
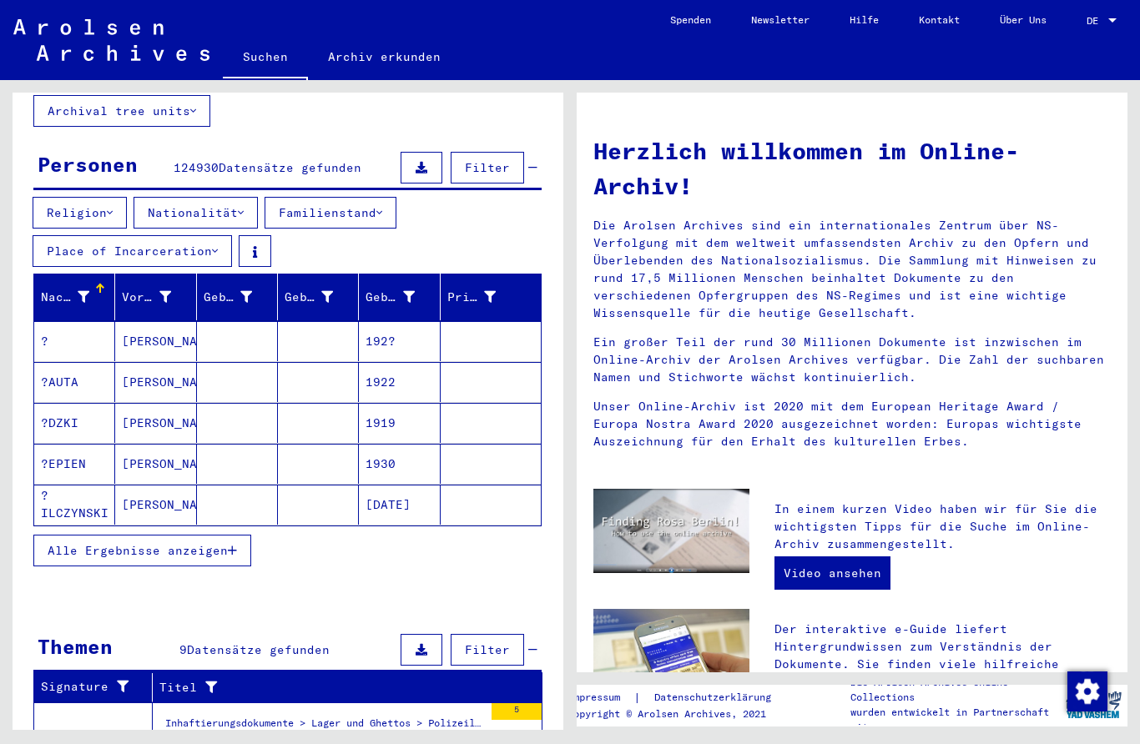
click at [78, 197] on button "Religion" at bounding box center [80, 213] width 94 height 32
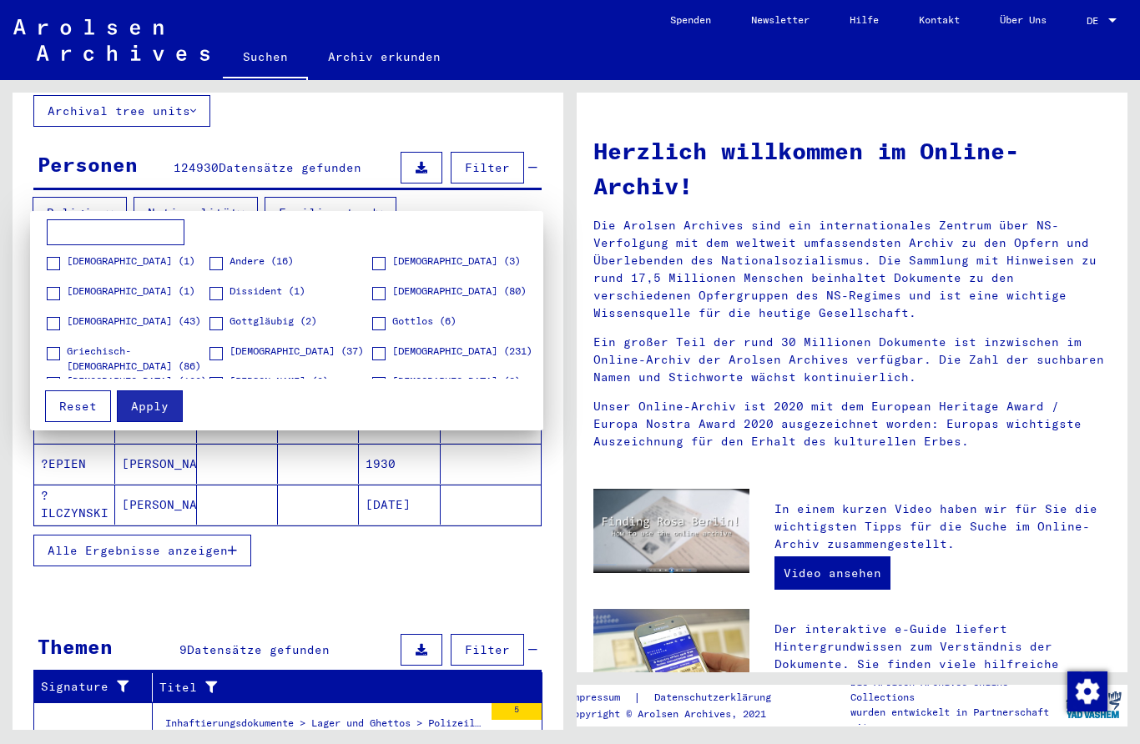
scroll to position [0, 0]
click at [182, 196] on div at bounding box center [570, 372] width 1140 height 744
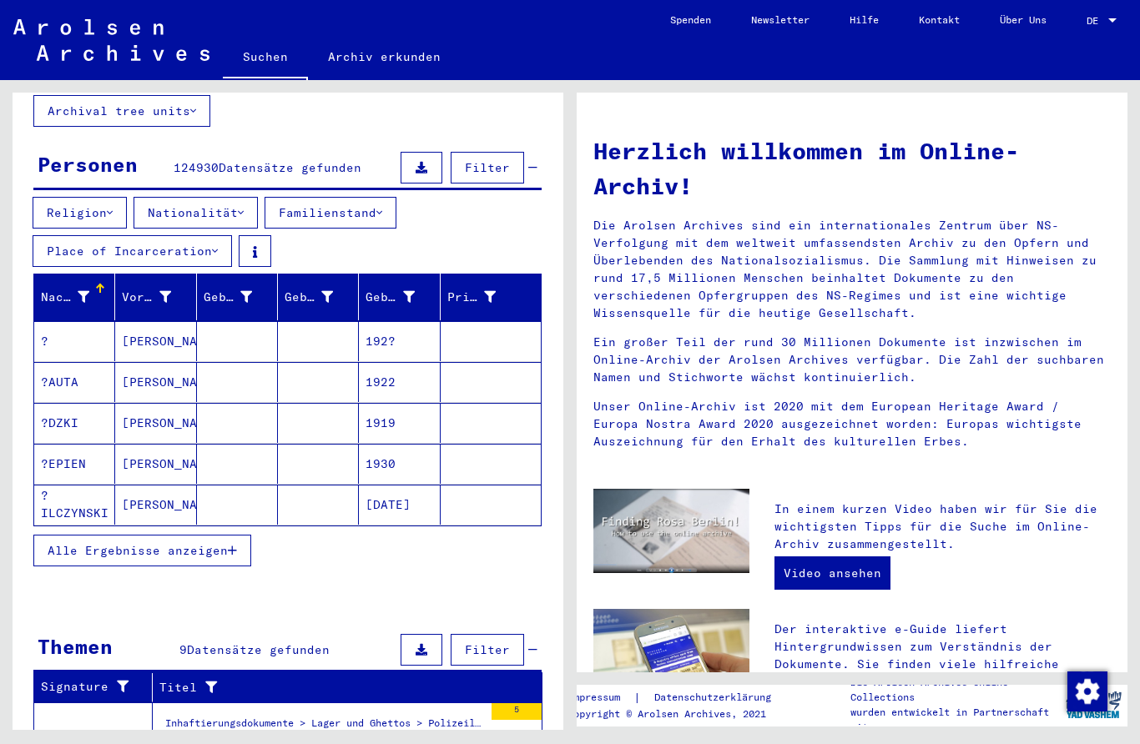
click at [184, 197] on button "Nationalität" at bounding box center [195, 213] width 124 height 32
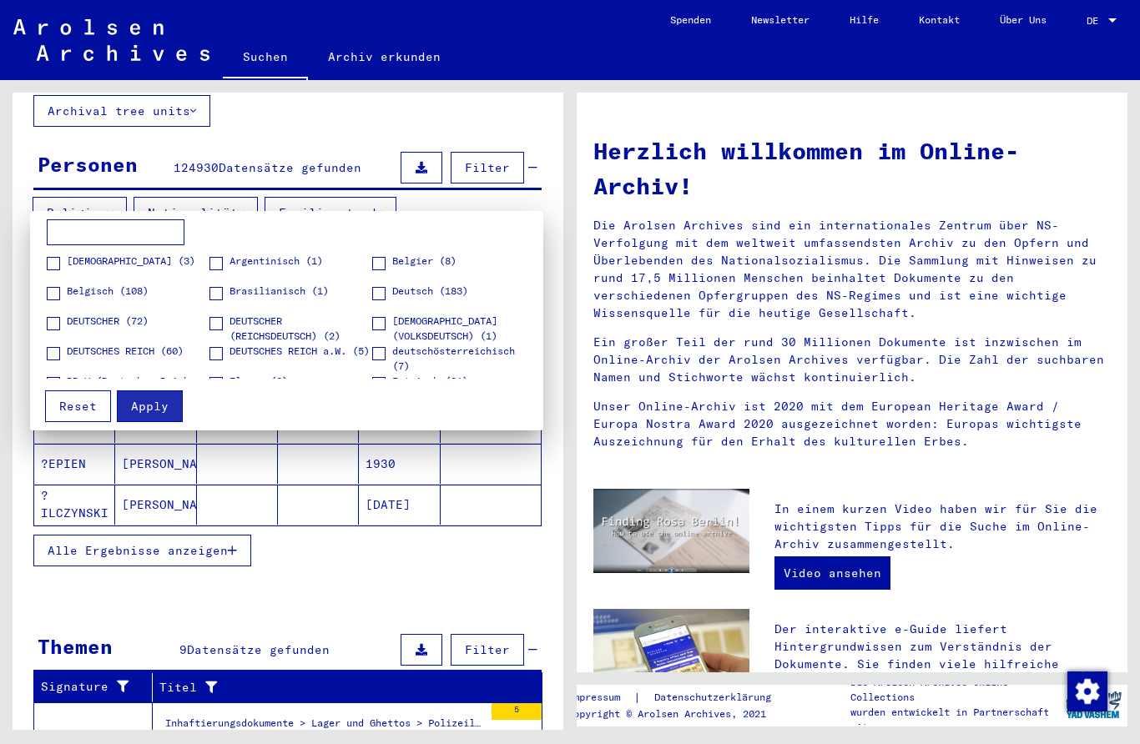
click at [264, 202] on div at bounding box center [570, 372] width 1140 height 744
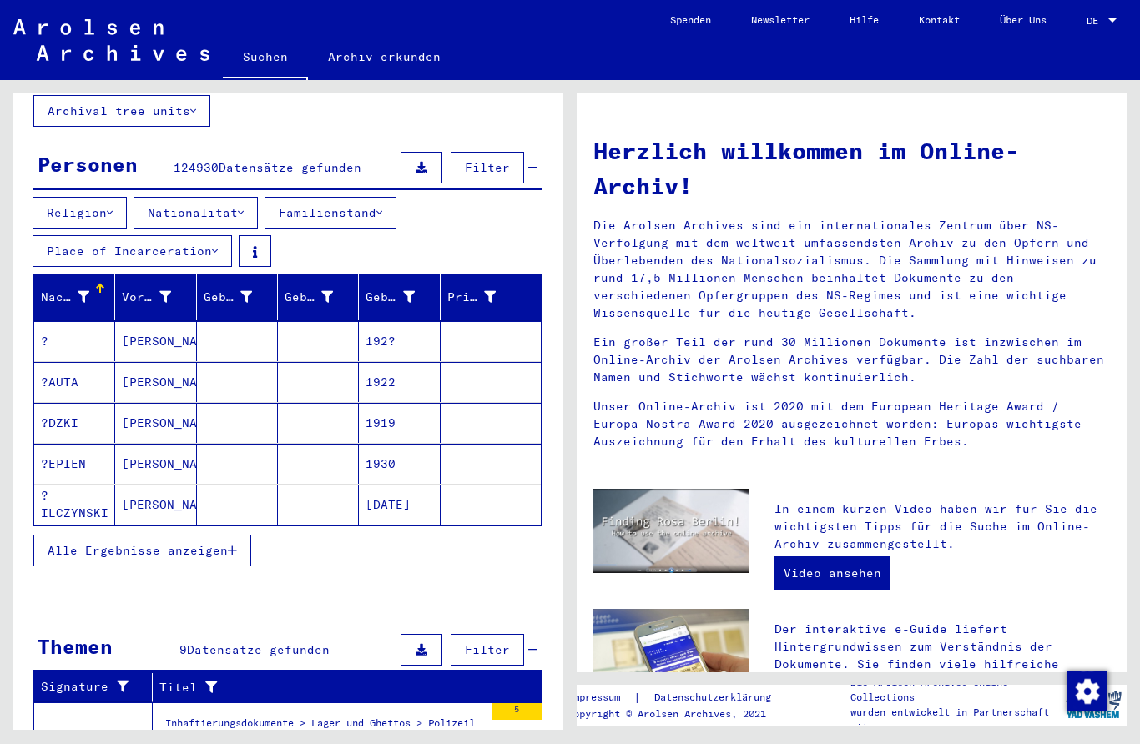
click at [396, 197] on button "Familienstand" at bounding box center [330, 213] width 132 height 32
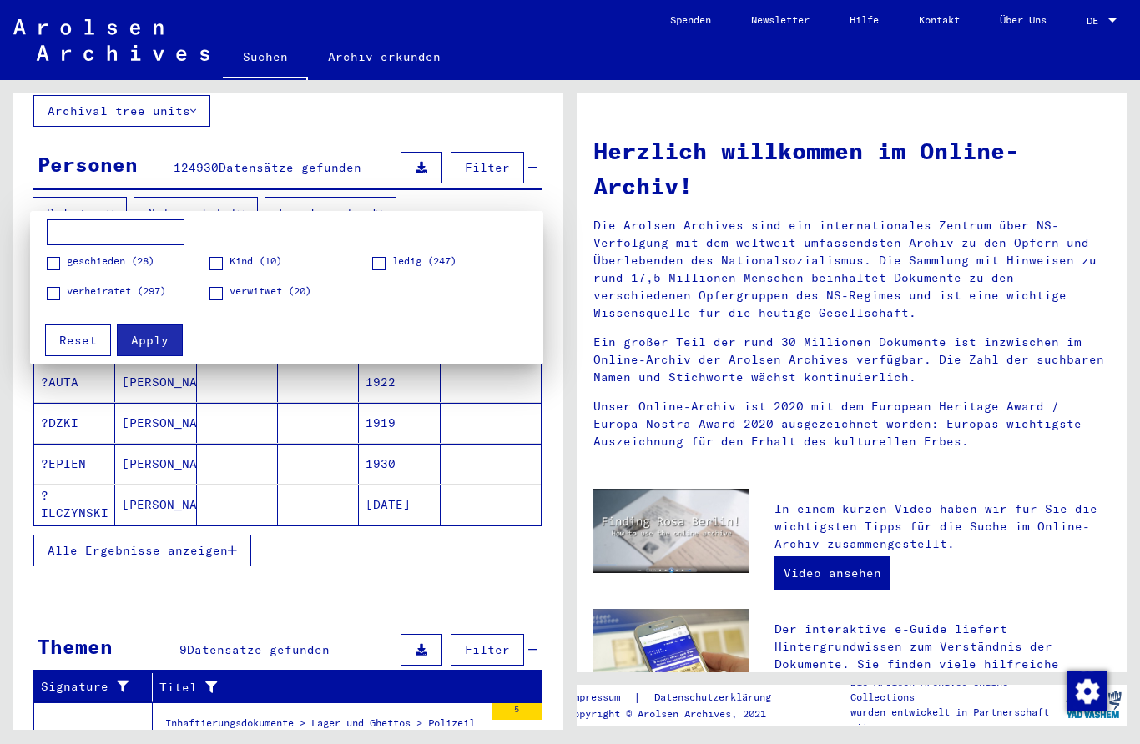
click at [380, 196] on div at bounding box center [570, 372] width 1140 height 744
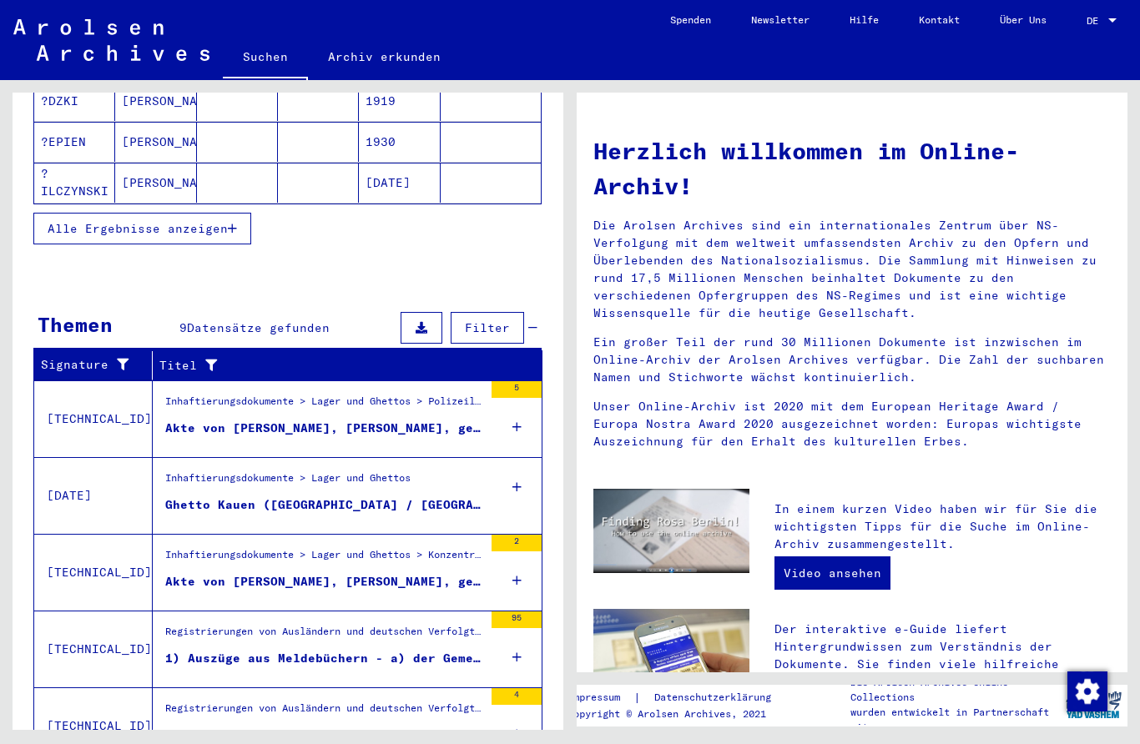
scroll to position [53, 0]
click at [420, 650] on div "1) Auszüge aus Meldebüchern - a) der Gemeinde [GEOGRAPHIC_DATA], [GEOGRAPHIC_DA…" at bounding box center [324, 659] width 318 height 18
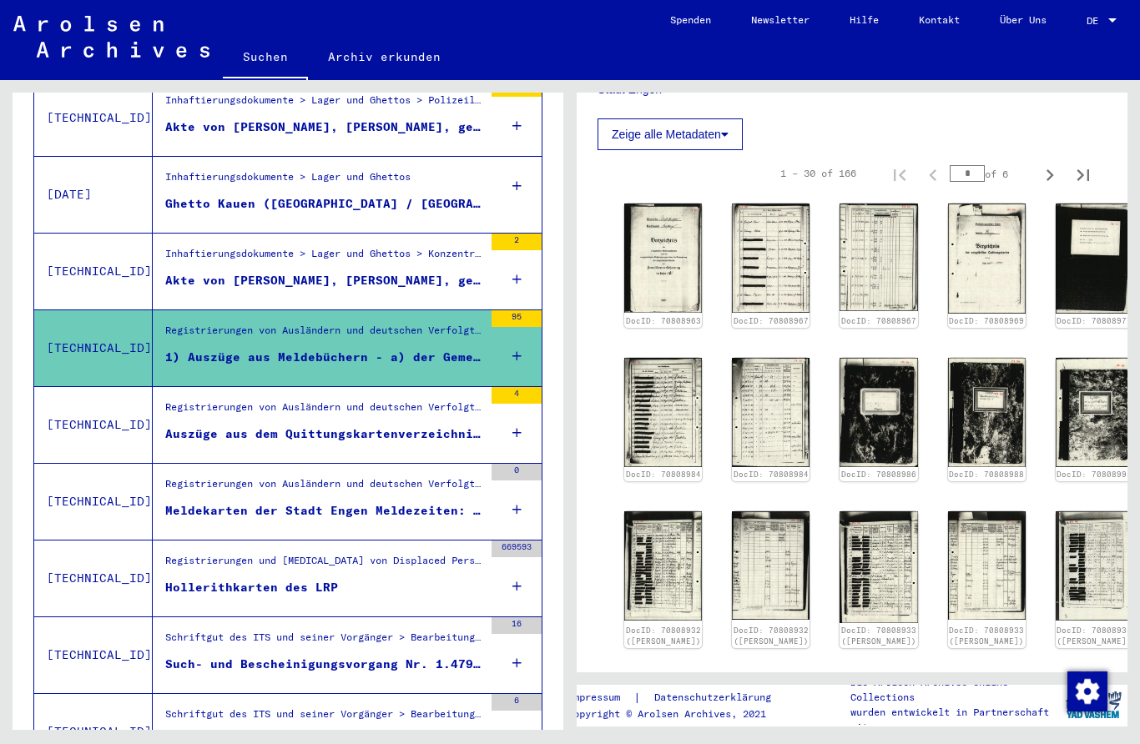
scroll to position [753, 0]
